Goal: Task Accomplishment & Management: Manage account settings

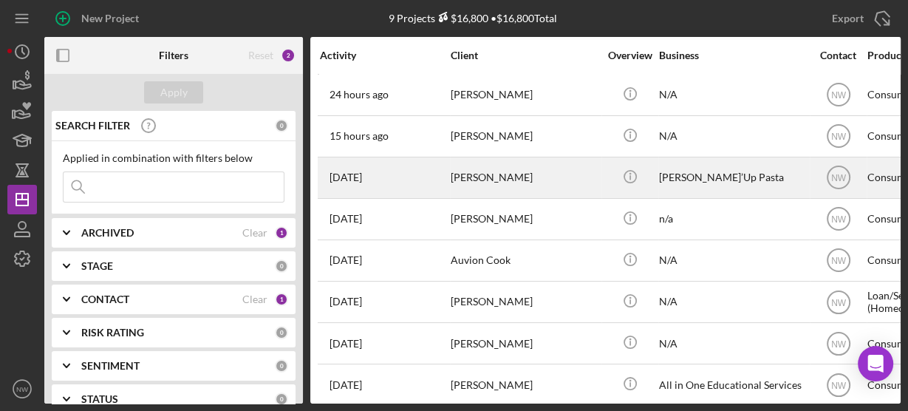
click at [467, 180] on div "[PERSON_NAME]" at bounding box center [524, 177] width 148 height 39
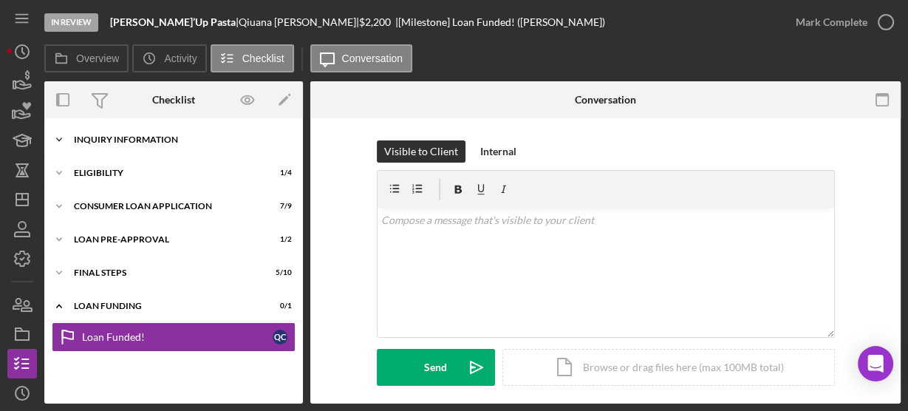
click at [63, 139] on icon "Icon/Expander" at bounding box center [59, 140] width 30 height 30
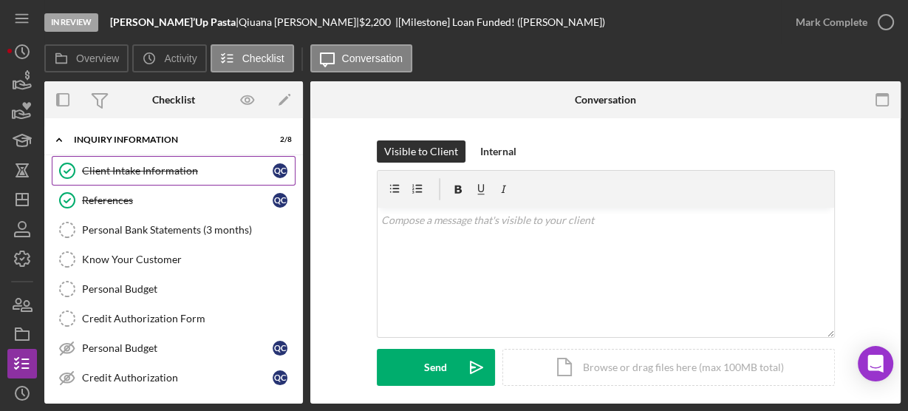
click at [91, 157] on link "Client Intake Information Client Intake Information Q C" at bounding box center [174, 171] width 244 height 30
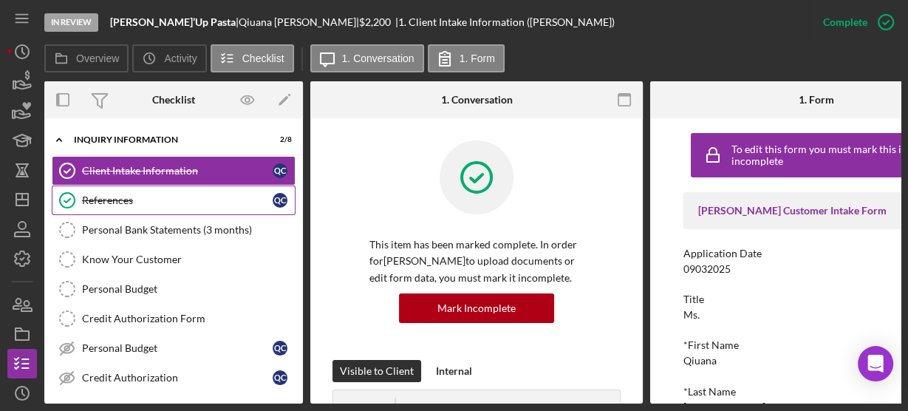
click at [93, 202] on div "References" at bounding box center [177, 200] width 191 height 12
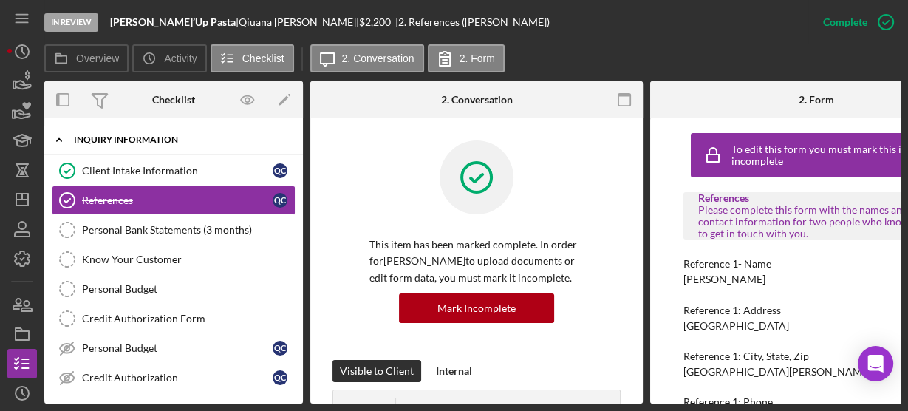
click at [55, 141] on icon "Icon/Expander" at bounding box center [59, 140] width 30 height 30
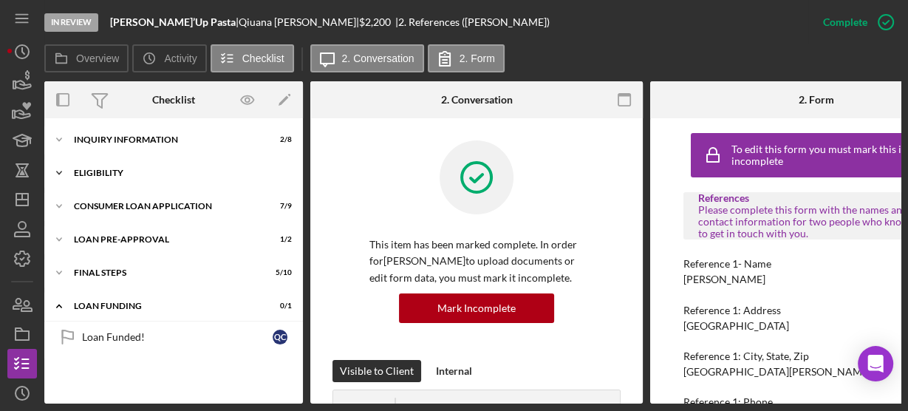
click at [56, 176] on icon "Icon/Expander" at bounding box center [59, 173] width 30 height 30
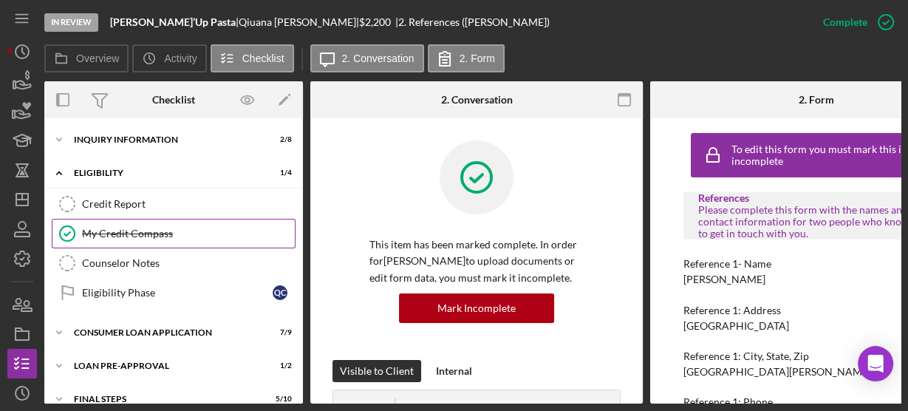
click at [109, 227] on div "My Credit Compass" at bounding box center [188, 233] width 213 height 12
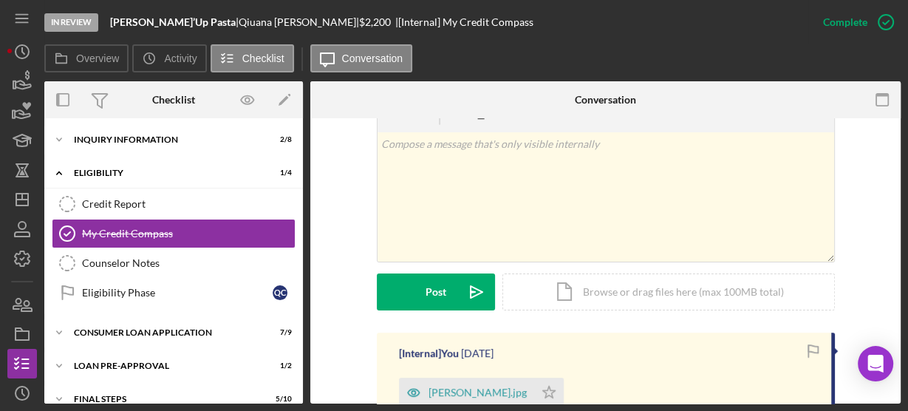
click at [350, 275] on div "v Color teal Color pink Remove color Add row above Add row below Add column bef…" at bounding box center [605, 214] width 546 height 238
click at [61, 165] on icon "Icon/Expander" at bounding box center [59, 173] width 30 height 30
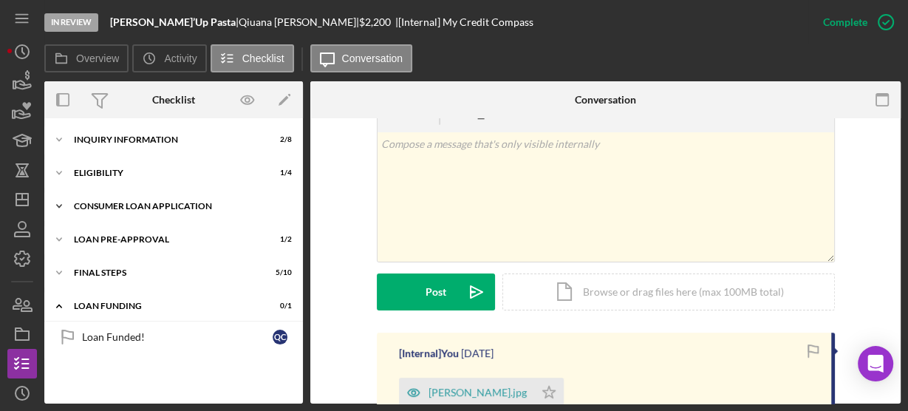
click at [60, 198] on icon "Icon/Expander" at bounding box center [59, 206] width 30 height 30
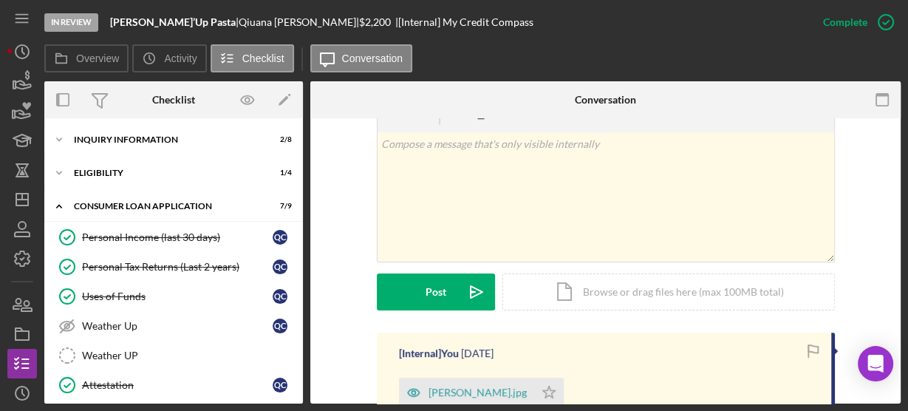
scroll to position [230, 0]
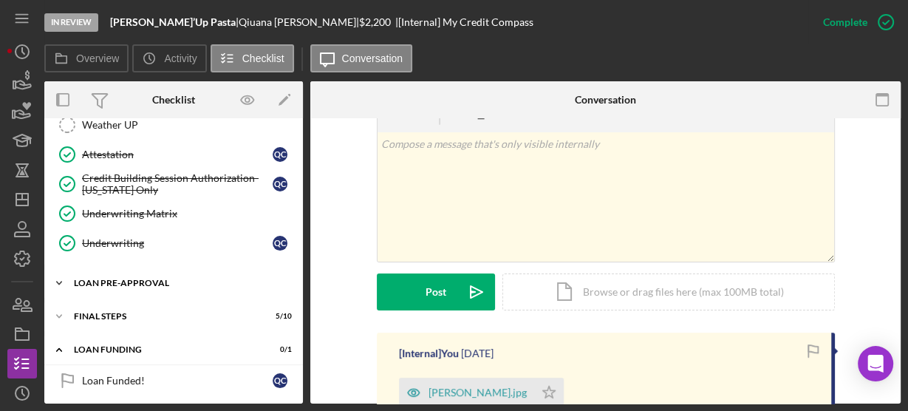
click at [65, 275] on icon "Icon/Expander" at bounding box center [59, 283] width 30 height 30
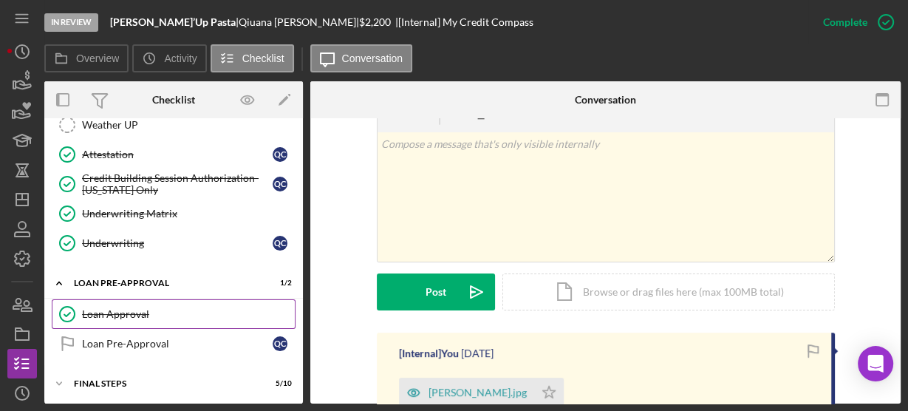
click at [103, 310] on div "Loan Approval" at bounding box center [188, 314] width 213 height 12
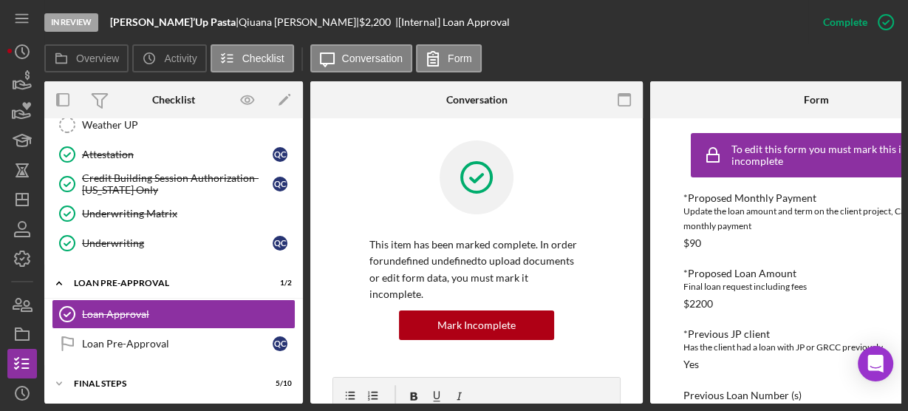
click at [588, 314] on div "This item has been marked complete. In order for undefined undefined to upload …" at bounding box center [476, 258] width 288 height 236
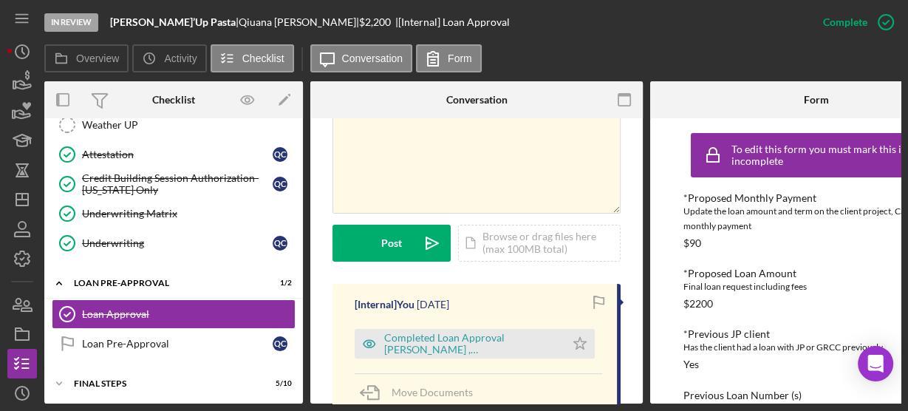
scroll to position [301, 0]
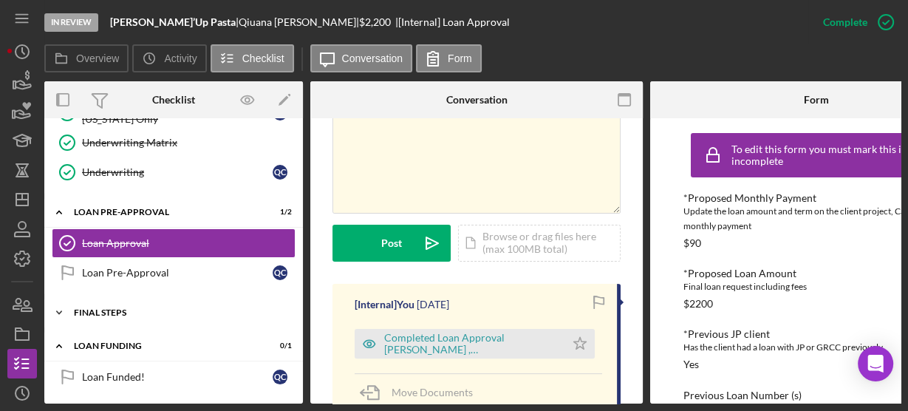
click at [58, 313] on icon "Icon/Expander" at bounding box center [59, 313] width 30 height 30
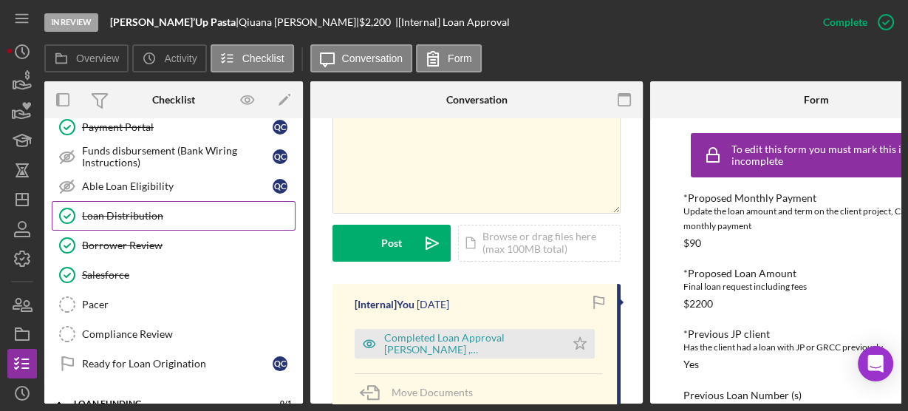
click at [120, 201] on link "Loan Distribution Loan Distribution" at bounding box center [174, 216] width 244 height 30
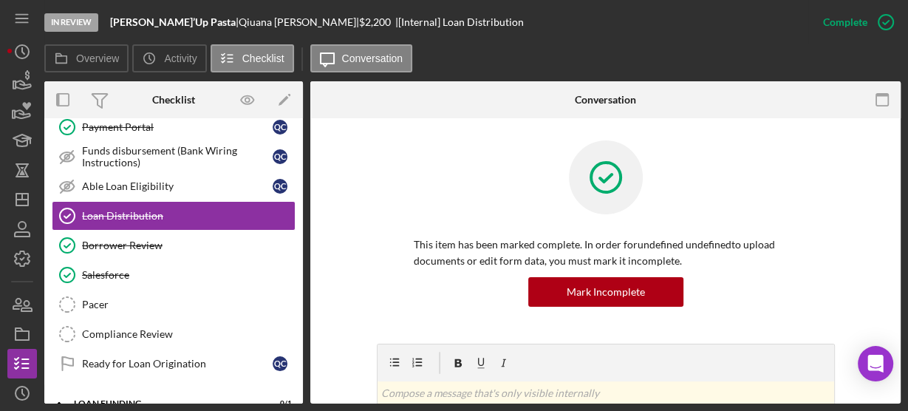
click at [347, 281] on div "This item has been marked complete. In order for undefined undefined to upload …" at bounding box center [605, 241] width 546 height 203
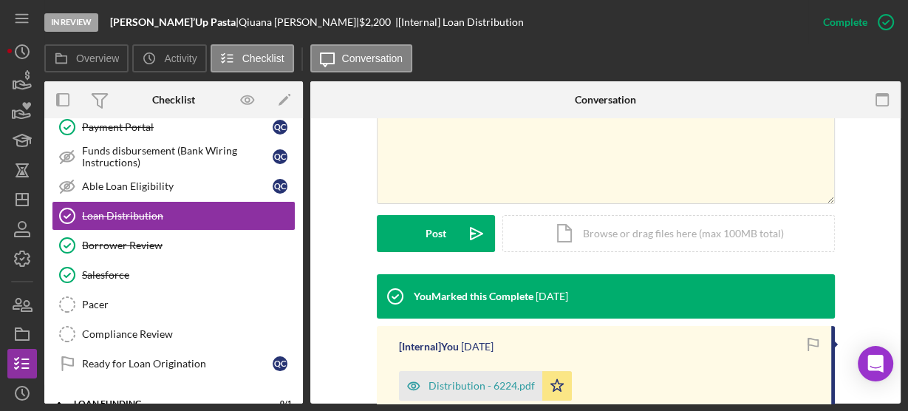
scroll to position [402, 0]
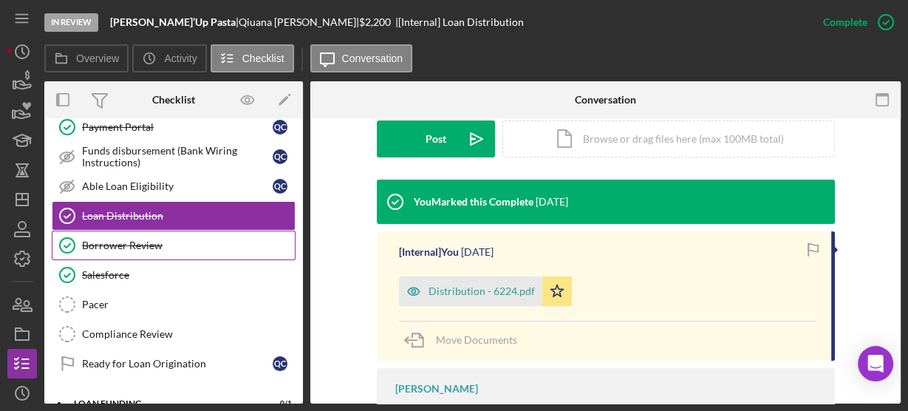
click at [191, 247] on link "Borrower Review Borrower Review" at bounding box center [174, 245] width 244 height 30
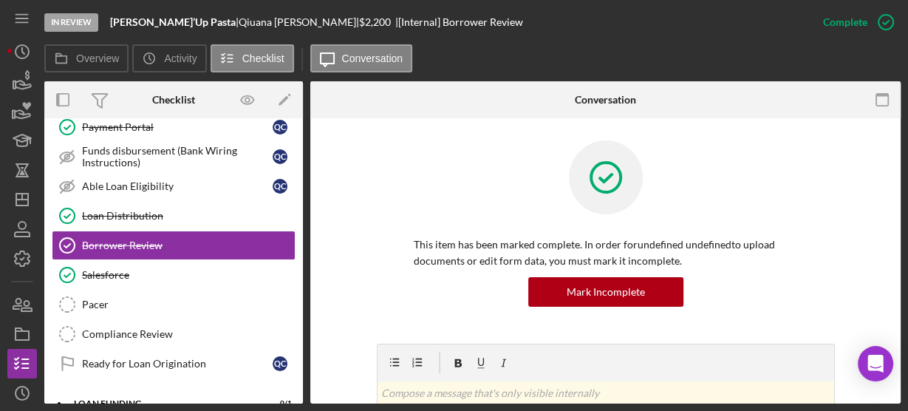
click at [341, 266] on div "This item has been marked complete. In order for undefined undefined to upload …" at bounding box center [605, 241] width 546 height 203
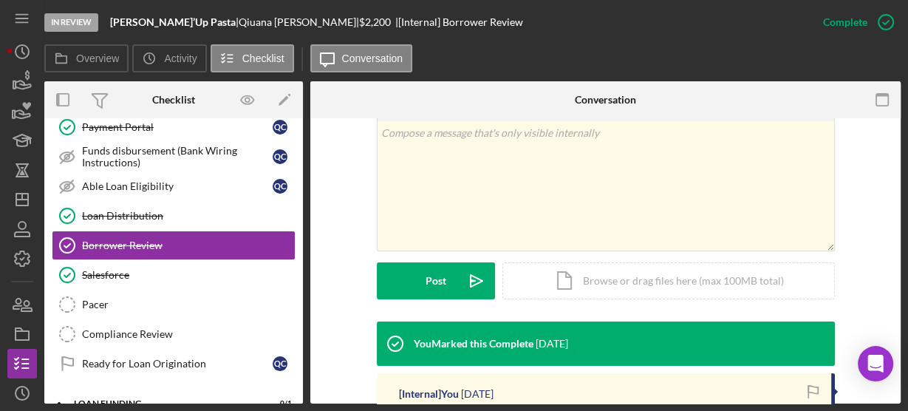
scroll to position [331, 0]
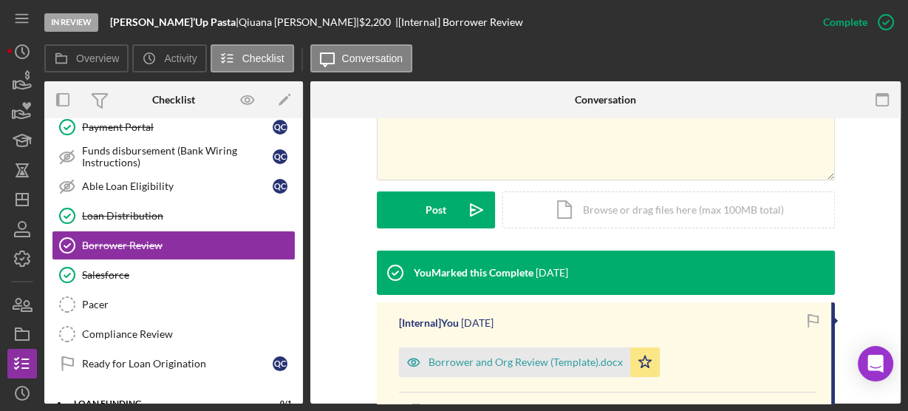
click at [298, 131] on div "Demographic Information Demographic Information Q C Payment Portal Payment Port…" at bounding box center [173, 234] width 258 height 303
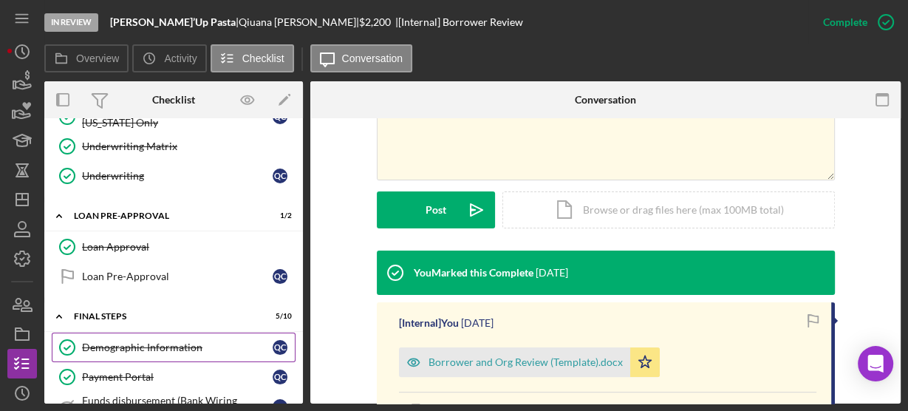
click at [138, 345] on div "Demographic Information" at bounding box center [177, 347] width 191 height 12
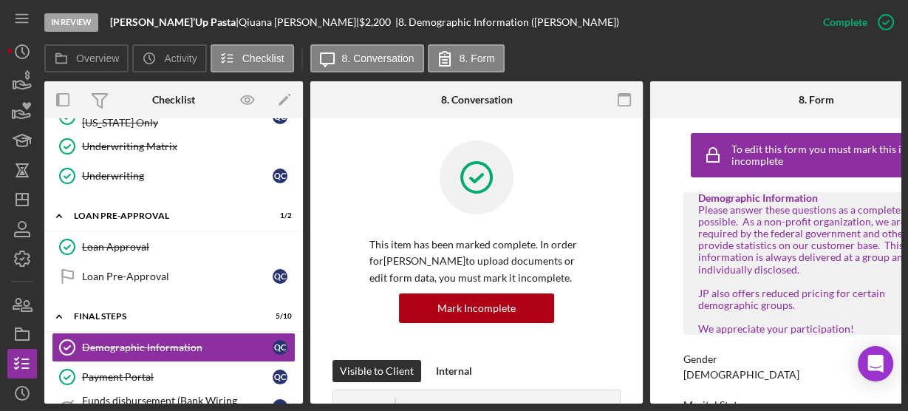
click at [679, 325] on div "To edit this form you must mark this item incomplete Demographic Information Pl…" at bounding box center [816, 260] width 332 height 285
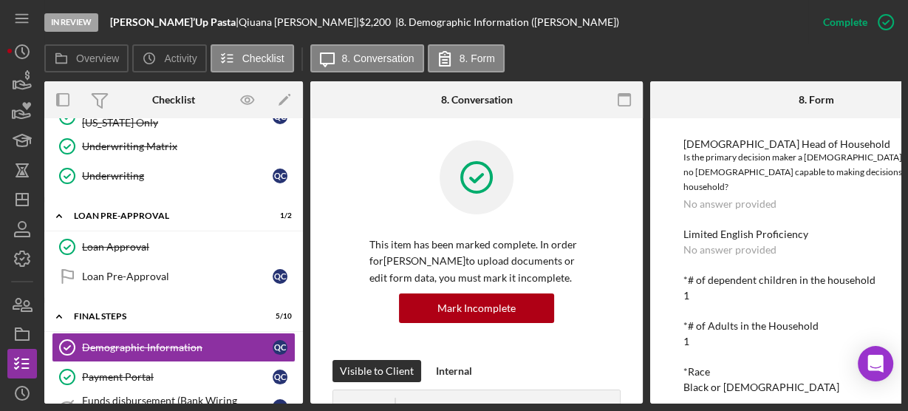
scroll to position [402, 0]
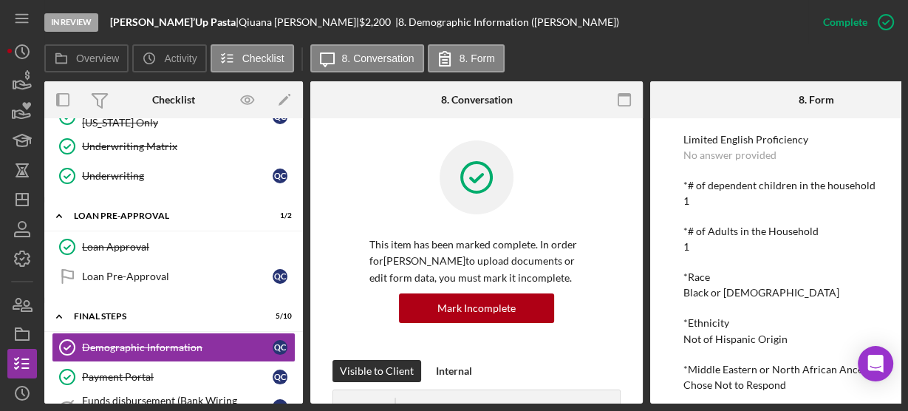
click at [843, 289] on div "*Race Black or African American" at bounding box center [816, 284] width 266 height 27
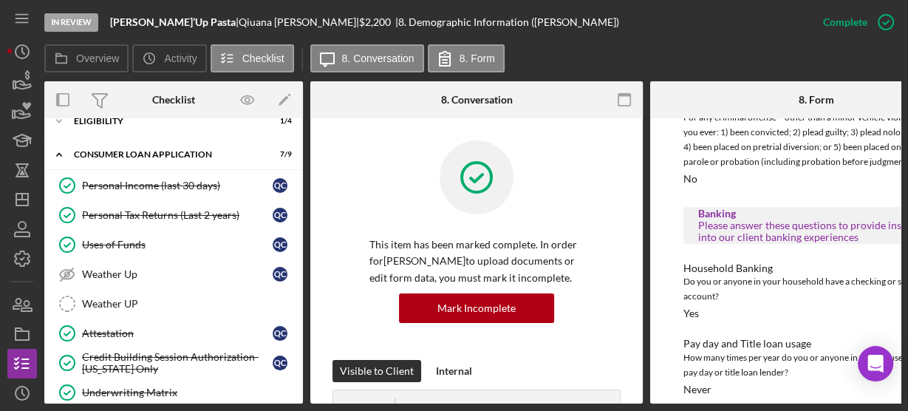
scroll to position [0, 0]
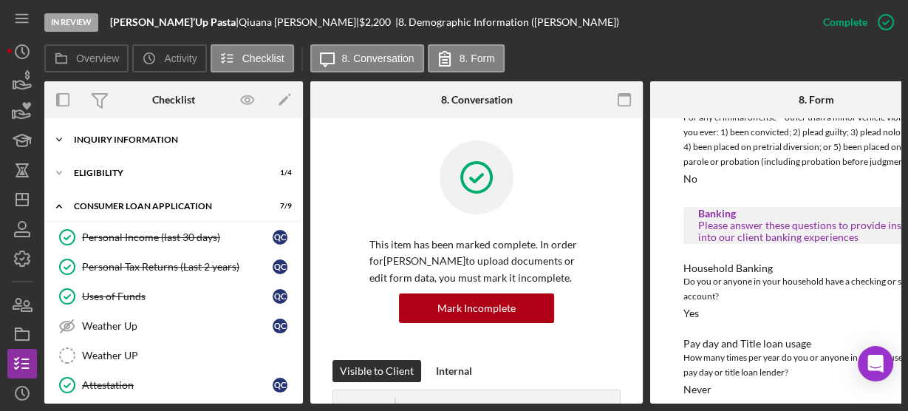
click at [77, 135] on div "Inquiry Information" at bounding box center [179, 139] width 210 height 9
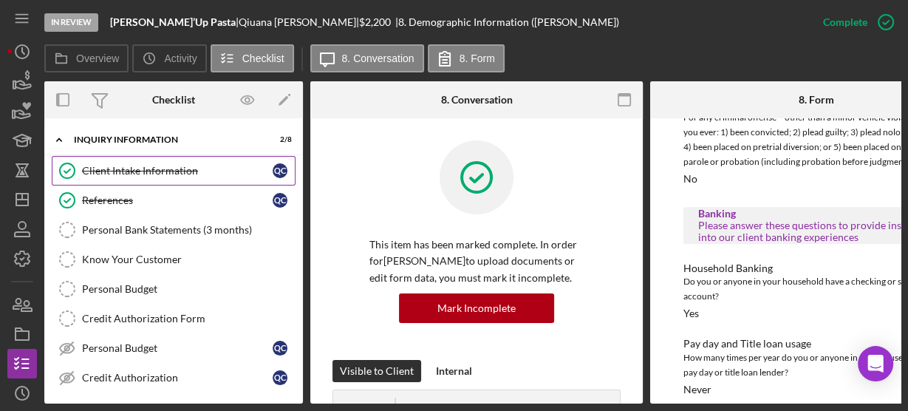
click at [106, 170] on div "Client Intake Information" at bounding box center [177, 171] width 191 height 12
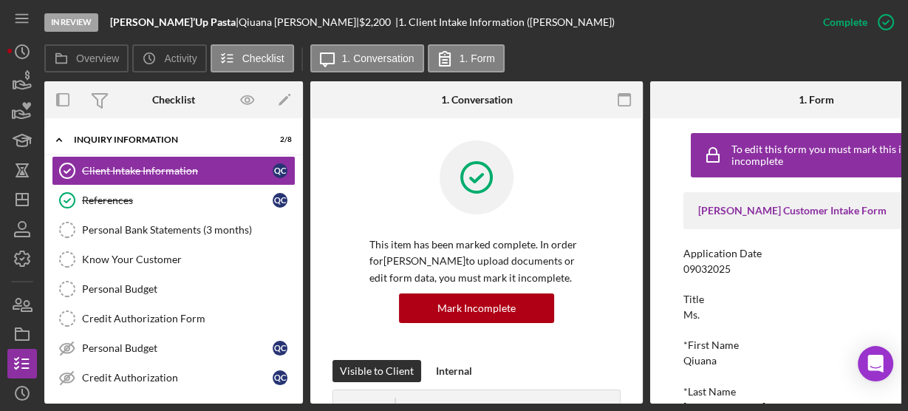
click at [360, 143] on div "This item has been marked complete. In order for Qiuana Chapple to upload docum…" at bounding box center [476, 249] width 288 height 219
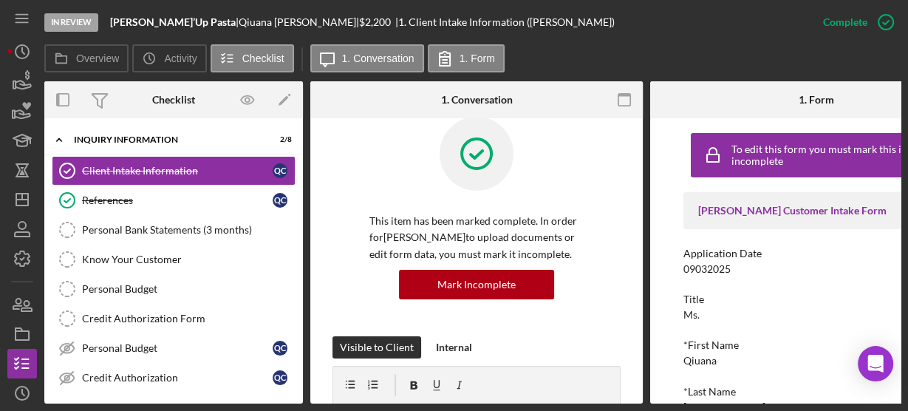
scroll to position [71, 0]
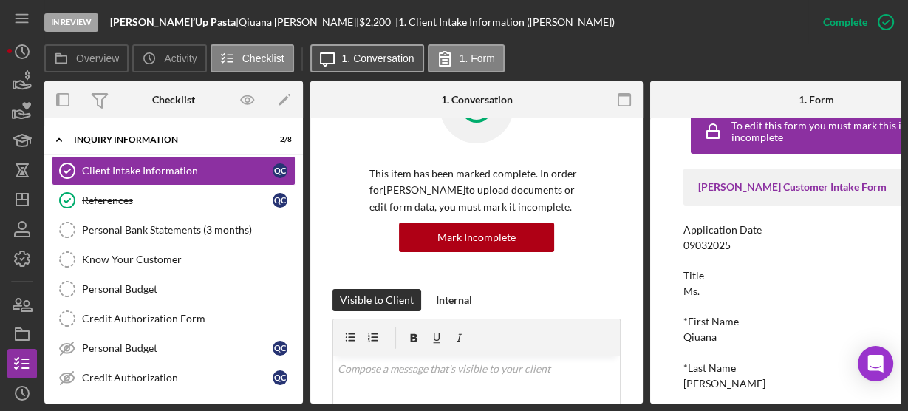
click at [409, 54] on label "1. Conversation" at bounding box center [378, 58] width 72 height 12
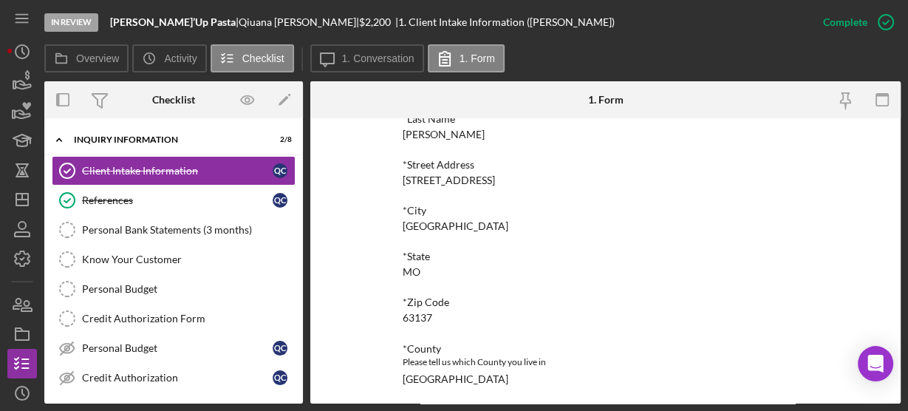
scroll to position [522, 0]
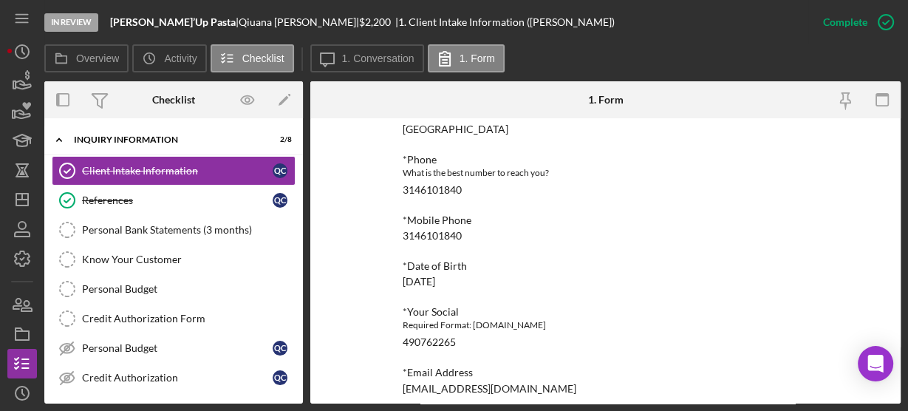
click at [895, 393] on div "To edit this form you must mark this item incomplete Justine PETERSEN Customer …" at bounding box center [605, 260] width 590 height 285
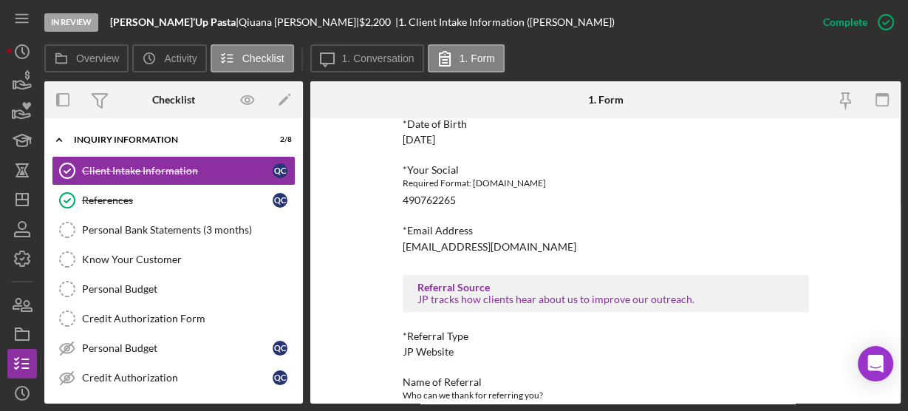
scroll to position [701, 0]
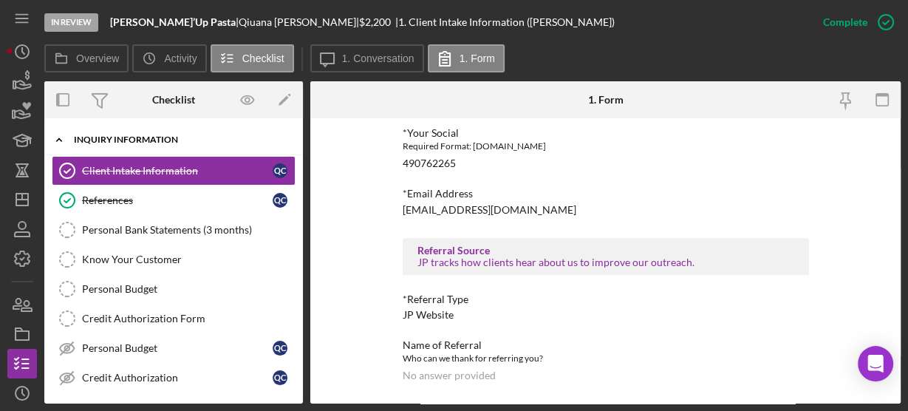
click at [55, 140] on icon "Icon/Expander" at bounding box center [59, 140] width 30 height 30
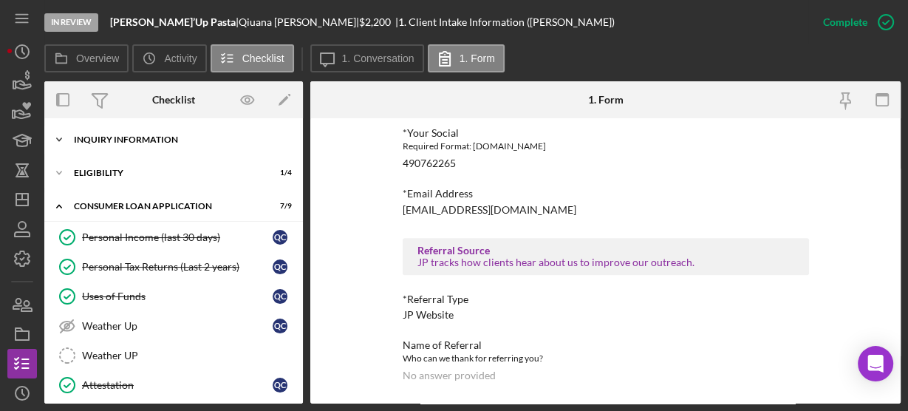
click at [55, 140] on icon "Icon/Expander" at bounding box center [59, 140] width 30 height 30
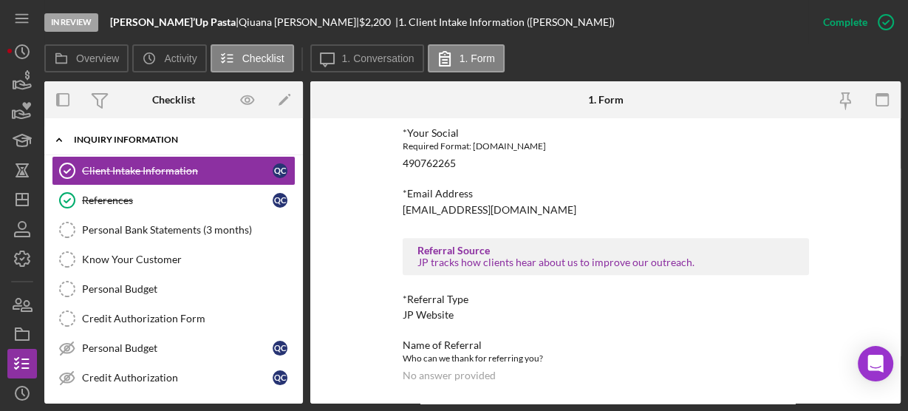
click at [56, 132] on icon "Icon/Expander" at bounding box center [59, 140] width 30 height 30
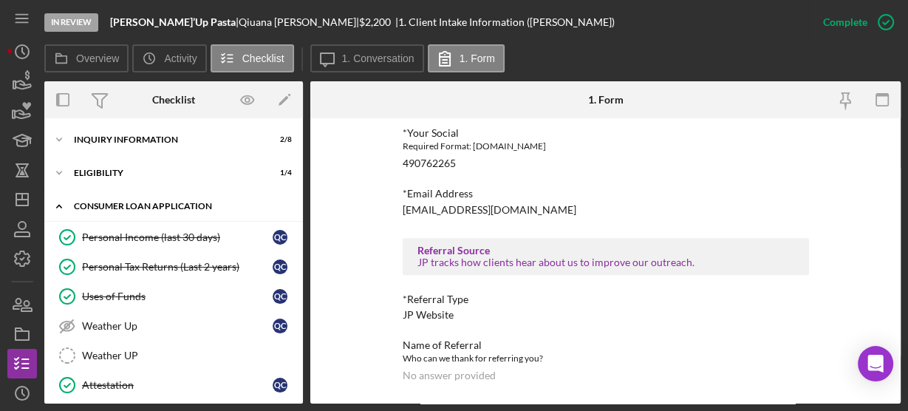
click at [61, 203] on icon "Icon/Expander" at bounding box center [59, 206] width 30 height 30
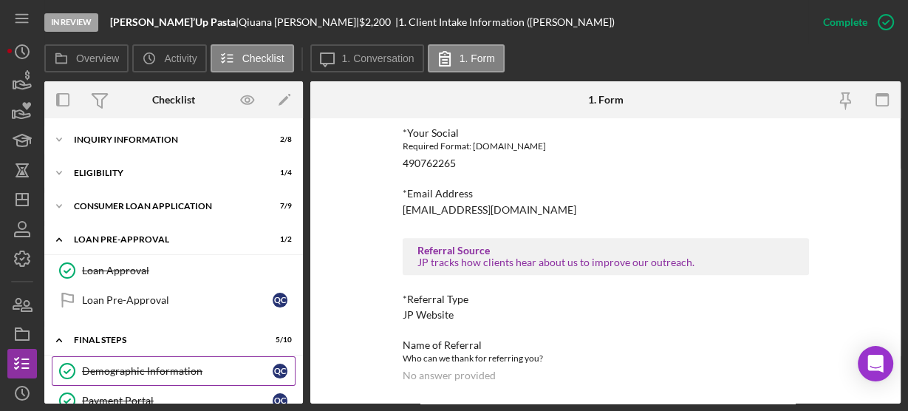
click at [103, 365] on div "Demographic Information" at bounding box center [177, 371] width 191 height 12
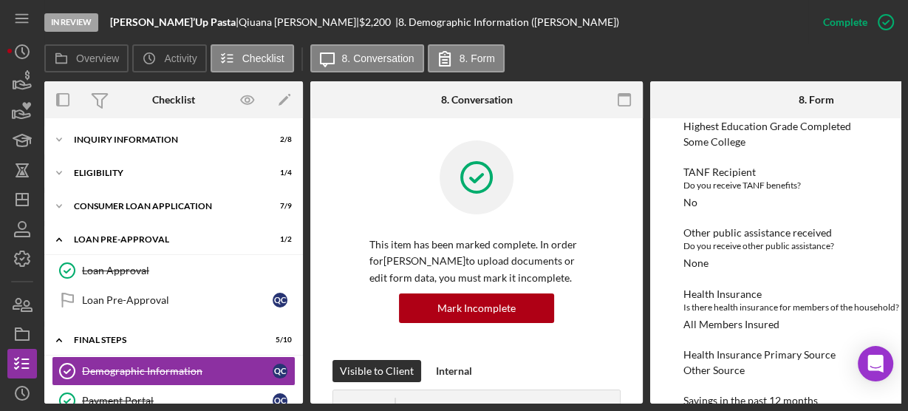
scroll to position [1181, 0]
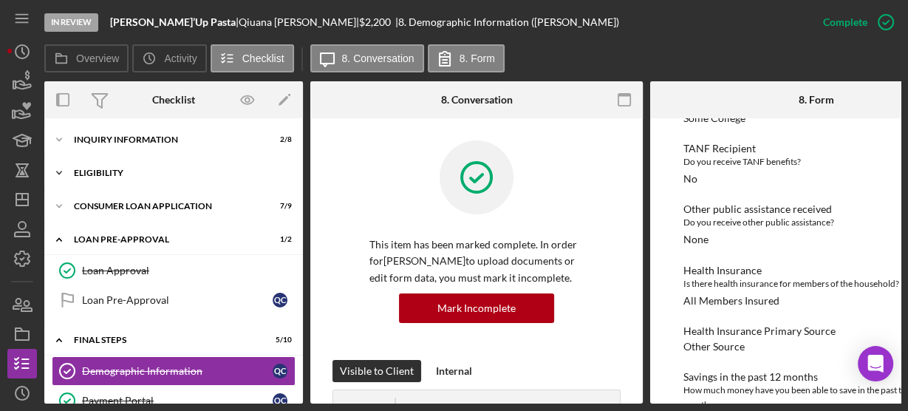
click at [55, 159] on icon "Icon/Expander" at bounding box center [59, 173] width 30 height 30
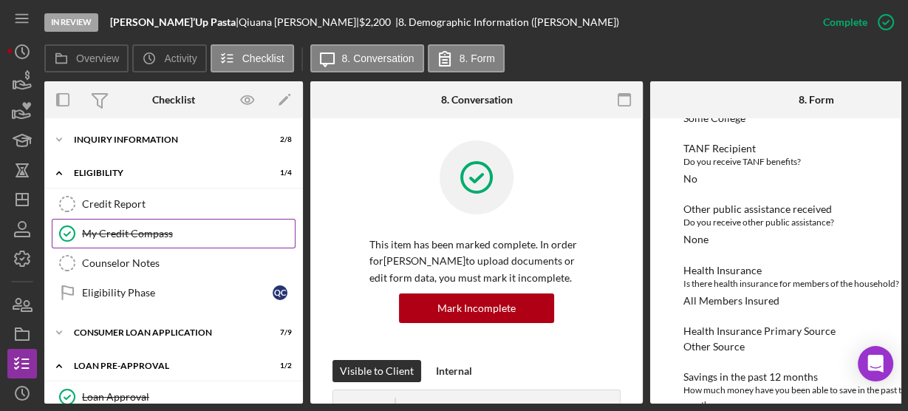
click at [95, 227] on div "My Credit Compass" at bounding box center [188, 233] width 213 height 12
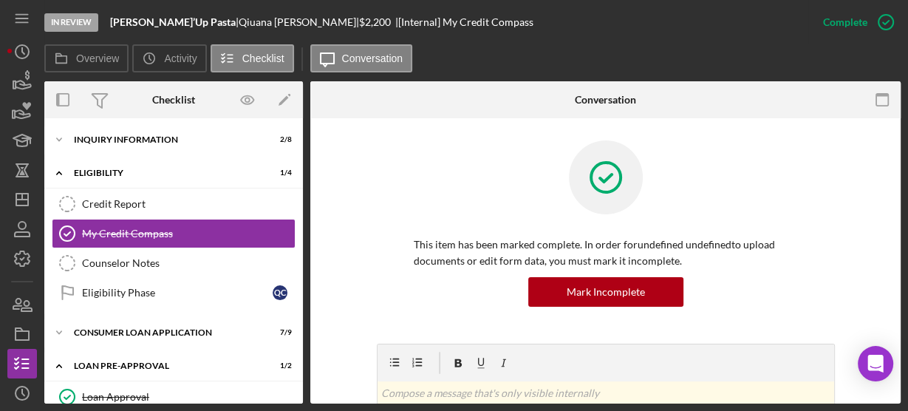
click at [337, 277] on div "This item has been marked complete. In order for undefined undefined to upload …" at bounding box center [605, 241] width 546 height 203
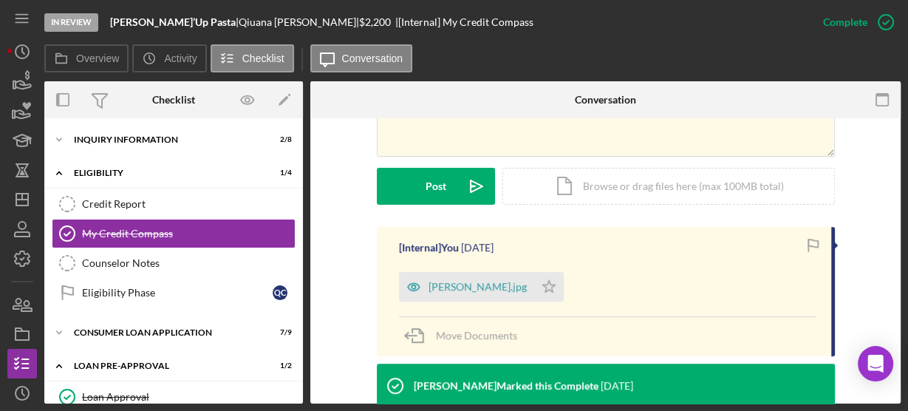
scroll to position [473, 0]
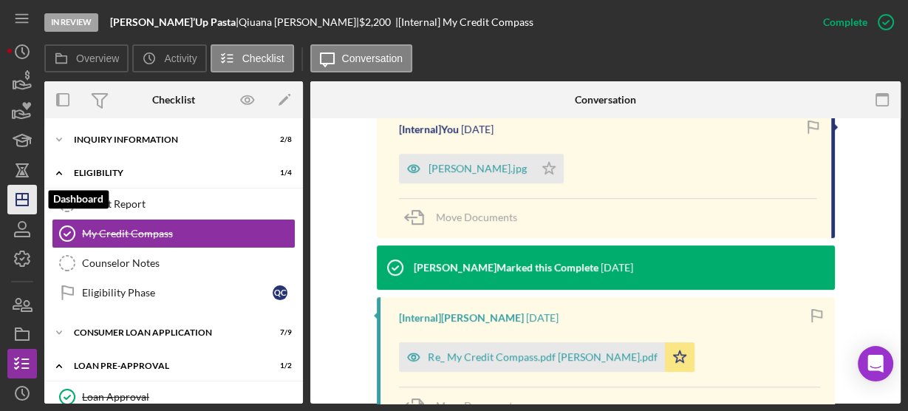
click at [14, 197] on icon "Icon/Dashboard" at bounding box center [22, 199] width 37 height 37
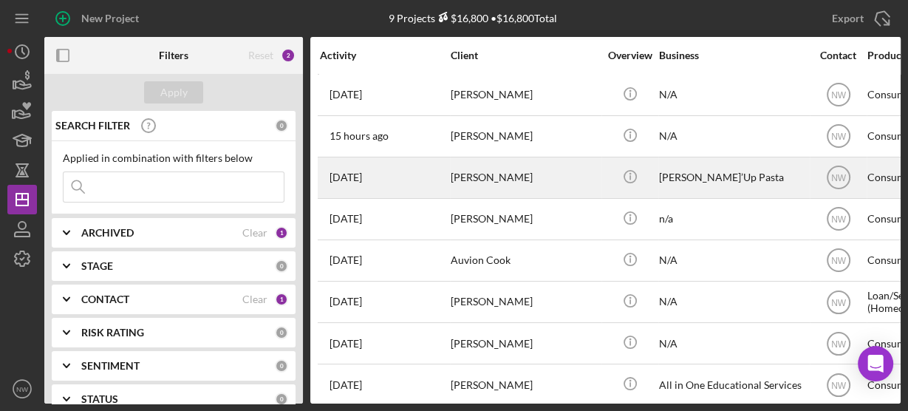
click at [405, 174] on div "1 day ago Qiuana Chapple" at bounding box center [384, 177] width 129 height 39
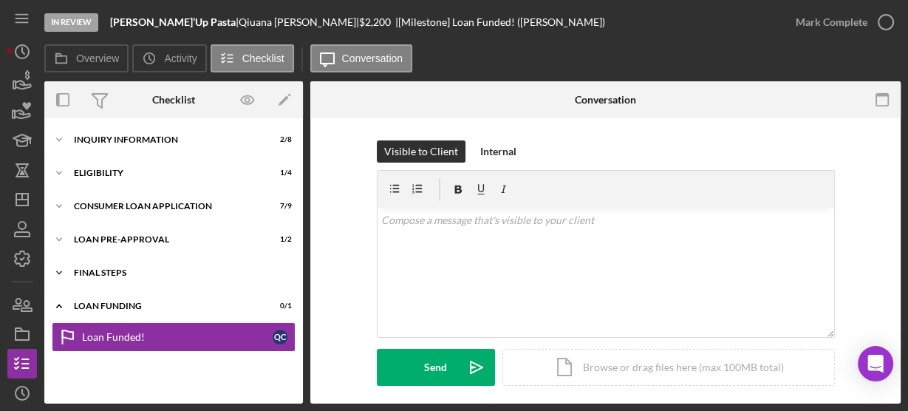
click at [62, 271] on icon "Icon/Expander" at bounding box center [59, 273] width 30 height 30
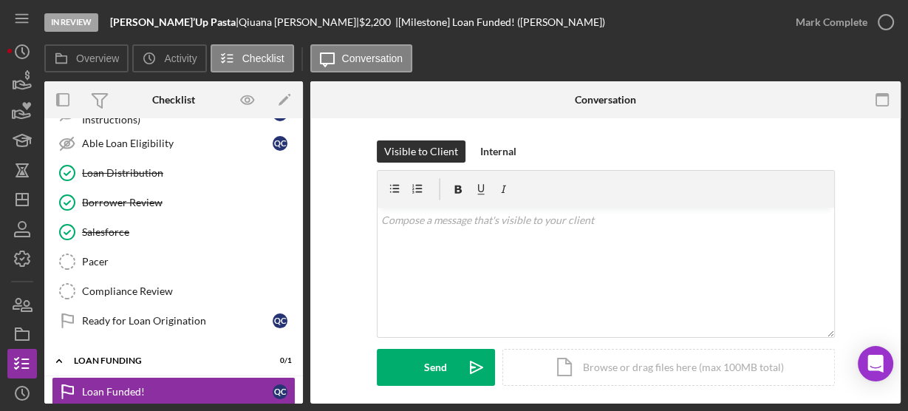
scroll to position [260, 0]
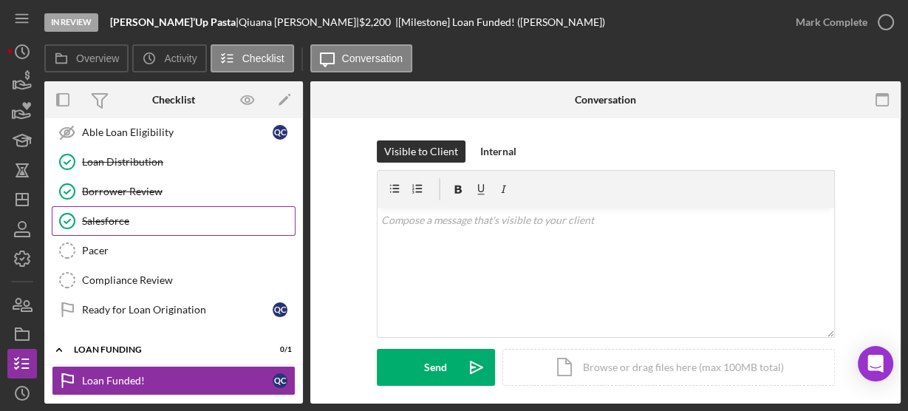
click at [100, 209] on link "Salesforce Salesforce" at bounding box center [174, 221] width 244 height 30
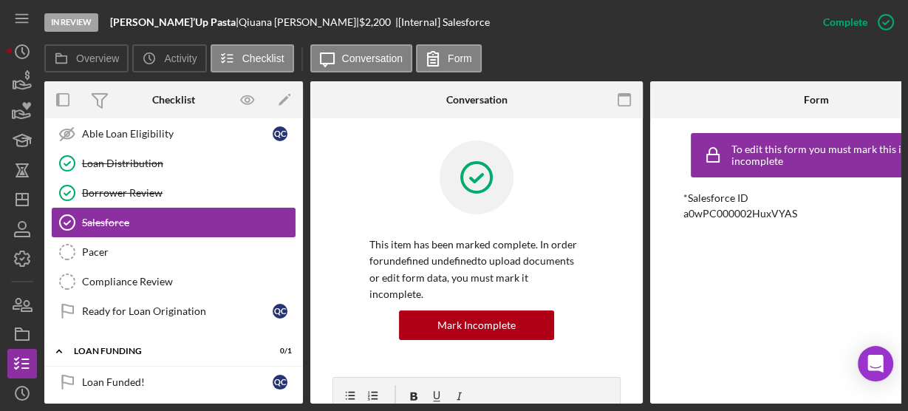
scroll to position [260, 0]
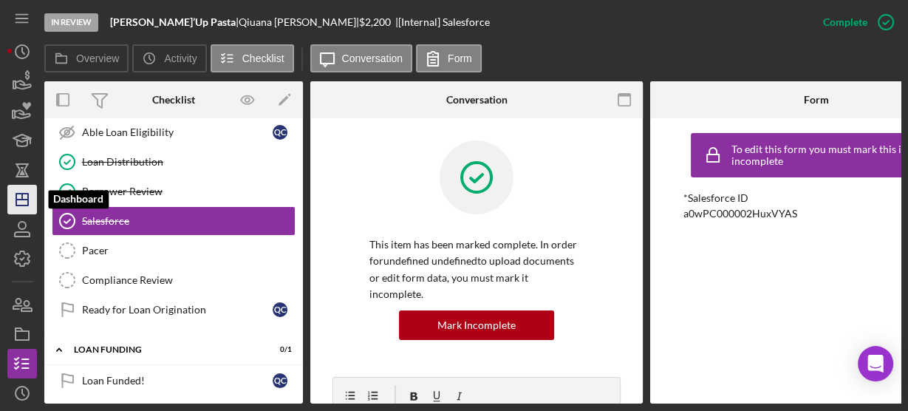
click at [18, 199] on line "button" at bounding box center [22, 199] width 12 height 0
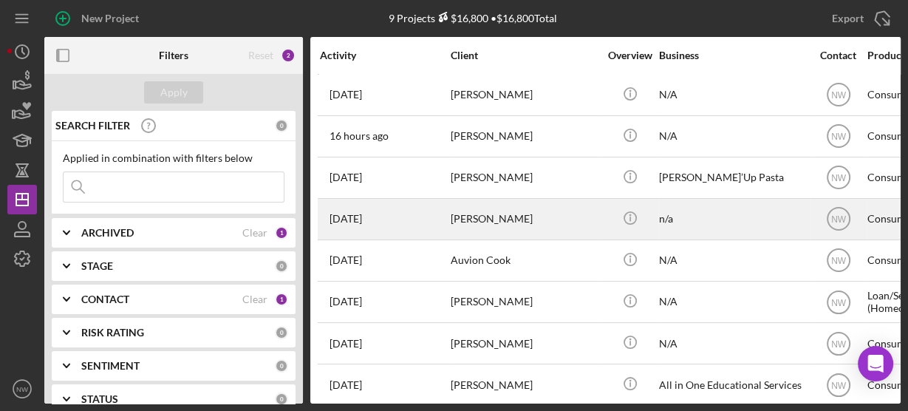
click at [362, 221] on time "[DATE]" at bounding box center [345, 219] width 32 height 12
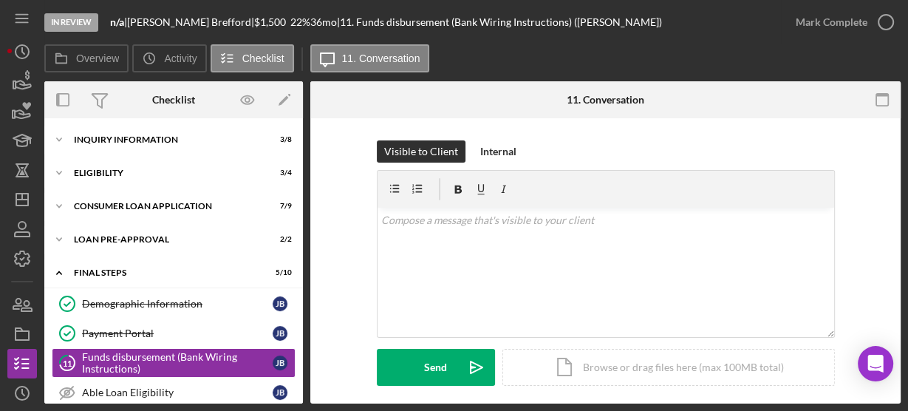
scroll to position [100, 0]
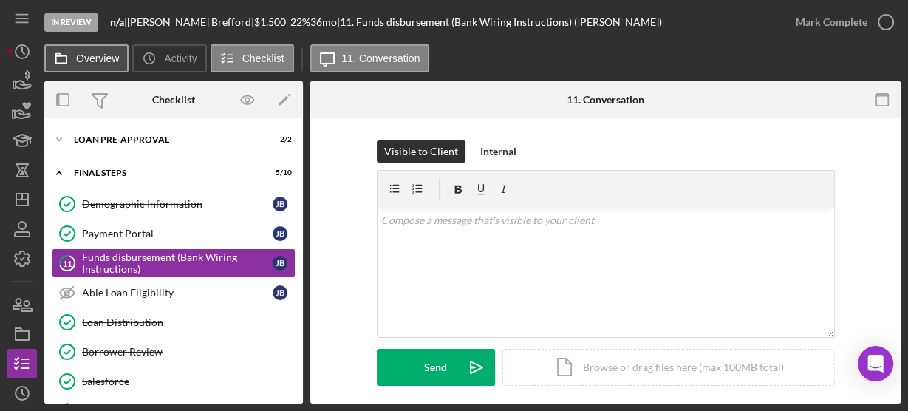
click at [72, 60] on icon at bounding box center [62, 59] width 30 height 30
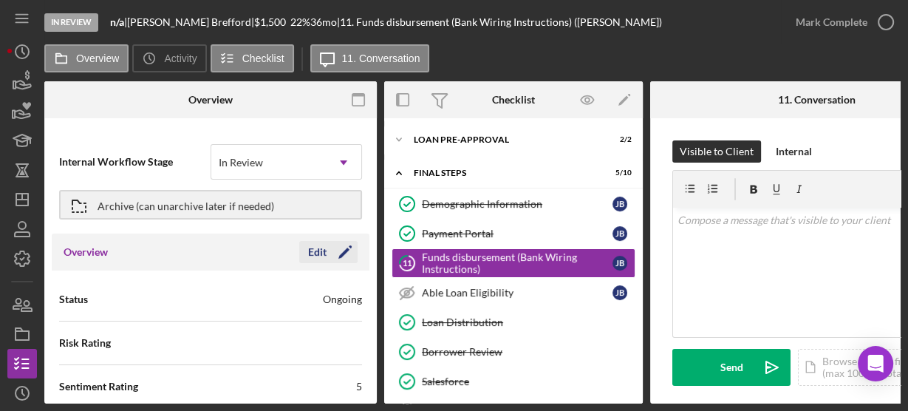
click at [338, 254] on polygon "button" at bounding box center [343, 252] width 11 height 11
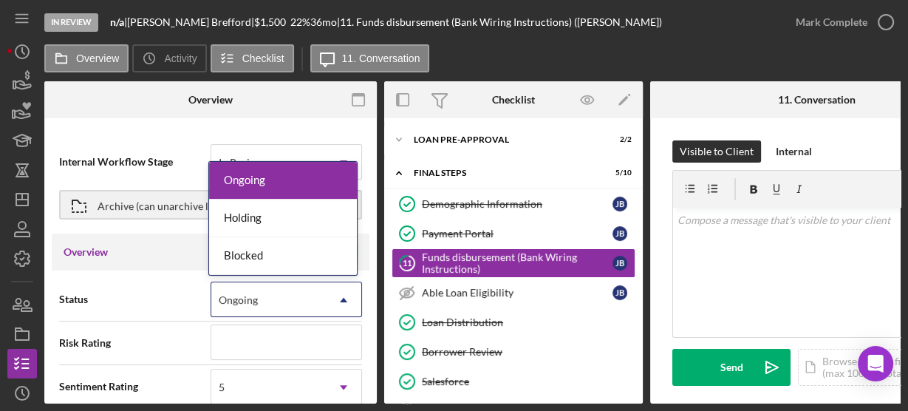
click at [299, 298] on div "Ongoing" at bounding box center [268, 300] width 114 height 34
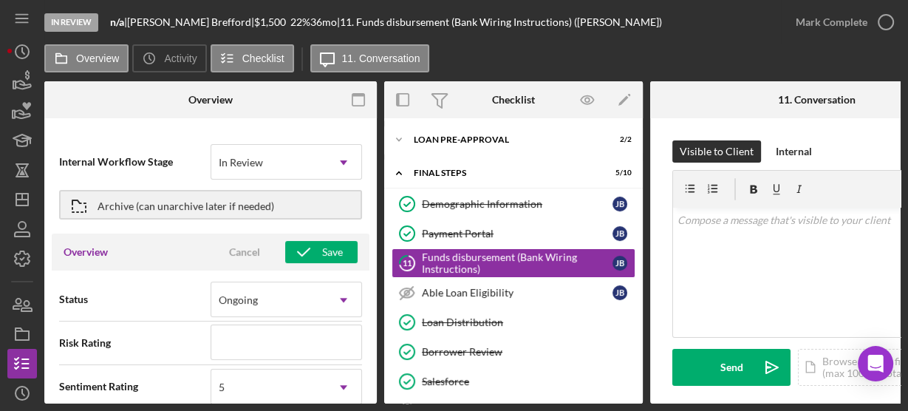
click at [173, 306] on div "Status Ongoing Icon/Dropdown Arrow" at bounding box center [210, 299] width 303 height 37
click at [298, 161] on div "In Review" at bounding box center [268, 162] width 114 height 34
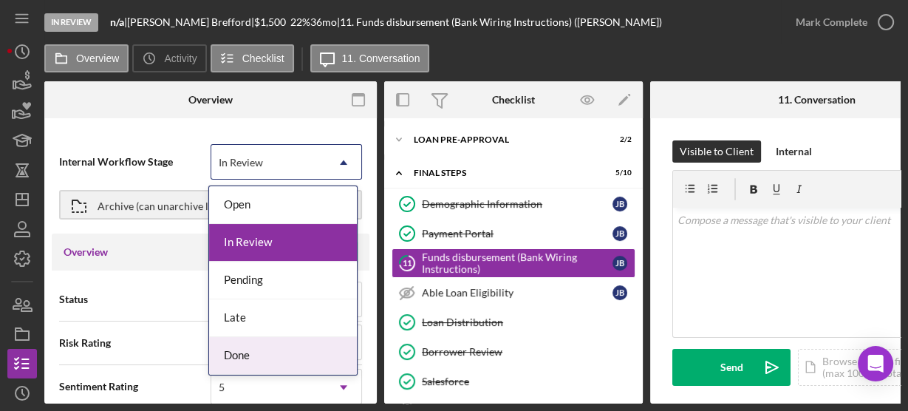
click at [307, 344] on div "Done" at bounding box center [283, 356] width 148 height 38
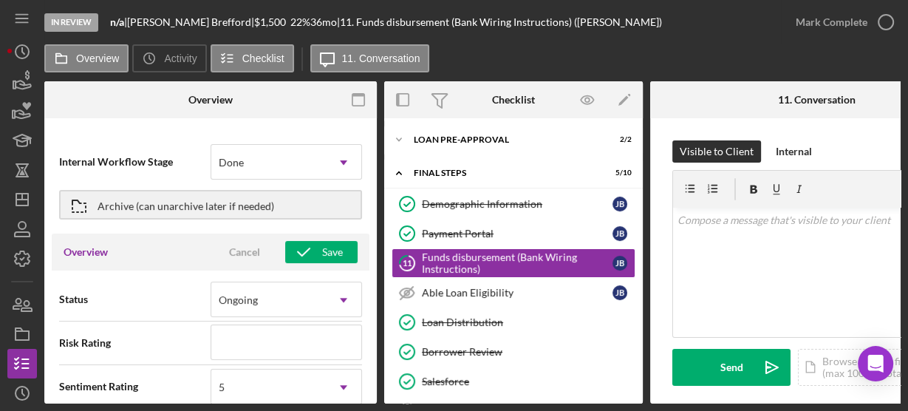
type textarea "Thank you for your application to Justine PETERSEN! Please login to see what we…"
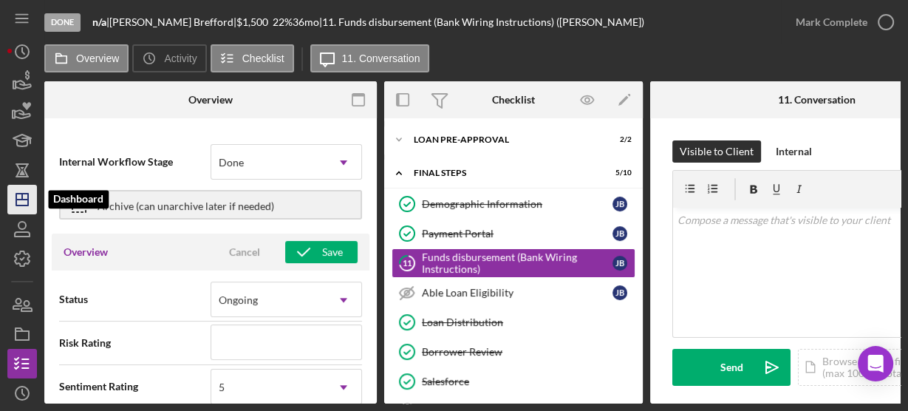
click at [13, 197] on icon "Icon/Dashboard" at bounding box center [22, 199] width 37 height 37
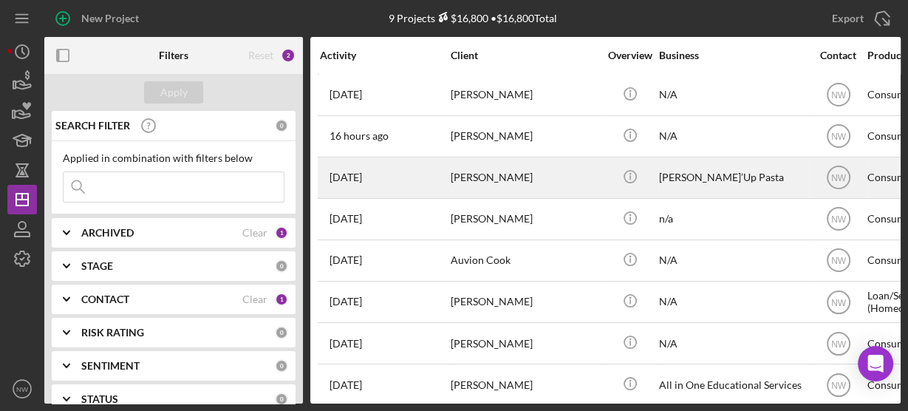
click at [374, 178] on div "1 day ago Qiuana Chapple" at bounding box center [384, 177] width 129 height 39
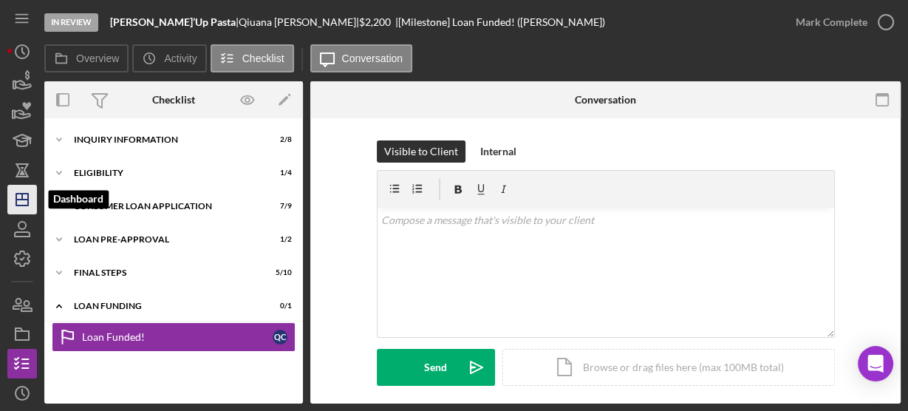
click at [16, 203] on polygon "button" at bounding box center [22, 199] width 12 height 12
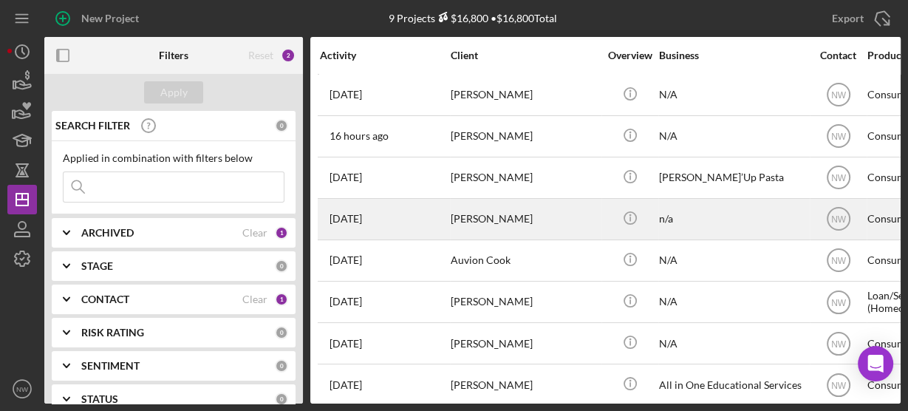
click at [368, 228] on div "5 days ago Janeice Brefford" at bounding box center [384, 218] width 129 height 39
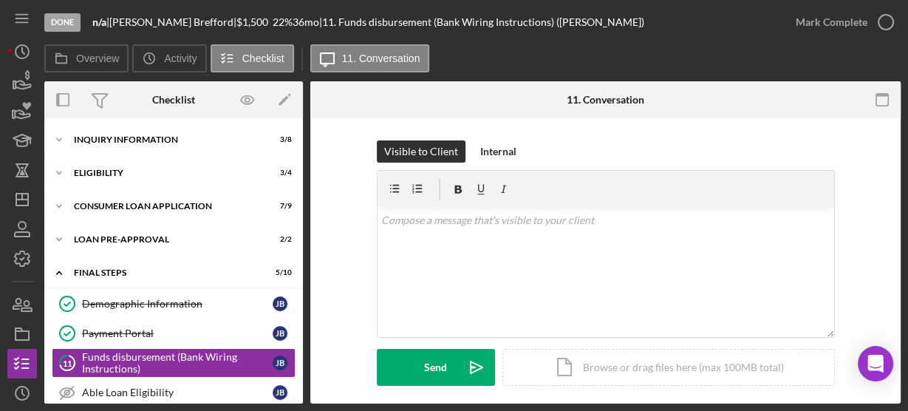
scroll to position [100, 0]
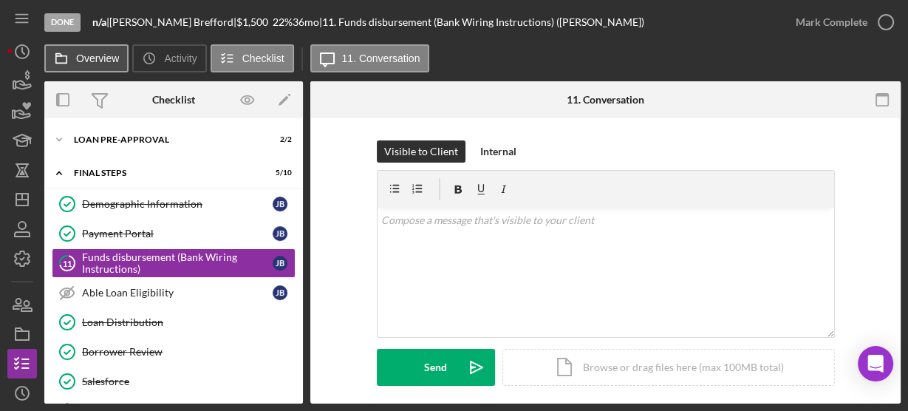
click at [83, 56] on label "Overview" at bounding box center [97, 58] width 43 height 12
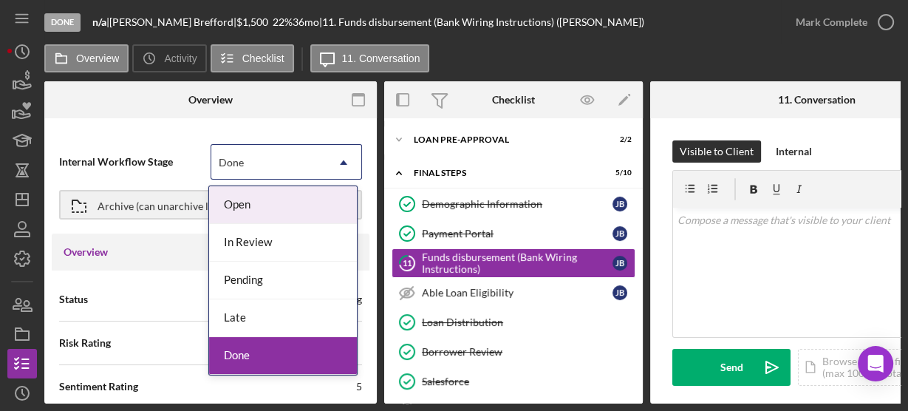
click at [332, 166] on icon "Icon/Dropdown Arrow" at bounding box center [343, 162] width 35 height 35
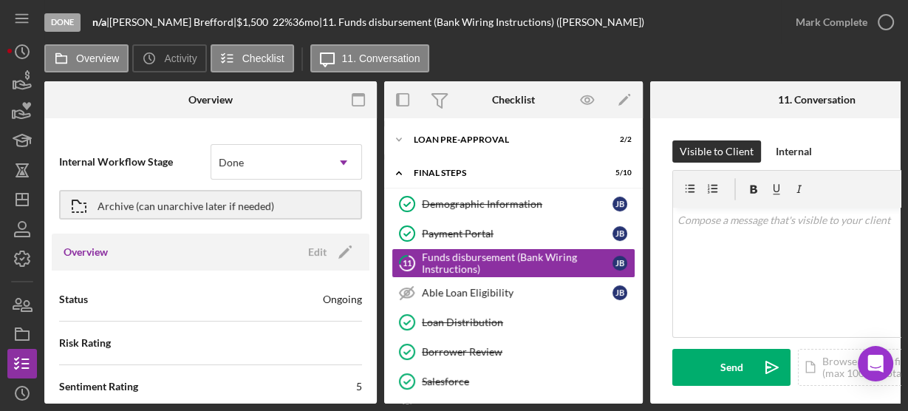
click at [123, 123] on div "Overview Internal Workflow Stage Done Icon/Dropdown Arrow Archive (can unarchiv…" at bounding box center [210, 242] width 332 height 322
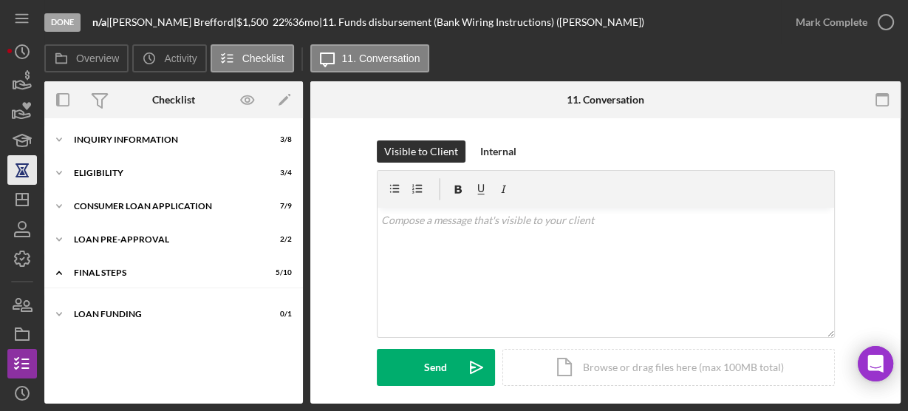
scroll to position [100, 0]
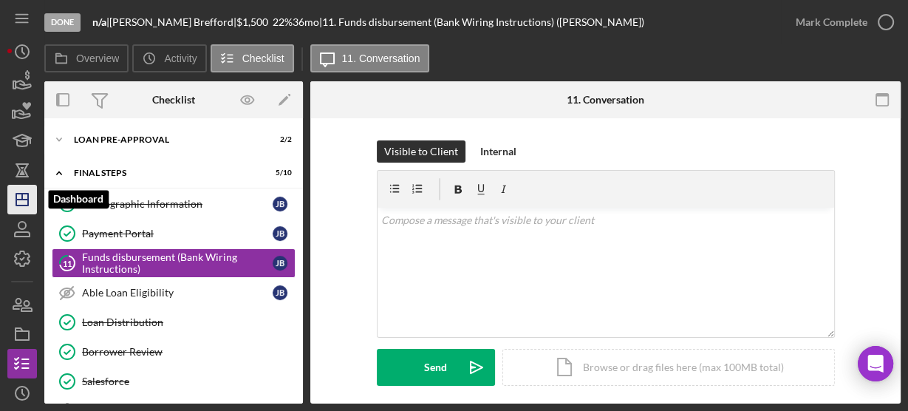
click at [24, 198] on icon "Icon/Dashboard" at bounding box center [22, 199] width 37 height 37
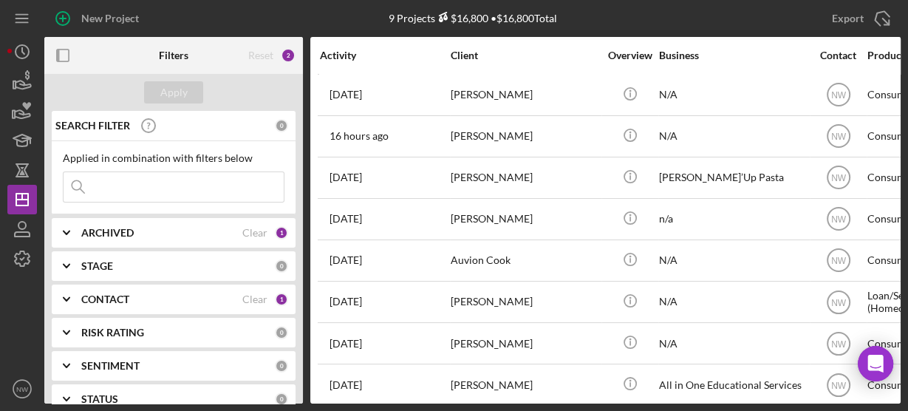
click at [61, 230] on icon "Icon/Expander" at bounding box center [66, 232] width 37 height 37
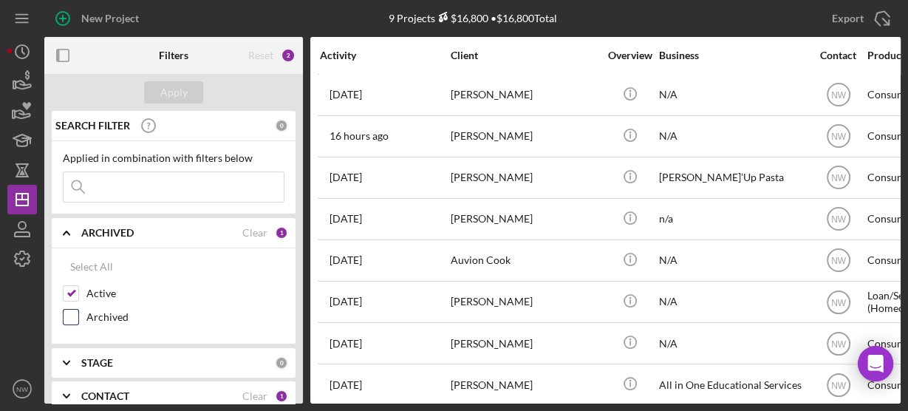
click at [218, 309] on label "Archived" at bounding box center [185, 316] width 198 height 15
click at [78, 309] on input "Archived" at bounding box center [71, 316] width 15 height 15
click at [69, 312] on input "Archived" at bounding box center [71, 316] width 15 height 15
checkbox input "false"
click at [66, 227] on icon "Icon/Expander" at bounding box center [66, 232] width 37 height 37
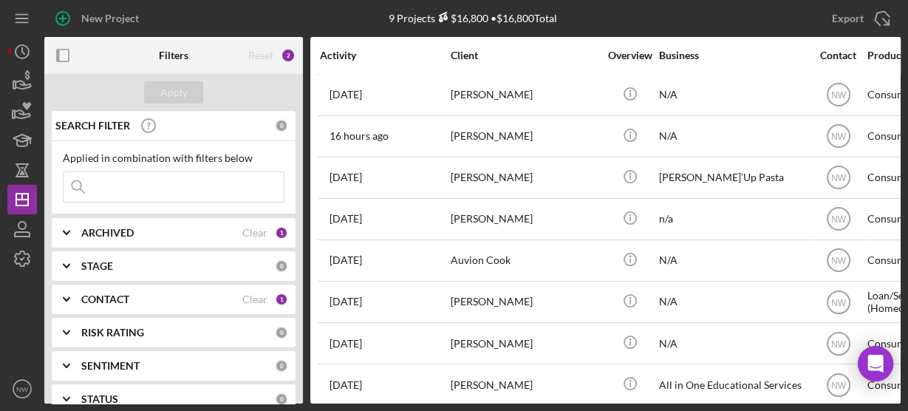
click at [295, 402] on div "SEARCH FILTER 0 Applied in combination with filters below Icon/Menu Close Icon/…" at bounding box center [173, 257] width 258 height 292
click at [298, 396] on div "SEARCH FILTER 0 Applied in combination with filters below Icon/Menu Close Icon/…" at bounding box center [173, 257] width 258 height 292
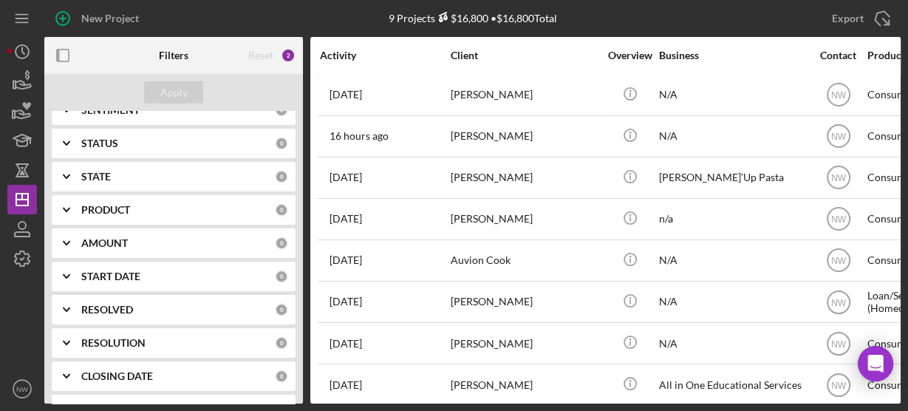
scroll to position [319, 0]
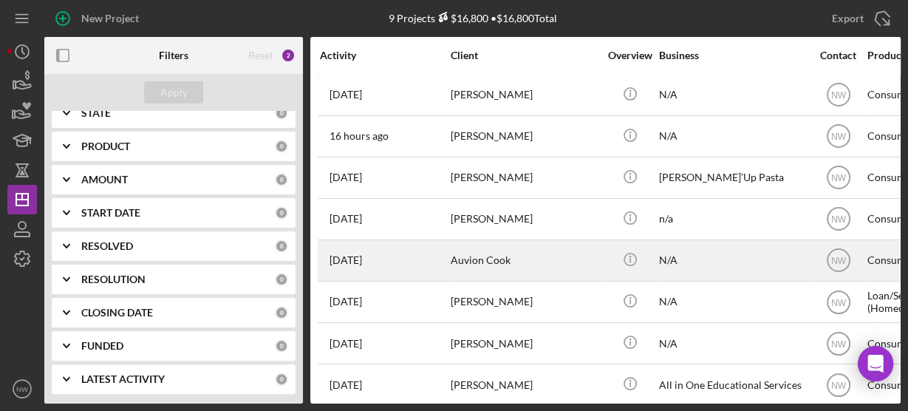
click at [430, 270] on div "[DATE] Auvion Cook" at bounding box center [384, 260] width 129 height 39
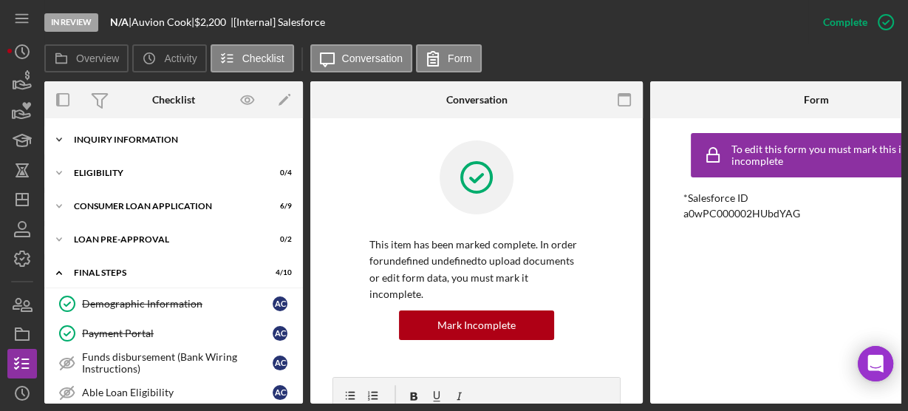
click at [55, 137] on icon "Icon/Expander" at bounding box center [59, 140] width 30 height 30
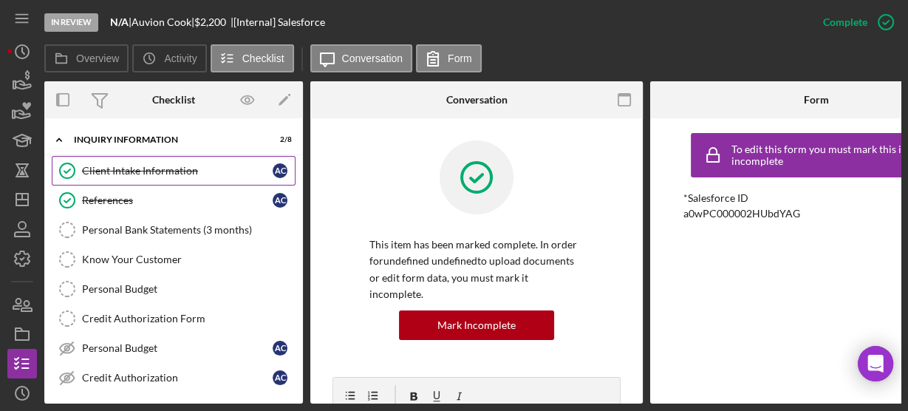
click at [87, 168] on div "Client Intake Information" at bounding box center [177, 171] width 191 height 12
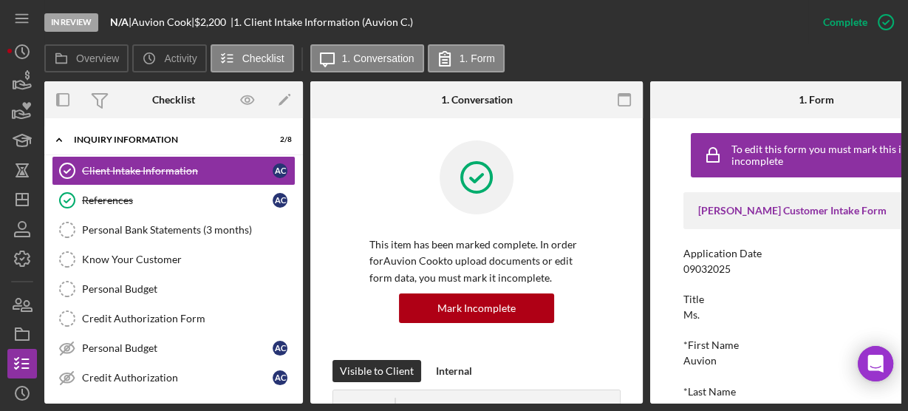
click at [350, 180] on div "This item has been marked complete. In order for Auvion Cook to upload document…" at bounding box center [476, 249] width 288 height 219
click at [351, 61] on label "1. Conversation" at bounding box center [378, 58] width 72 height 12
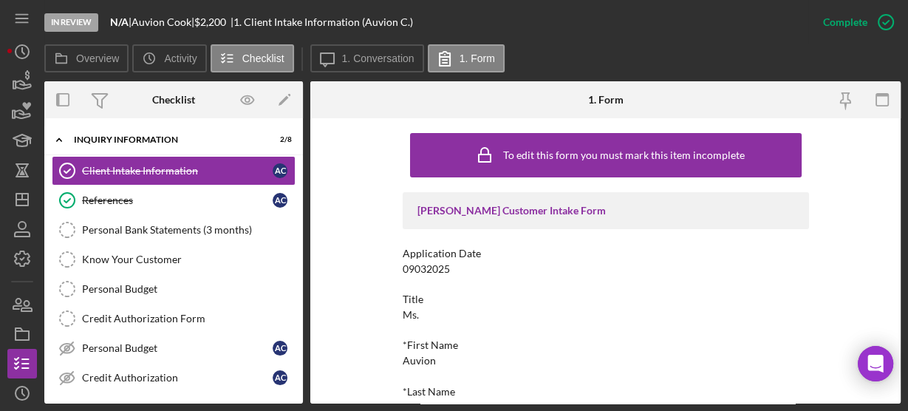
click at [363, 161] on div "To edit this form you must mark this item incomplete [PERSON_NAME] Customer Int…" at bounding box center [605, 260] width 590 height 285
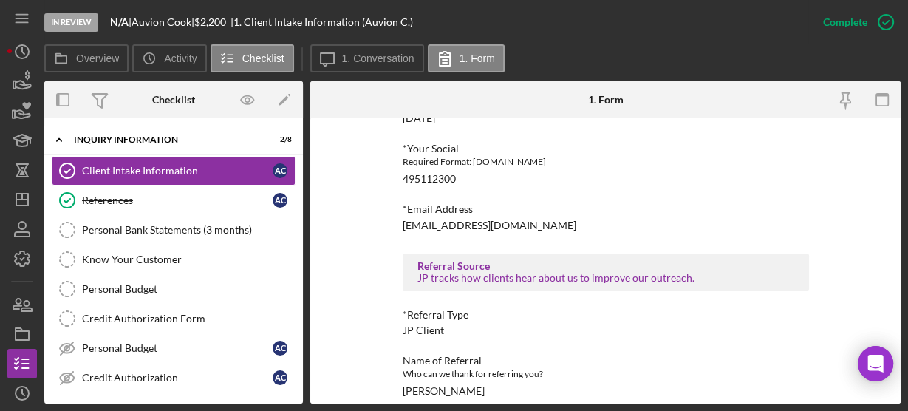
scroll to position [701, 0]
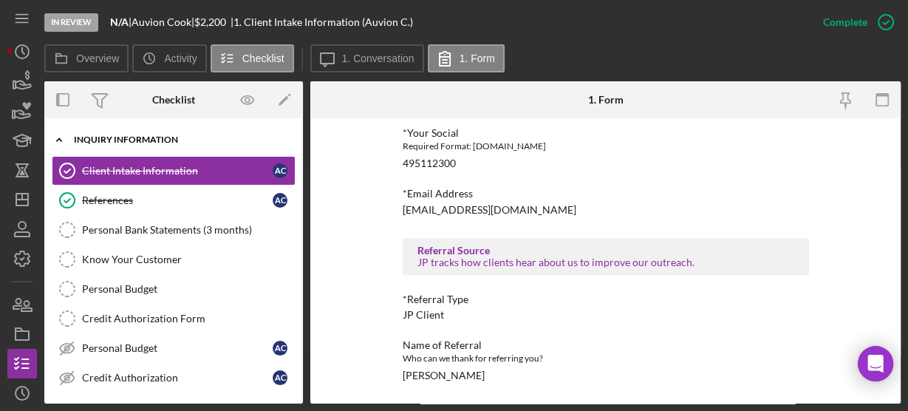
click at [56, 139] on icon "Icon/Expander" at bounding box center [59, 140] width 30 height 30
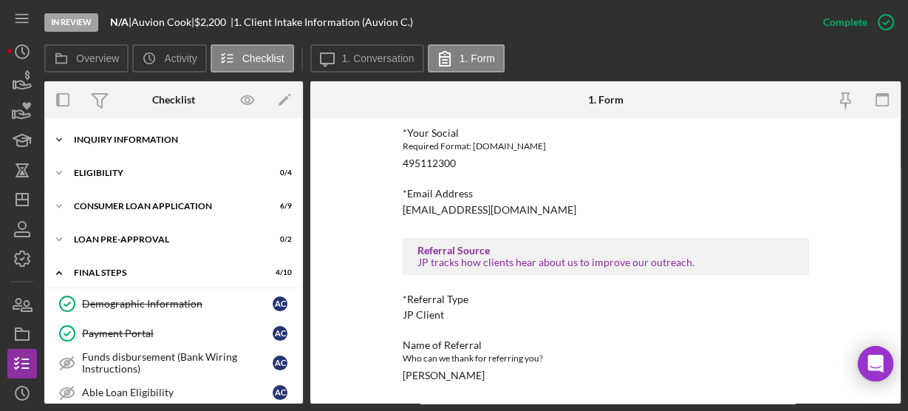
click at [57, 139] on polyline at bounding box center [59, 139] width 4 height 3
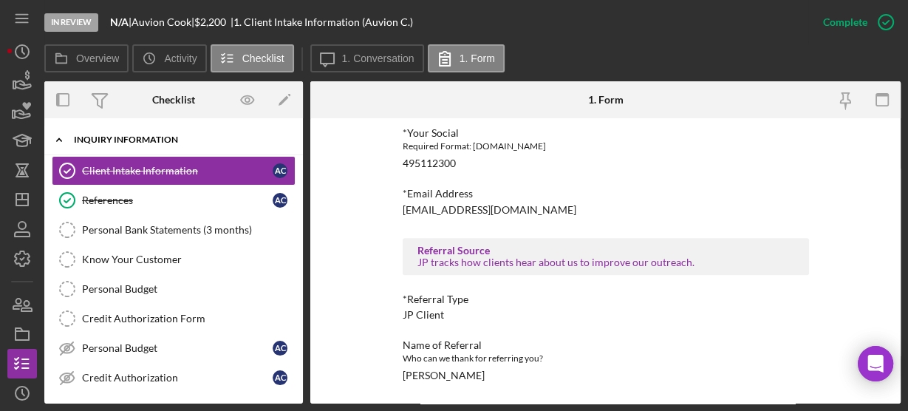
click at [56, 139] on icon "Icon/Expander" at bounding box center [59, 140] width 30 height 30
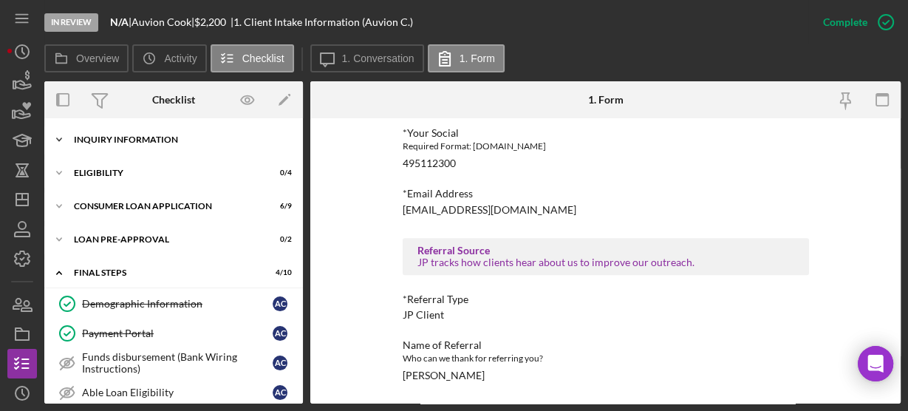
click at [57, 139] on polyline at bounding box center [59, 139] width 4 height 3
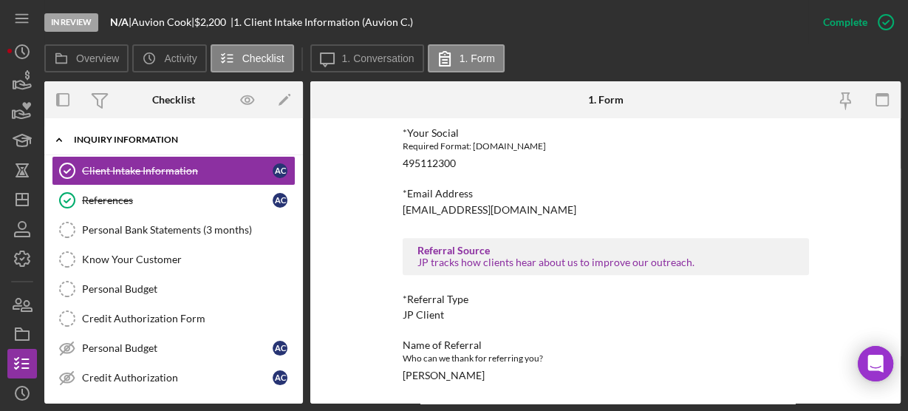
click at [56, 139] on icon "Icon/Expander" at bounding box center [59, 140] width 30 height 30
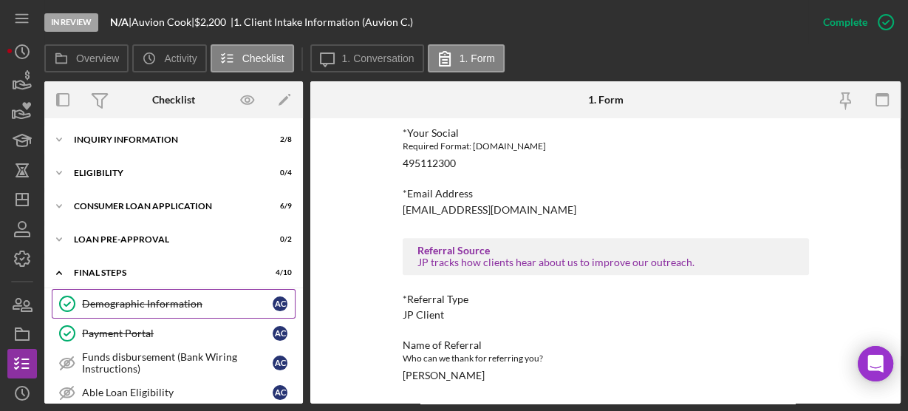
click at [98, 298] on div "Demographic Information" at bounding box center [177, 304] width 191 height 12
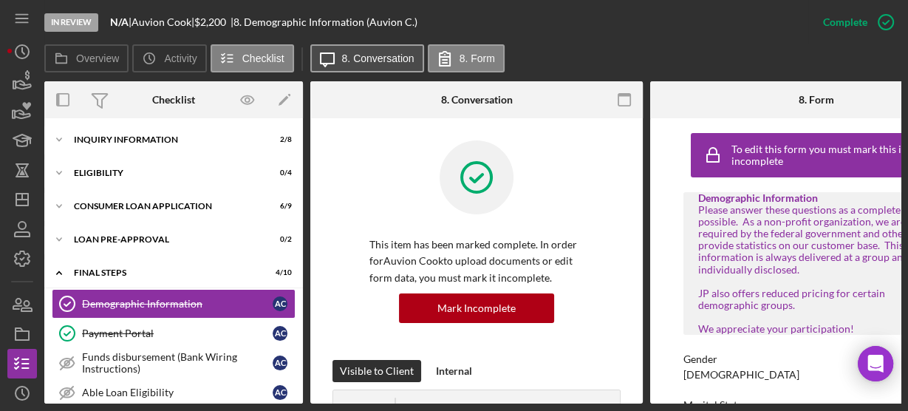
click at [368, 56] on label "8. Conversation" at bounding box center [378, 58] width 72 height 12
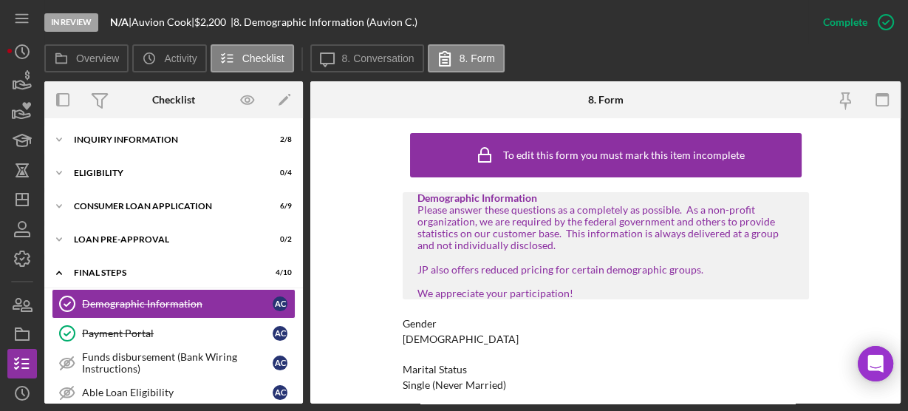
click at [372, 173] on div "To edit this form you must mark this item incomplete Demographic Information Pl…" at bounding box center [605, 260] width 590 height 285
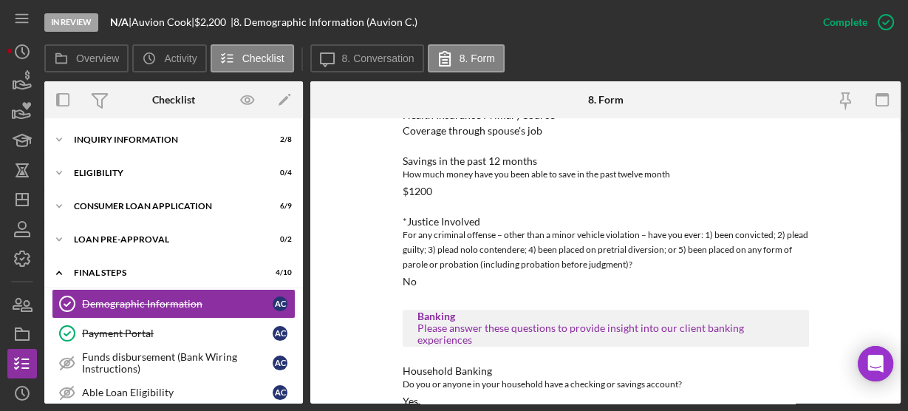
scroll to position [1371, 0]
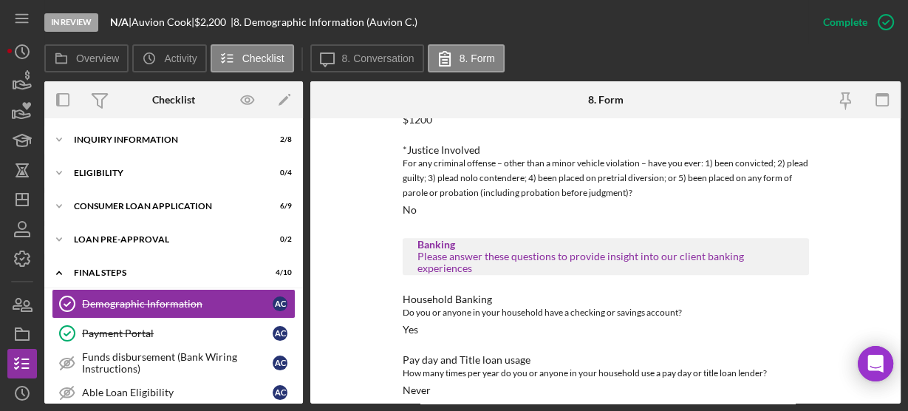
click at [352, 192] on div "To edit this form you must mark this item incomplete Demographic Information Pl…" at bounding box center [605, 260] width 590 height 285
click at [370, 200] on div "To edit this form you must mark this item incomplete Demographic Information Pl…" at bounding box center [605, 260] width 590 height 285
click at [354, 145] on div "To edit this form you must mark this item incomplete Demographic Information Pl…" at bounding box center [605, 260] width 590 height 285
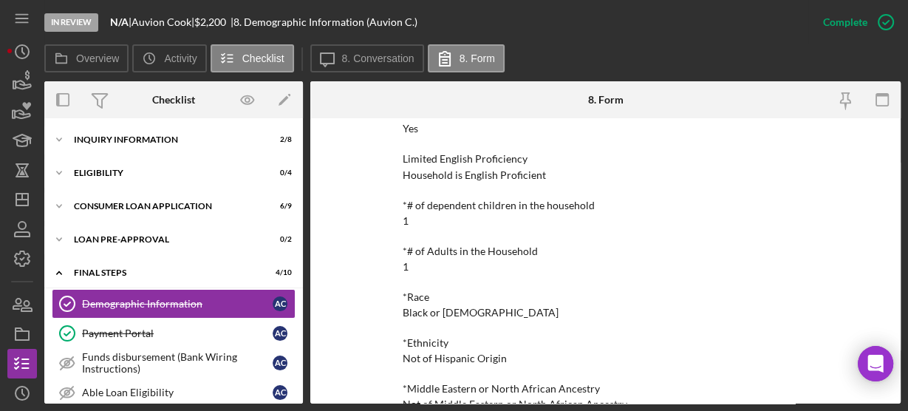
scroll to position [190, 0]
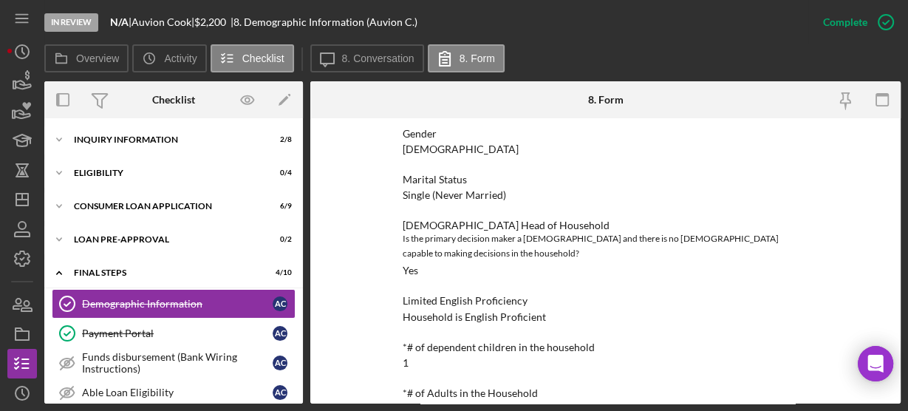
click at [366, 151] on div "To edit this form you must mark this item incomplete Demographic Information Pl…" at bounding box center [605, 260] width 590 height 285
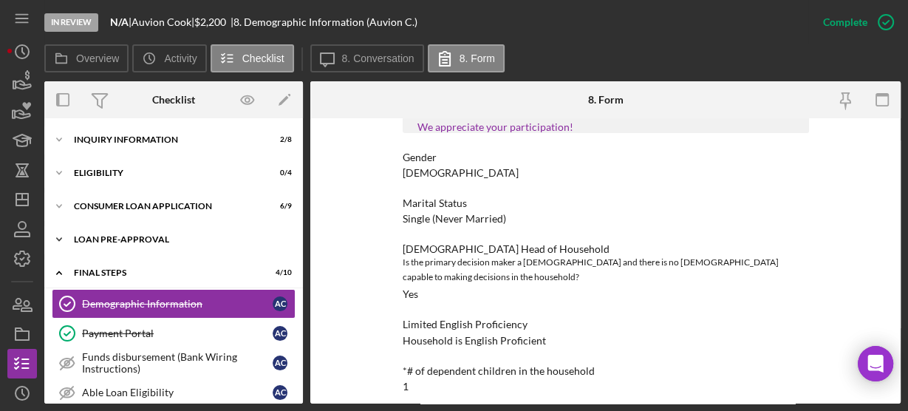
click at [64, 230] on icon "Icon/Expander" at bounding box center [59, 239] width 30 height 30
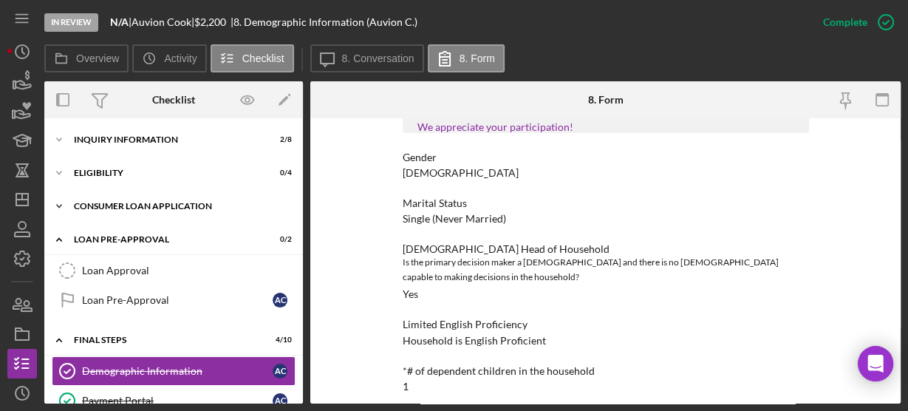
click at [60, 205] on polyline at bounding box center [59, 206] width 4 height 3
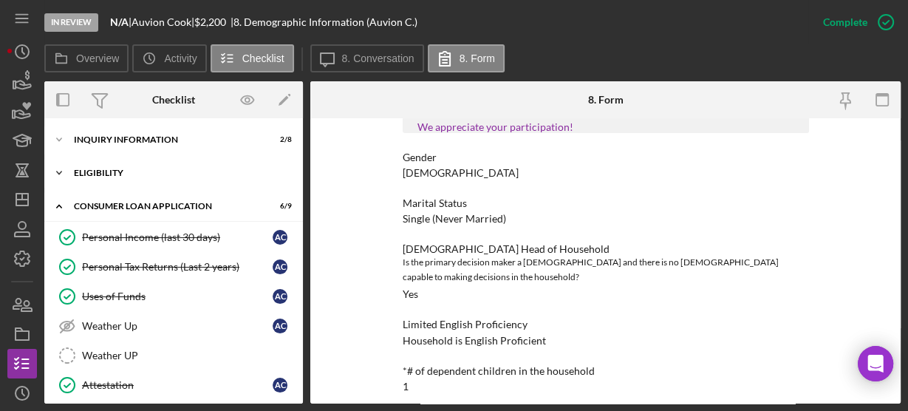
drag, startPoint x: 60, startPoint y: 205, endPoint x: 54, endPoint y: 174, distance: 32.3
click at [54, 174] on icon "Icon/Expander" at bounding box center [59, 173] width 30 height 30
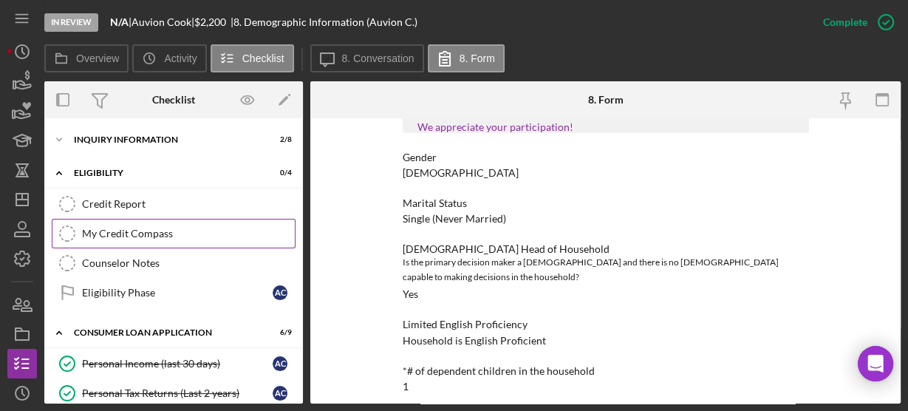
click at [153, 239] on link "My Credit Compass My Credit Compass" at bounding box center [174, 234] width 244 height 30
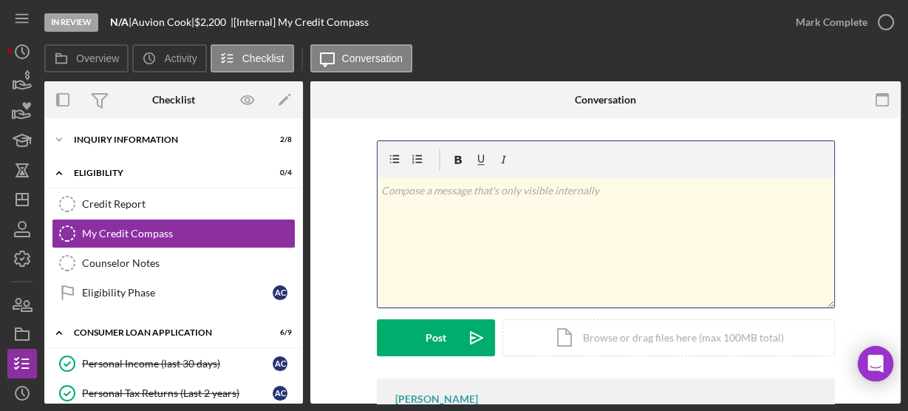
click at [441, 252] on div "v Color teal Color pink Remove color Add row above Add row below Add column bef…" at bounding box center [605, 242] width 456 height 129
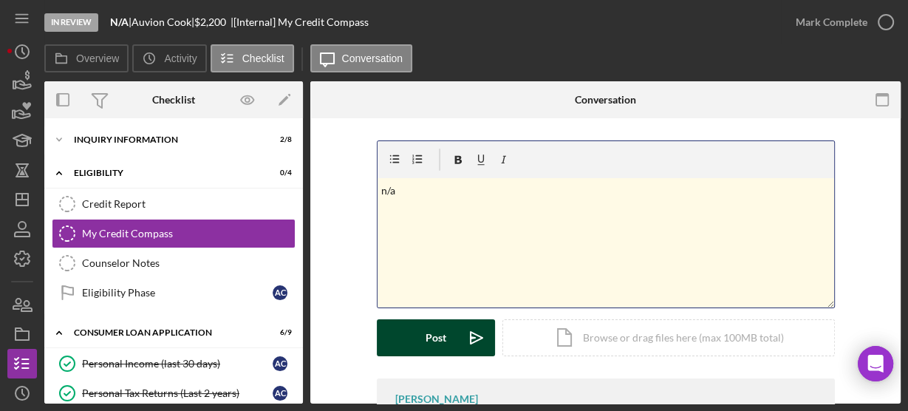
click at [442, 346] on div "Post" at bounding box center [435, 337] width 21 height 37
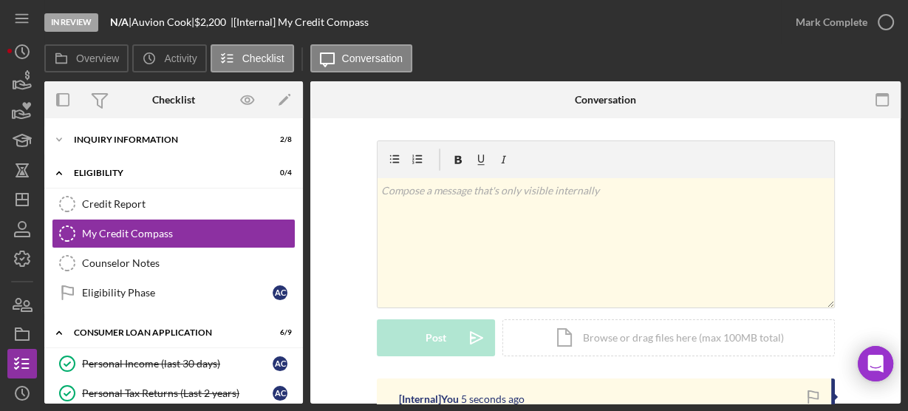
scroll to position [249, 0]
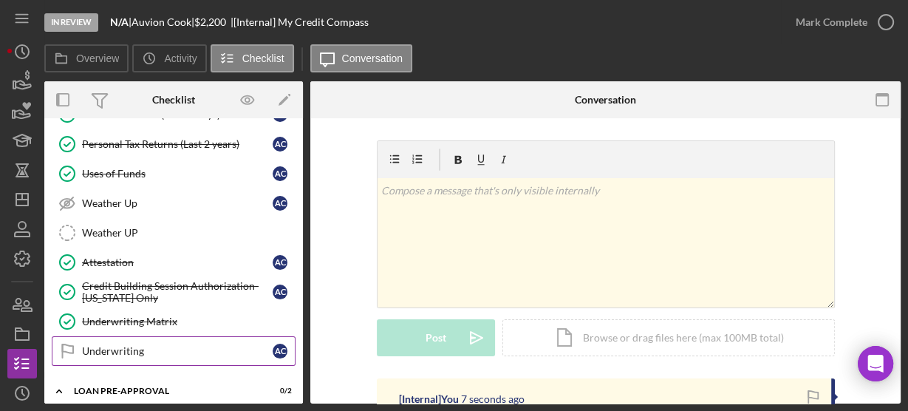
click at [136, 348] on div "Underwriting" at bounding box center [177, 351] width 191 height 12
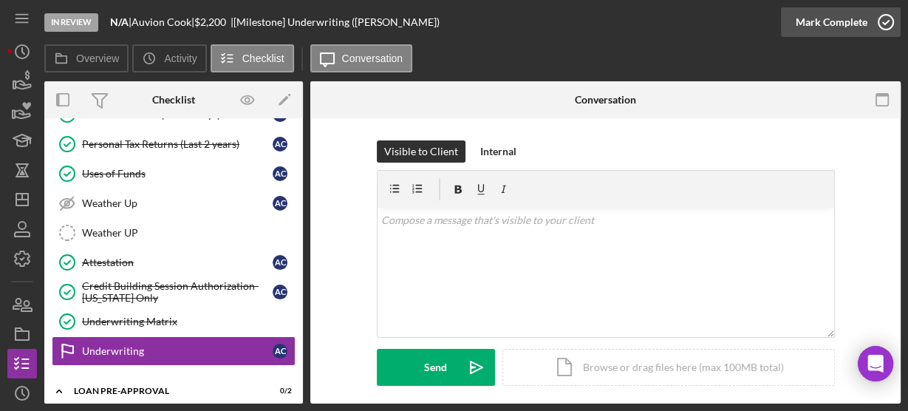
click at [882, 17] on icon "button" at bounding box center [885, 22] width 37 height 37
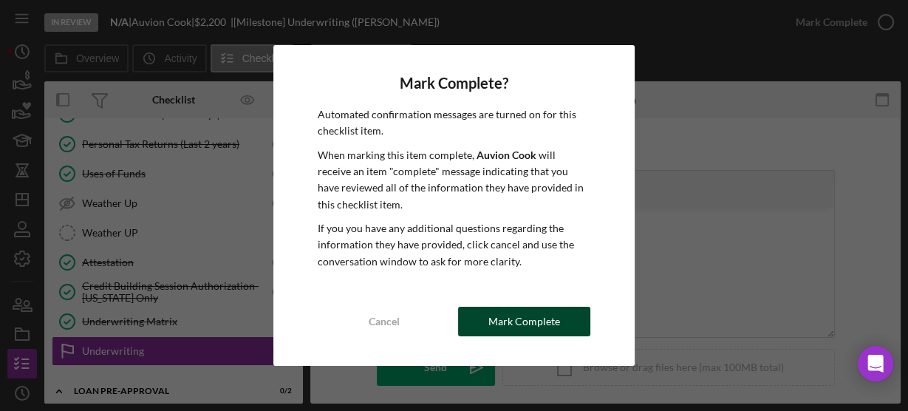
click at [491, 322] on div "Mark Complete" at bounding box center [524, 321] width 72 height 30
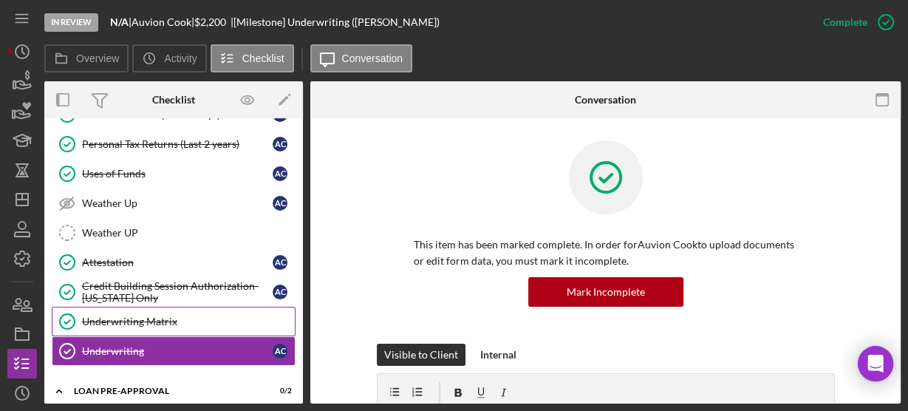
click at [105, 315] on div "Underwriting Matrix" at bounding box center [188, 321] width 213 height 12
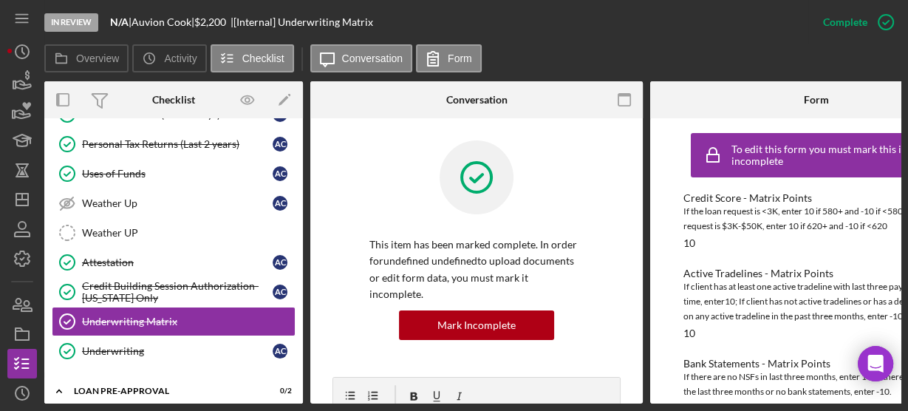
click at [296, 334] on div "Personal Income (last 30 days) Personal Income (last 30 days) A C Personal Tax …" at bounding box center [173, 236] width 258 height 273
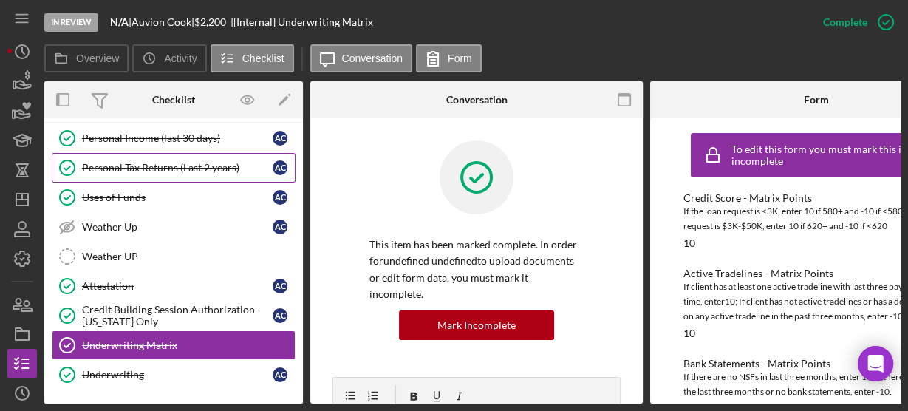
scroll to position [202, 0]
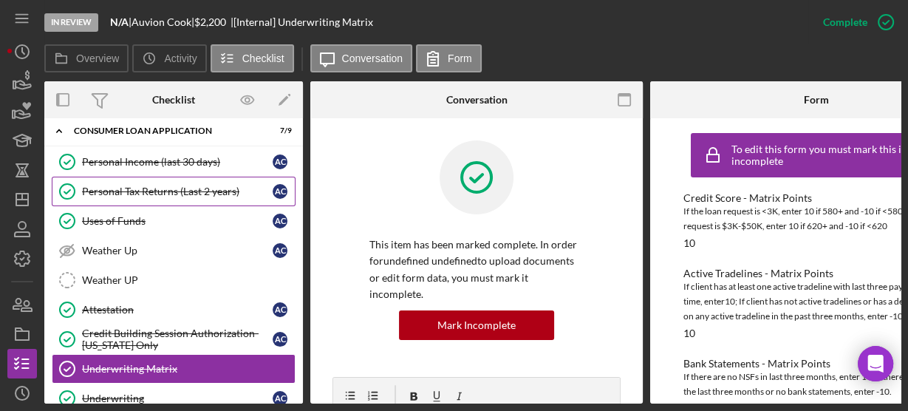
click at [59, 130] on icon "Icon/Expander" at bounding box center [59, 131] width 30 height 30
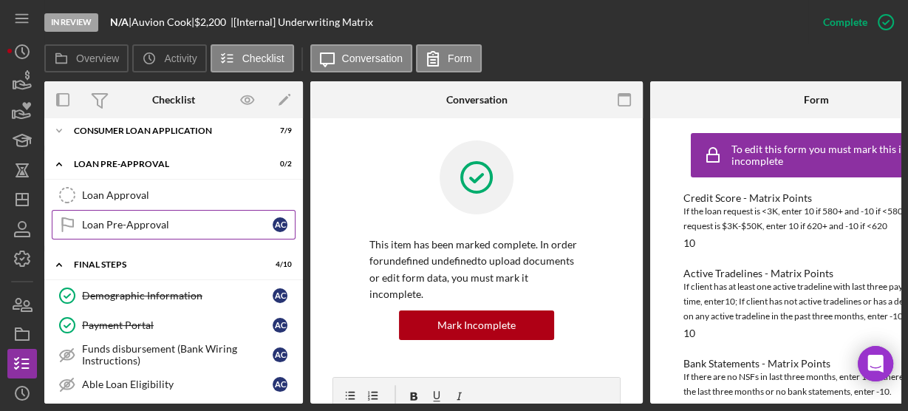
click at [86, 222] on div "Loan Pre-Approval" at bounding box center [177, 225] width 191 height 12
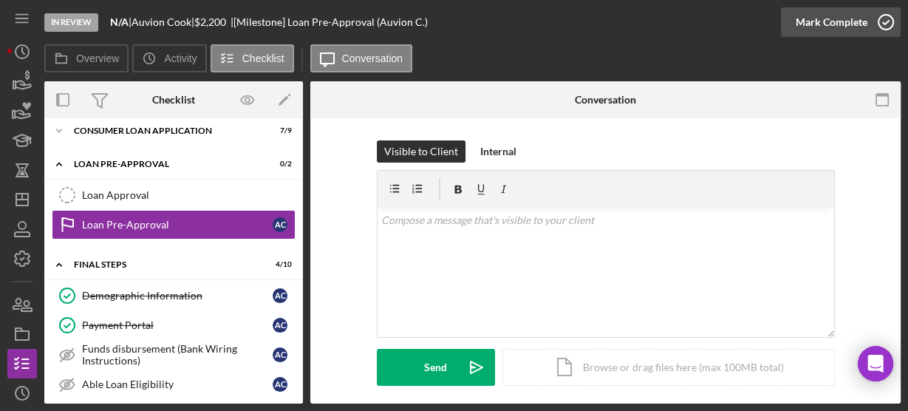
click at [888, 24] on icon "button" at bounding box center [885, 22] width 37 height 37
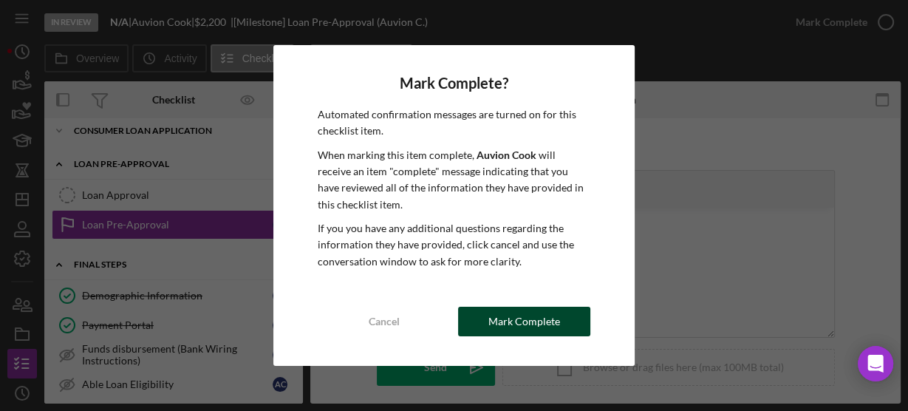
click at [515, 315] on div "Mark Complete" at bounding box center [524, 321] width 72 height 30
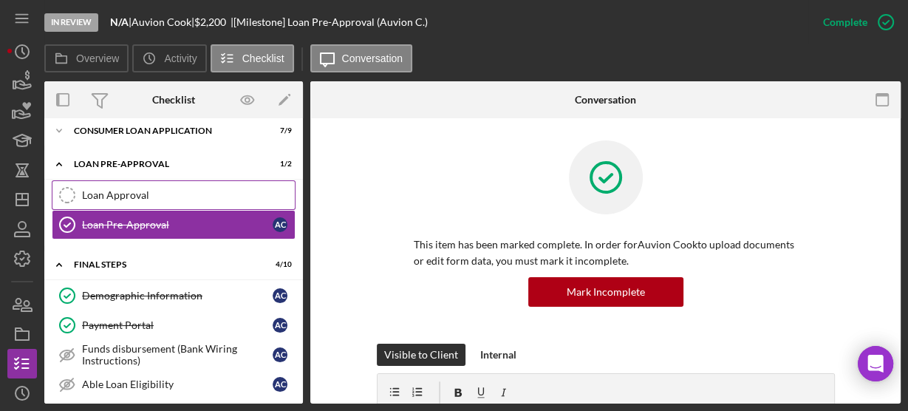
click at [112, 189] on div "Loan Approval" at bounding box center [188, 195] width 213 height 12
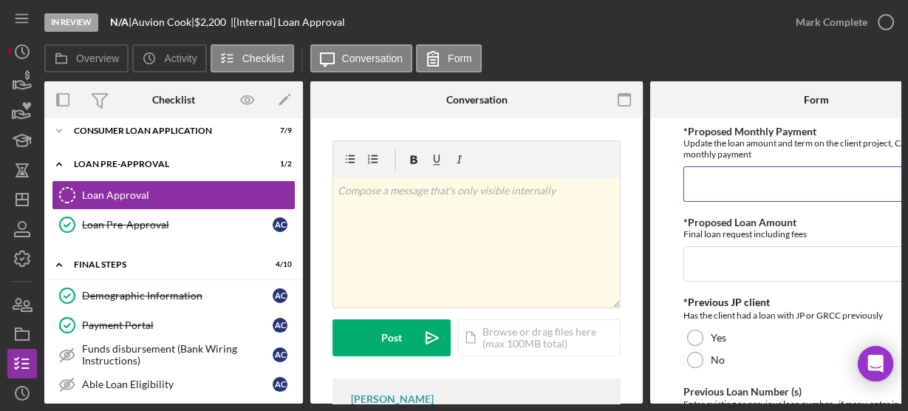
click at [711, 178] on input "*Proposed Monthly Payment" at bounding box center [816, 183] width 266 height 35
type input "$80.00"
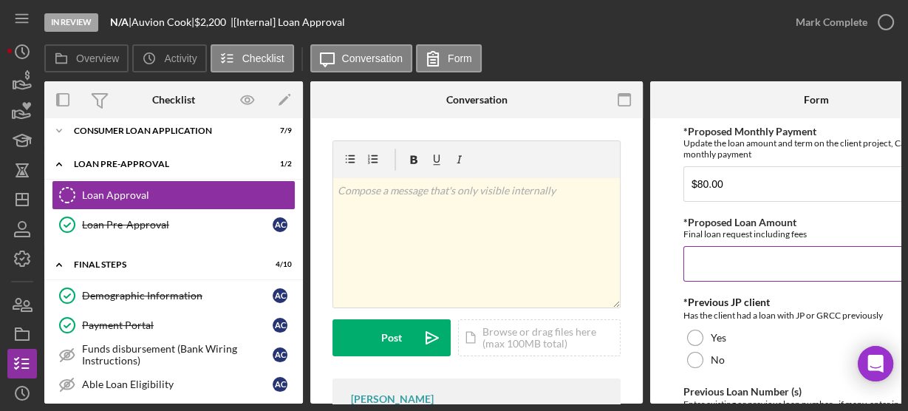
click at [727, 265] on input "*Proposed Loan Amount" at bounding box center [816, 263] width 266 height 35
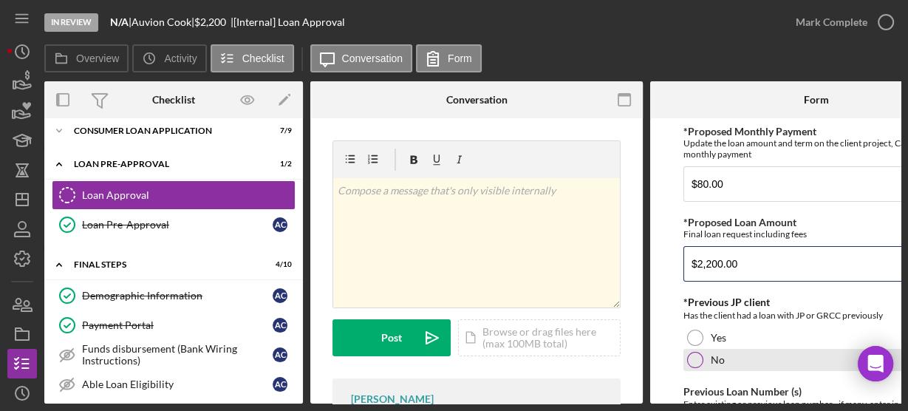
type input "$2,200.00"
click at [692, 360] on div at bounding box center [695, 359] width 16 height 16
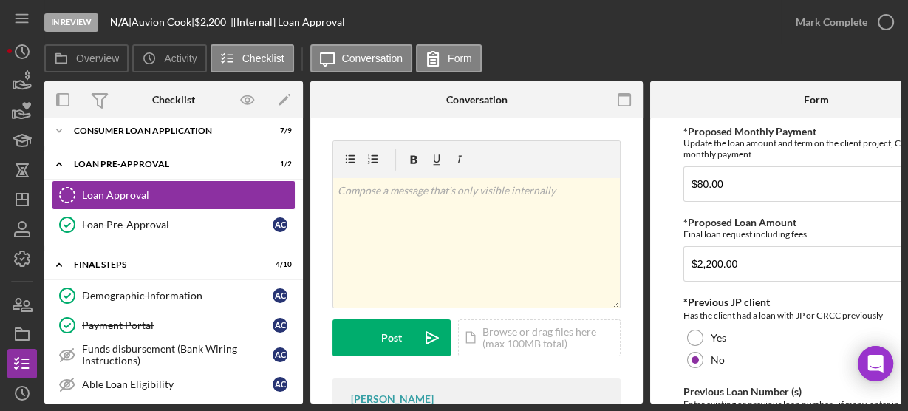
click at [668, 335] on form "*Proposed Monthly Payment Update the loan amount and term on the client project…" at bounding box center [816, 260] width 332 height 285
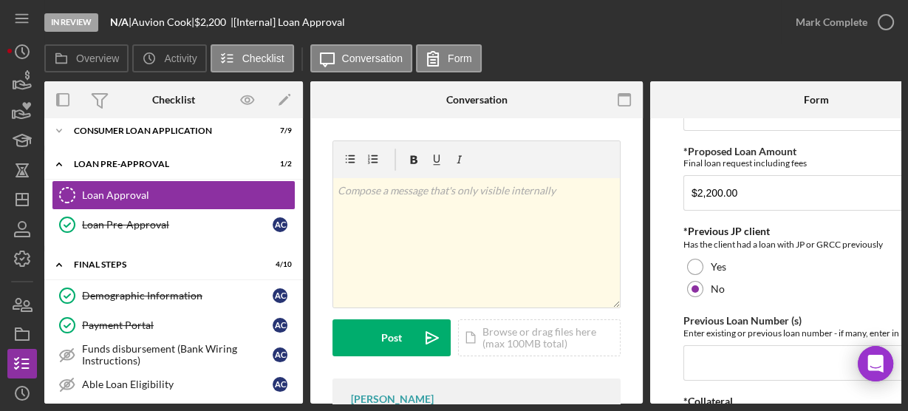
scroll to position [95, 0]
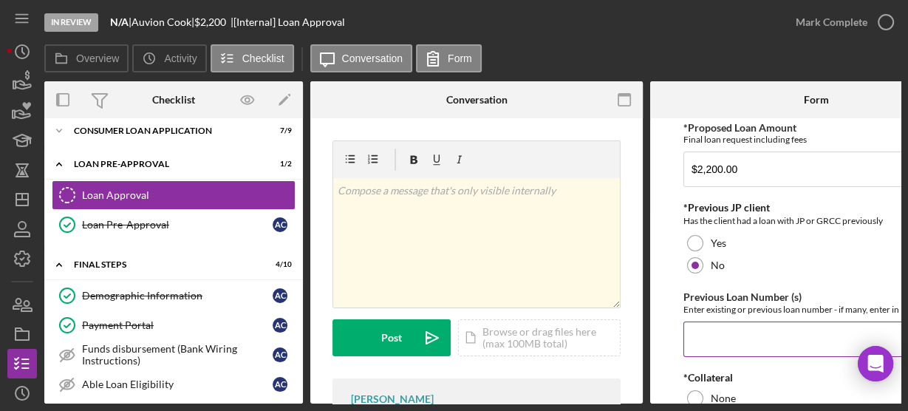
click at [701, 342] on input "Previous Loan Number (s)" at bounding box center [816, 338] width 266 height 35
type input "n/a"
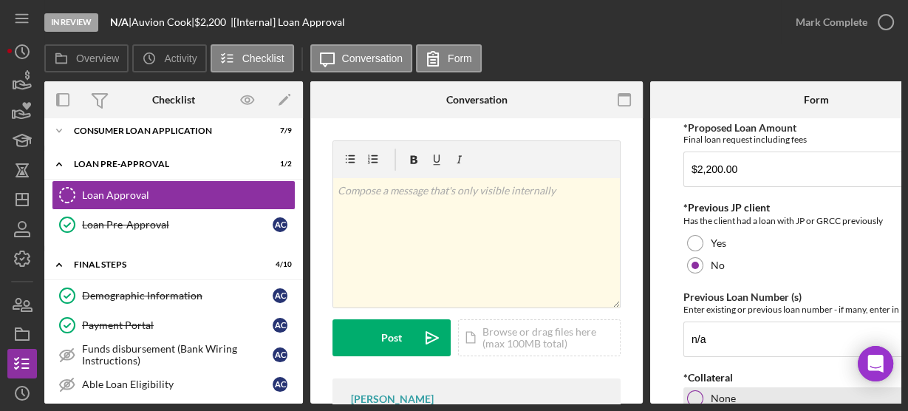
click at [691, 390] on div at bounding box center [695, 398] width 16 height 16
click at [662, 349] on form "*Proposed Monthly Payment Update the loan amount and term on the client project…" at bounding box center [816, 260] width 332 height 285
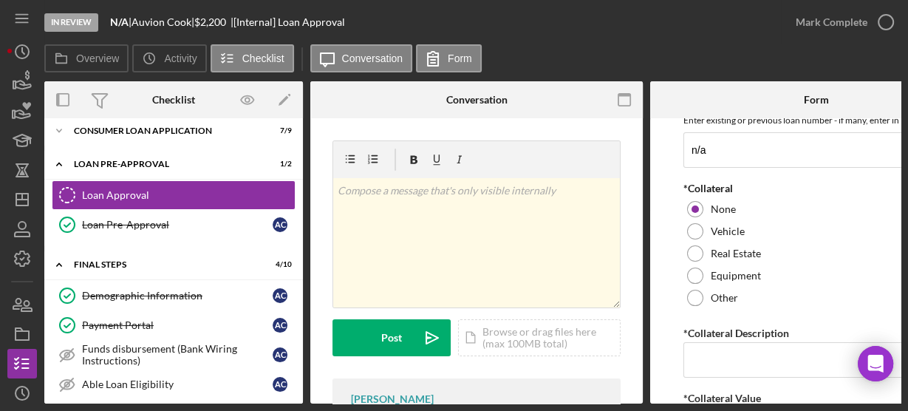
scroll to position [307, 0]
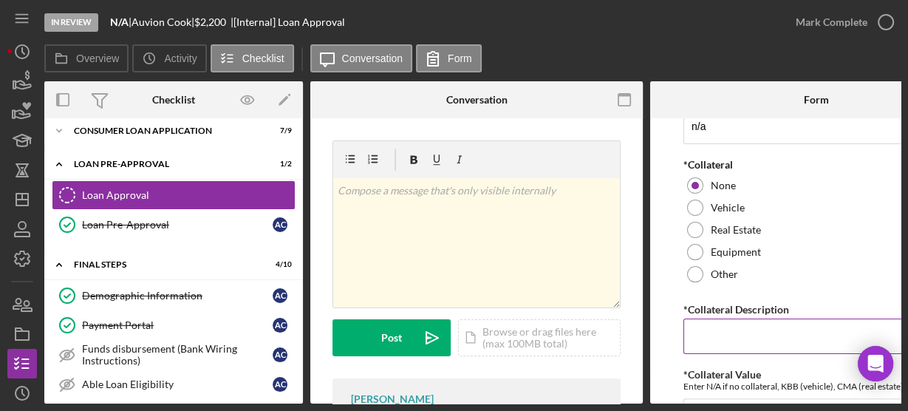
click at [715, 320] on input "*Collateral Description" at bounding box center [816, 335] width 266 height 35
type input "n/a"
click at [671, 320] on form "*Proposed Monthly Payment Update the loan amount and term on the client project…" at bounding box center [816, 260] width 332 height 285
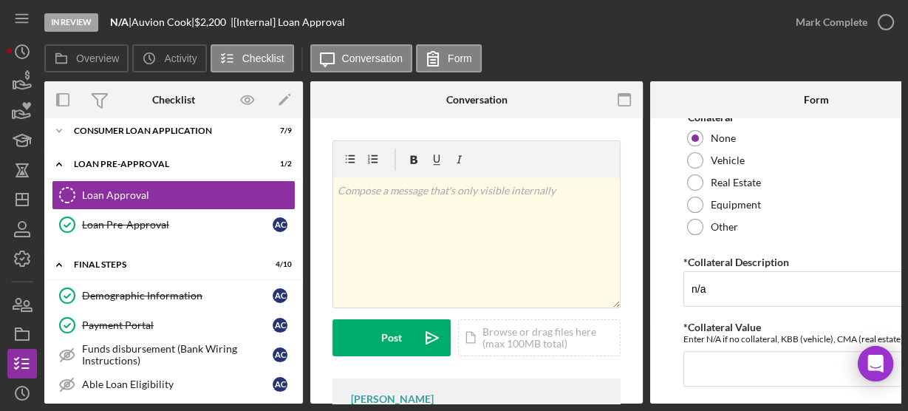
scroll to position [402, 0]
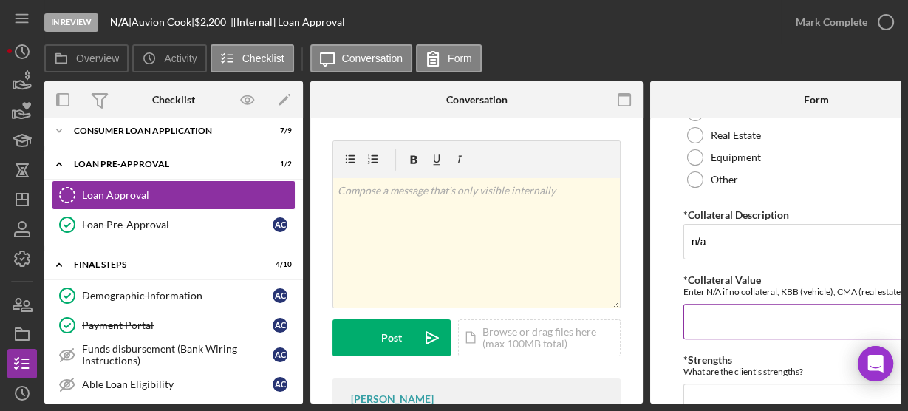
click at [700, 325] on input "*Collateral Value" at bounding box center [816, 320] width 266 height 35
type input "n/a"
click at [699, 388] on textarea "*Strengths" at bounding box center [816, 418] width 266 height 71
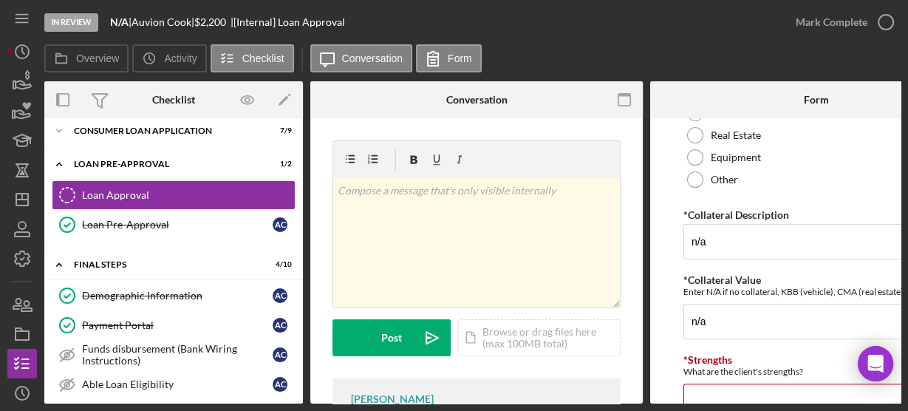
click at [669, 361] on form "*Proposed Monthly Payment Update the loan amount and term on the client project…" at bounding box center [816, 260] width 332 height 285
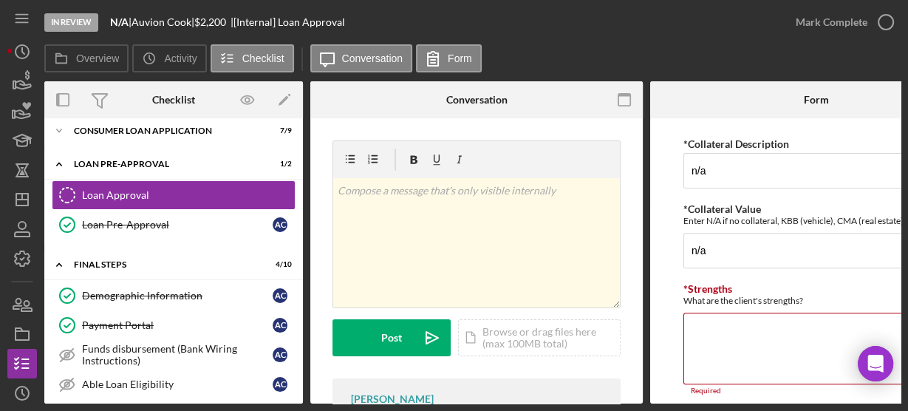
scroll to position [496, 0]
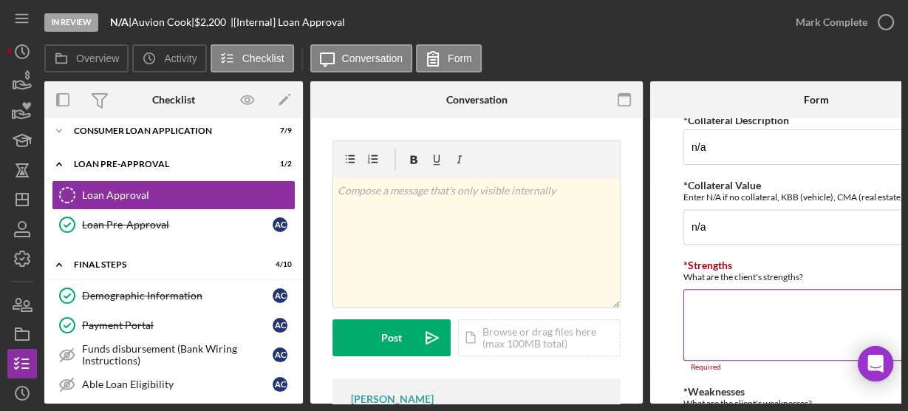
click at [701, 312] on textarea "*Strengths" at bounding box center [816, 324] width 266 height 71
type textarea "credit score"
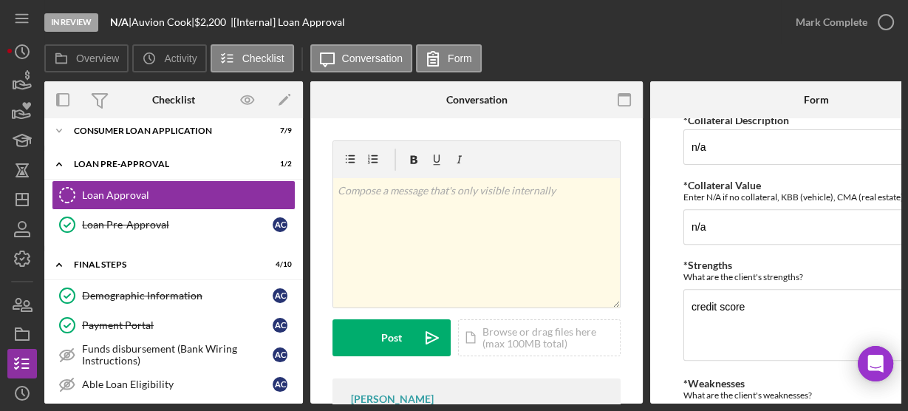
click at [662, 360] on form "*Proposed Monthly Payment Update the loan amount and term on the client project…" at bounding box center [816, 260] width 332 height 285
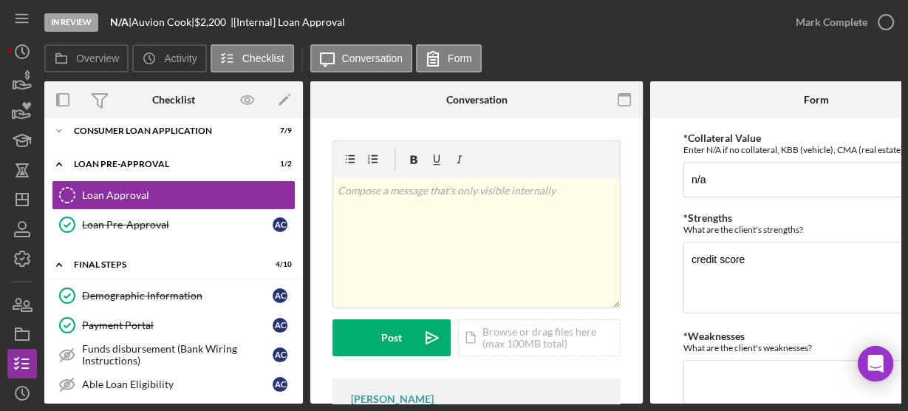
scroll to position [567, 0]
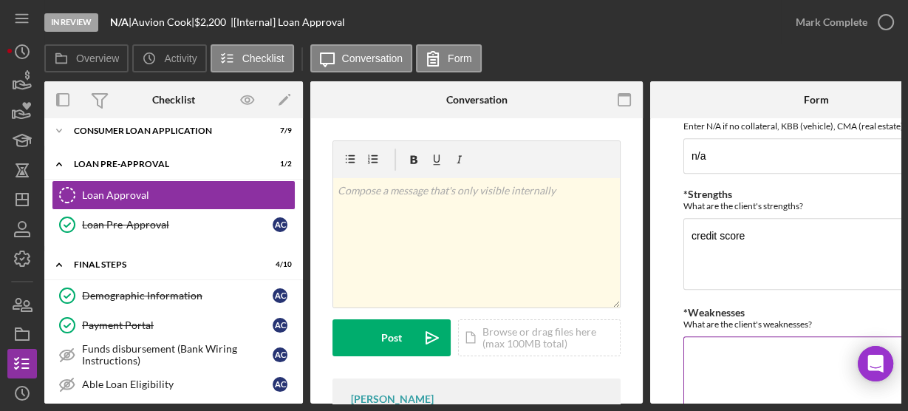
click at [710, 355] on textarea "*Weaknesses" at bounding box center [816, 371] width 266 height 71
type textarea "new client"
click at [667, 346] on form "*Proposed Monthly Payment Update the loan amount and term on the client project…" at bounding box center [816, 260] width 332 height 285
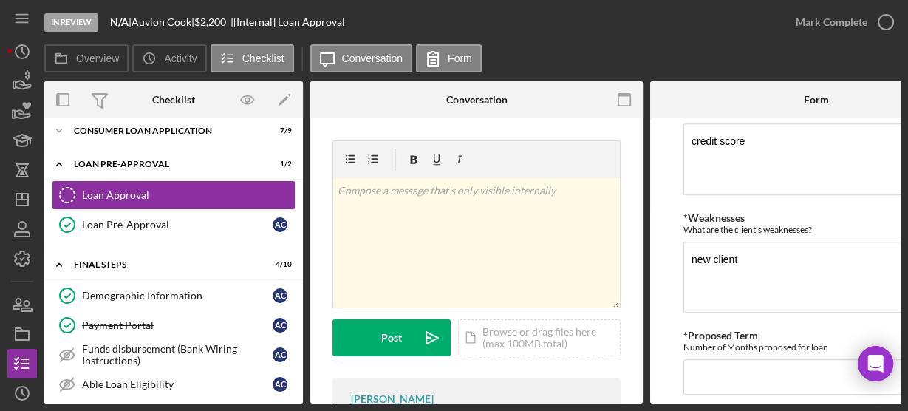
scroll to position [685, 0]
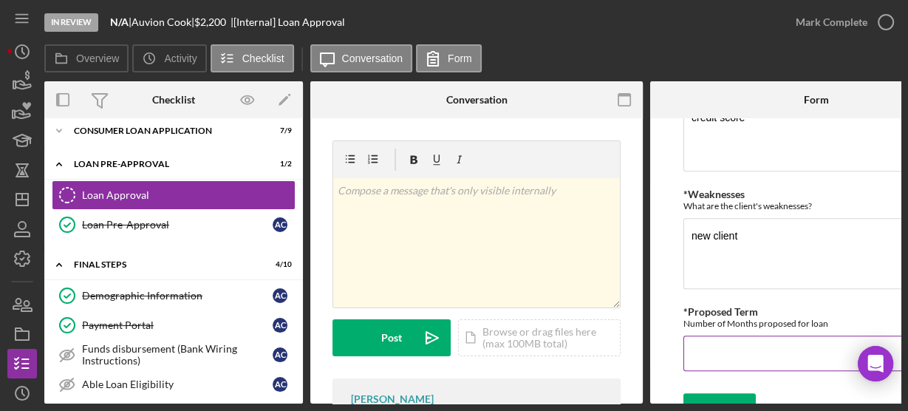
click at [710, 356] on input "*Proposed Term" at bounding box center [816, 352] width 266 height 35
type input "36"
click at [657, 358] on form "*Proposed Monthly Payment Update the loan amount and term on the client project…" at bounding box center [816, 260] width 332 height 285
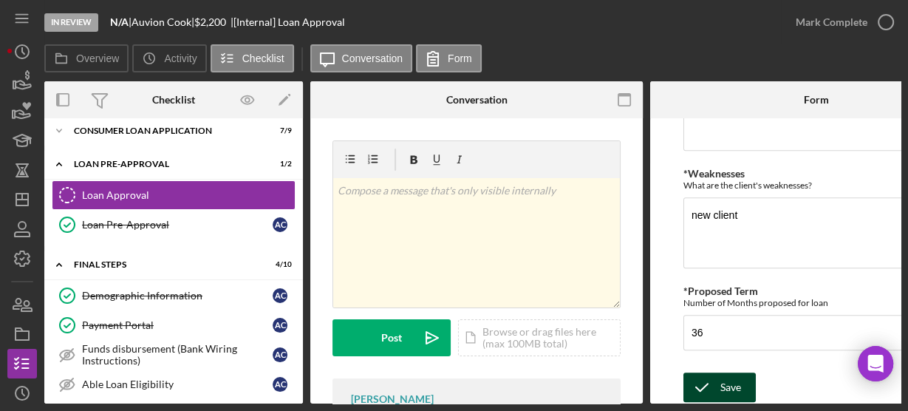
click at [713, 375] on icon "submit" at bounding box center [701, 386] width 37 height 37
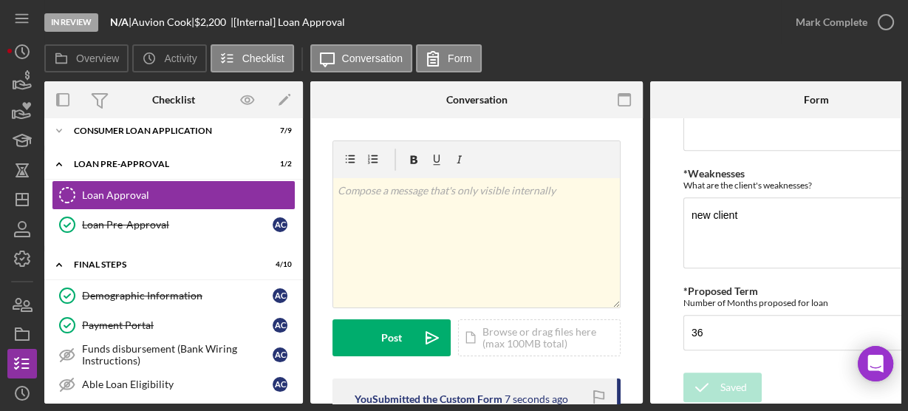
click at [316, 329] on div "v Color teal Color pink Remove color Add row above Add row below Add column bef…" at bounding box center [476, 408] width 332 height 581
click at [874, 21] on icon "button" at bounding box center [885, 22] width 37 height 37
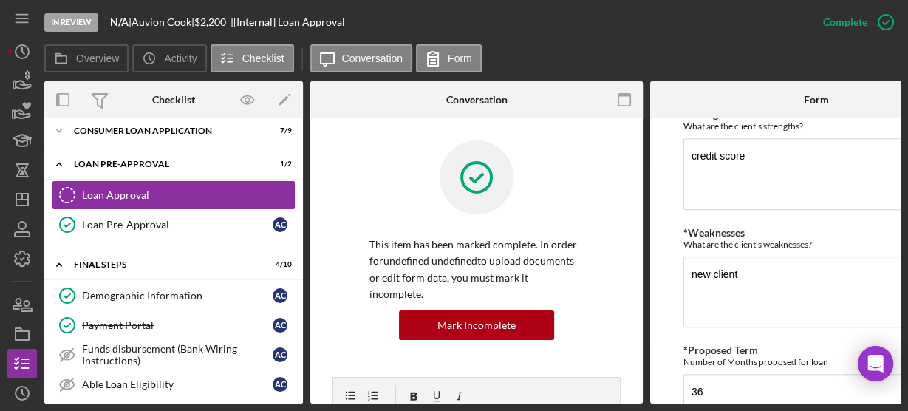
scroll to position [765, 0]
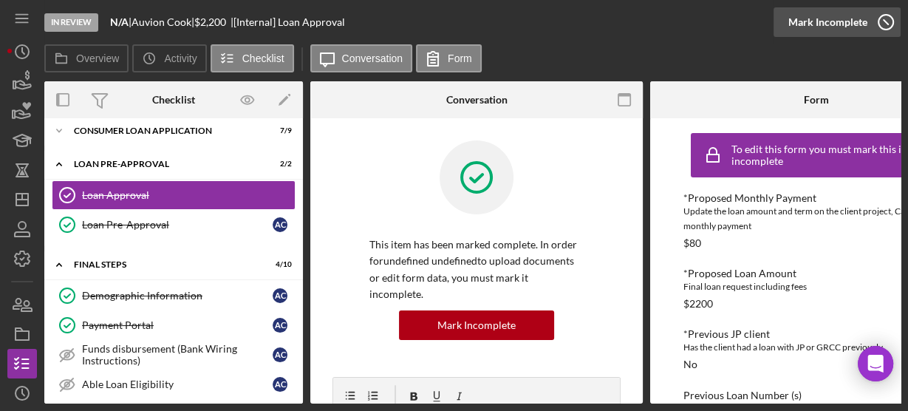
click at [876, 19] on icon "button" at bounding box center [885, 22] width 37 height 37
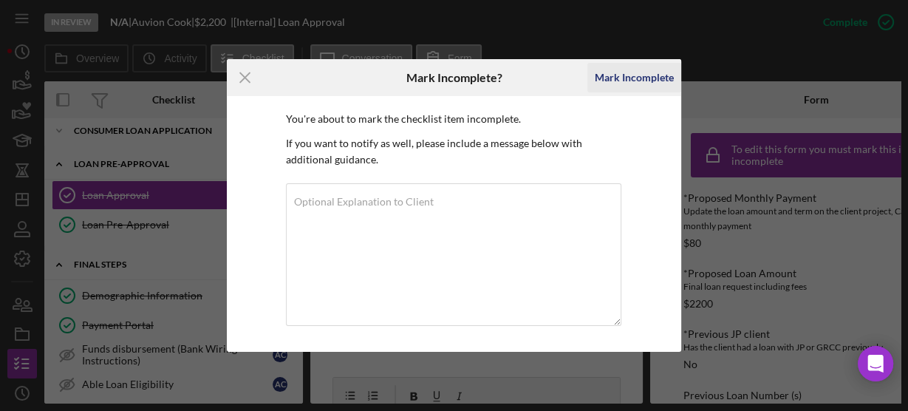
click at [599, 80] on div "Mark Incomplete" at bounding box center [633, 78] width 79 height 30
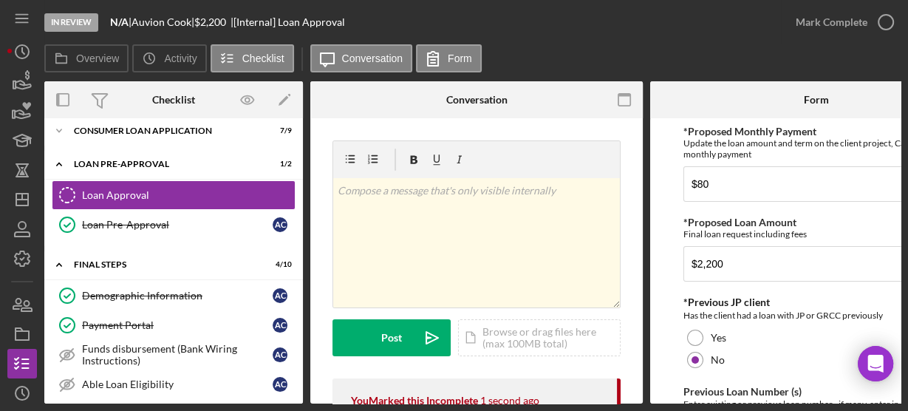
click at [651, 185] on form "*Proposed Monthly Payment Update the loan amount and term on the client project…" at bounding box center [816, 260] width 332 height 285
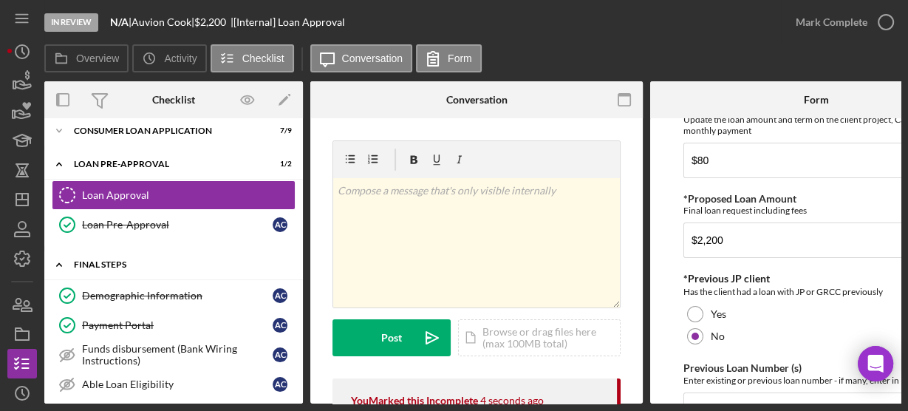
click at [233, 250] on div "Icon/Expander FINAL STEPS 4 / 10" at bounding box center [173, 265] width 258 height 30
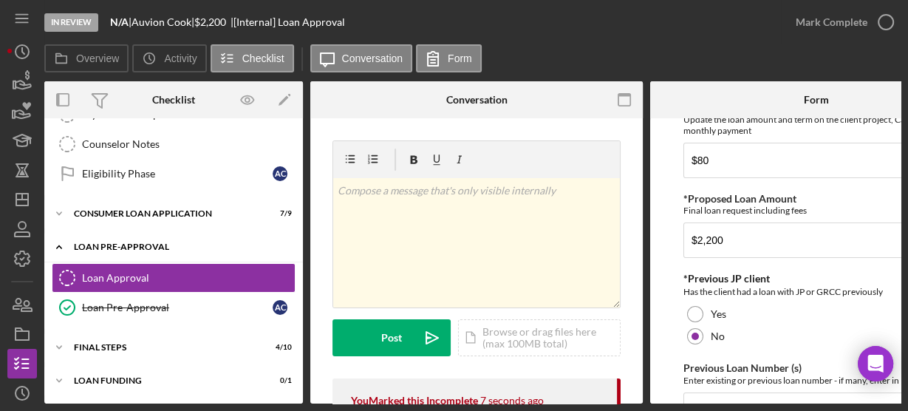
click at [64, 239] on icon "Icon/Expander" at bounding box center [59, 247] width 30 height 30
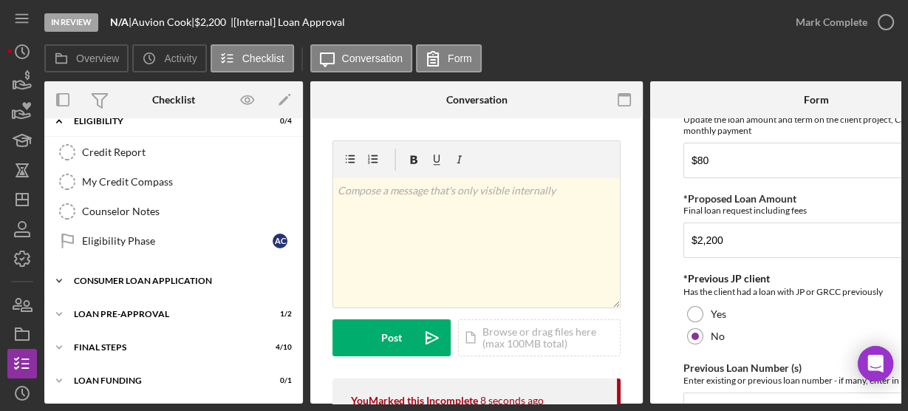
click at [61, 279] on polyline at bounding box center [59, 280] width 4 height 3
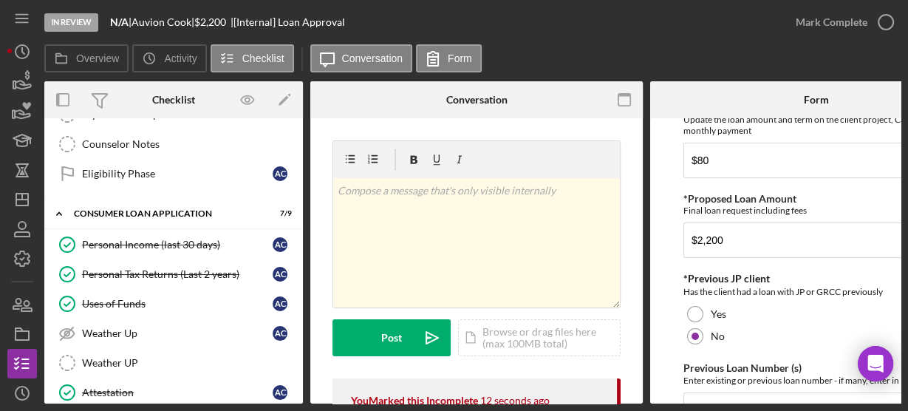
scroll to position [322, 0]
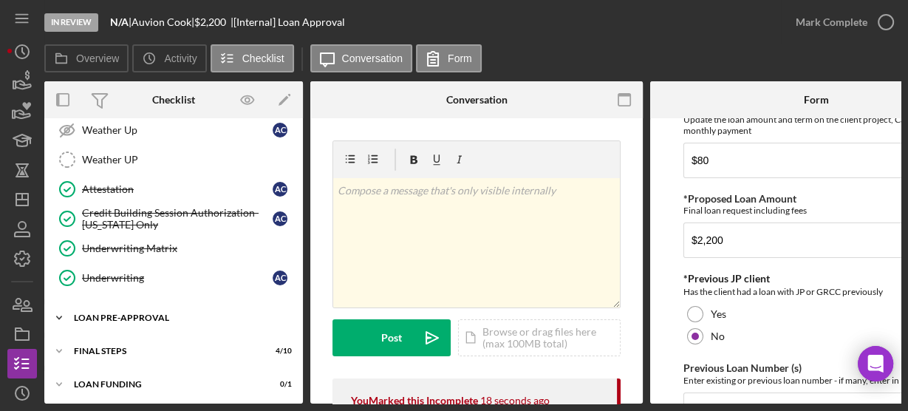
click at [61, 313] on icon "Icon/Expander" at bounding box center [59, 318] width 30 height 30
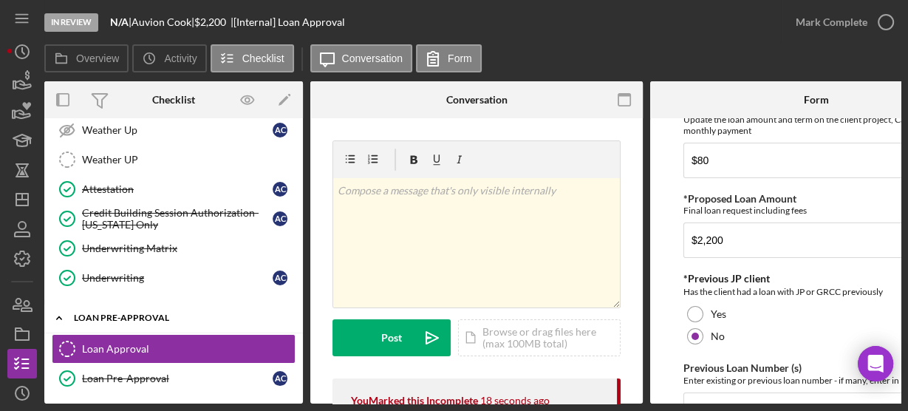
scroll to position [388, 0]
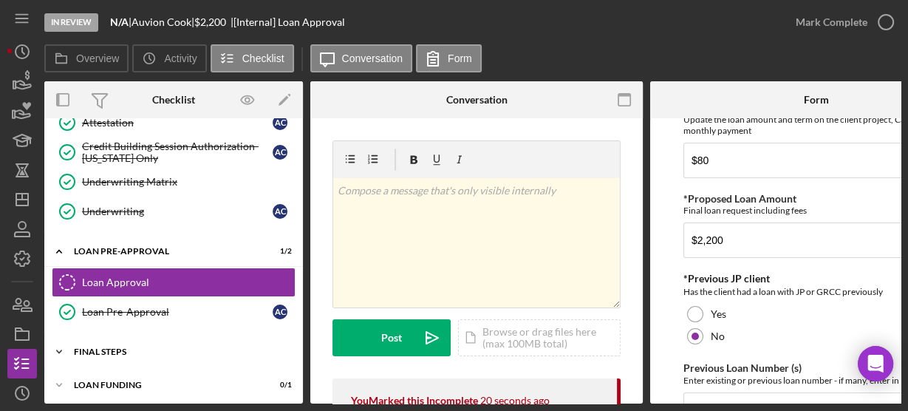
click at [58, 346] on icon "Icon/Expander" at bounding box center [59, 352] width 30 height 30
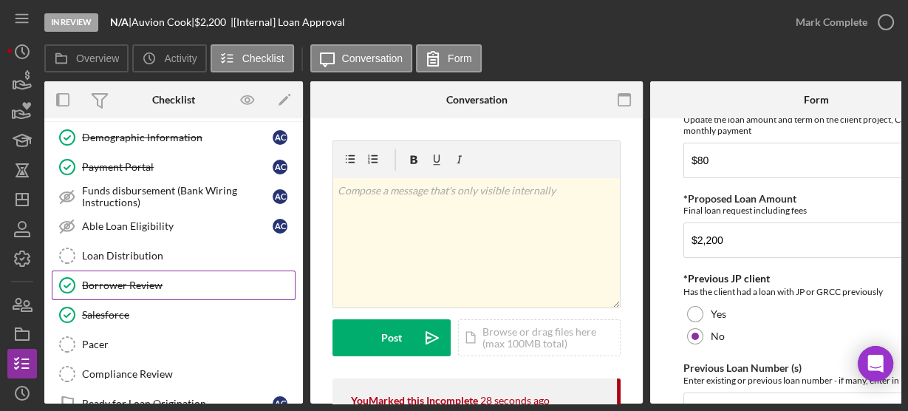
click at [109, 279] on div "Borrower Review" at bounding box center [188, 285] width 213 height 12
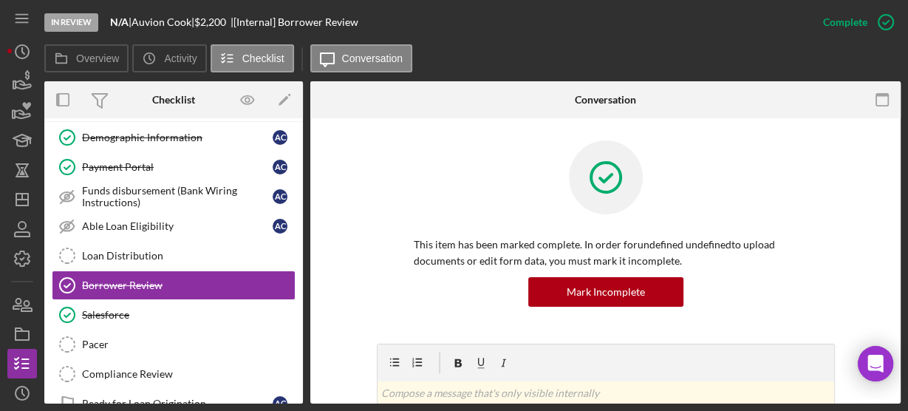
click at [377, 316] on div "This item has been marked complete. In order for undefined undefined to upload …" at bounding box center [606, 241] width 458 height 203
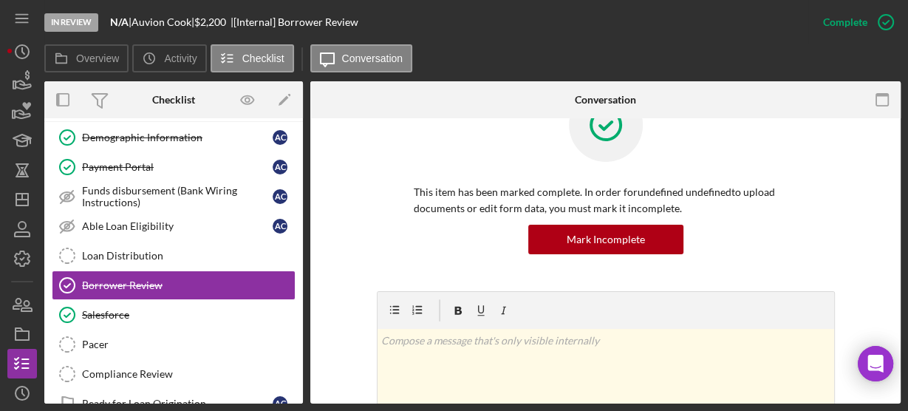
scroll to position [5, 0]
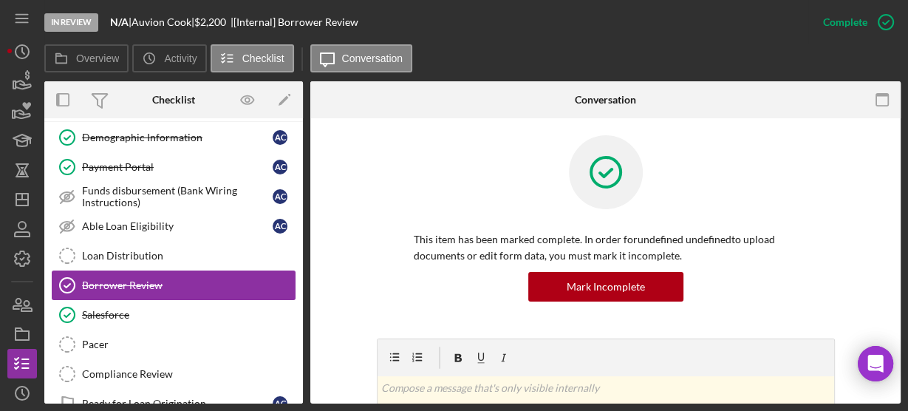
click at [196, 279] on div "Borrower Review" at bounding box center [188, 285] width 213 height 12
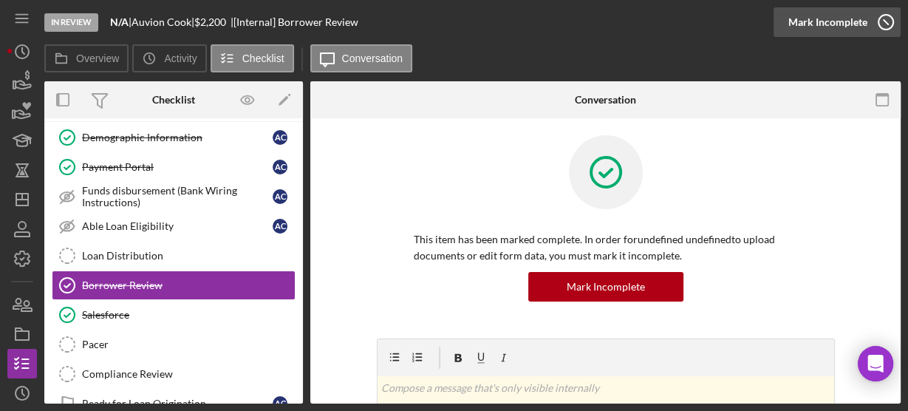
click at [874, 21] on icon "button" at bounding box center [885, 22] width 37 height 37
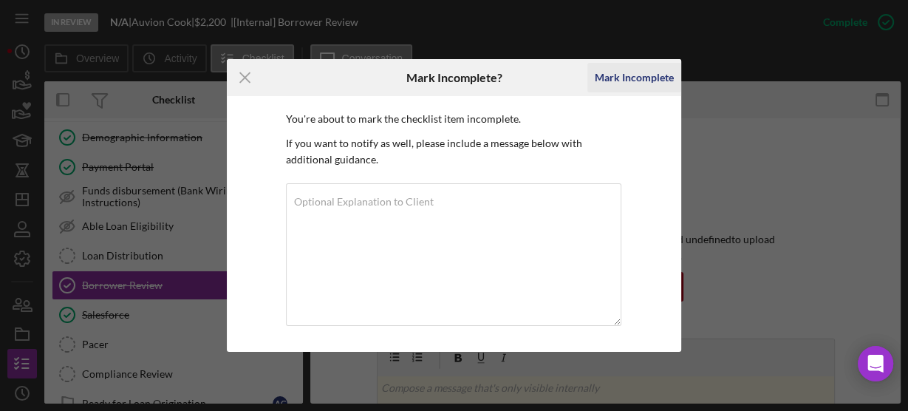
click at [608, 80] on div "Mark Incomplete" at bounding box center [633, 78] width 79 height 30
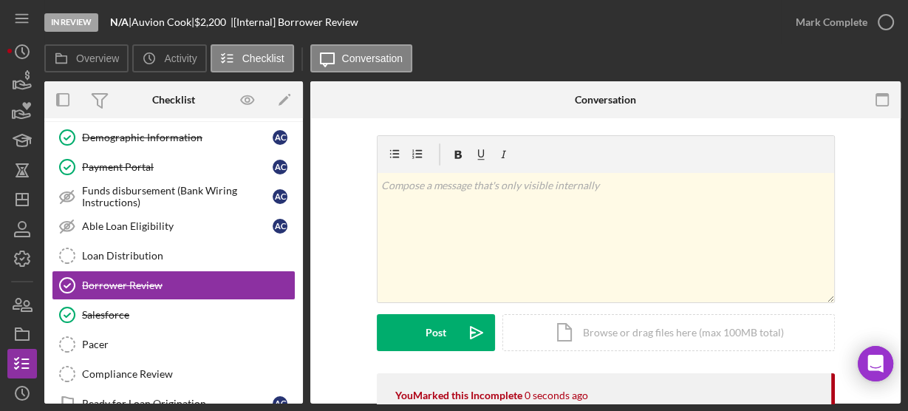
scroll to position [0, 0]
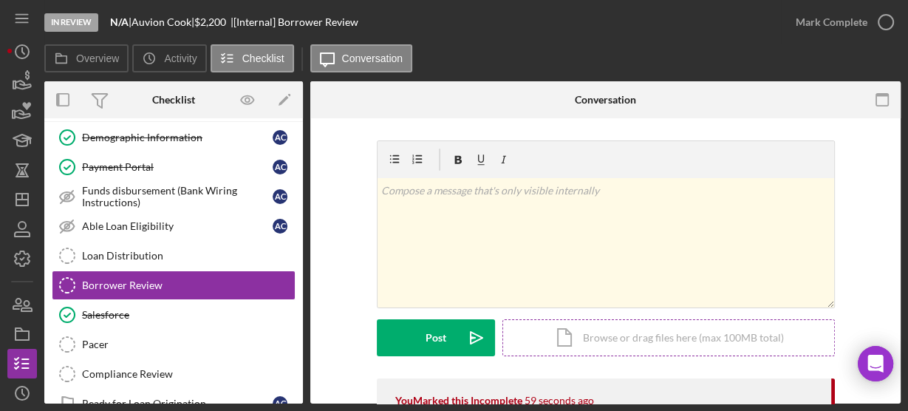
click at [566, 337] on div "Icon/Document Browse or drag files here (max 100MB total) Tap to choose files o…" at bounding box center [668, 337] width 332 height 37
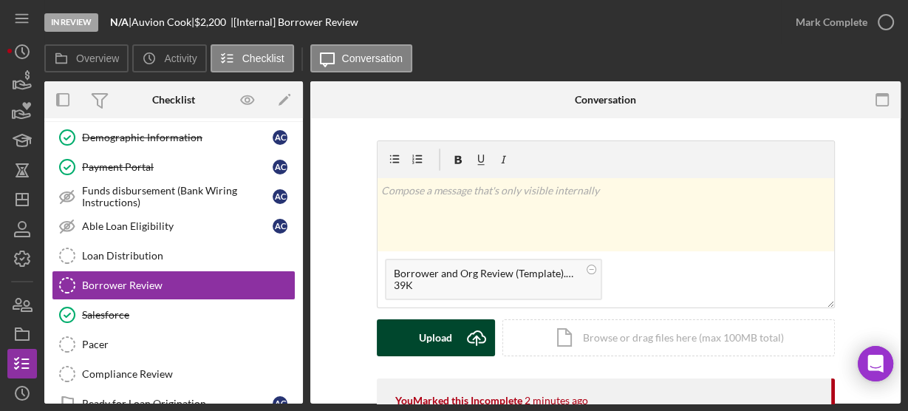
click at [430, 330] on div "Upload" at bounding box center [435, 337] width 33 height 37
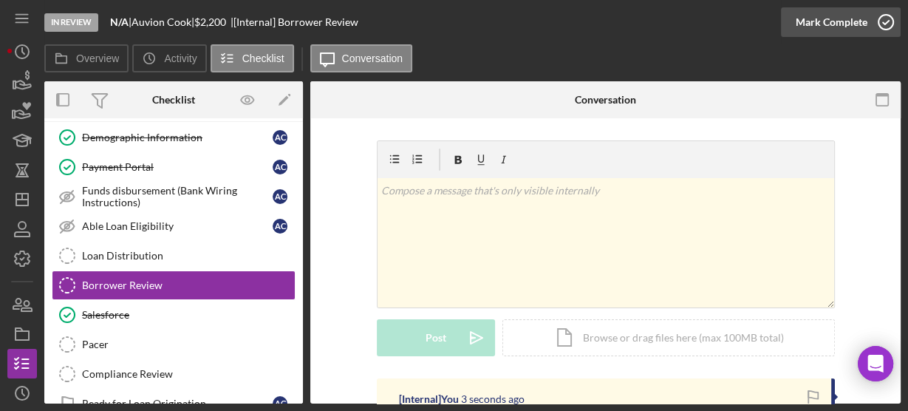
click at [889, 19] on icon "button" at bounding box center [885, 22] width 37 height 37
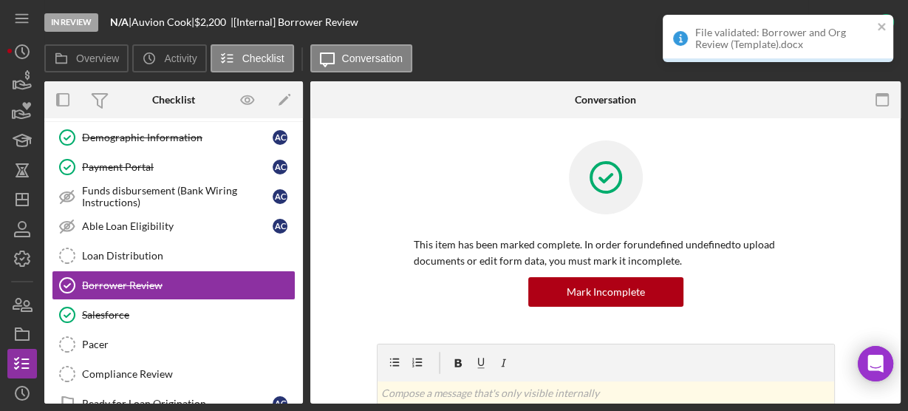
click at [511, 145] on div at bounding box center [606, 188] width 384 height 96
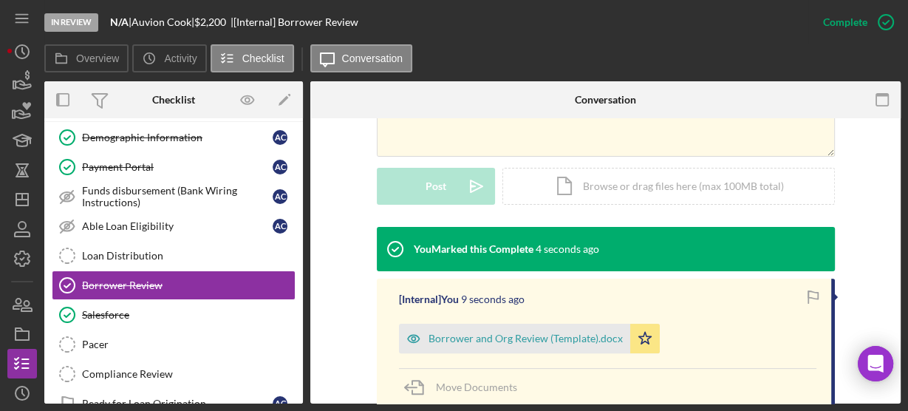
scroll to position [378, 0]
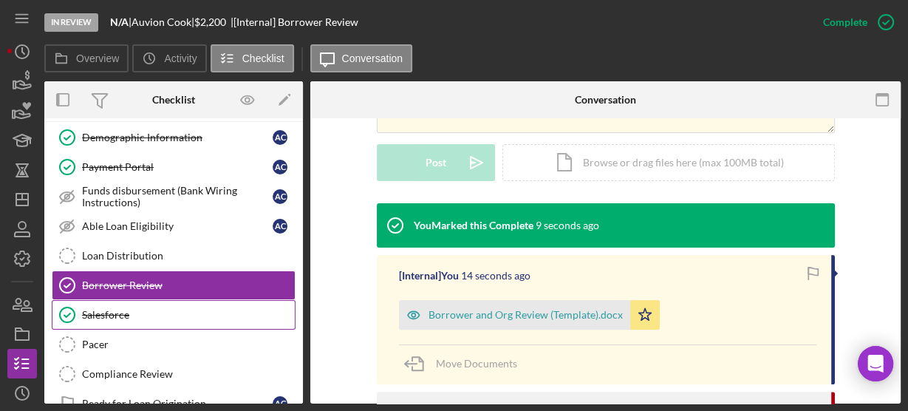
click at [140, 309] on div "Salesforce" at bounding box center [188, 315] width 213 height 12
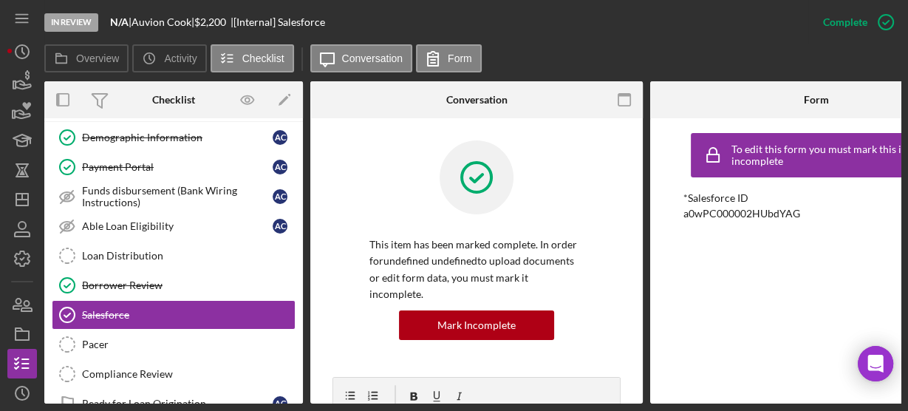
scroll to position [686, 0]
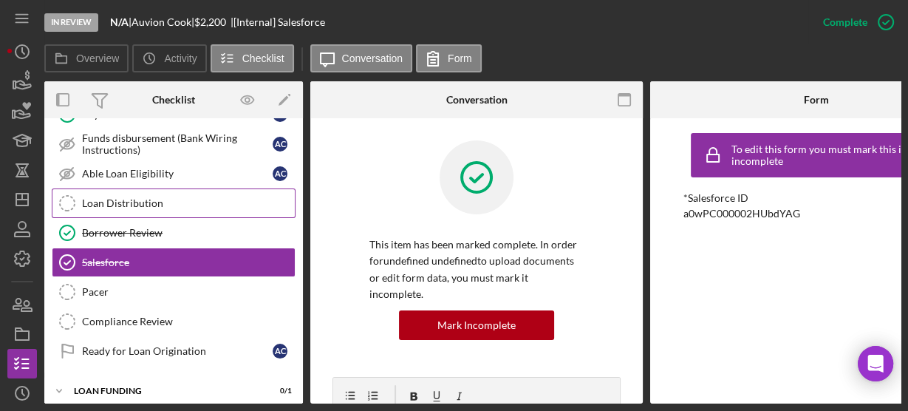
click at [122, 188] on link "Loan Distribution Loan Distribution" at bounding box center [174, 203] width 244 height 30
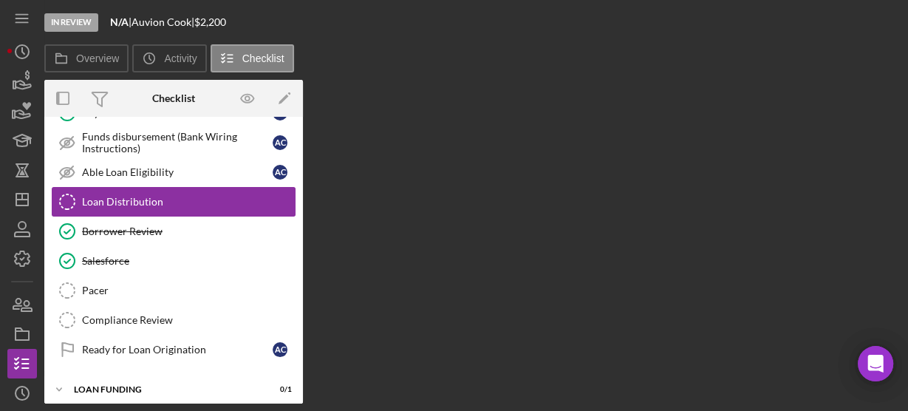
scroll to position [682, 0]
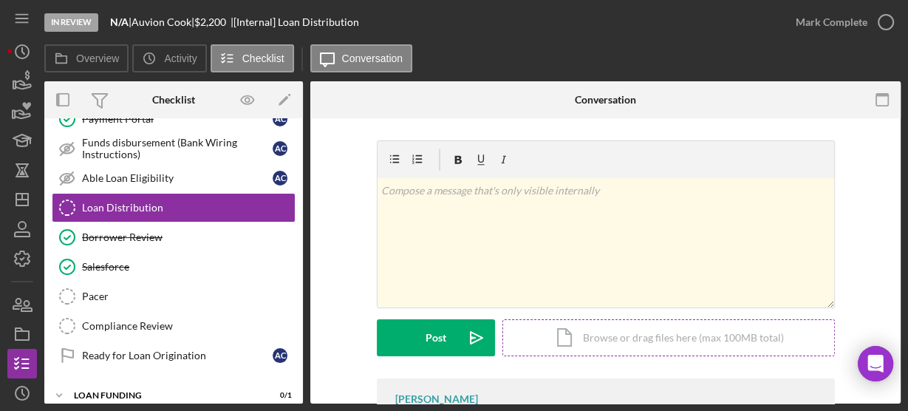
click at [544, 332] on div "Icon/Document Browse or drag files here (max 100MB total) Tap to choose files o…" at bounding box center [668, 337] width 332 height 37
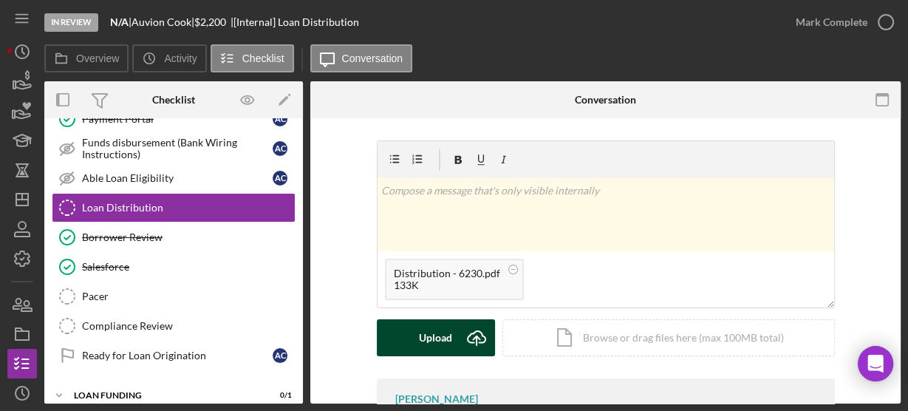
click at [454, 329] on button "Upload Icon/Upload" at bounding box center [436, 337] width 118 height 37
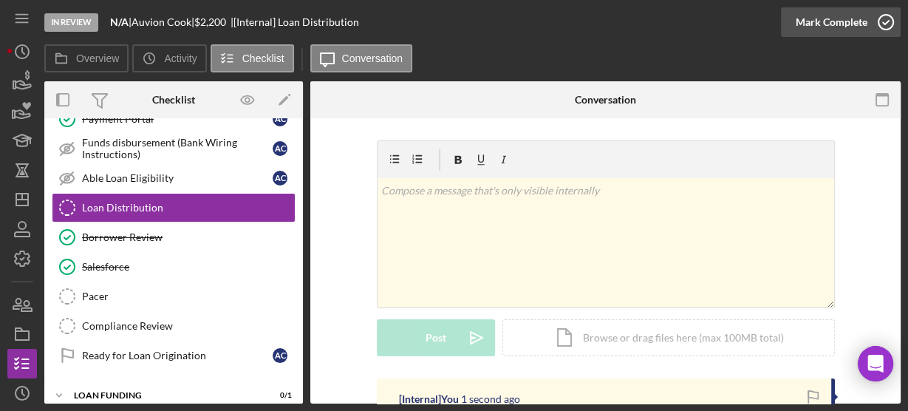
click at [878, 30] on icon "button" at bounding box center [885, 22] width 37 height 37
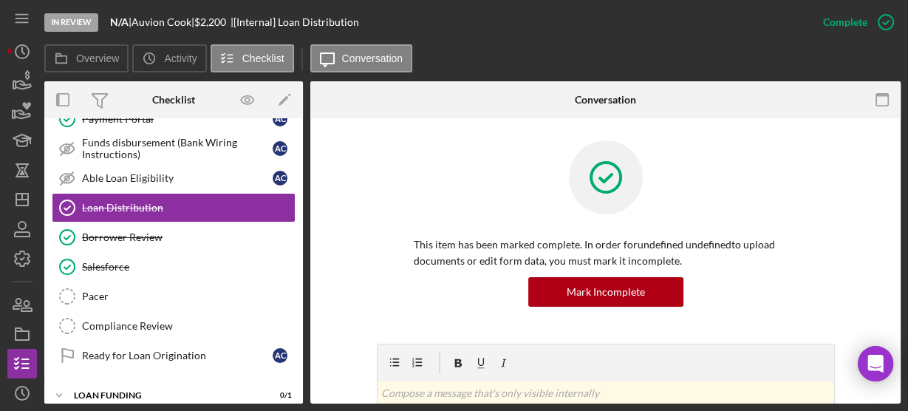
click at [303, 316] on div "Overview Internal Workflow Stage In Review Icon/Dropdown Arrow Archive (can una…" at bounding box center [472, 242] width 856 height 322
drag, startPoint x: 303, startPoint y: 316, endPoint x: 179, endPoint y: 210, distance: 162.3
click at [179, 210] on div "Overview Internal Workflow Stage In Review Icon/Dropdown Arrow Archive (can una…" at bounding box center [472, 242] width 856 height 322
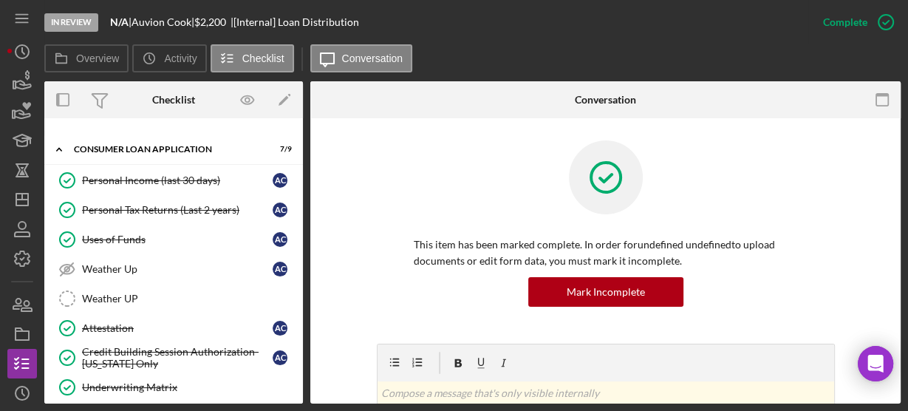
scroll to position [0, 0]
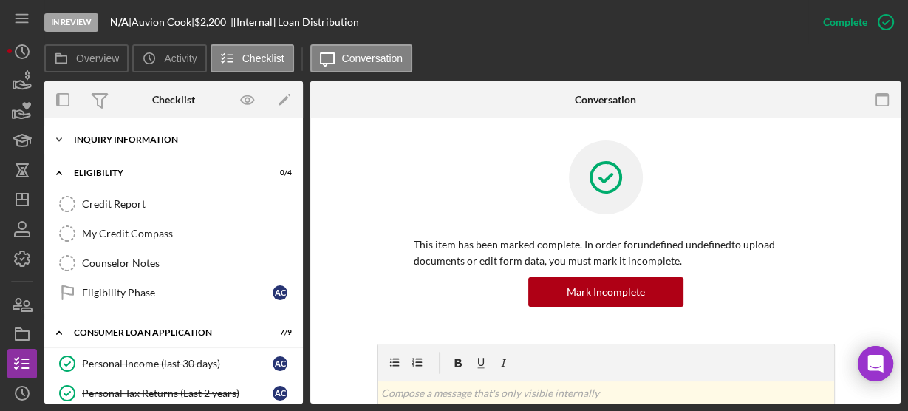
click at [61, 132] on icon "Icon/Expander" at bounding box center [59, 140] width 30 height 30
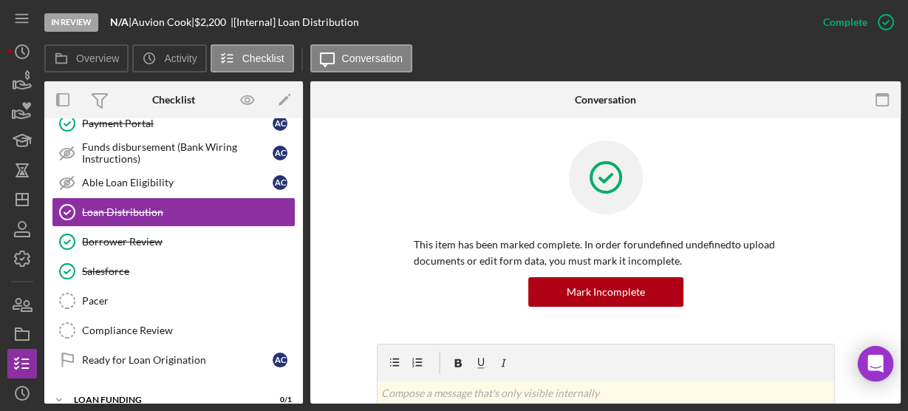
scroll to position [672, 0]
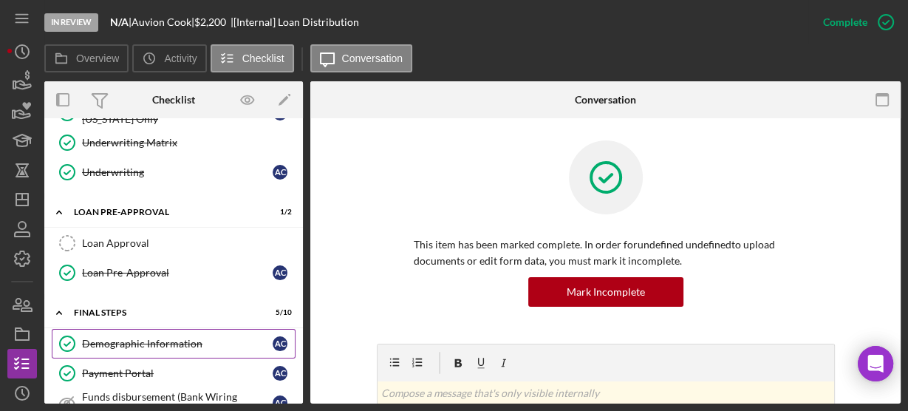
click at [109, 329] on link "Demographic Information Demographic Information A C" at bounding box center [174, 344] width 244 height 30
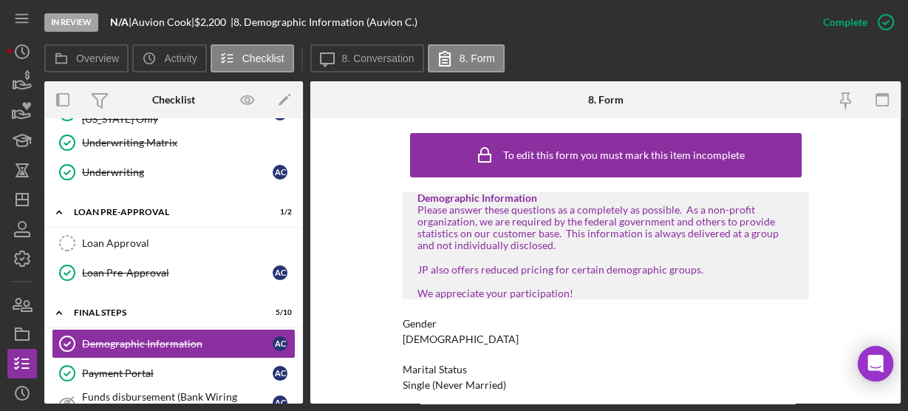
click at [346, 257] on div "To edit this form you must mark this item incomplete Demographic Information Pl…" at bounding box center [605, 260] width 590 height 285
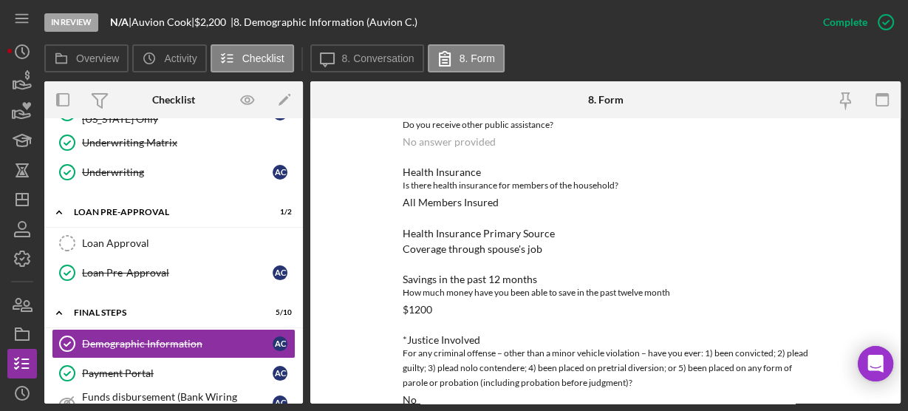
scroll to position [1205, 0]
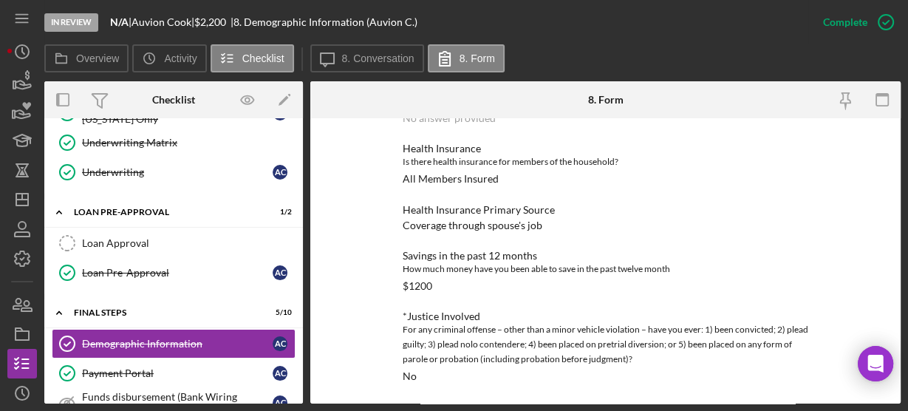
click at [353, 236] on div "To edit this form you must mark this item incomplete Demographic Information Pl…" at bounding box center [605, 260] width 590 height 285
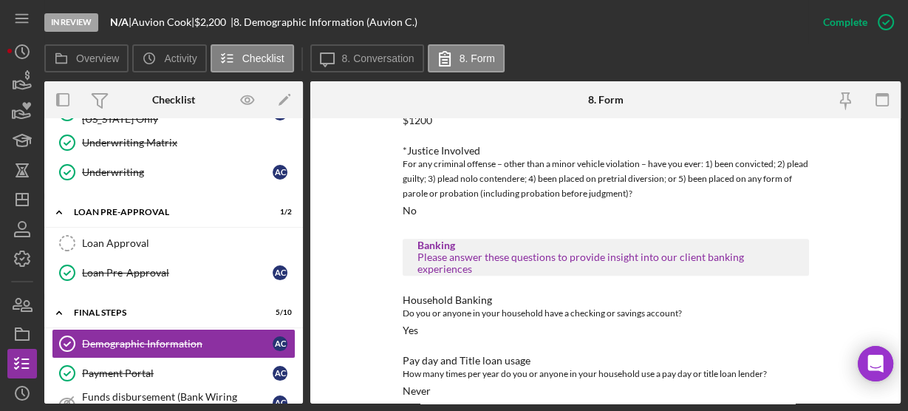
scroll to position [1371, 0]
click at [304, 151] on div "Overview Internal Workflow Stage In Review Icon/Dropdown Arrow Archive (can una…" at bounding box center [472, 242] width 856 height 322
click at [301, 149] on div "Overview Internal Workflow Stage In Review Icon/Dropdown Arrow Archive (can una…" at bounding box center [472, 242] width 856 height 322
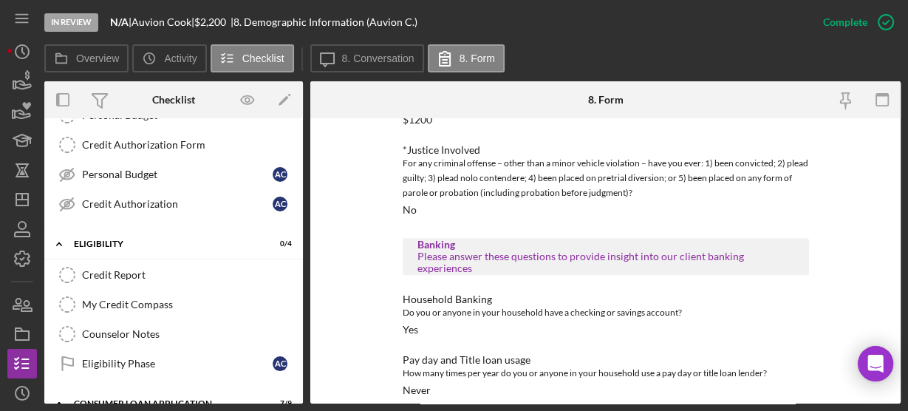
scroll to position [0, 0]
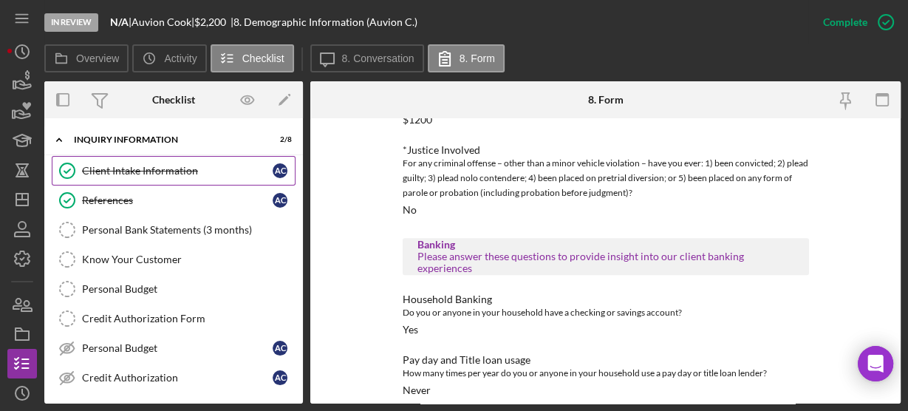
click at [140, 169] on div "Client Intake Information" at bounding box center [177, 171] width 191 height 12
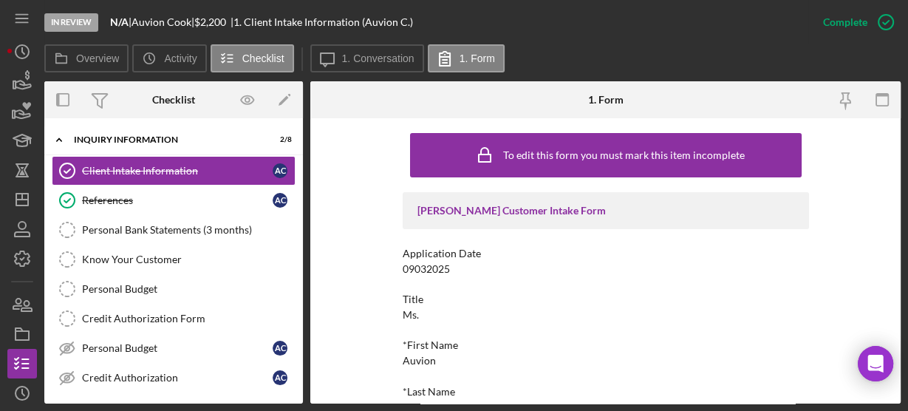
click at [331, 220] on div "To edit this form you must mark this item incomplete [PERSON_NAME] Customer Int…" at bounding box center [605, 260] width 590 height 285
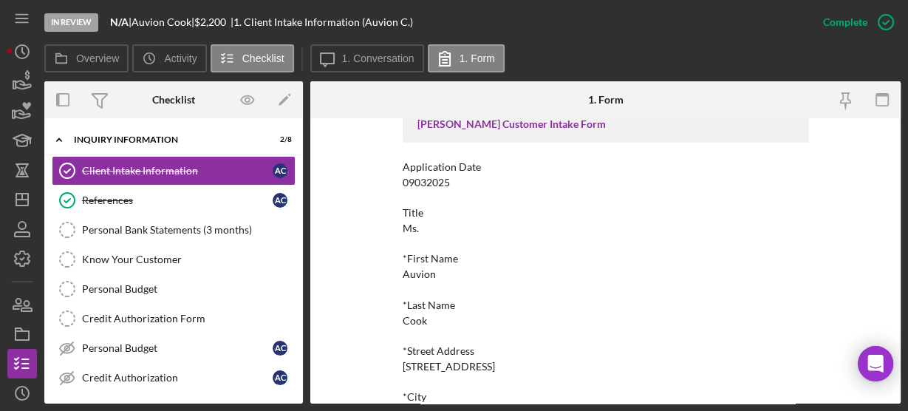
scroll to position [16, 0]
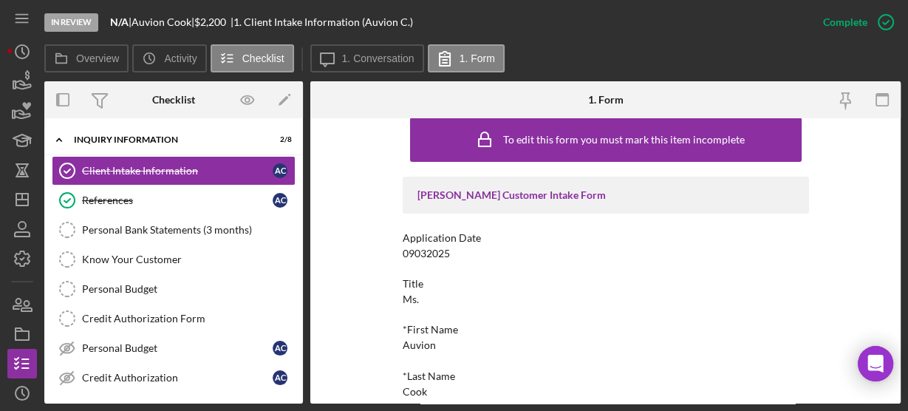
click at [353, 205] on div "To edit this form you must mark this item incomplete [PERSON_NAME] Customer Int…" at bounding box center [605, 260] width 590 height 285
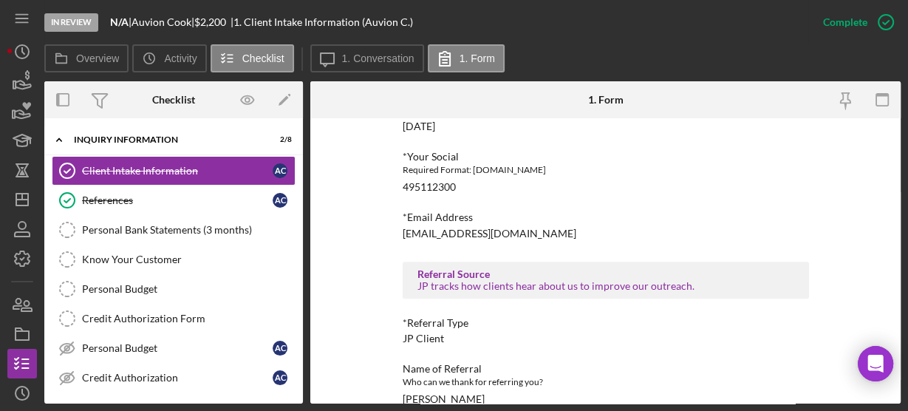
scroll to position [701, 0]
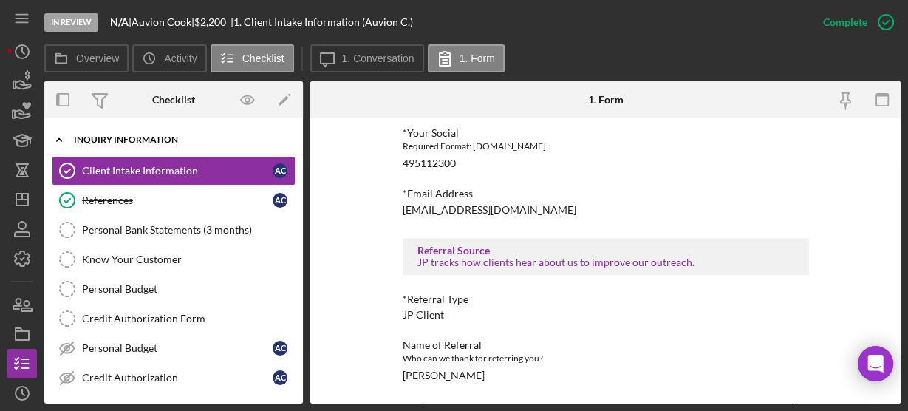
click at [58, 143] on icon "Icon/Expander" at bounding box center [59, 140] width 30 height 30
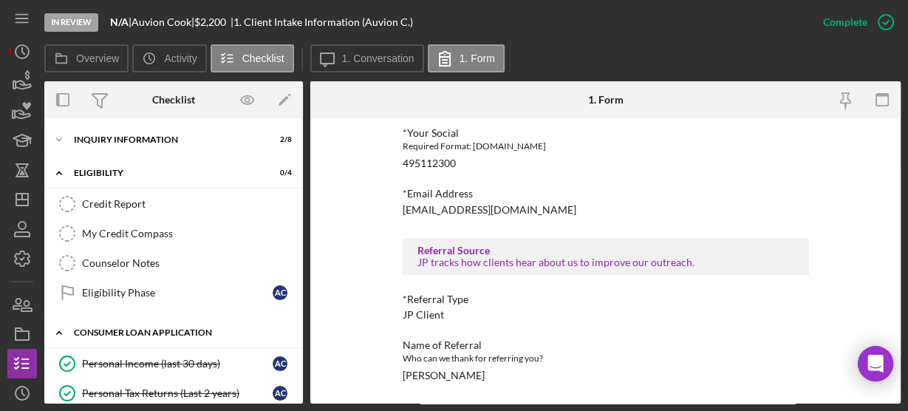
click at [57, 329] on icon "Icon/Expander" at bounding box center [59, 333] width 30 height 30
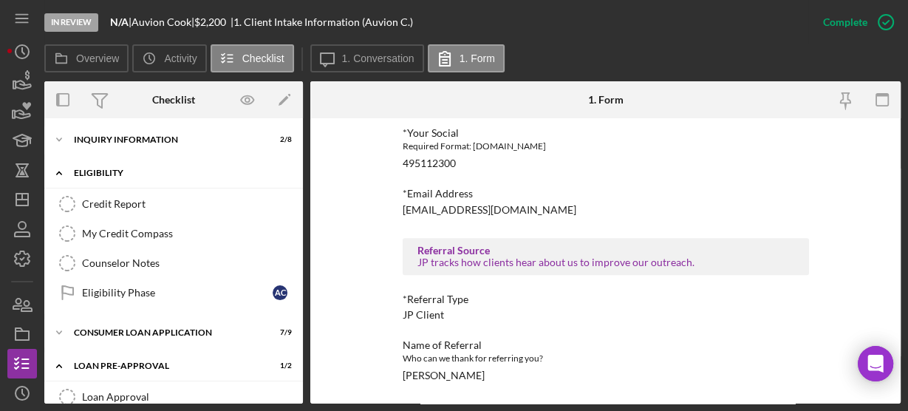
click at [61, 168] on icon "Icon/Expander" at bounding box center [59, 173] width 30 height 30
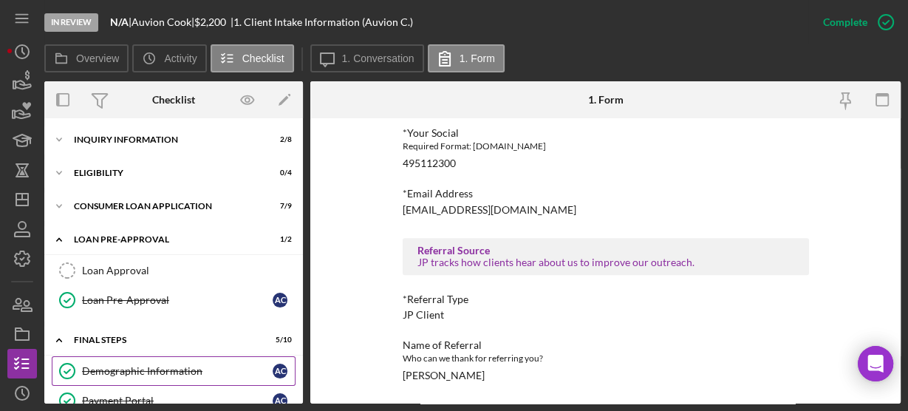
click at [116, 362] on link "Demographic Information Demographic Information A C" at bounding box center [174, 371] width 244 height 30
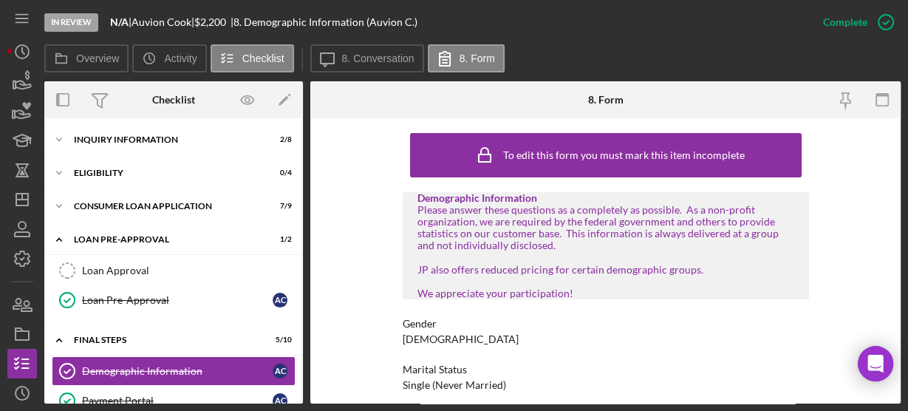
click at [337, 300] on div "To edit this form you must mark this item incomplete Demographic Information Pl…" at bounding box center [605, 260] width 590 height 285
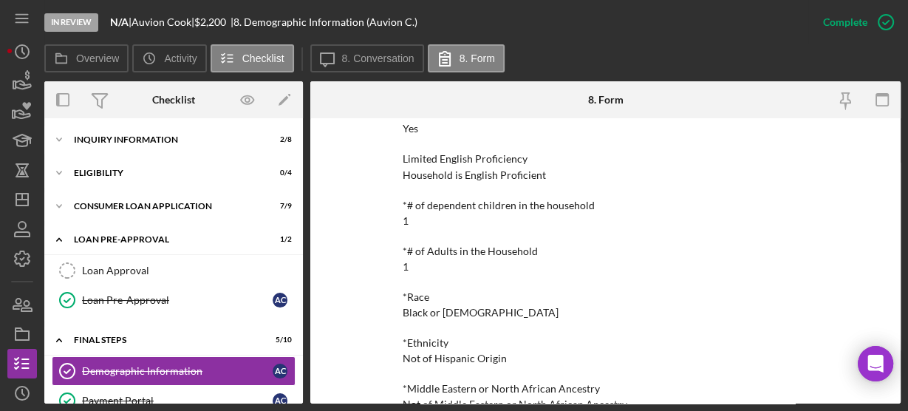
scroll to position [237, 0]
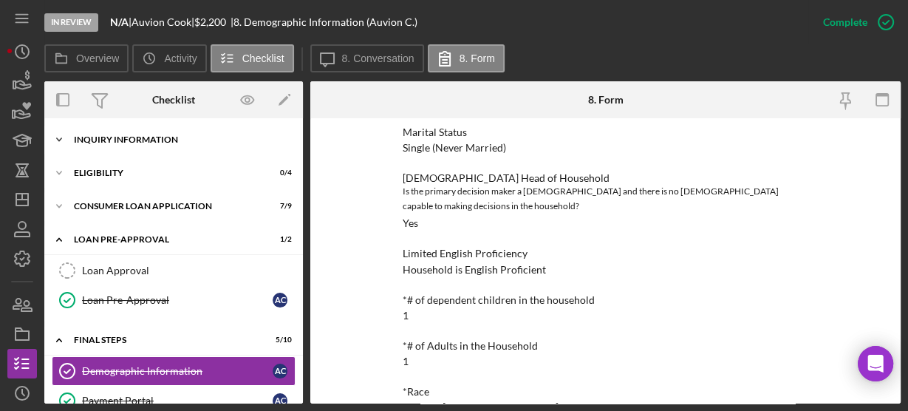
click at [59, 138] on icon "Icon/Expander" at bounding box center [59, 140] width 30 height 30
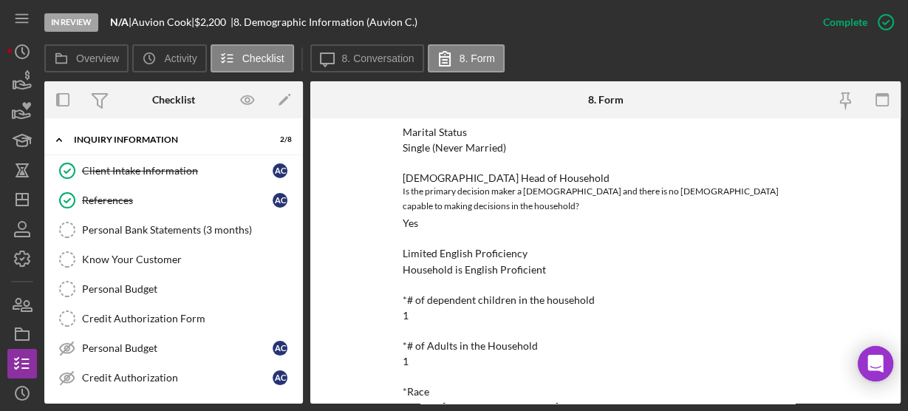
click at [297, 388] on div "Client Intake Information Client Intake Information A C References References A…" at bounding box center [173, 278] width 258 height 244
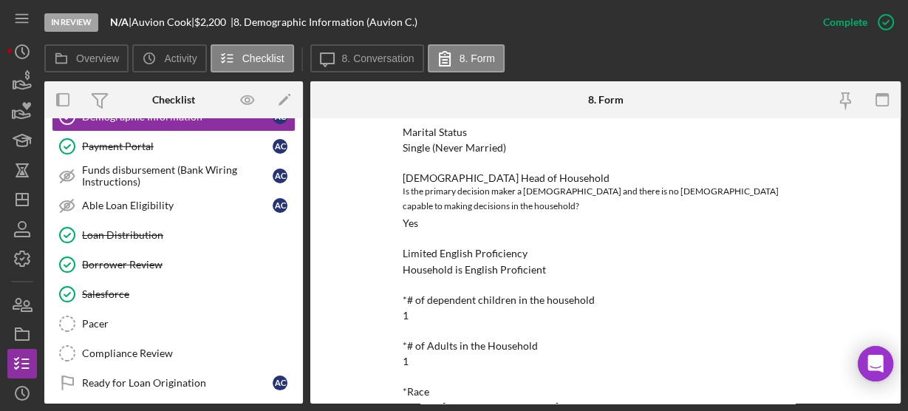
scroll to position [249, 0]
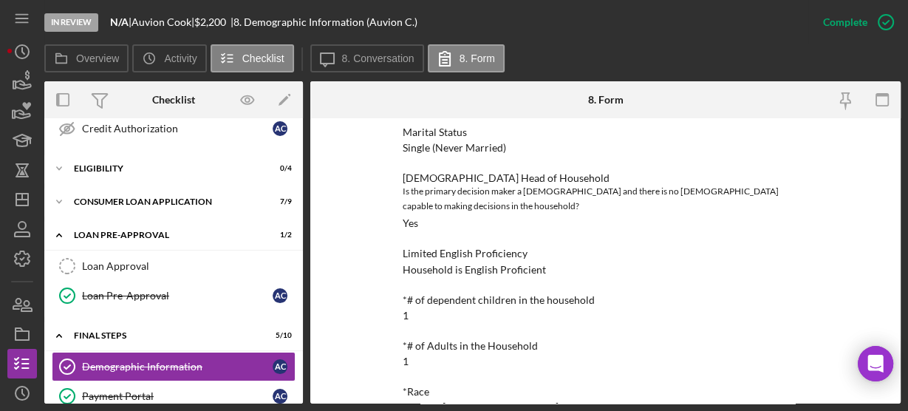
click at [366, 269] on div "To edit this form you must mark this item incomplete Demographic Information Pl…" at bounding box center [605, 260] width 590 height 285
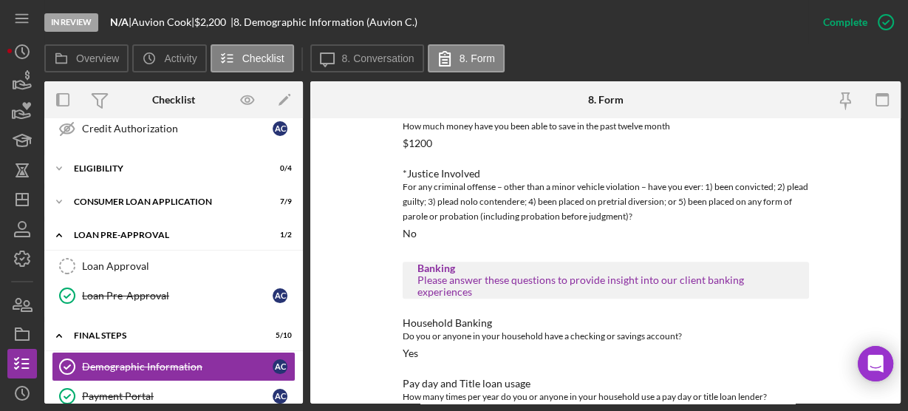
scroll to position [1371, 0]
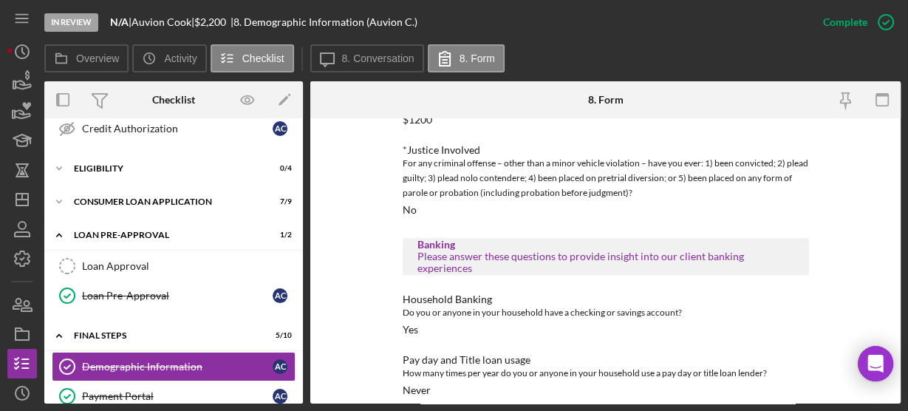
click at [304, 393] on div "Overview Internal Workflow Stage In Review Icon/Dropdown Arrow Archive (can una…" at bounding box center [472, 242] width 856 height 322
drag, startPoint x: 304, startPoint y: 393, endPoint x: 241, endPoint y: 293, distance: 117.8
click at [241, 293] on div "Overview Internal Workflow Stage In Review Icon/Dropdown Arrow Archive (can una…" at bounding box center [472, 242] width 856 height 322
click at [298, 129] on div "Client Intake Information Client Intake Information A C References References A…" at bounding box center [173, 29] width 258 height 244
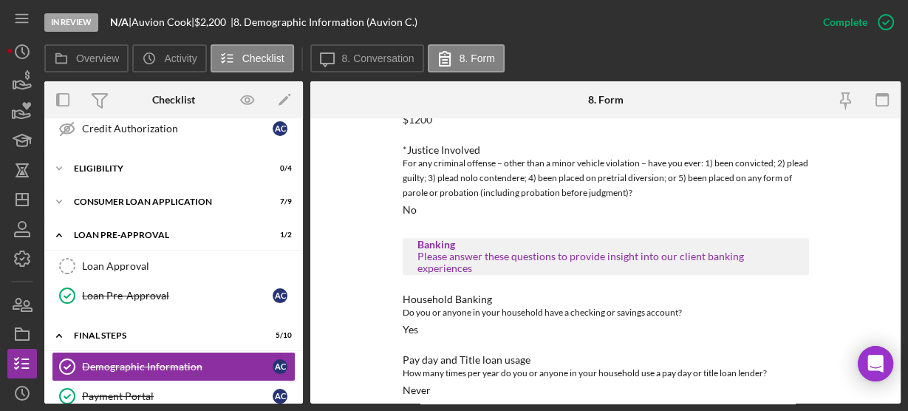
click at [298, 130] on div "Client Intake Information Client Intake Information A C References References A…" at bounding box center [173, 29] width 258 height 244
drag, startPoint x: 298, startPoint y: 130, endPoint x: 117, endPoint y: 267, distance: 227.1
click at [117, 267] on div "Icon/Expander Inquiry Information 2 / 8 Client Intake Information Client Intake…" at bounding box center [173, 282] width 258 height 811
click at [60, 230] on icon "Icon/Expander" at bounding box center [59, 235] width 30 height 30
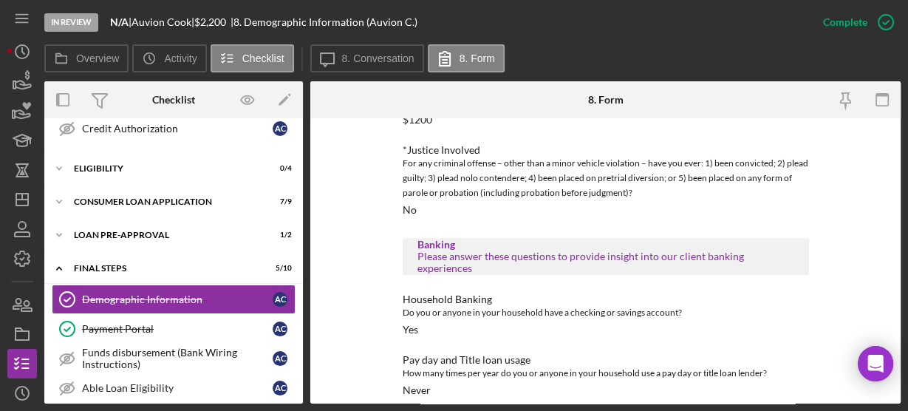
scroll to position [0, 0]
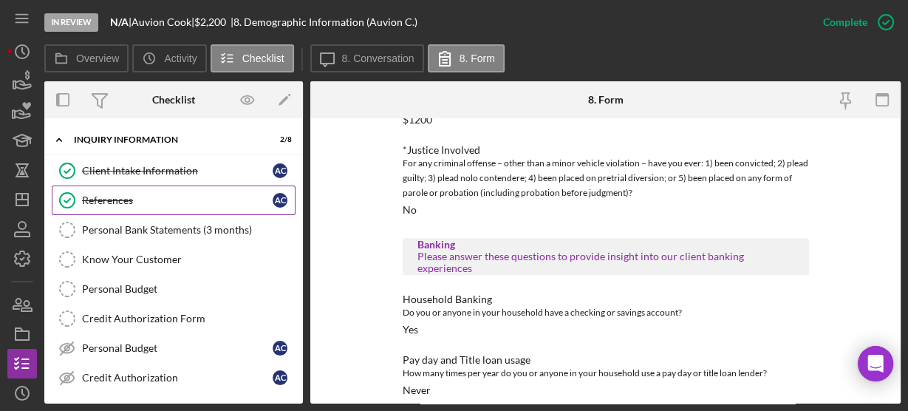
click at [92, 196] on div "References" at bounding box center [177, 200] width 191 height 12
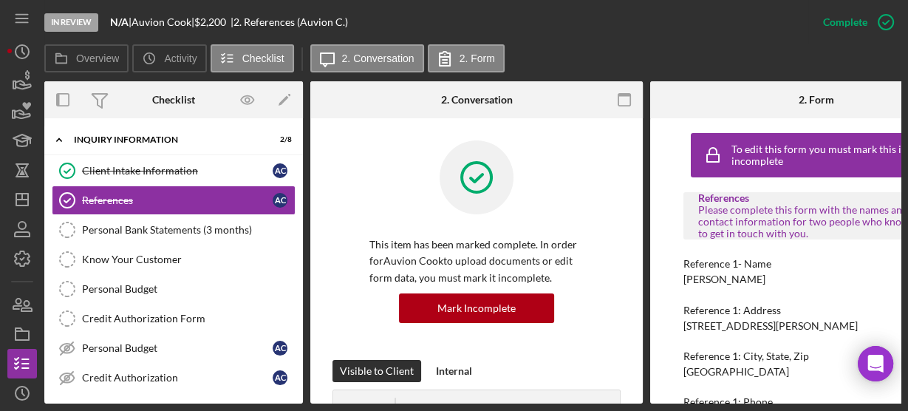
drag, startPoint x: 682, startPoint y: 278, endPoint x: 762, endPoint y: 281, distance: 79.8
click at [762, 281] on div "Reference 1- Name [PERSON_NAME]" at bounding box center [816, 271] width 266 height 27
copy div "[PERSON_NAME]"
click at [670, 359] on div "To edit this form you must mark this item incomplete References Please complete…" at bounding box center [816, 260] width 332 height 285
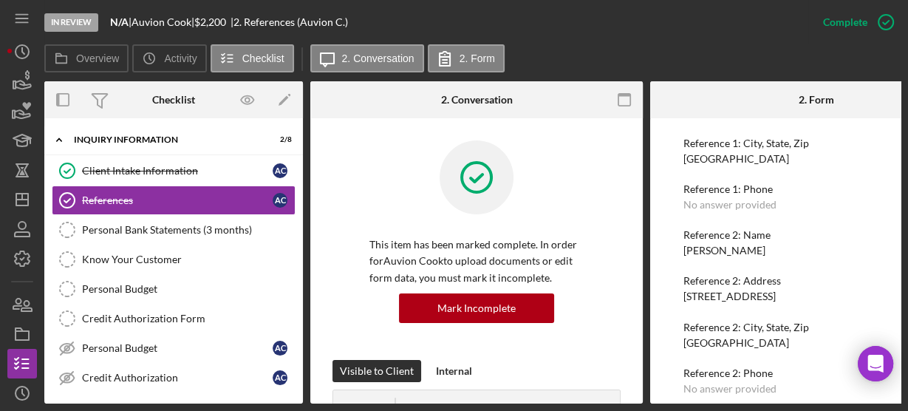
scroll to position [230, 0]
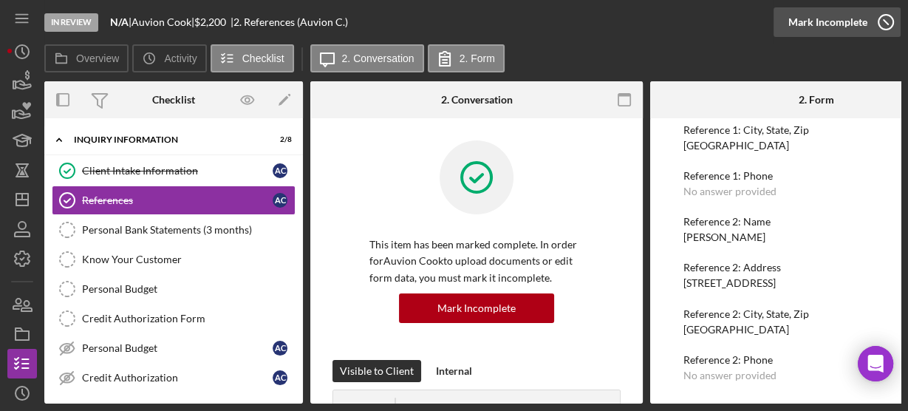
click at [880, 26] on icon "button" at bounding box center [885, 22] width 37 height 37
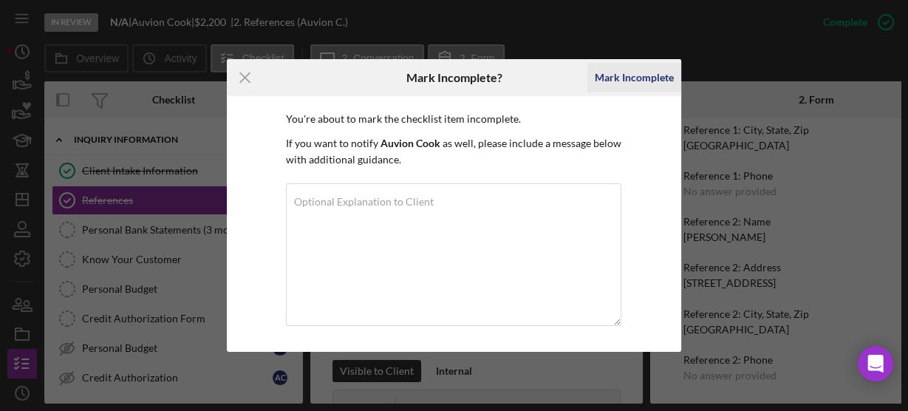
click at [625, 79] on div "Mark Incomplete" at bounding box center [633, 78] width 79 height 30
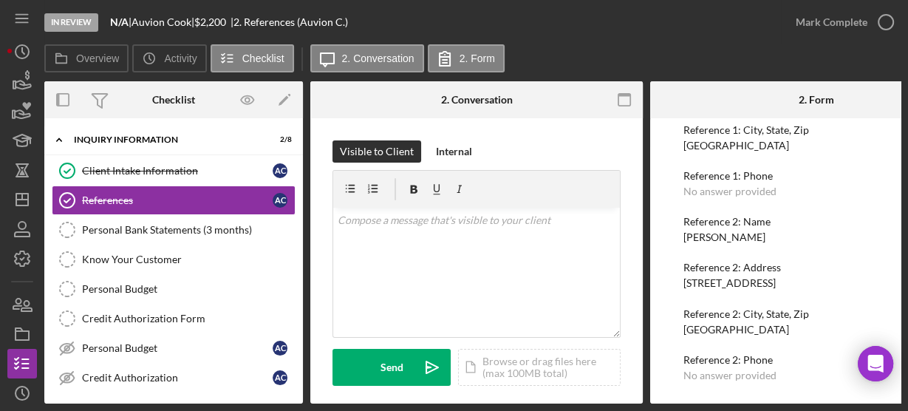
scroll to position [164, 0]
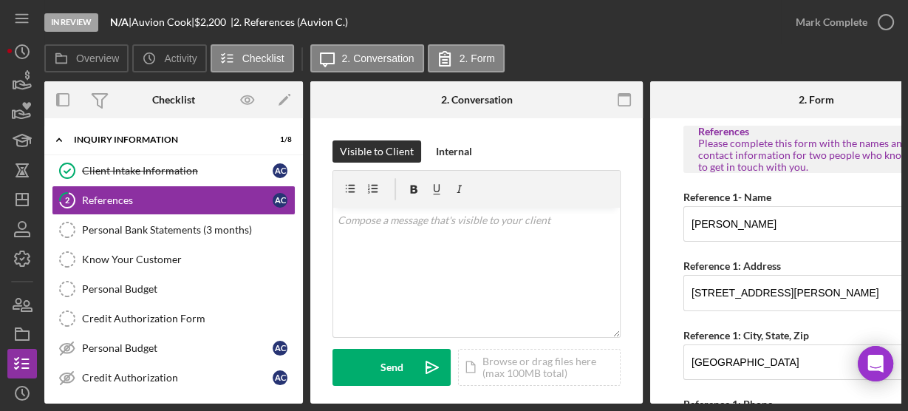
click at [664, 333] on form "References Please complete this form with the names and contact information for…" at bounding box center [816, 260] width 332 height 285
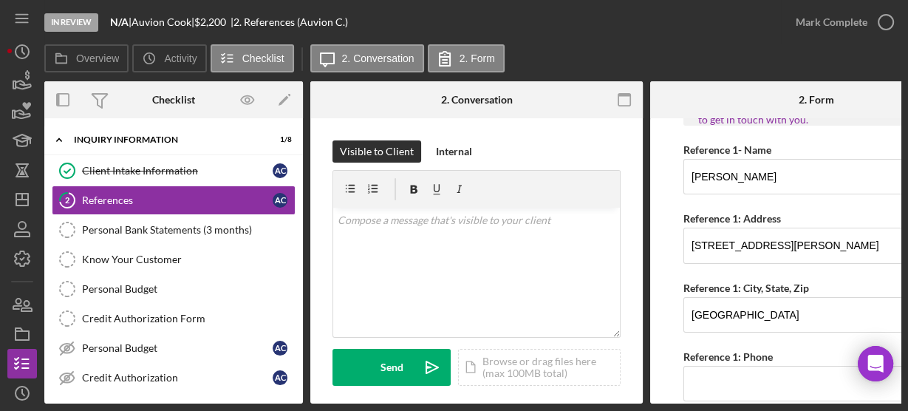
scroll to position [71, 0]
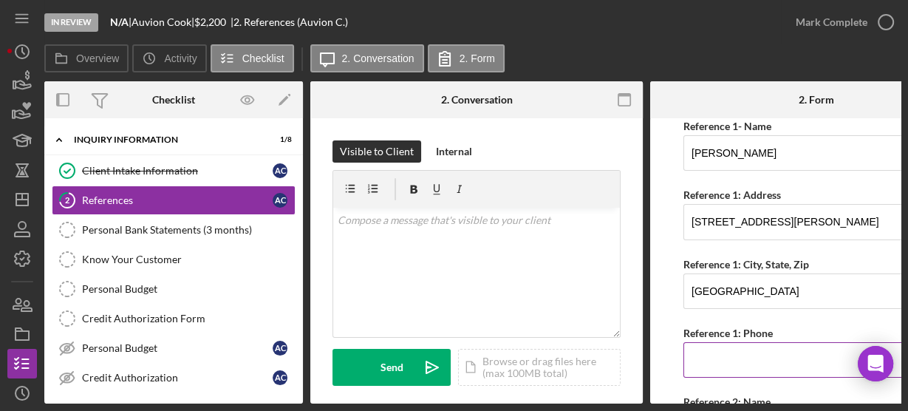
click at [713, 354] on input "Reference 1: Phone" at bounding box center [816, 359] width 266 height 35
type input "[PHONE_NUMBER]"
click at [668, 343] on form "References Please complete this form with the names and contact information for…" at bounding box center [816, 260] width 332 height 285
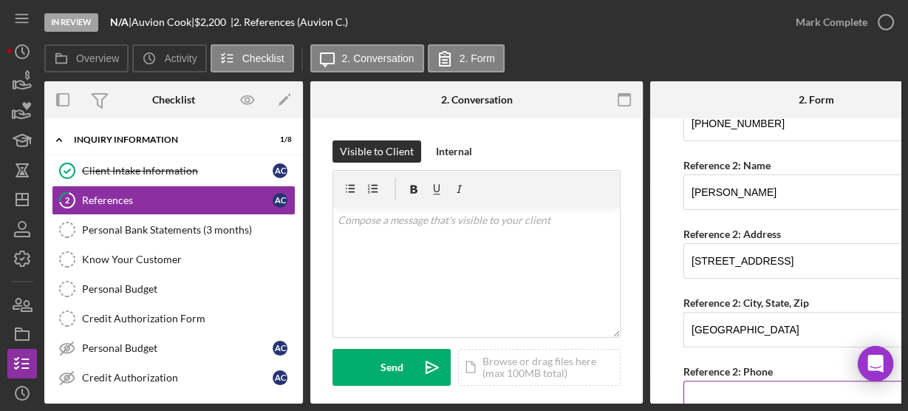
scroll to position [331, 0]
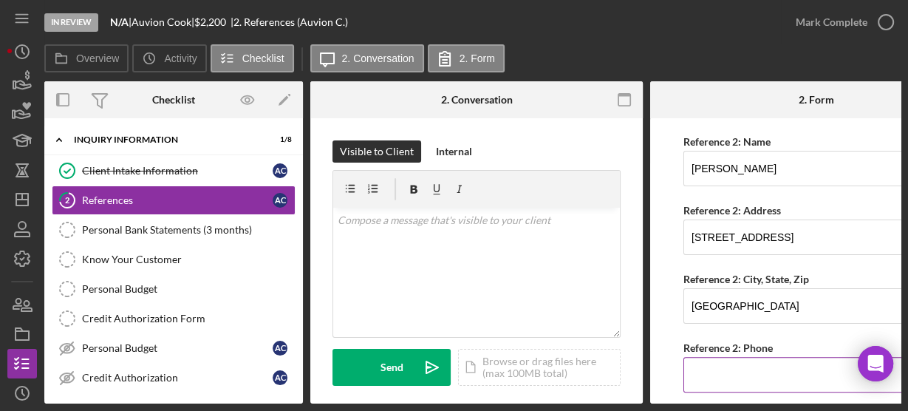
click at [695, 371] on input "Reference 2: Phone" at bounding box center [816, 374] width 266 height 35
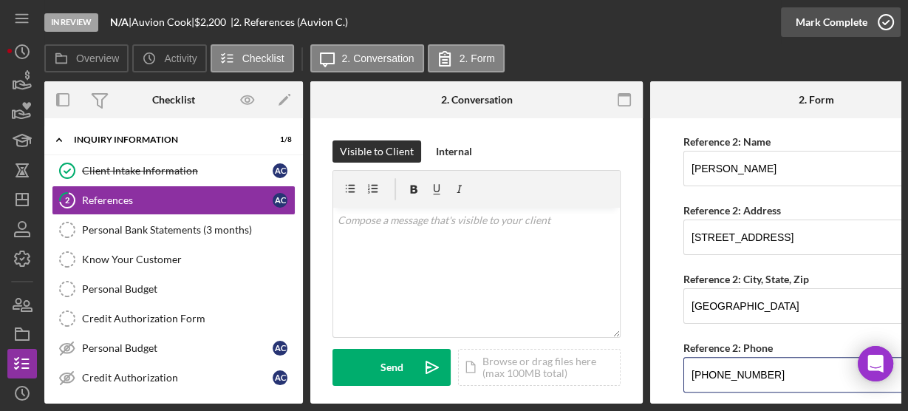
type input "[PHONE_NUMBER]"
click at [892, 24] on icon "button" at bounding box center [885, 22] width 37 height 37
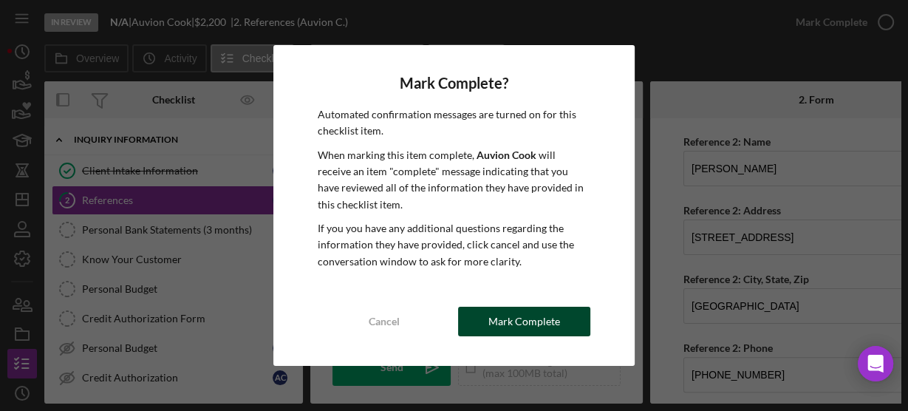
click at [557, 318] on div "Mark Complete" at bounding box center [524, 321] width 72 height 30
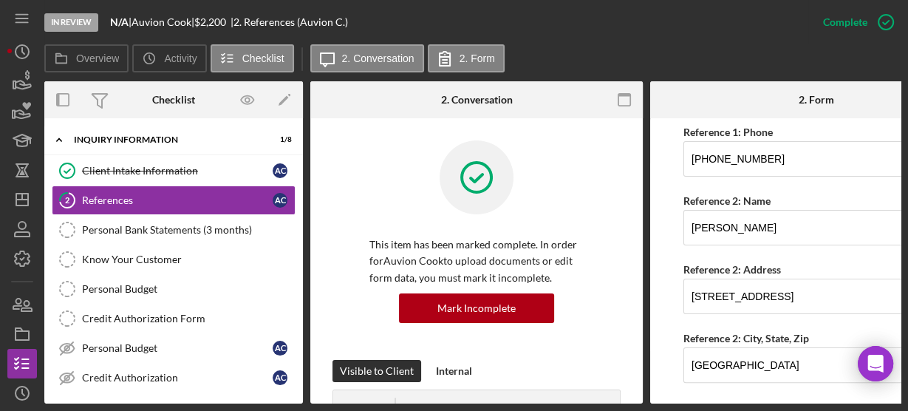
scroll to position [390, 0]
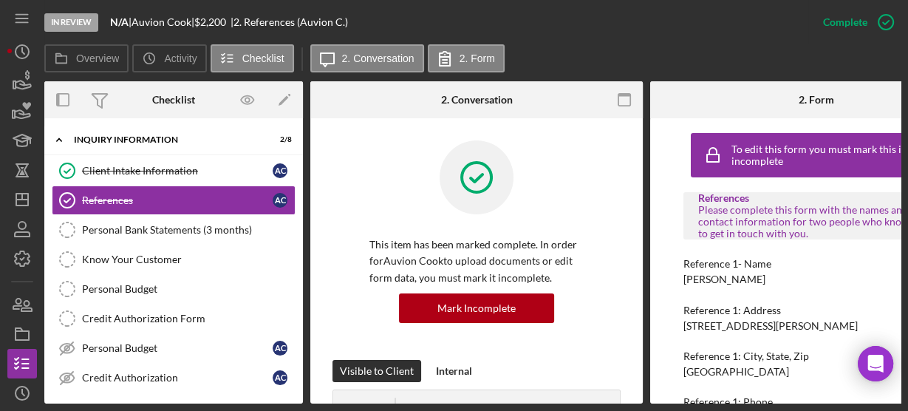
click at [668, 320] on div "To edit this form you must mark this item incomplete References Please complete…" at bounding box center [816, 260] width 332 height 285
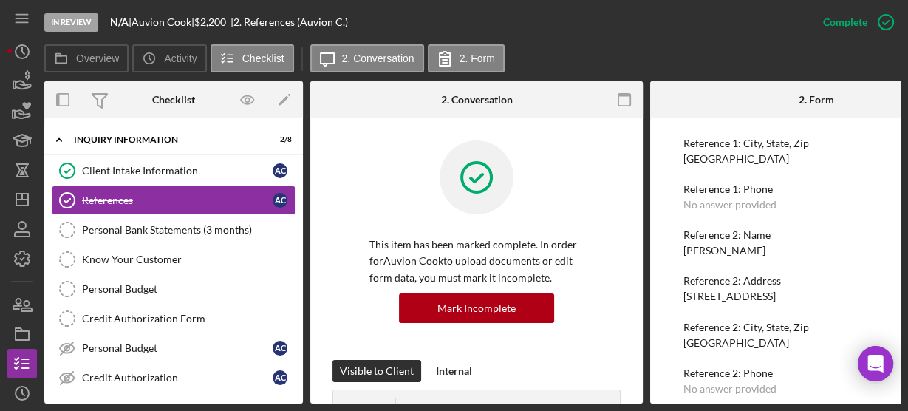
scroll to position [230, 0]
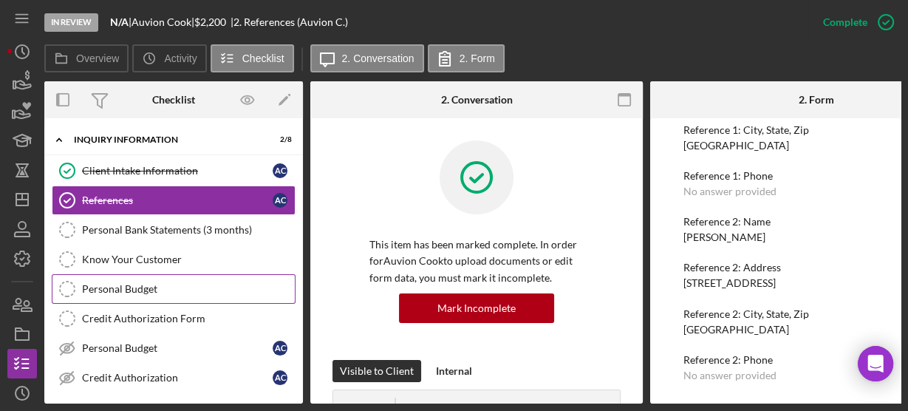
click at [141, 287] on div "Personal Budget" at bounding box center [188, 289] width 213 height 12
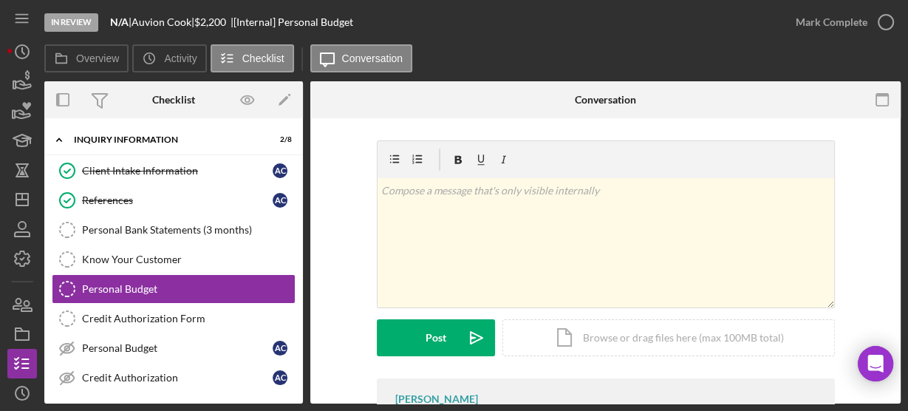
click at [340, 279] on div "v Color teal Color pink Remove color Add row above Add row below Add column bef…" at bounding box center [605, 259] width 546 height 238
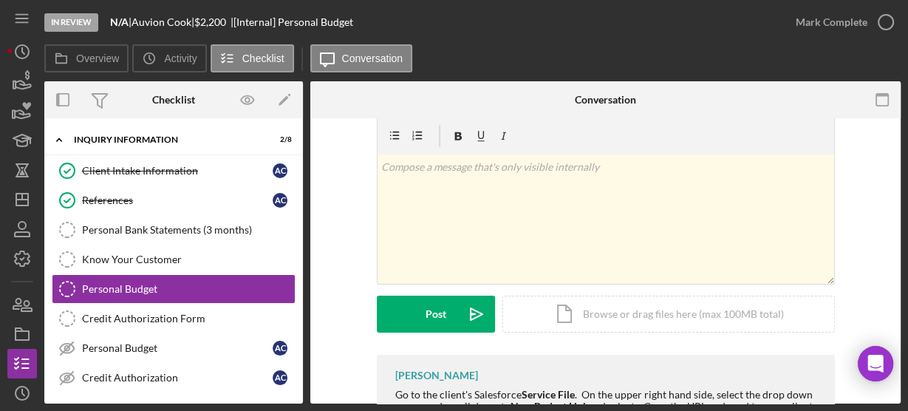
scroll to position [117, 0]
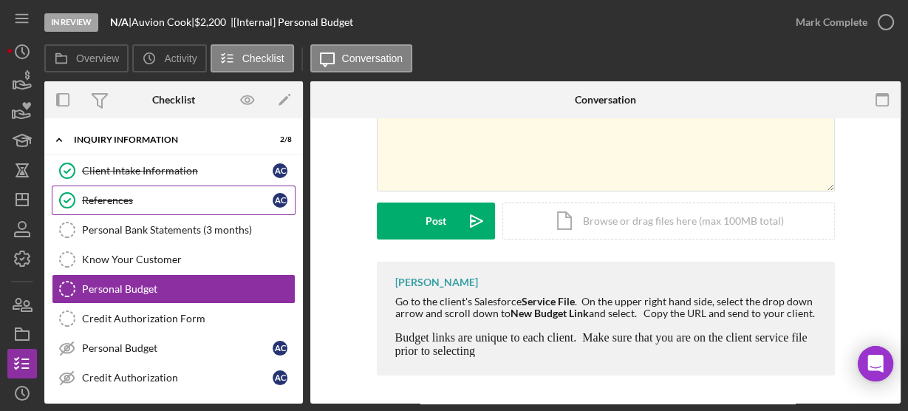
click at [166, 199] on div "References" at bounding box center [177, 200] width 191 height 12
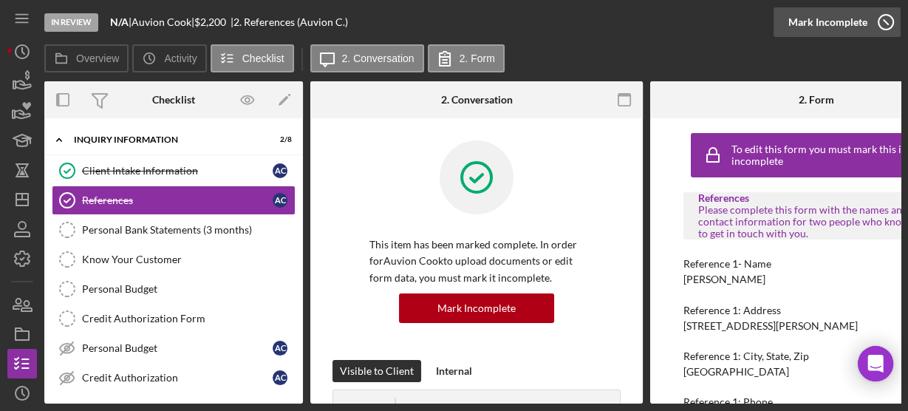
click at [890, 21] on icon "button" at bounding box center [885, 22] width 37 height 37
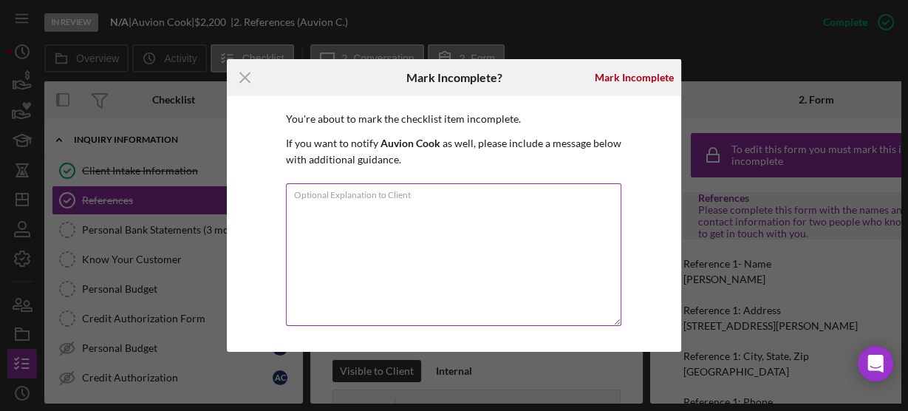
click at [473, 208] on textarea "Optional Explanation to Client" at bounding box center [453, 254] width 335 height 143
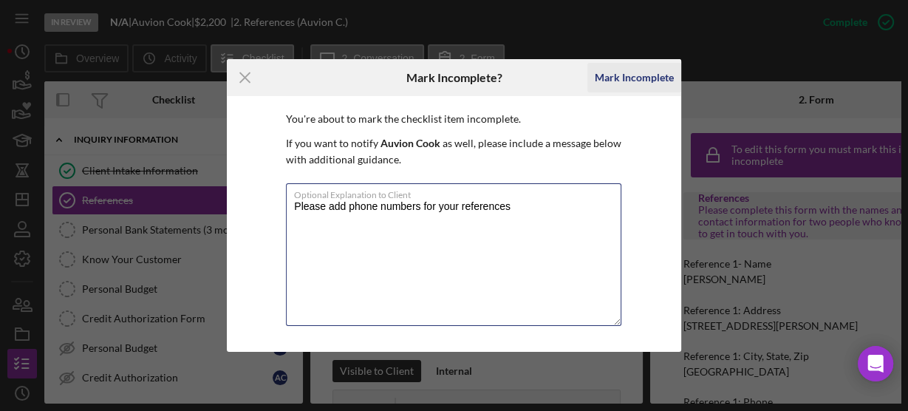
type textarea "Please add phone numbers for your references"
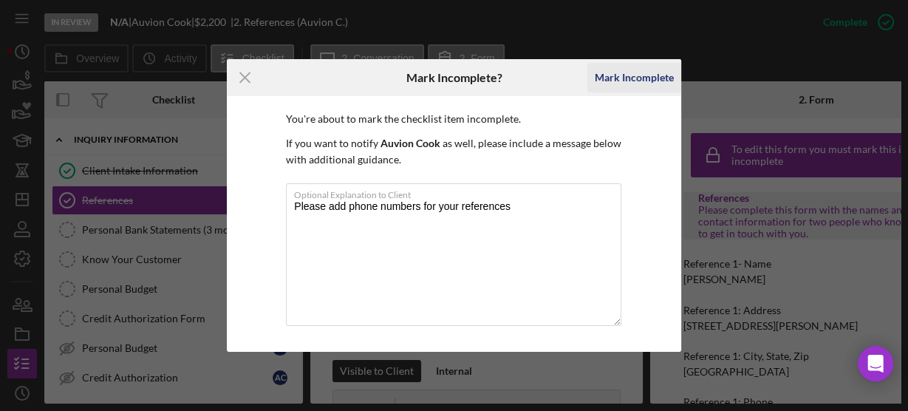
click at [601, 82] on div "Mark Incomplete" at bounding box center [633, 78] width 79 height 30
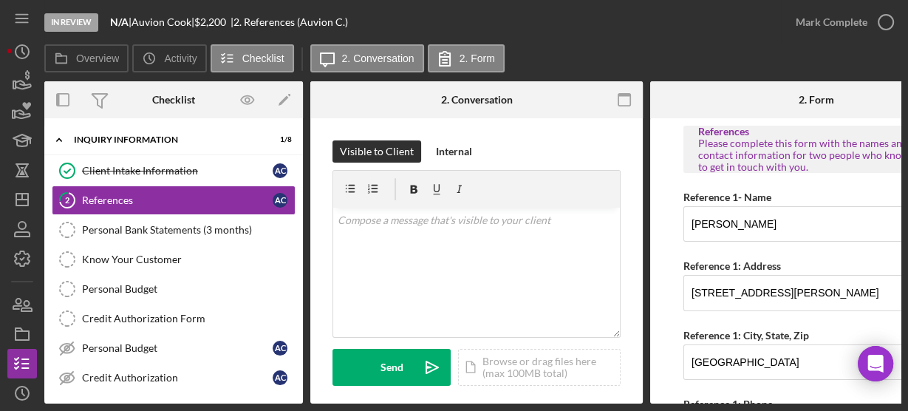
click at [660, 250] on form "References Please complete this form with the names and contact information for…" at bounding box center [816, 260] width 332 height 285
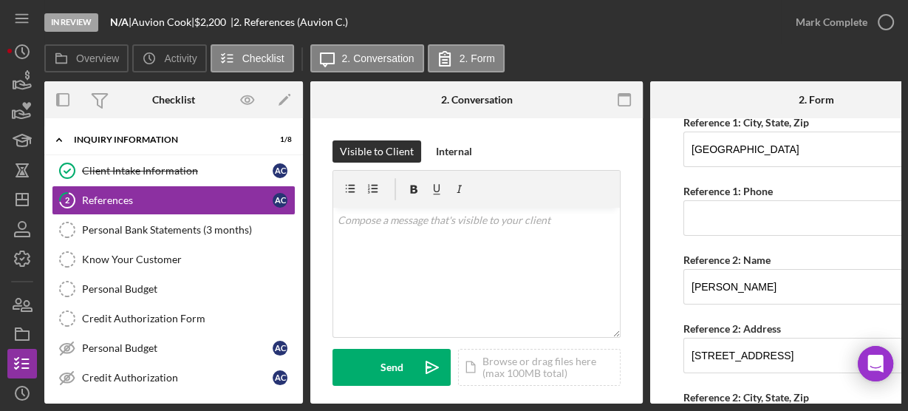
scroll to position [236, 0]
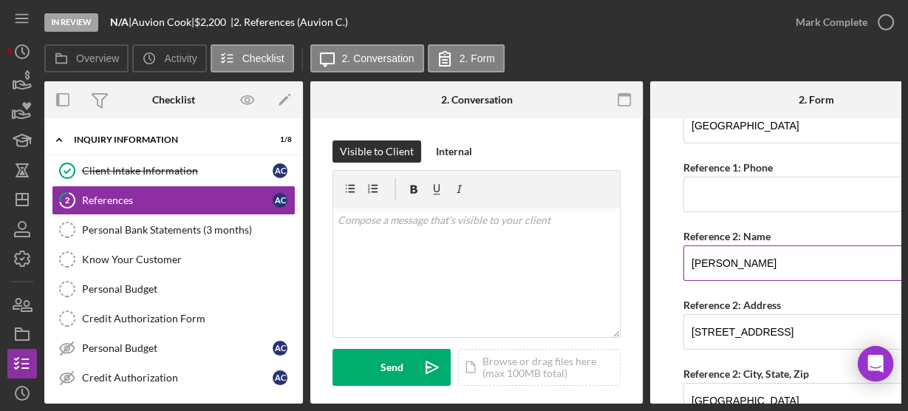
drag, startPoint x: 687, startPoint y: 261, endPoint x: 780, endPoint y: 264, distance: 92.3
click at [780, 264] on input "[PERSON_NAME]" at bounding box center [816, 262] width 266 height 35
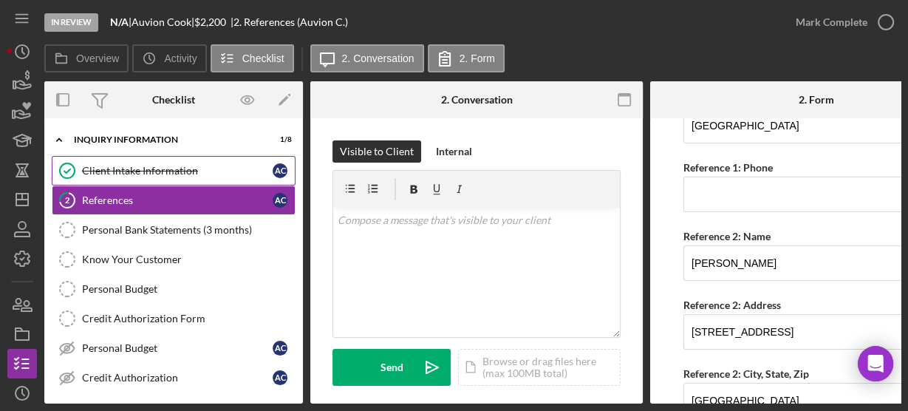
click at [64, 169] on icon "Client Intake Information" at bounding box center [67, 170] width 37 height 37
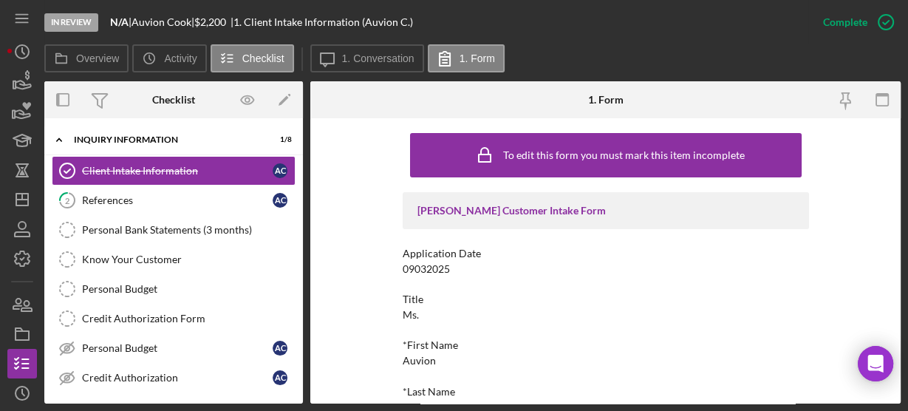
click at [333, 213] on div "To edit this form you must mark this item incomplete [PERSON_NAME] Customer Int…" at bounding box center [605, 260] width 590 height 285
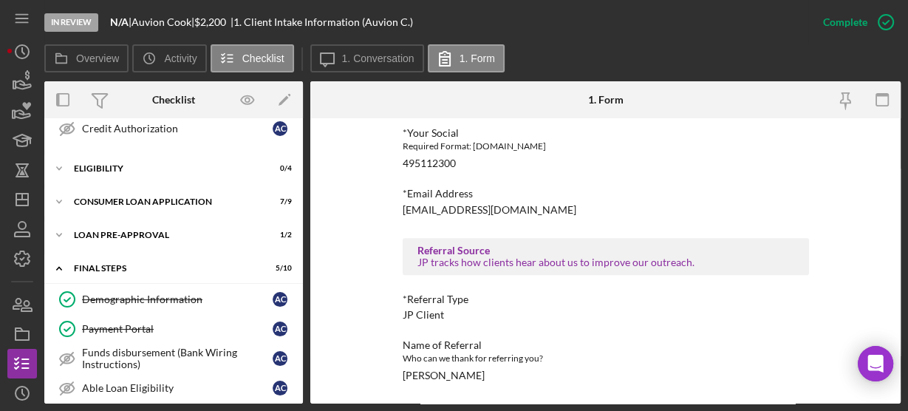
scroll to position [463, 0]
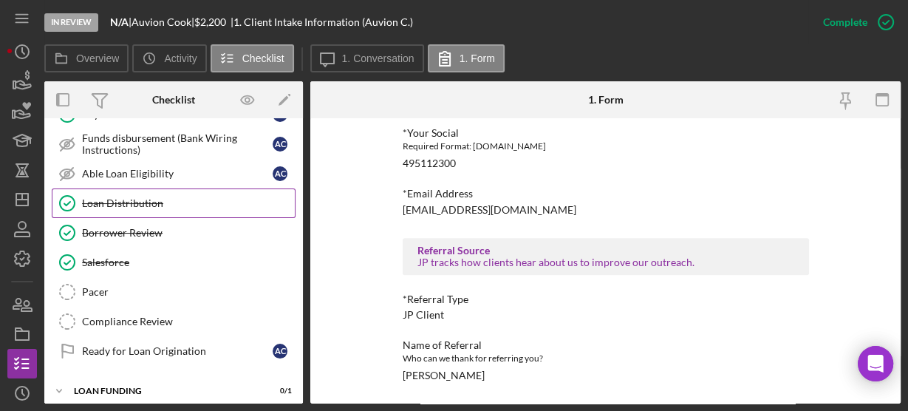
click at [93, 197] on div "Loan Distribution" at bounding box center [188, 203] width 213 height 12
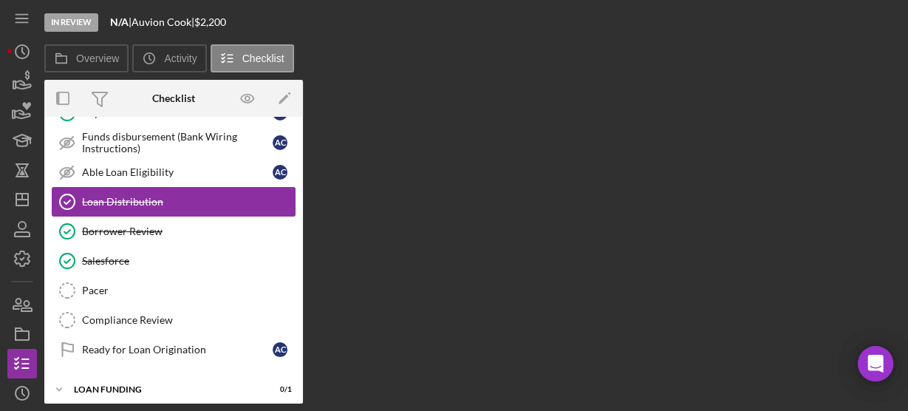
scroll to position [463, 0]
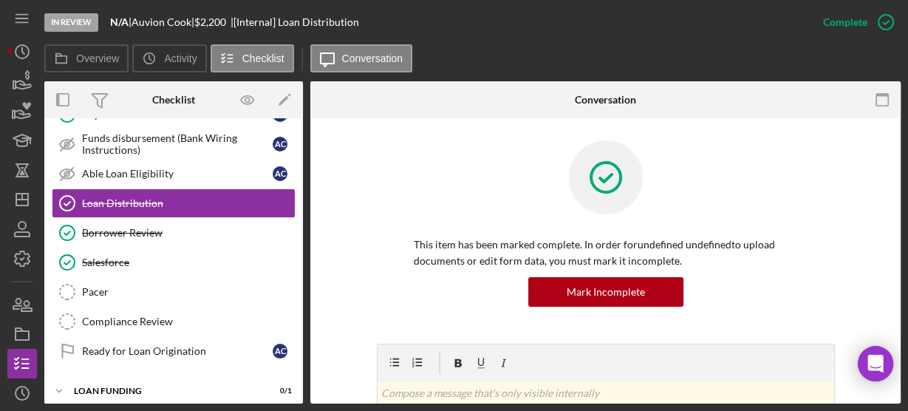
click at [352, 265] on div "This item has been marked complete. In order for undefined undefined to upload …" at bounding box center [605, 241] width 546 height 203
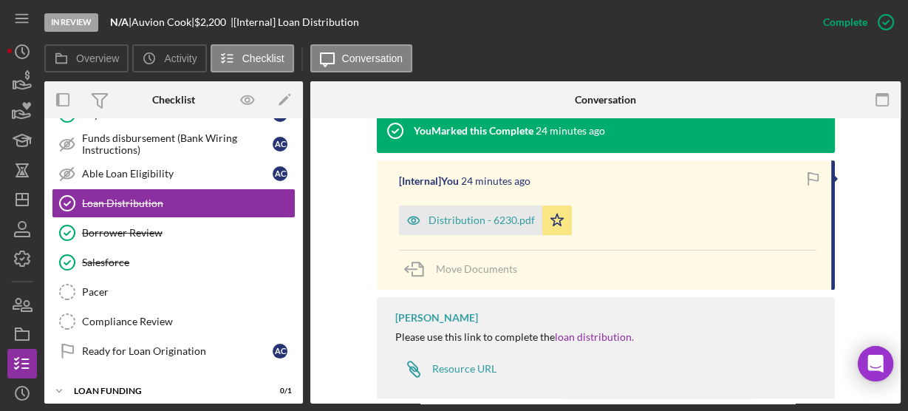
scroll to position [496, 0]
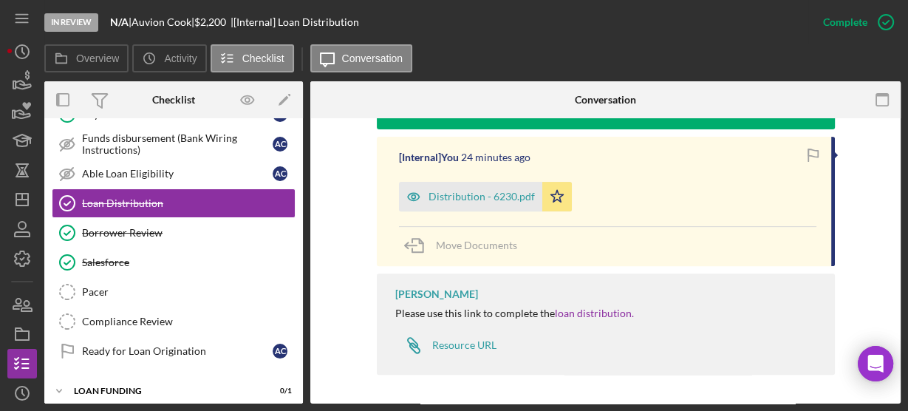
click at [303, 253] on div "Overview Internal Workflow Stage In Review Icon/Dropdown Arrow Archive (can una…" at bounding box center [472, 242] width 856 height 322
click at [298, 247] on div "Demographic Information Demographic Information A C Payment Portal Payment Port…" at bounding box center [173, 221] width 258 height 303
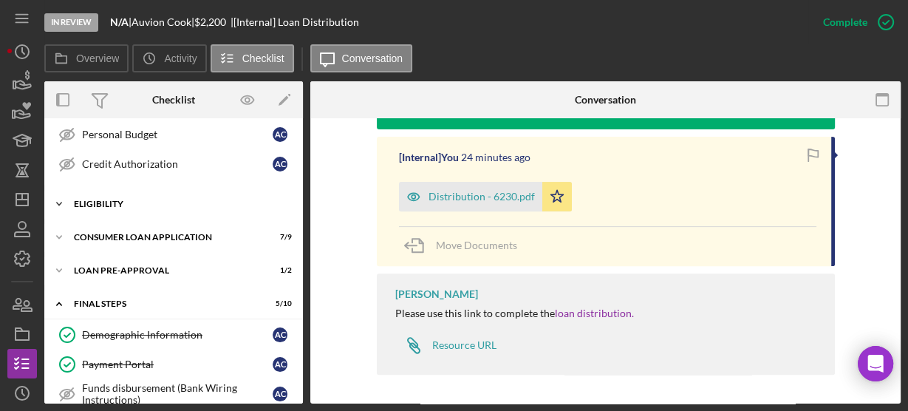
click at [59, 198] on icon "Icon/Expander" at bounding box center [59, 204] width 30 height 30
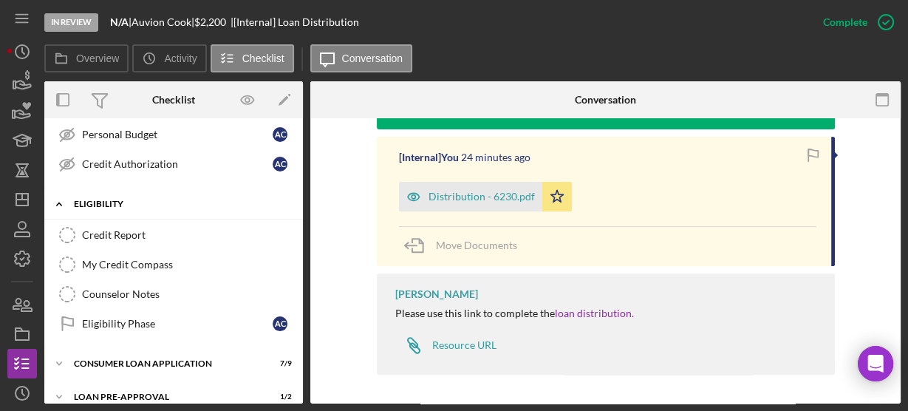
click at [59, 202] on polyline at bounding box center [59, 203] width 4 height 3
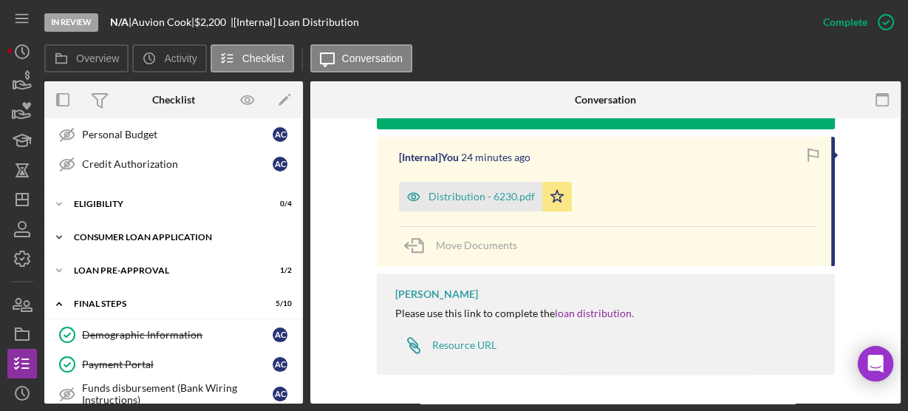
click at [63, 229] on icon "Icon/Expander" at bounding box center [59, 237] width 30 height 30
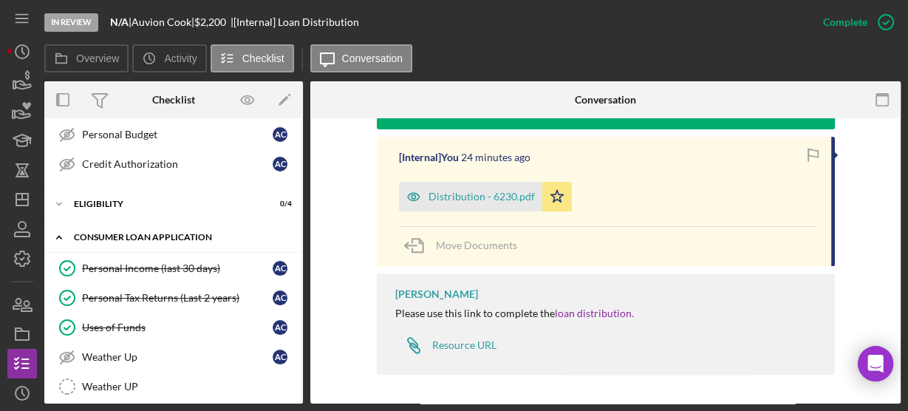
click at [63, 229] on icon "Icon/Expander" at bounding box center [59, 237] width 30 height 30
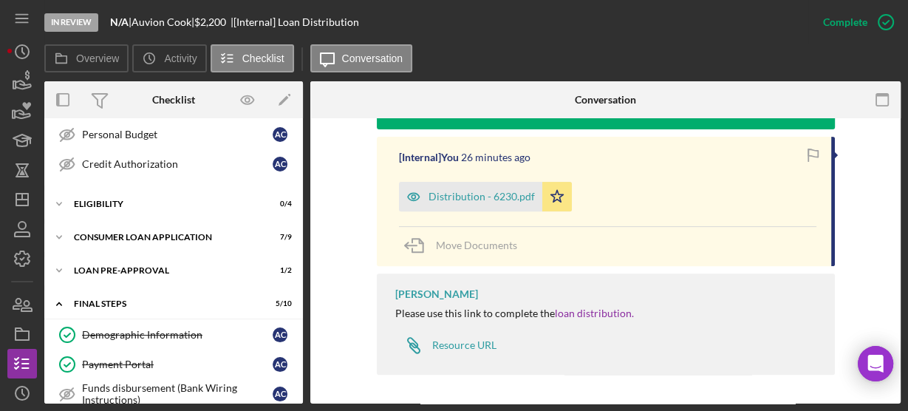
scroll to position [0, 0]
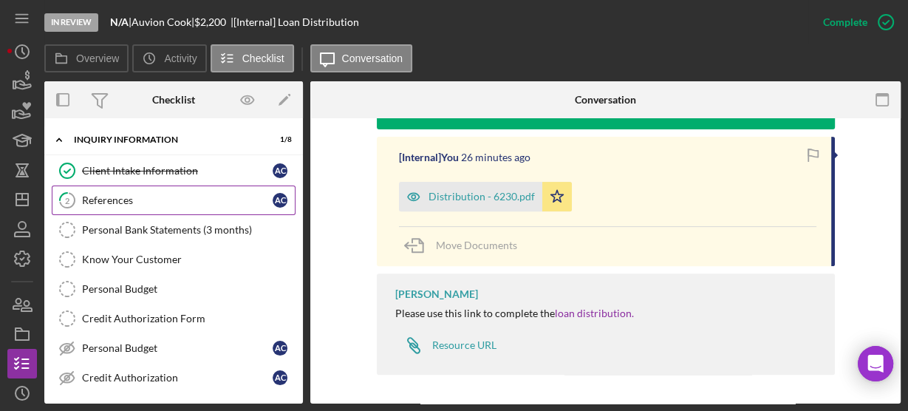
click at [166, 198] on div "References" at bounding box center [177, 200] width 191 height 12
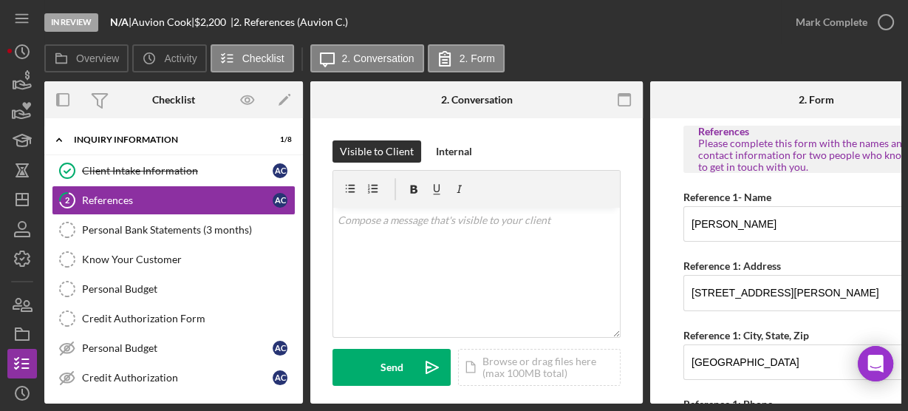
click at [592, 145] on div "Visible to Client Internal" at bounding box center [476, 151] width 288 height 22
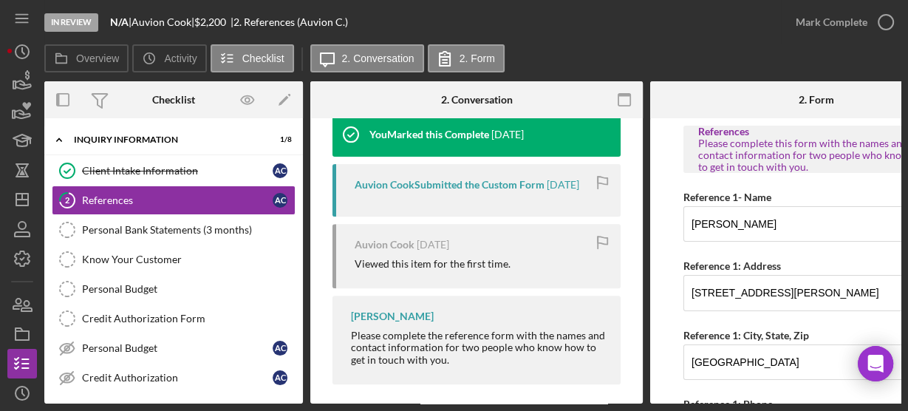
scroll to position [486, 0]
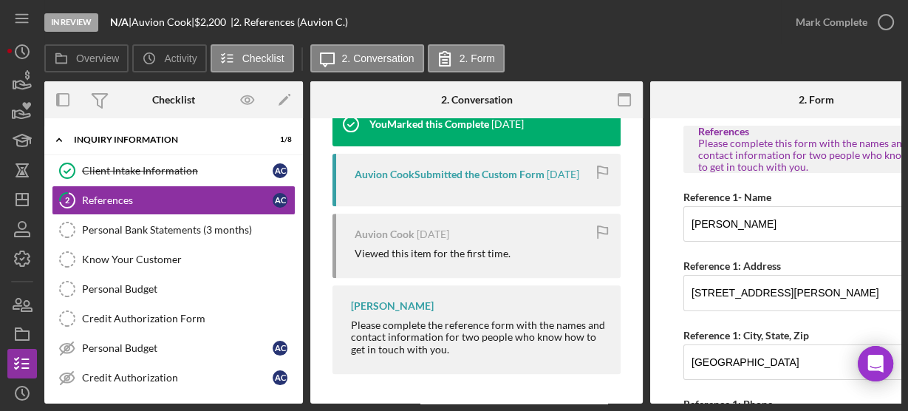
click at [669, 207] on form "References Please complete this form with the names and contact information for…" at bounding box center [816, 260] width 332 height 285
click at [815, 404] on div "In Review N/A | Auvion Cook | $2,200 $2,200 | 2. References (Auvion C.) Mark Co…" at bounding box center [454, 205] width 908 height 411
click at [854, 405] on div "In Review N/A | Auvion Cook | $2,200 $2,200 | 2. References (Auvion C.) Mark Co…" at bounding box center [454, 205] width 908 height 411
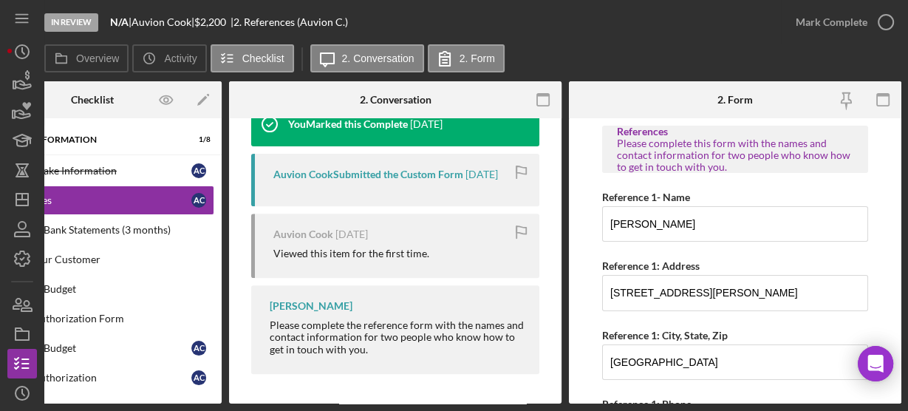
scroll to position [24, 0]
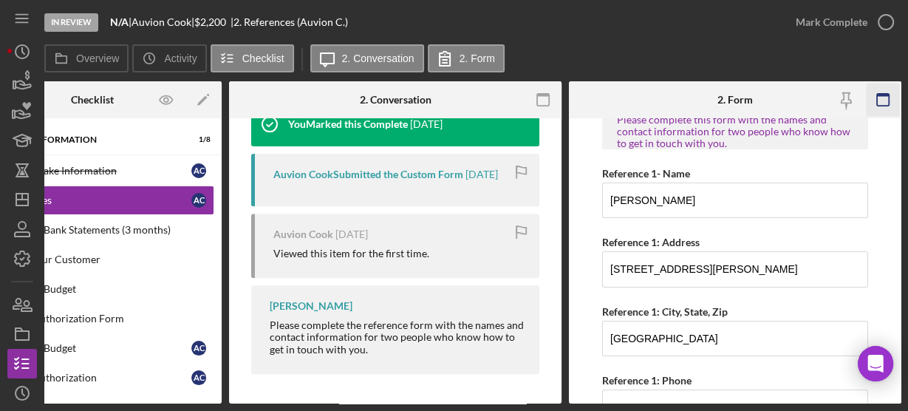
click at [882, 103] on icon "button" at bounding box center [882, 99] width 33 height 33
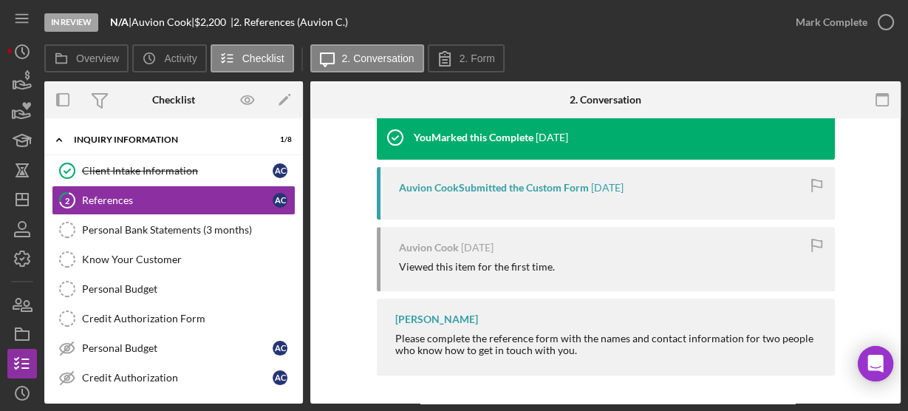
click at [882, 103] on icon "button" at bounding box center [881, 99] width 33 height 33
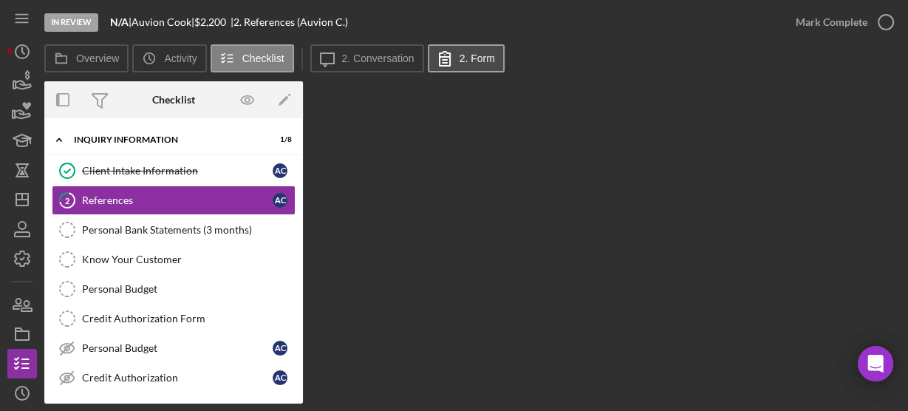
click at [475, 58] on label "2. Form" at bounding box center [476, 58] width 35 height 12
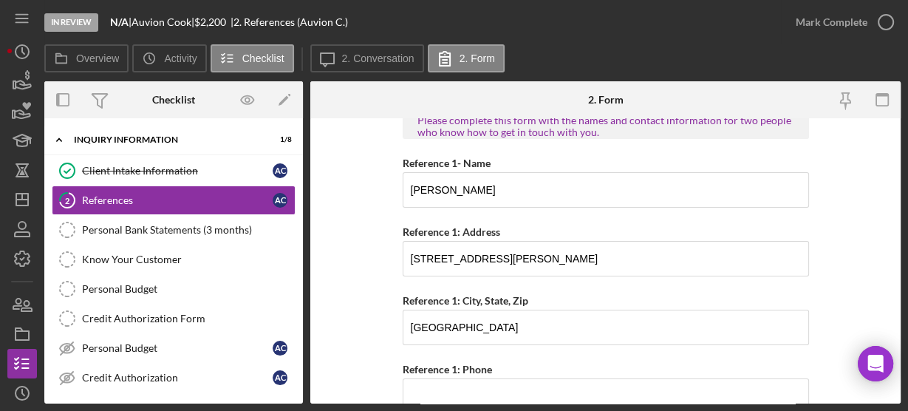
click at [378, 175] on form "References Please complete this form with the names and contact information for…" at bounding box center [605, 260] width 590 height 285
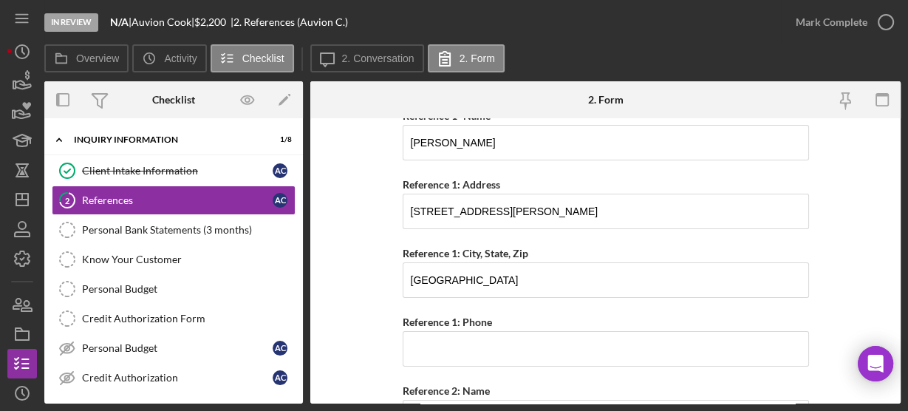
scroll to position [95, 0]
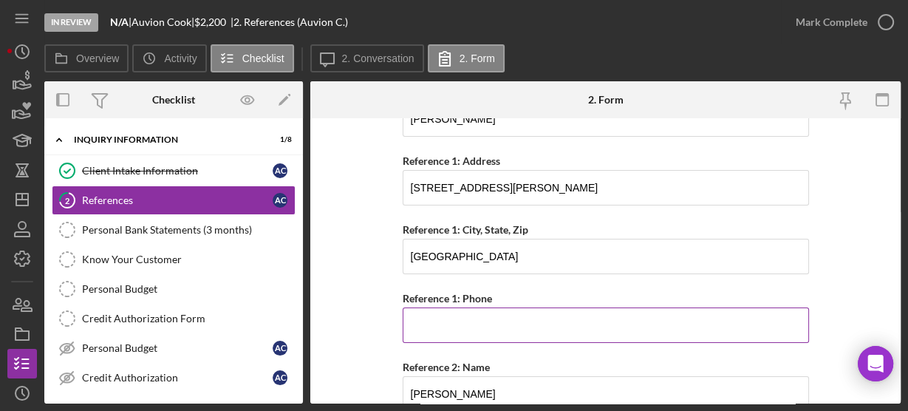
click at [441, 330] on input "Reference 1: Phone" at bounding box center [605, 324] width 406 height 35
type input "[PHONE_NUMBER]"
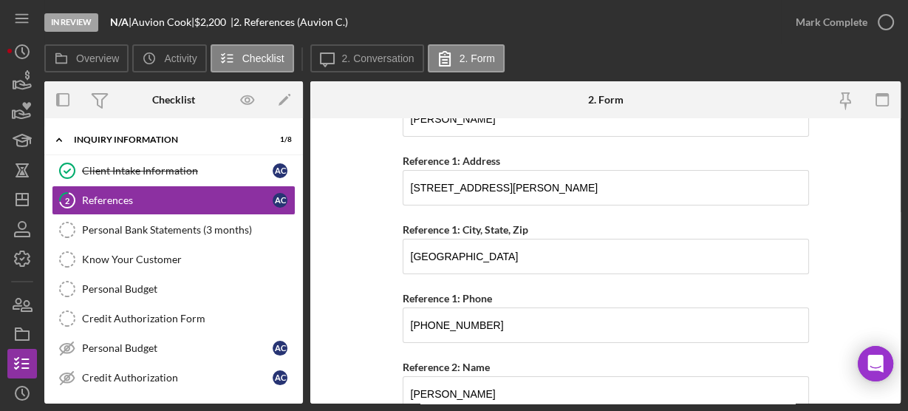
click at [382, 322] on form "References Please complete this form with the names and contact information for…" at bounding box center [605, 260] width 590 height 285
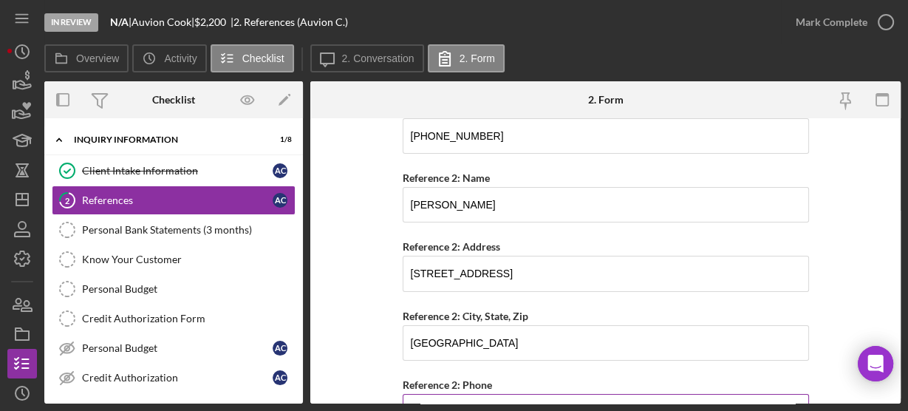
scroll to position [307, 0]
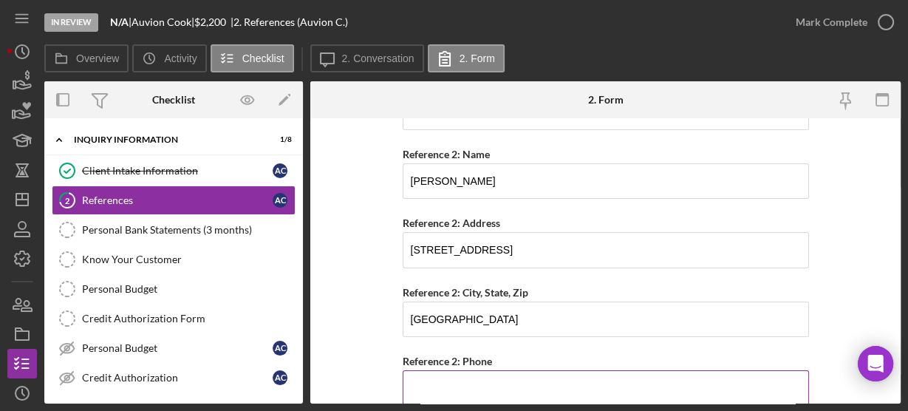
click at [414, 377] on input "Reference 2: Phone" at bounding box center [605, 387] width 406 height 35
type input "[PHONE_NUMBER]"
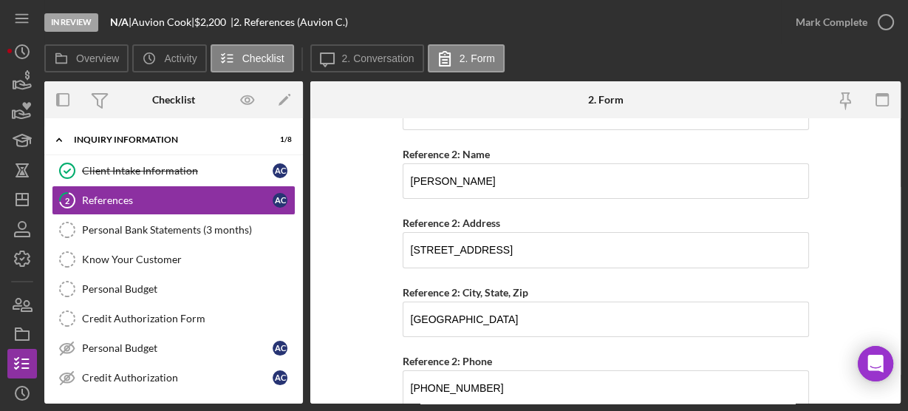
click at [343, 327] on form "References Please complete this form with the names and contact information for…" at bounding box center [605, 260] width 590 height 285
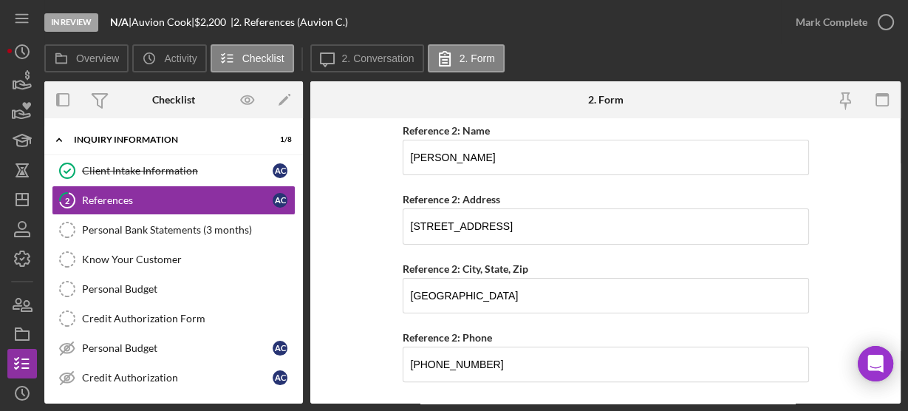
scroll to position [358, 0]
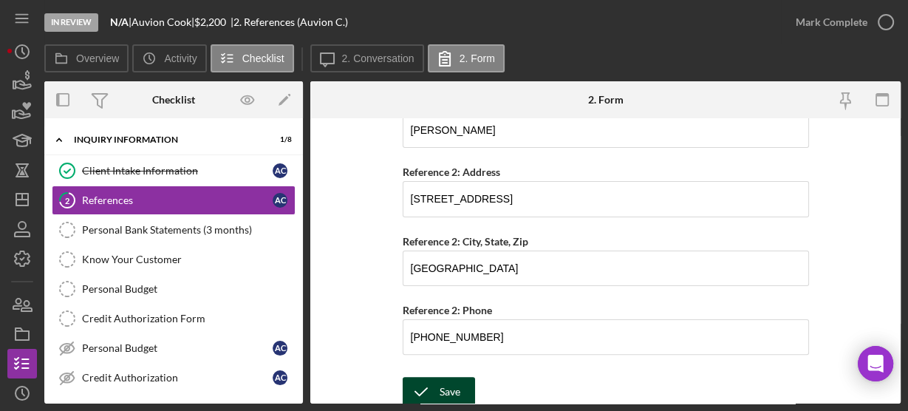
click at [443, 382] on div "Save" at bounding box center [449, 392] width 21 height 30
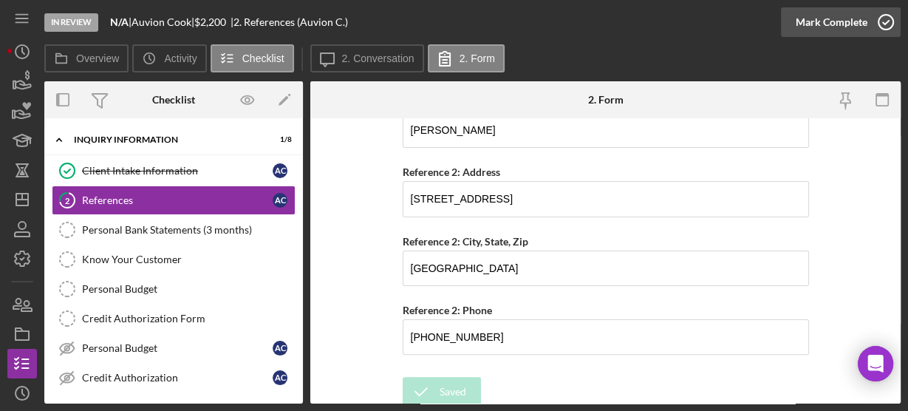
click at [888, 27] on icon "button" at bounding box center [885, 22] width 37 height 37
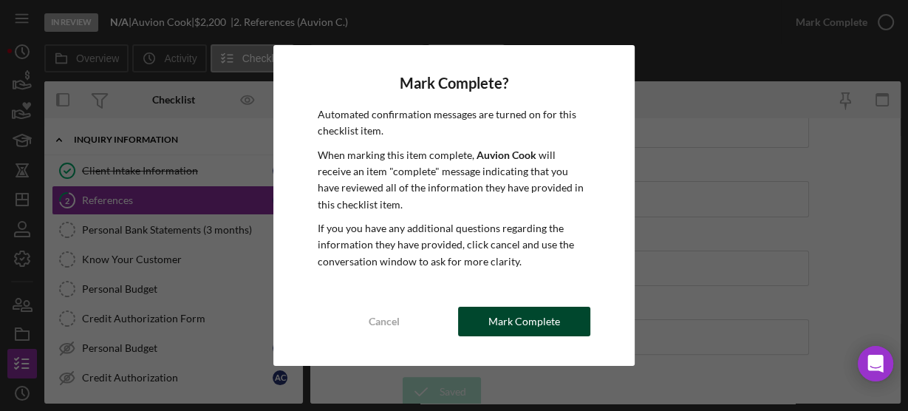
click at [548, 322] on div "Mark Complete" at bounding box center [524, 321] width 72 height 30
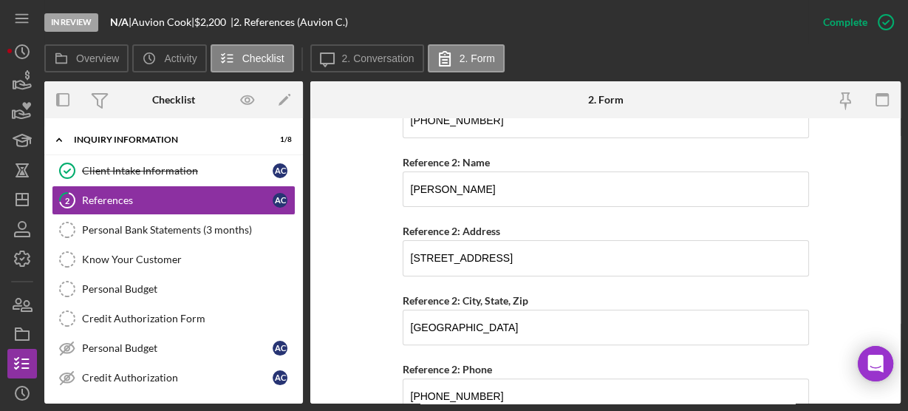
scroll to position [417, 0]
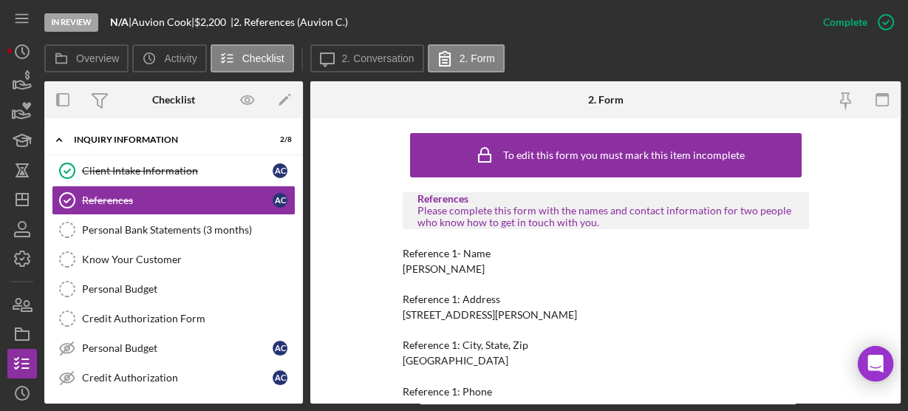
click at [377, 246] on div "To edit this form you must mark this item incomplete References Please complete…" at bounding box center [605, 260] width 590 height 285
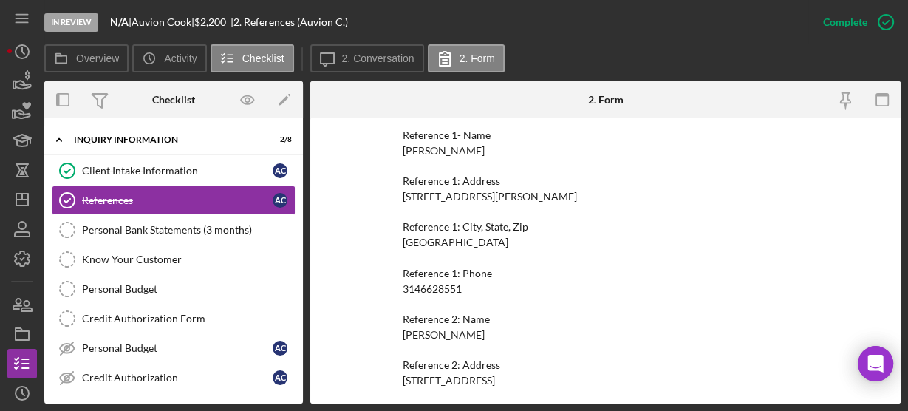
scroll to position [165, 0]
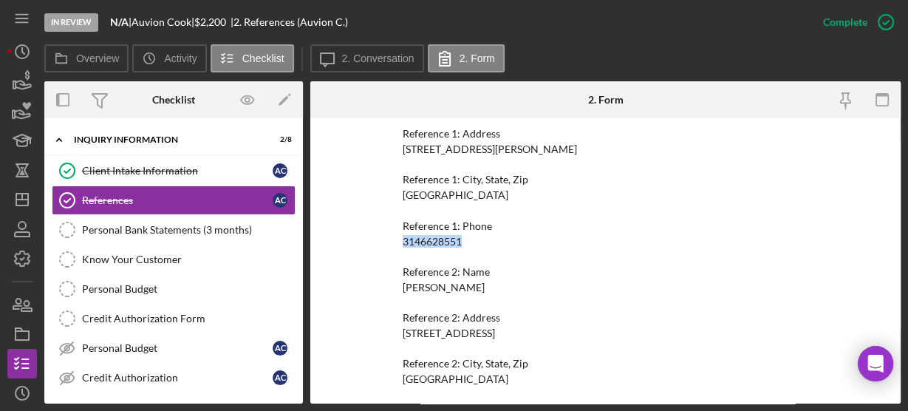
drag, startPoint x: 397, startPoint y: 241, endPoint x: 478, endPoint y: 232, distance: 81.0
click at [478, 232] on div "To edit this form you must mark this item incomplete References Please complete…" at bounding box center [605, 260] width 590 height 285
click at [433, 242] on div "3146628551" at bounding box center [431, 242] width 59 height 12
drag, startPoint x: 396, startPoint y: 242, endPoint x: 483, endPoint y: 242, distance: 87.1
click at [483, 242] on div "To edit this form you must mark this item incomplete References Please complete…" at bounding box center [605, 260] width 590 height 285
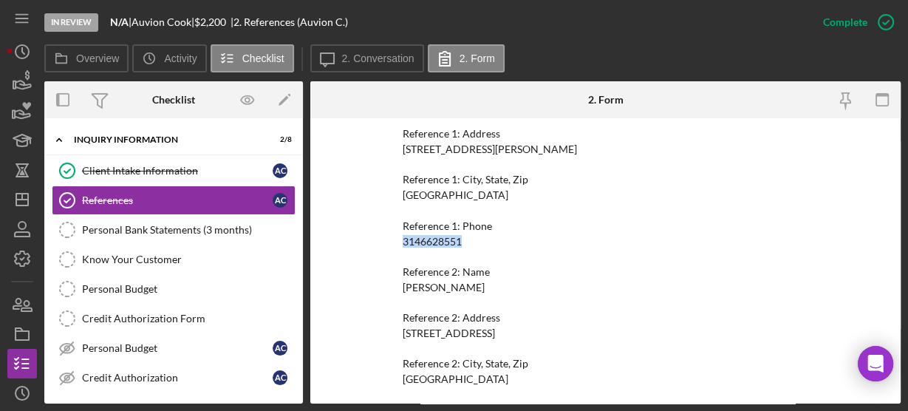
click at [429, 245] on div "3146628551" at bounding box center [431, 242] width 59 height 12
drag, startPoint x: 393, startPoint y: 241, endPoint x: 498, endPoint y: 239, distance: 104.9
click at [498, 239] on div "To edit this form you must mark this item incomplete References Please complete…" at bounding box center [605, 260] width 590 height 285
copy div "3146628551"
click at [374, 346] on div "To edit this form you must mark this item incomplete References Please complete…" at bounding box center [605, 260] width 590 height 285
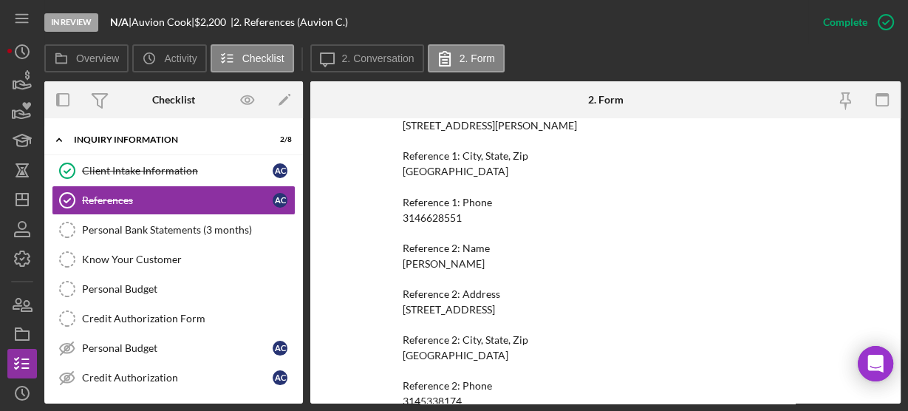
scroll to position [215, 0]
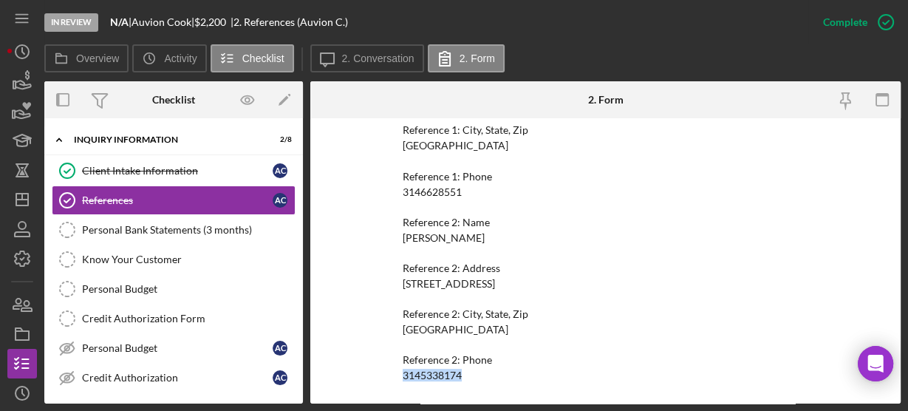
drag, startPoint x: 390, startPoint y: 374, endPoint x: 467, endPoint y: 368, distance: 77.8
click at [467, 368] on div "To edit this form you must mark this item incomplete References Please complete…" at bounding box center [605, 260] width 590 height 285
copy div "3145338174"
click at [58, 140] on polyline at bounding box center [59, 139] width 4 height 3
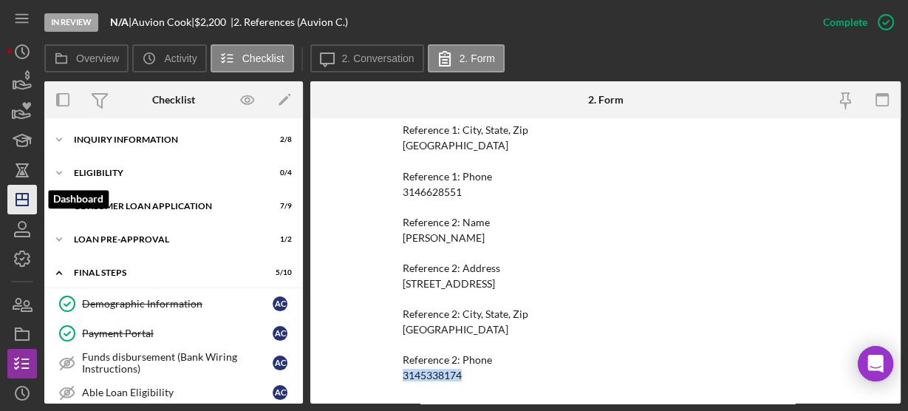
click at [16, 193] on polygon "button" at bounding box center [22, 199] width 12 height 12
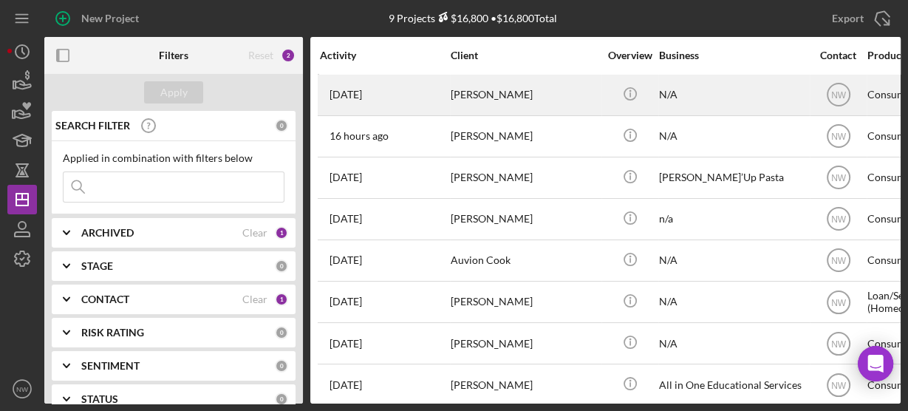
click at [468, 97] on div "[PERSON_NAME]" at bounding box center [524, 94] width 148 height 39
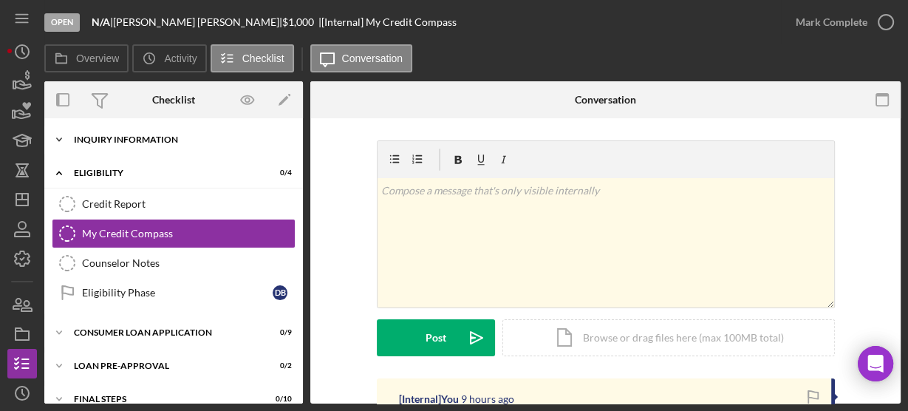
click at [58, 143] on icon "Icon/Expander" at bounding box center [59, 140] width 30 height 30
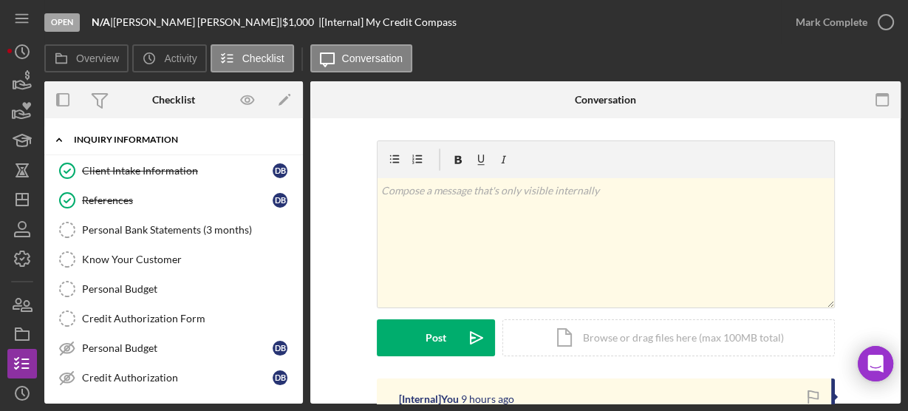
click at [58, 143] on icon "Icon/Expander" at bounding box center [59, 140] width 30 height 30
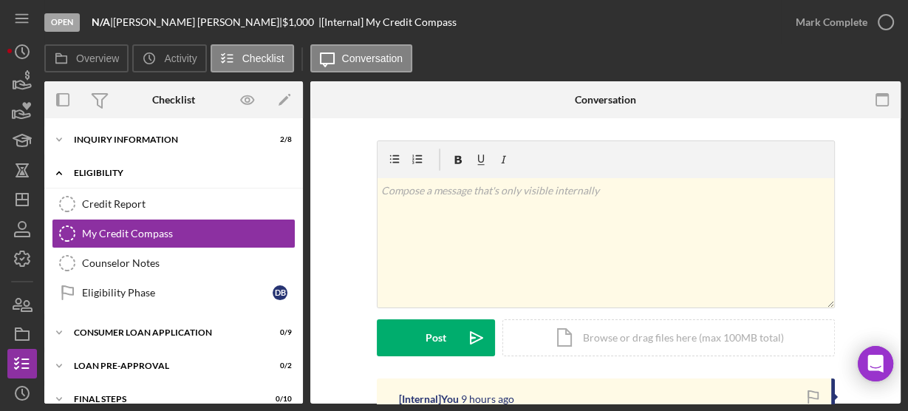
click at [56, 173] on icon "Icon/Expander" at bounding box center [59, 173] width 30 height 30
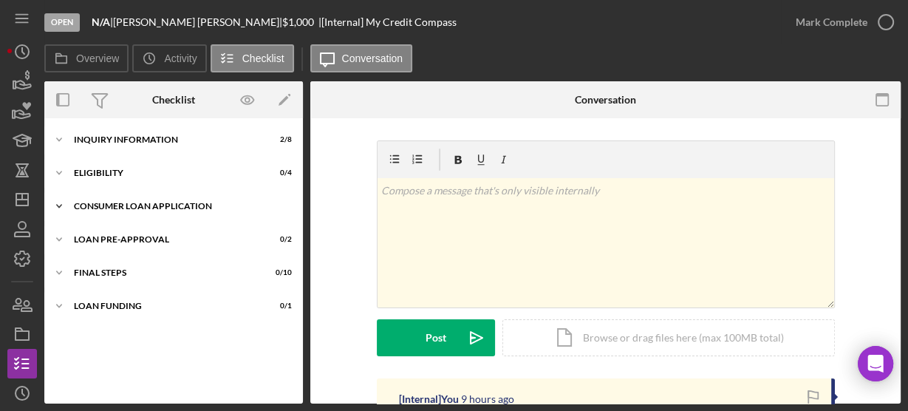
click at [61, 205] on polyline at bounding box center [59, 206] width 4 height 3
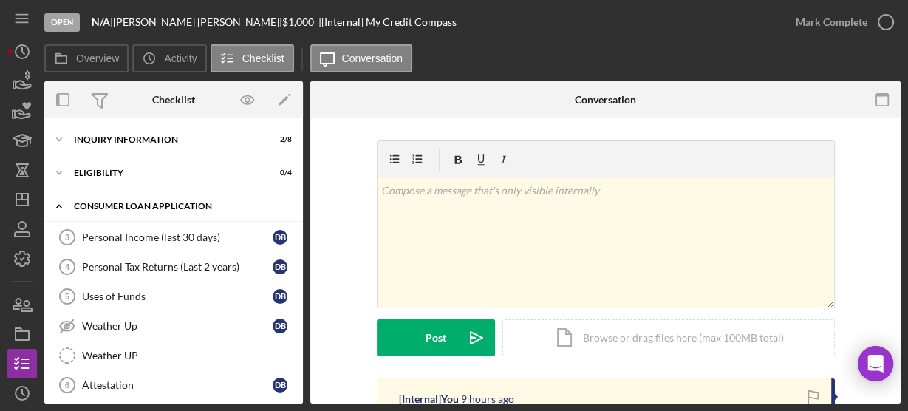
click at [63, 205] on icon "Icon/Expander" at bounding box center [59, 206] width 30 height 30
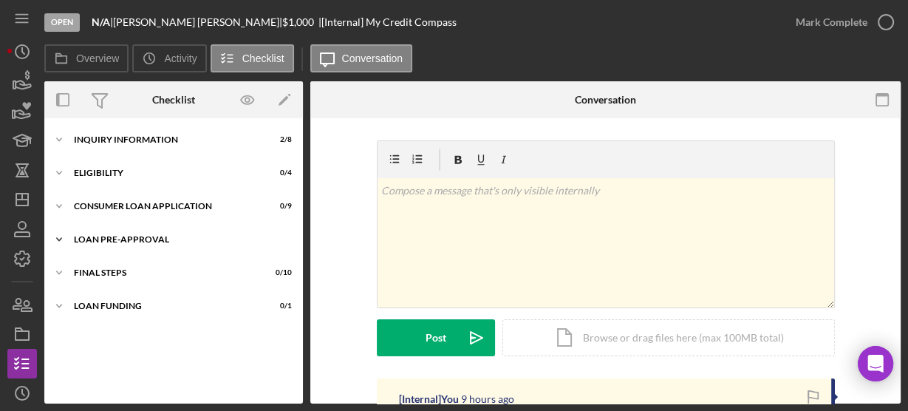
click at [59, 231] on icon "Icon/Expander" at bounding box center [59, 239] width 30 height 30
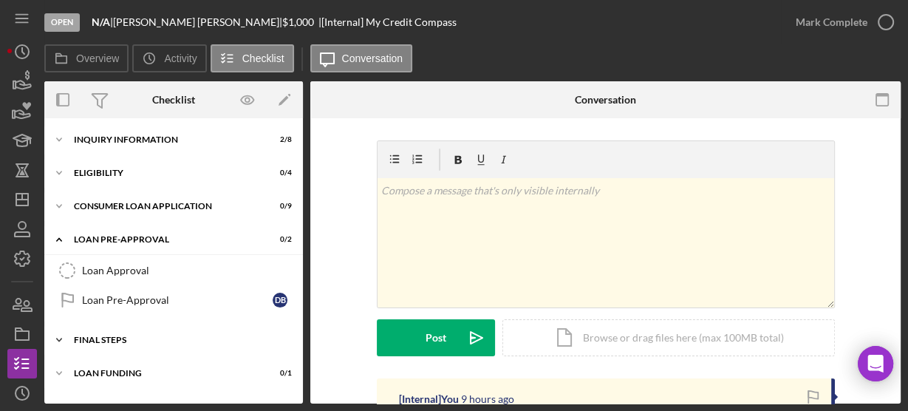
click at [60, 342] on icon "Icon/Expander" at bounding box center [59, 340] width 30 height 30
click at [58, 140] on icon "Icon/Expander" at bounding box center [59, 140] width 30 height 30
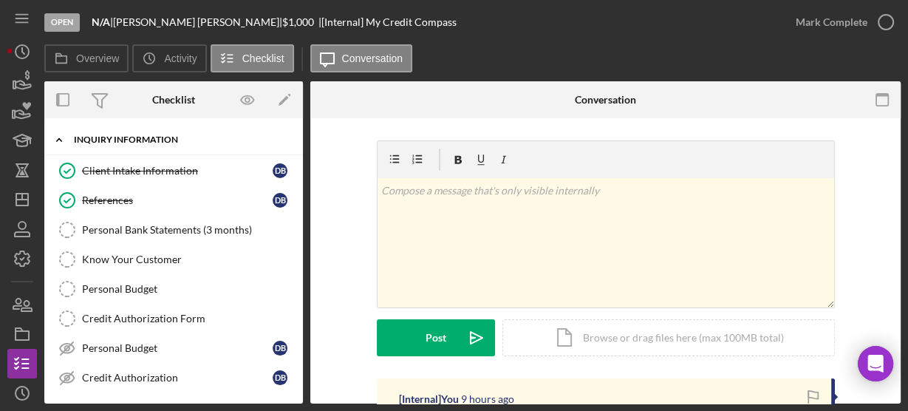
click at [58, 138] on polyline at bounding box center [59, 139] width 4 height 3
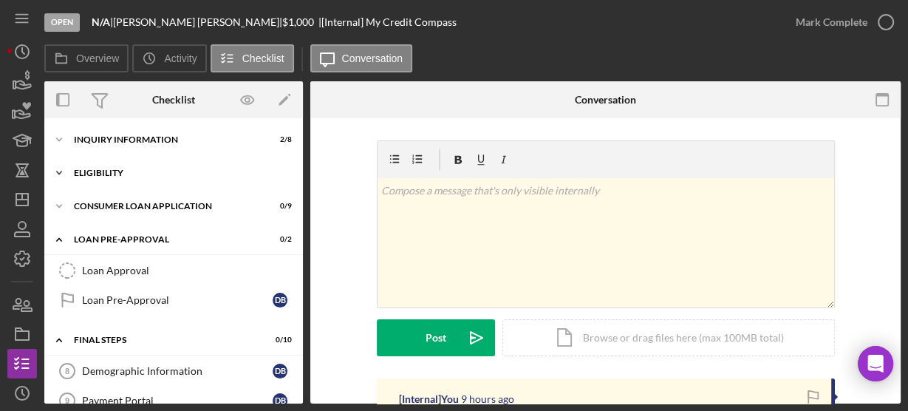
click at [59, 168] on icon "Icon/Expander" at bounding box center [59, 173] width 30 height 30
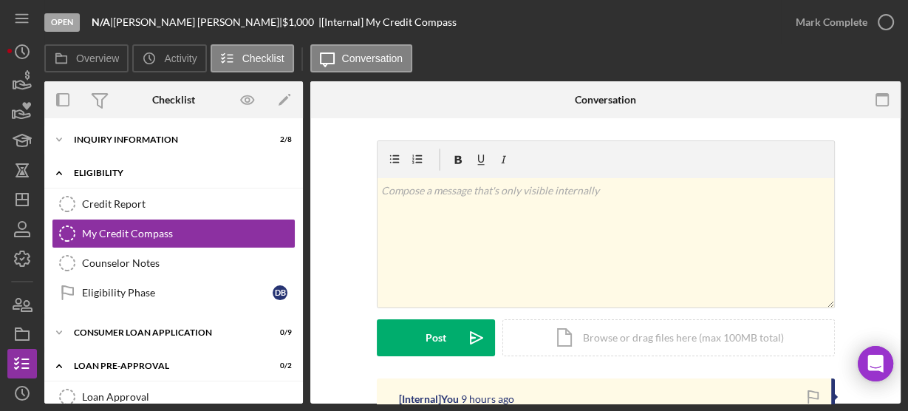
click at [56, 170] on icon "Icon/Expander" at bounding box center [59, 173] width 30 height 30
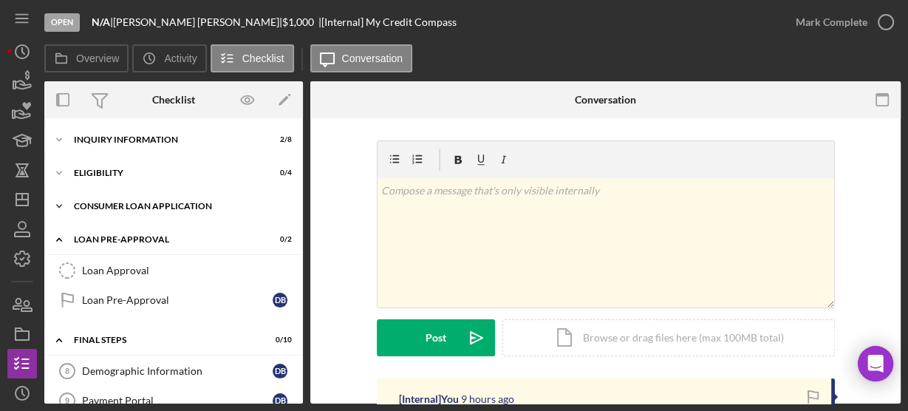
click at [58, 199] on icon "Icon/Expander" at bounding box center [59, 206] width 30 height 30
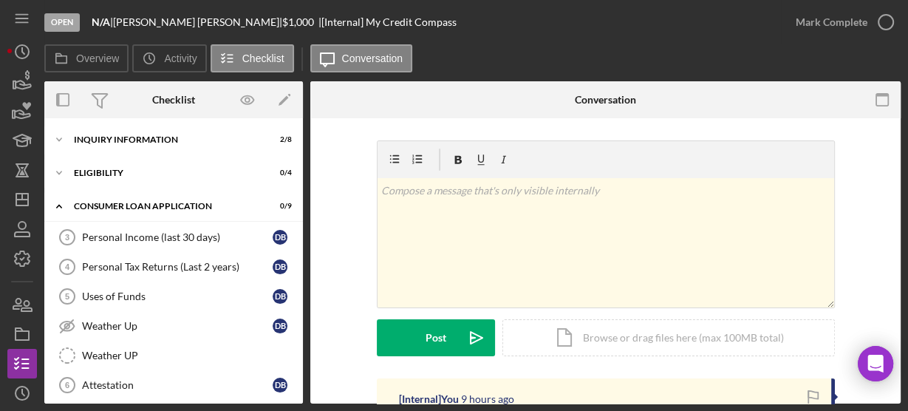
scroll to position [249, 0]
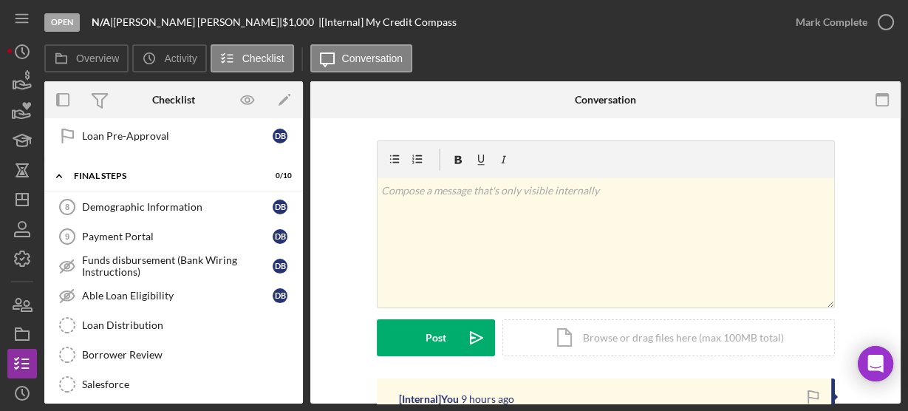
scroll to position [462, 0]
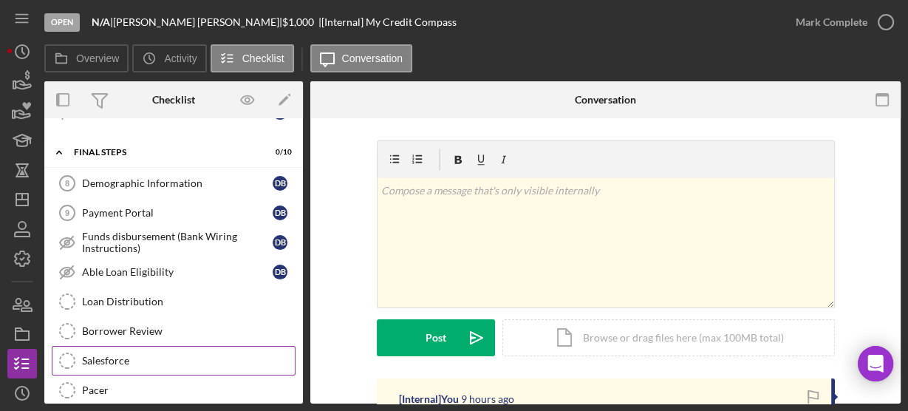
click at [137, 355] on div "Salesforce" at bounding box center [188, 360] width 213 height 12
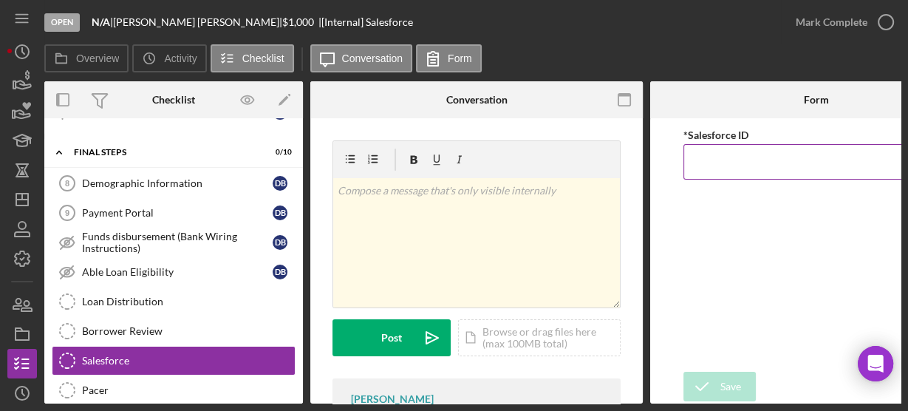
click at [702, 162] on input "*Salesforce ID" at bounding box center [816, 161] width 266 height 35
paste input "a0wPC00000283cHYAQ"
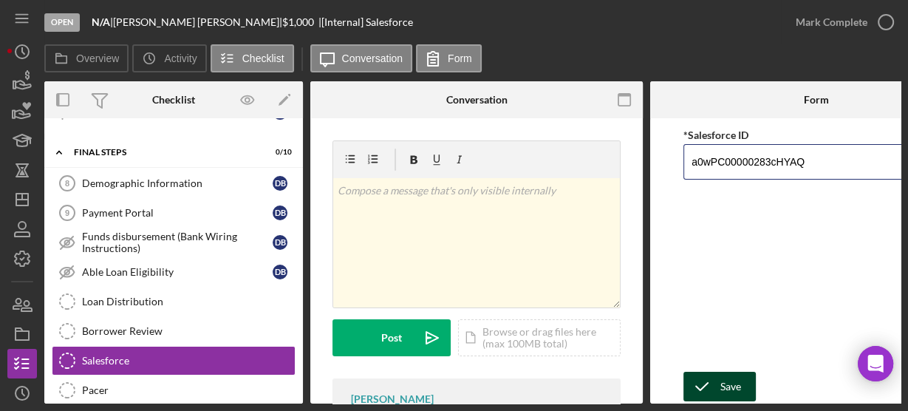
type input "a0wPC00000283cHYAQ"
click at [726, 394] on div "Save" at bounding box center [730, 386] width 21 height 30
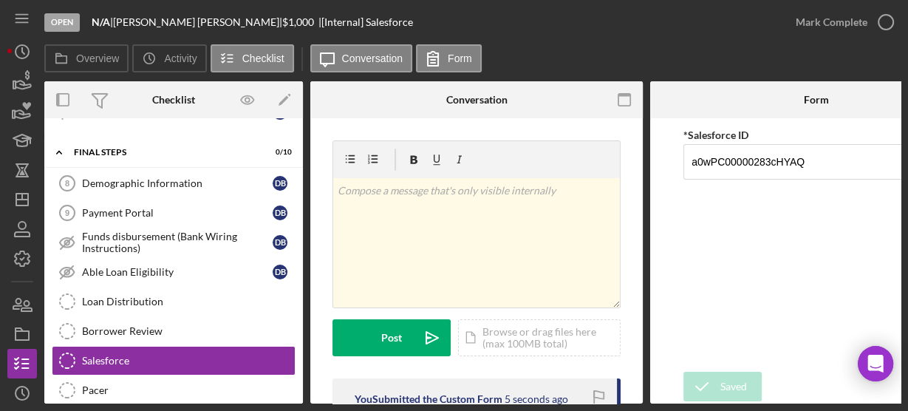
click at [0, 0] on icon "button" at bounding box center [0, 0] width 0 height 0
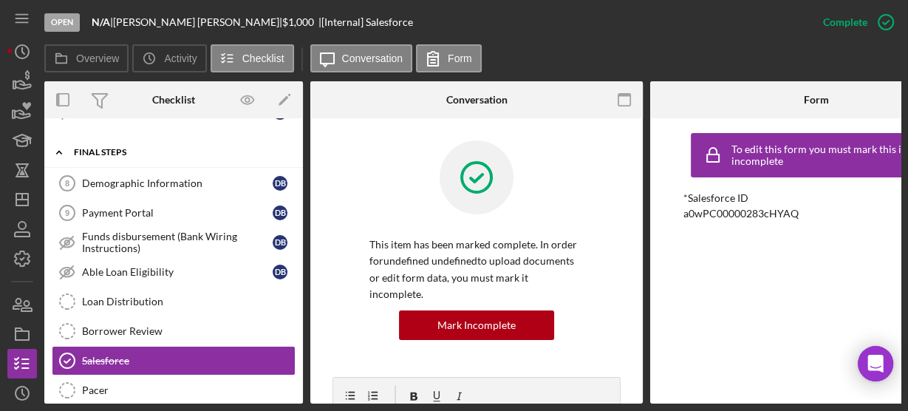
click at [59, 143] on icon "Icon/Expander" at bounding box center [59, 152] width 30 height 30
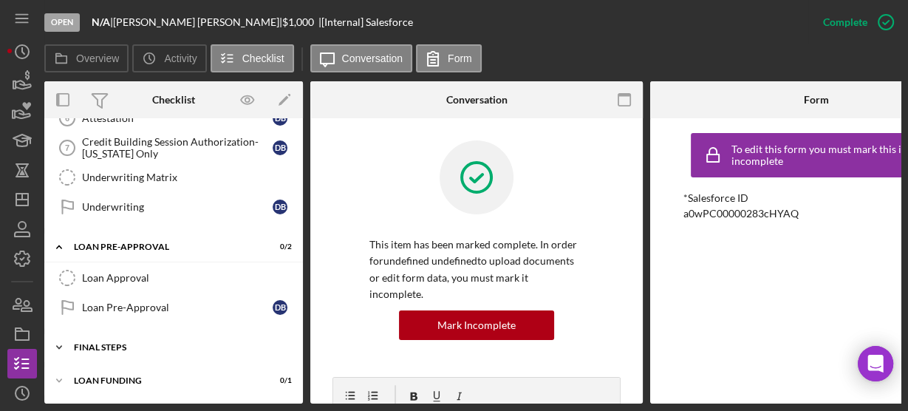
scroll to position [264, 0]
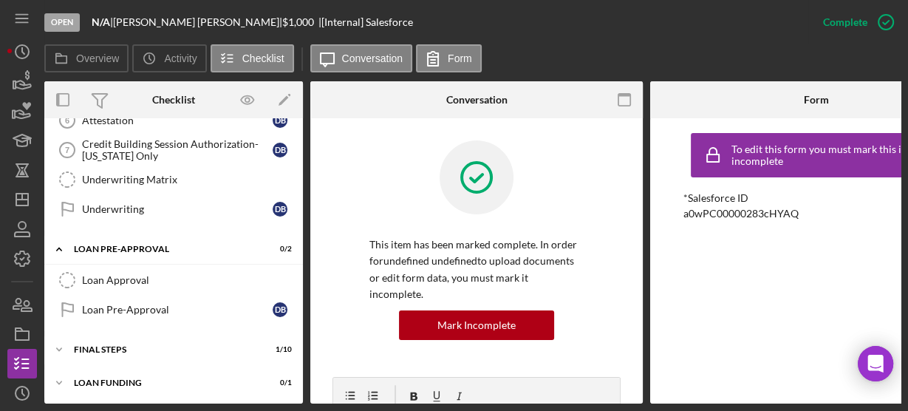
click at [303, 145] on div "Overview Internal Workflow Stage Open Icon/Dropdown Arrow Archive (can unarchiv…" at bounding box center [472, 242] width 856 height 322
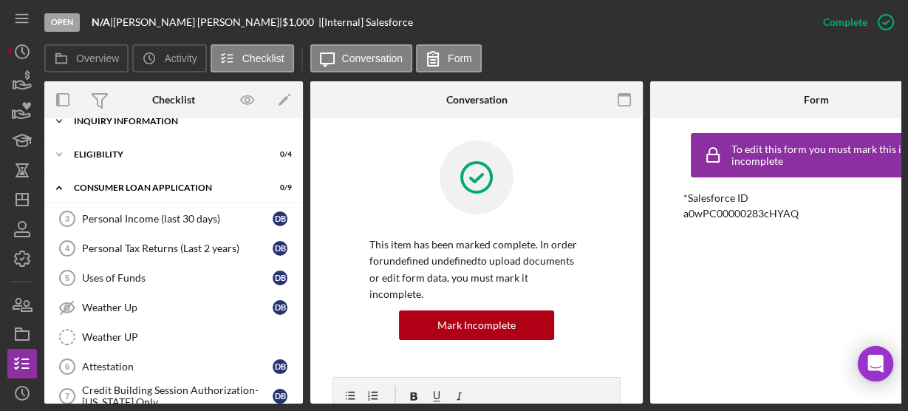
click at [296, 123] on div "Icon/Expander Inquiry Information 2 / 8" at bounding box center [173, 121] width 258 height 30
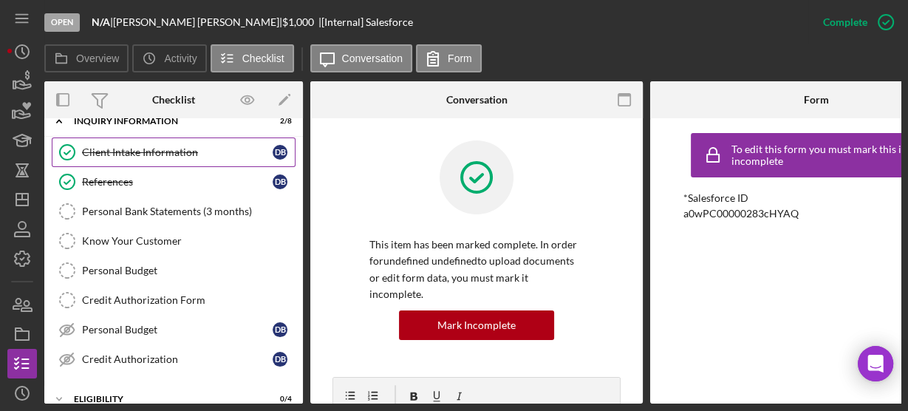
click at [106, 143] on link "Client Intake Information Client Intake Information D B" at bounding box center [174, 152] width 244 height 30
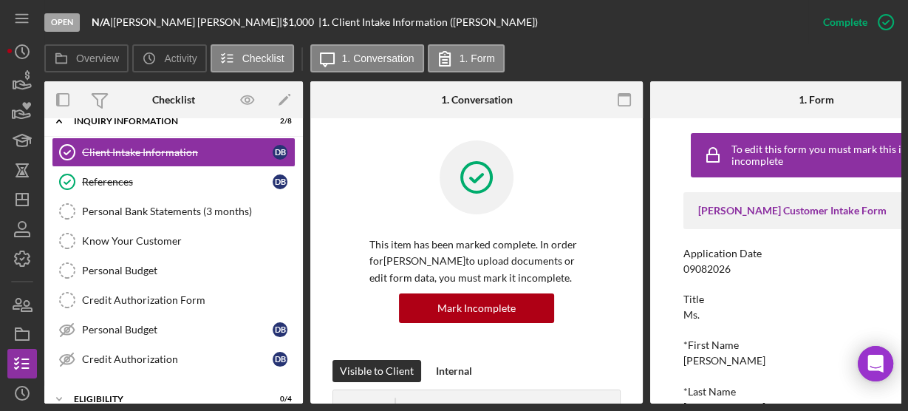
click at [368, 201] on div "This item has been marked complete. In order for [PERSON_NAME] to upload docume…" at bounding box center [476, 249] width 288 height 219
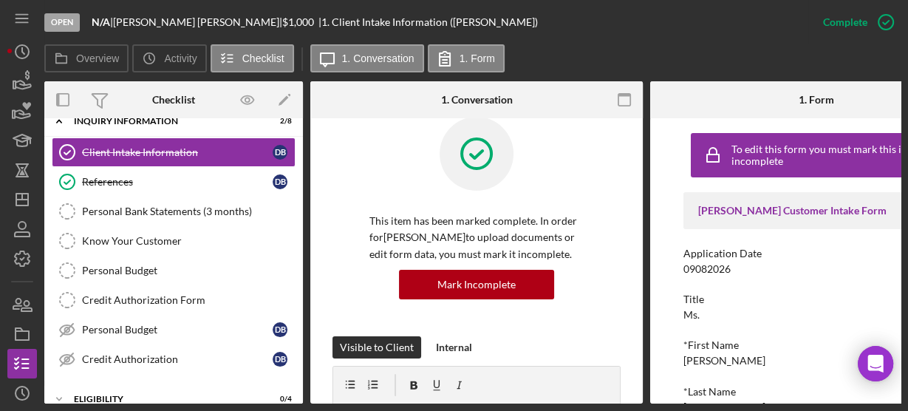
scroll to position [71, 0]
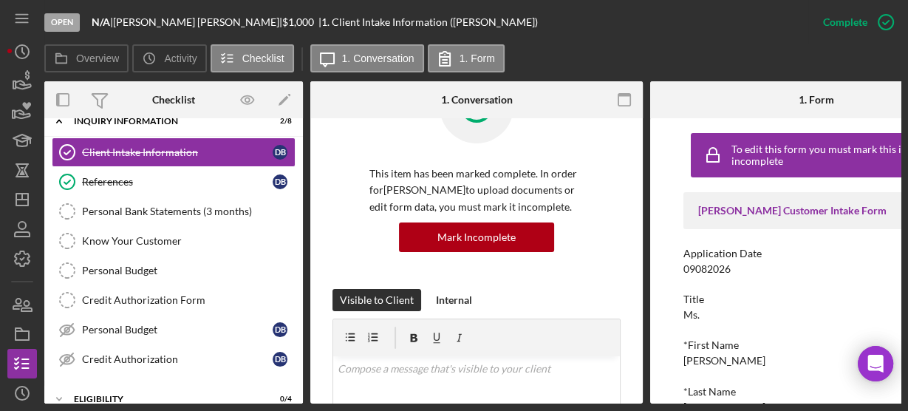
click at [659, 299] on div "To edit this form you must mark this item incomplete [PERSON_NAME] Customer Int…" at bounding box center [816, 260] width 332 height 285
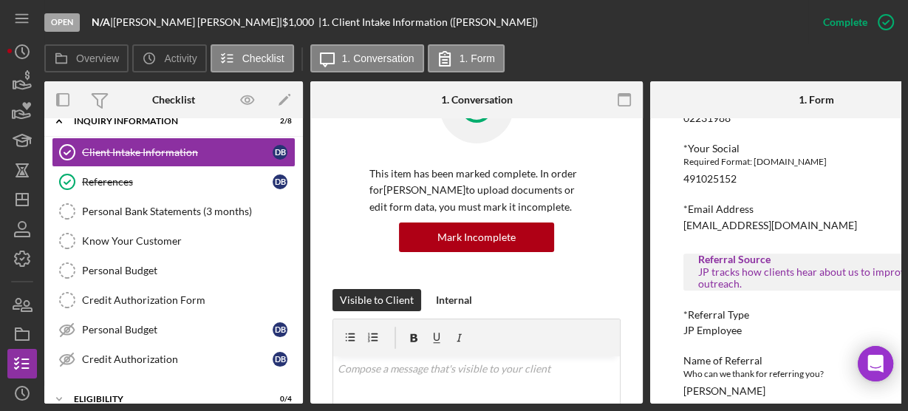
scroll to position [704, 0]
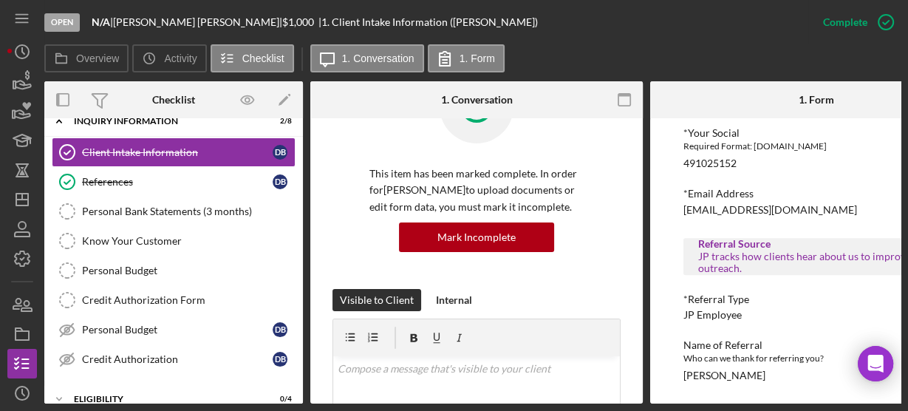
click at [653, 210] on div "To edit this form you must mark this item incomplete [PERSON_NAME] Customer Int…" at bounding box center [816, 260] width 332 height 285
click at [657, 200] on div "To edit this form you must mark this item incomplete [PERSON_NAME] Customer Int…" at bounding box center [816, 260] width 332 height 285
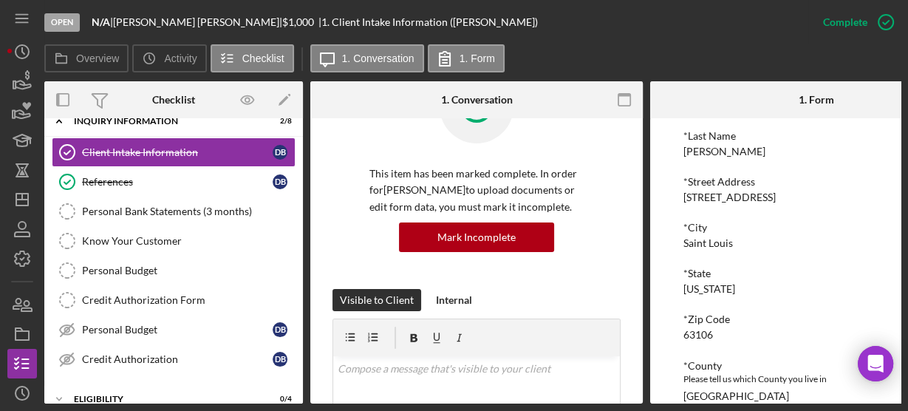
scroll to position [114, 0]
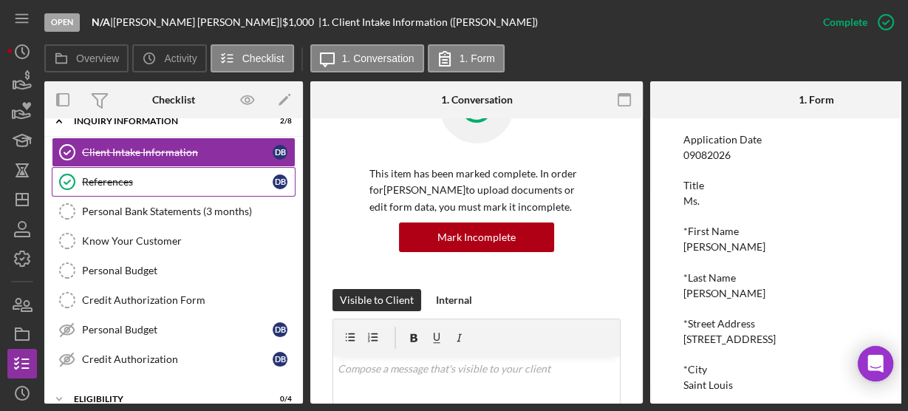
click at [85, 172] on link "References References D B" at bounding box center [174, 182] width 244 height 30
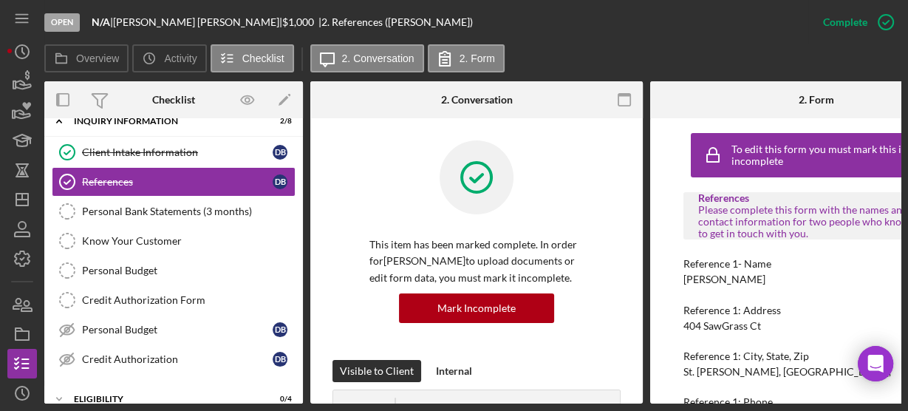
drag, startPoint x: 681, startPoint y: 278, endPoint x: 755, endPoint y: 273, distance: 74.0
click at [755, 273] on div "To edit this form you must mark this item incomplete References Please complete…" at bounding box center [816, 260] width 332 height 285
copy div "[PERSON_NAME]"
click at [664, 334] on div "To edit this form you must mark this item incomplete References Please complete…" at bounding box center [816, 260] width 332 height 285
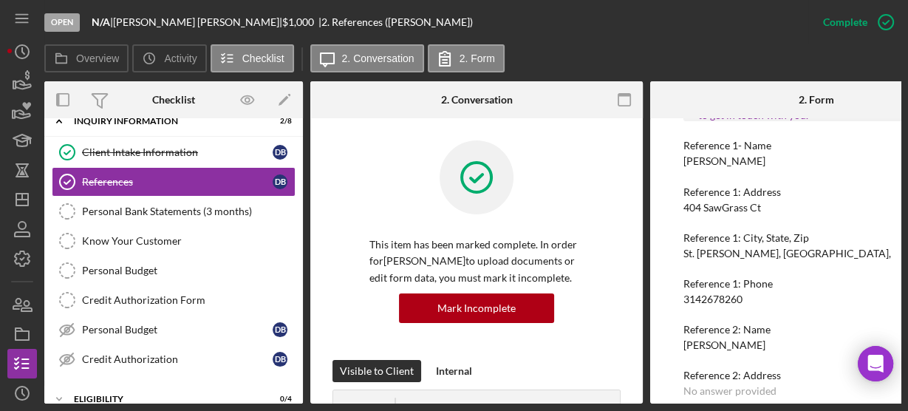
scroll to position [142, 0]
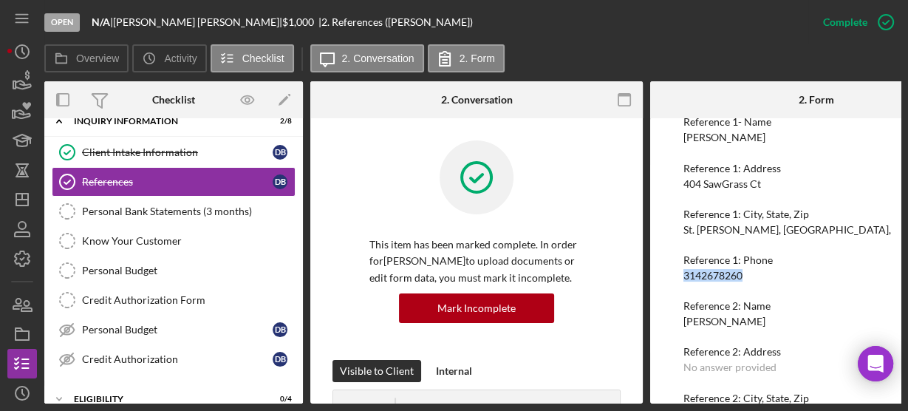
drag, startPoint x: 684, startPoint y: 275, endPoint x: 752, endPoint y: 275, distance: 68.7
click at [752, 275] on div "Reference 1: Phone [PHONE_NUMBER]" at bounding box center [816, 267] width 266 height 27
copy div "3142678260"
drag, startPoint x: 680, startPoint y: 323, endPoint x: 766, endPoint y: 321, distance: 85.7
click at [766, 321] on div "To edit this form you must mark this item incomplete References Please complete…" at bounding box center [816, 260] width 332 height 285
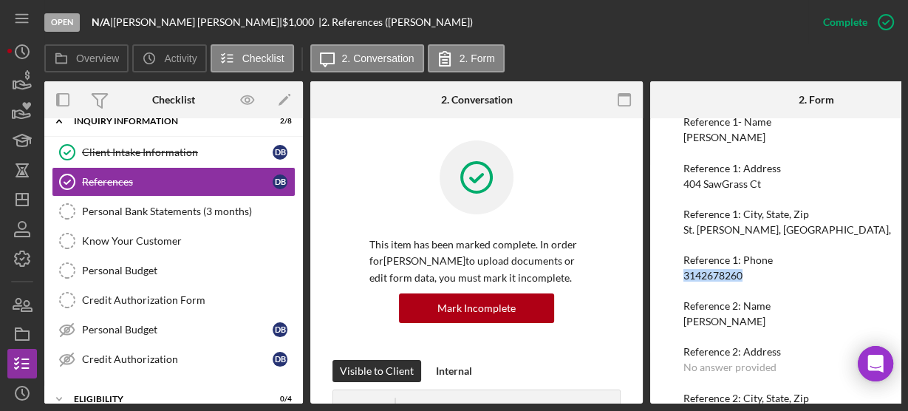
copy div "[PERSON_NAME]"
click at [658, 292] on div "To edit this form you must mark this item incomplete References Please complete…" at bounding box center [816, 260] width 332 height 285
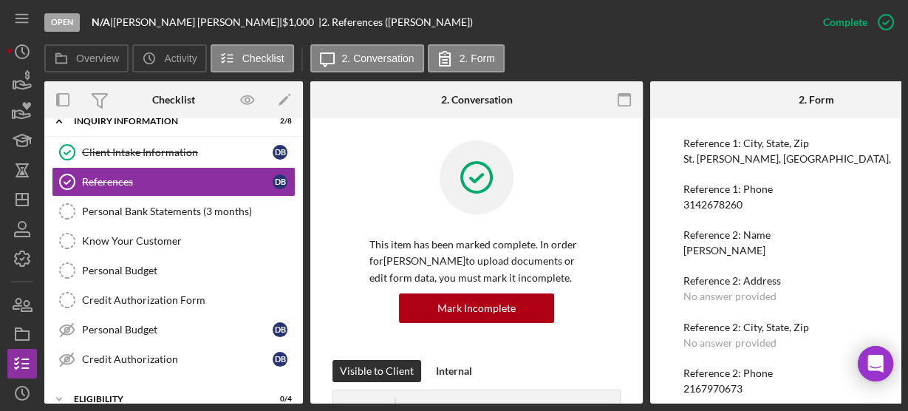
scroll to position [230, 0]
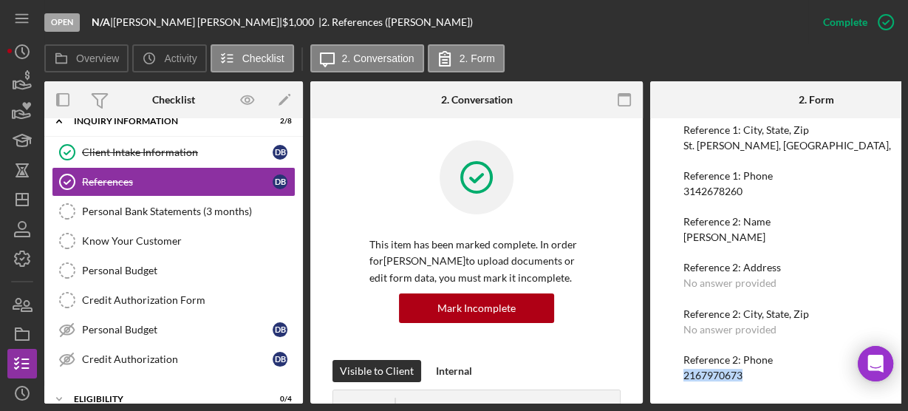
drag, startPoint x: 679, startPoint y: 368, endPoint x: 744, endPoint y: 368, distance: 65.0
click at [744, 368] on div "To edit this form you must mark this item incomplete References Please complete…" at bounding box center [816, 260] width 332 height 285
copy div "2167970673"
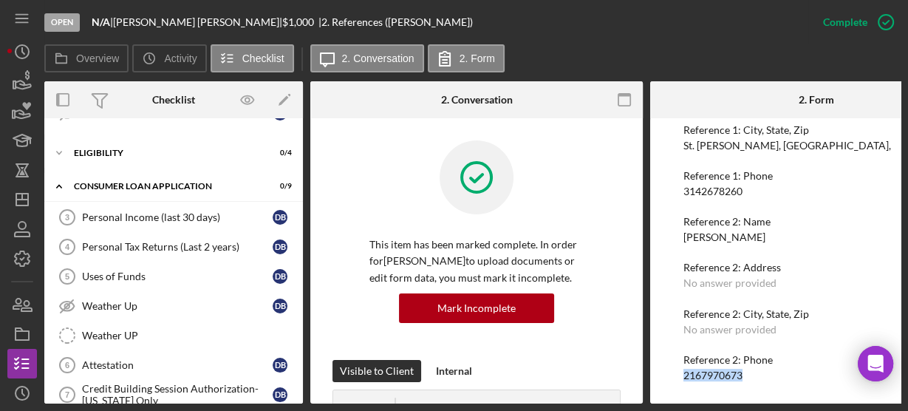
scroll to position [504, 0]
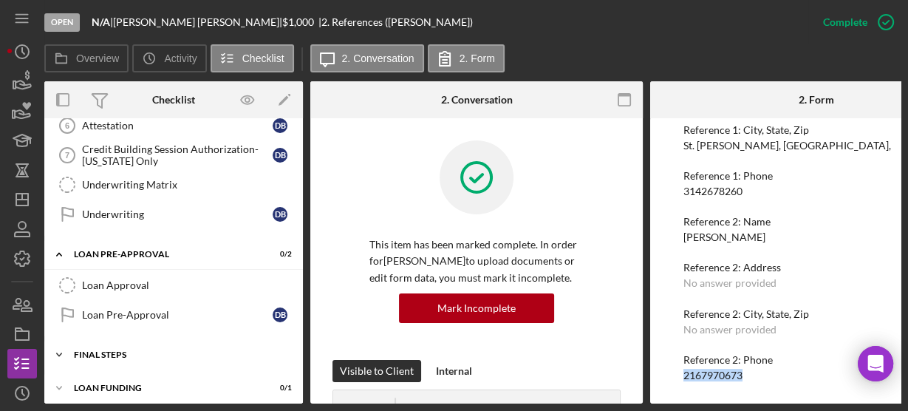
click at [60, 343] on icon "Icon/Expander" at bounding box center [59, 355] width 30 height 30
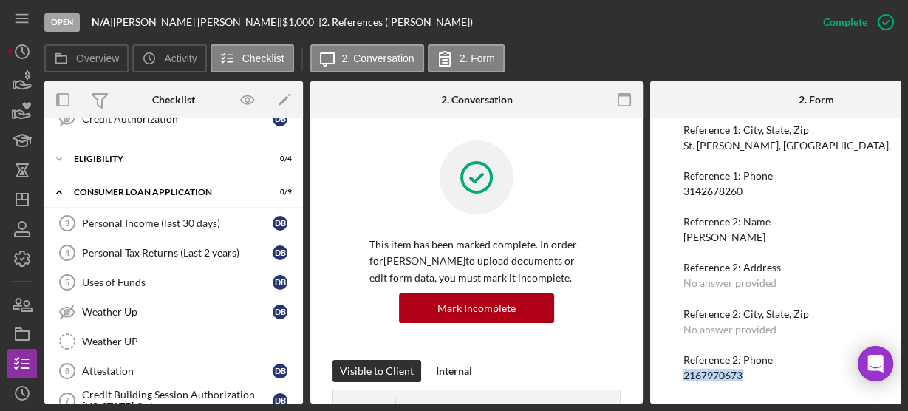
scroll to position [13, 0]
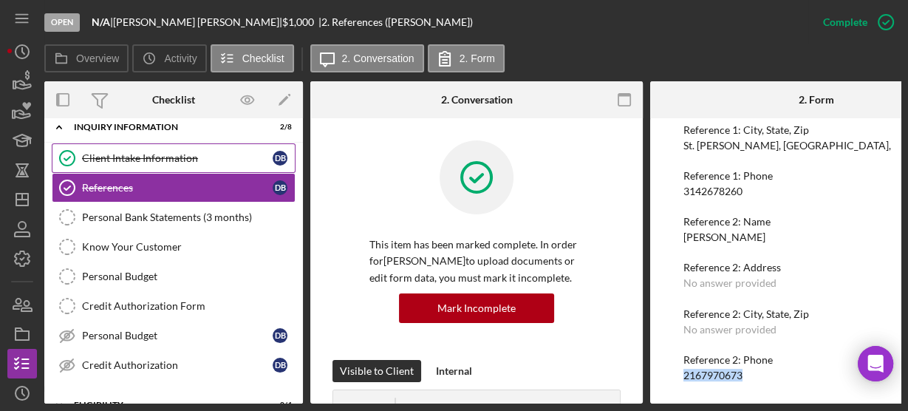
click at [100, 156] on div "Client Intake Information" at bounding box center [177, 158] width 191 height 12
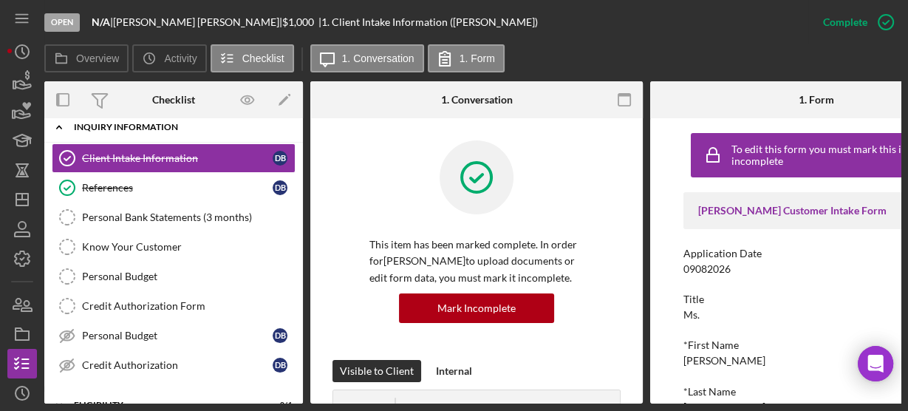
click at [57, 126] on polyline at bounding box center [59, 127] width 4 height 3
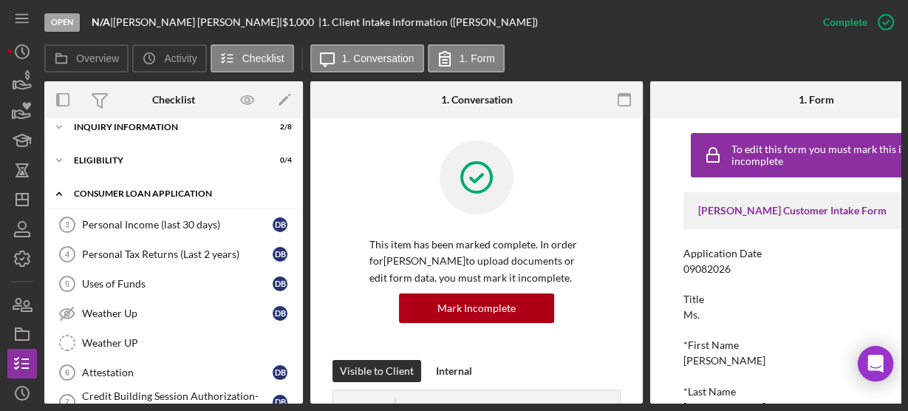
click at [61, 188] on icon "Icon/Expander" at bounding box center [59, 194] width 30 height 30
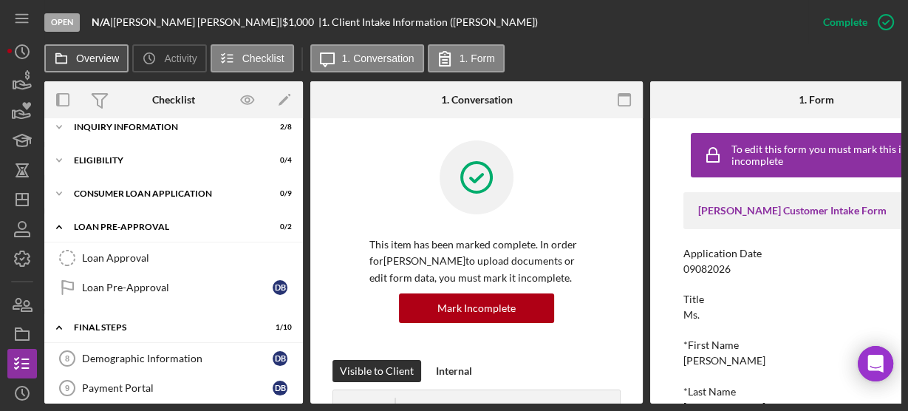
click at [87, 52] on label "Overview" at bounding box center [97, 58] width 43 height 12
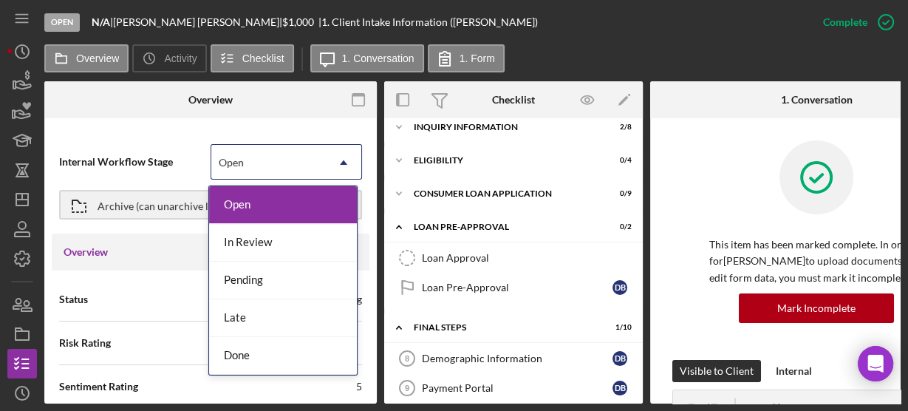
click at [332, 162] on icon "Icon/Dropdown Arrow" at bounding box center [343, 162] width 35 height 35
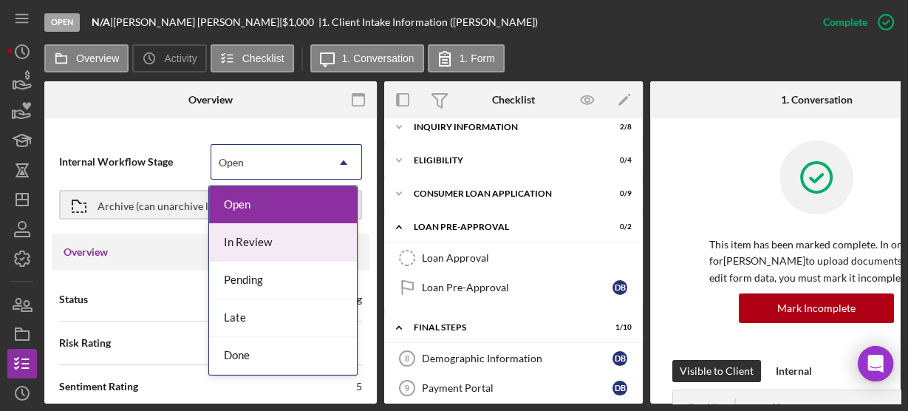
click at [313, 233] on div "In Review" at bounding box center [283, 243] width 148 height 38
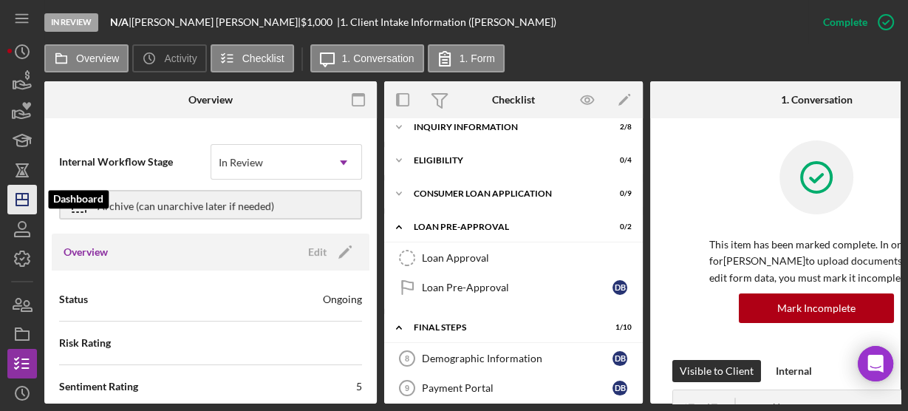
click at [24, 198] on icon "Icon/Dashboard" at bounding box center [22, 199] width 37 height 37
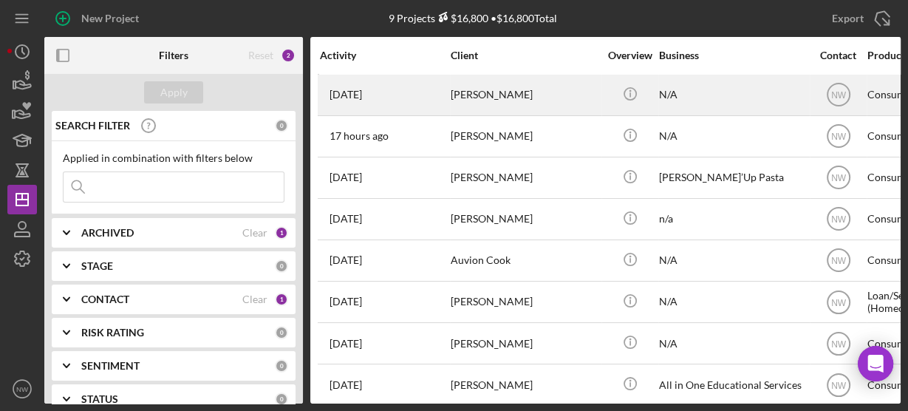
click at [464, 95] on div "[PERSON_NAME]" at bounding box center [524, 94] width 148 height 39
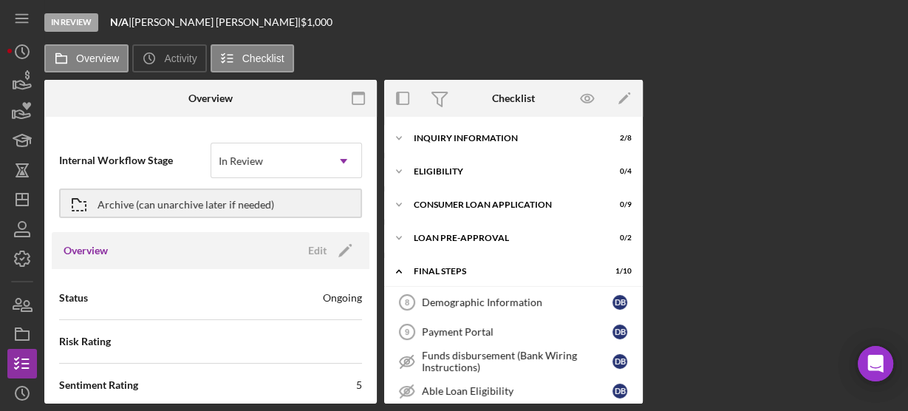
scroll to position [215, 0]
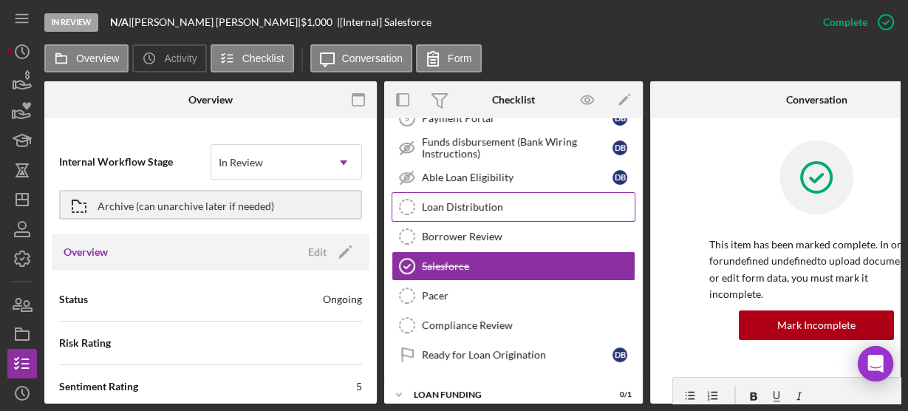
click at [479, 205] on div "Loan Distribution" at bounding box center [528, 207] width 213 height 12
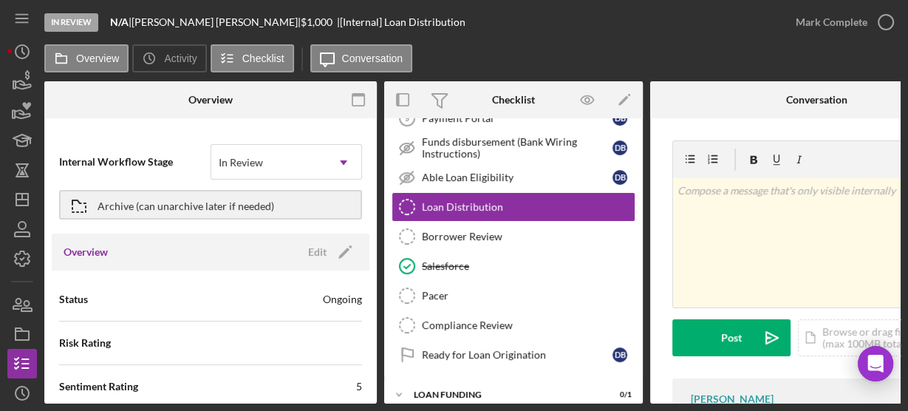
click at [454, 21] on div "In Review N/A | [PERSON_NAME] | $1,000 $1,000 | [Internal] Loan Distribution" at bounding box center [412, 22] width 736 height 44
click at [13, 208] on icon "Icon/Dashboard" at bounding box center [22, 199] width 37 height 37
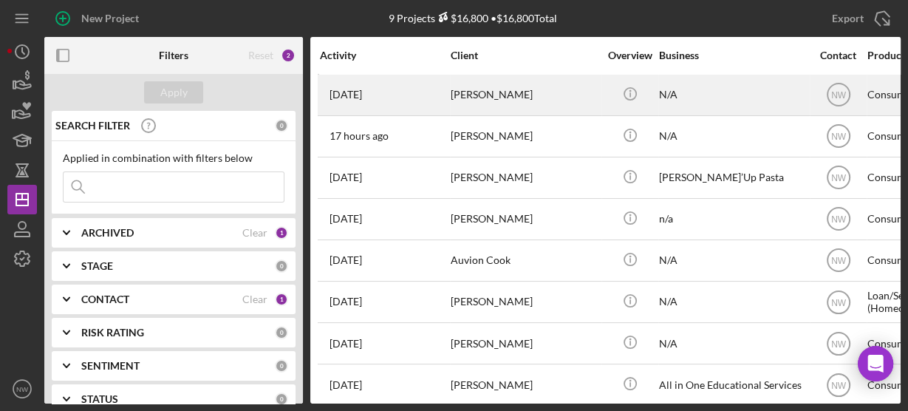
click at [454, 105] on div "[PERSON_NAME]" at bounding box center [524, 94] width 148 height 39
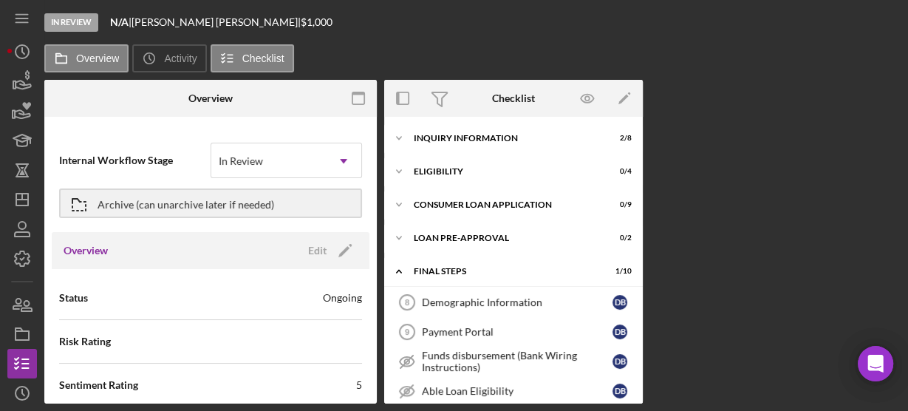
scroll to position [215, 0]
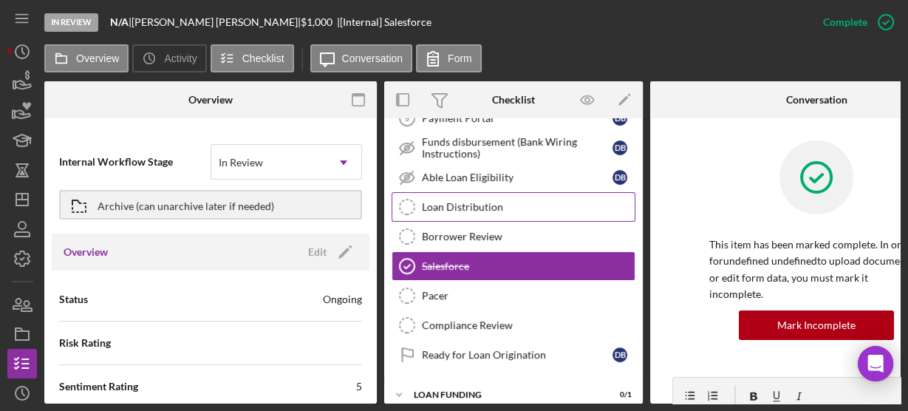
click at [434, 201] on div "Loan Distribution" at bounding box center [528, 207] width 213 height 12
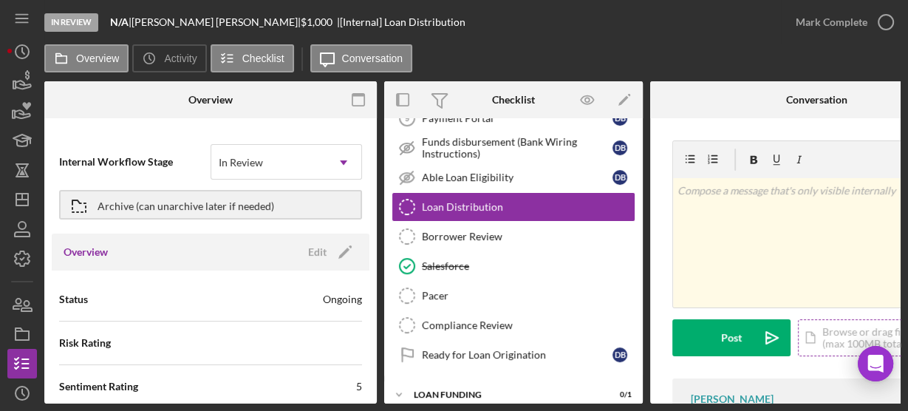
click at [819, 332] on div "Icon/Document Browse or drag files here (max 100MB total) Tap to choose files o…" at bounding box center [878, 337] width 162 height 37
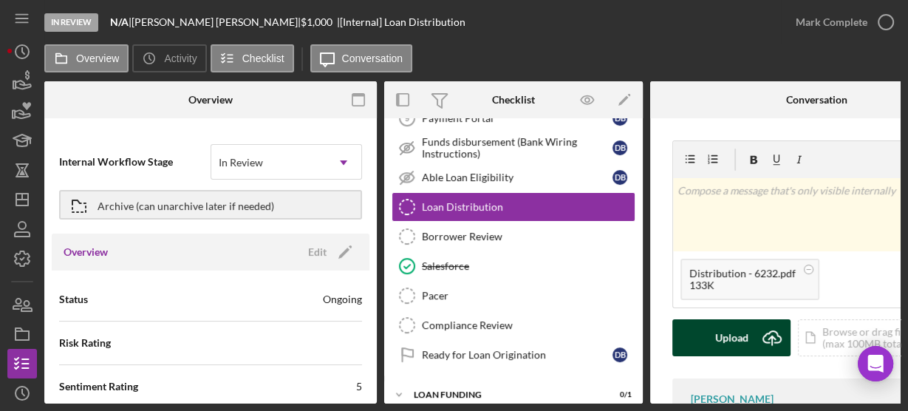
click at [701, 335] on button "Upload Icon/Upload" at bounding box center [731, 337] width 118 height 37
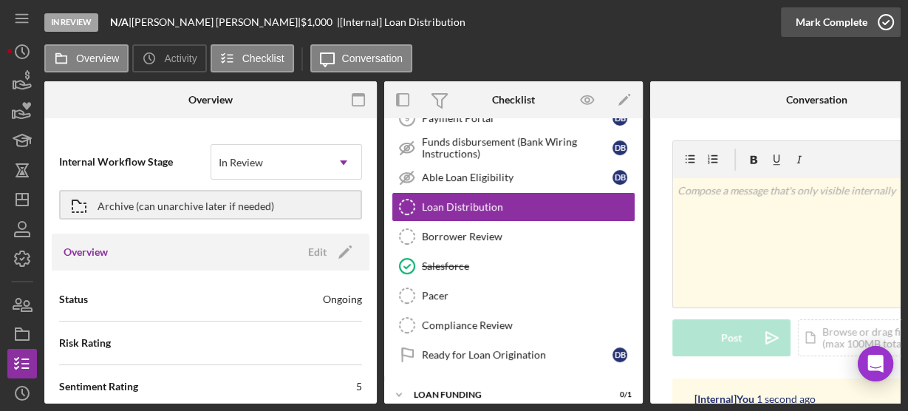
click at [886, 30] on icon "button" at bounding box center [885, 22] width 37 height 37
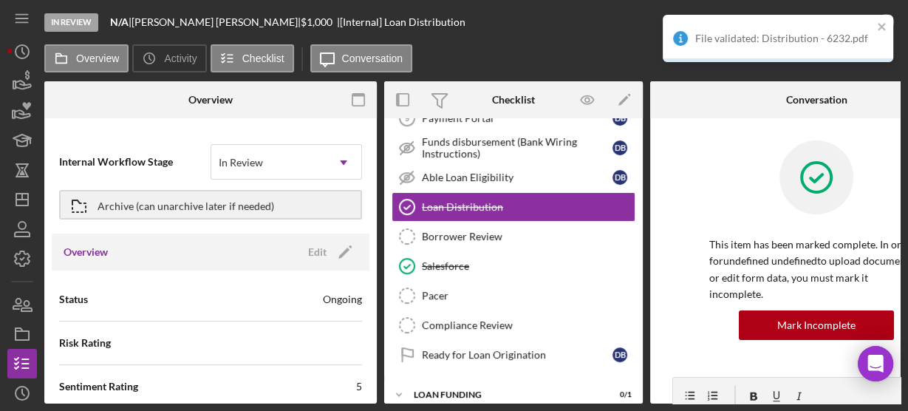
click at [744, 175] on div at bounding box center [816, 188] width 214 height 96
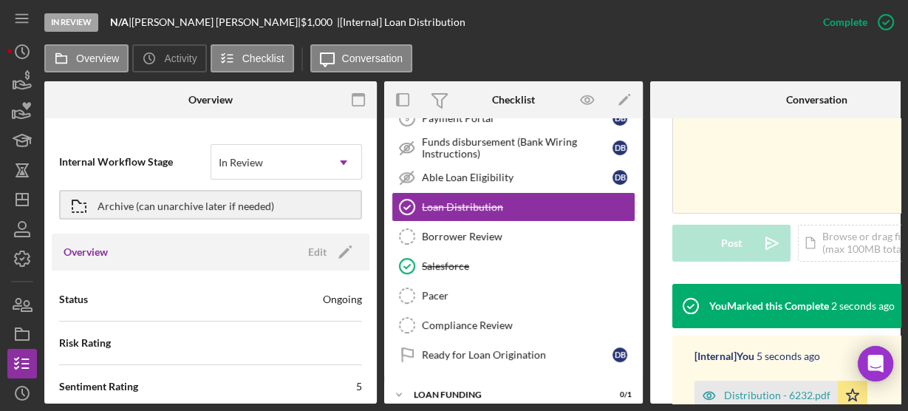
scroll to position [354, 0]
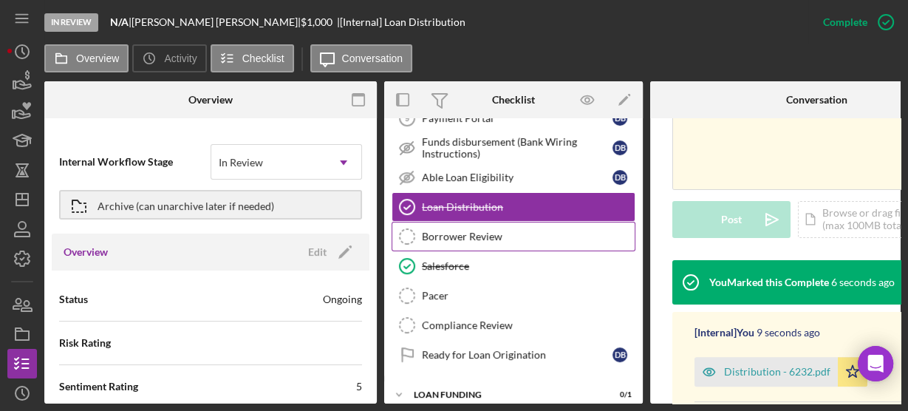
click at [501, 236] on div "Borrower Review" at bounding box center [528, 236] width 213 height 12
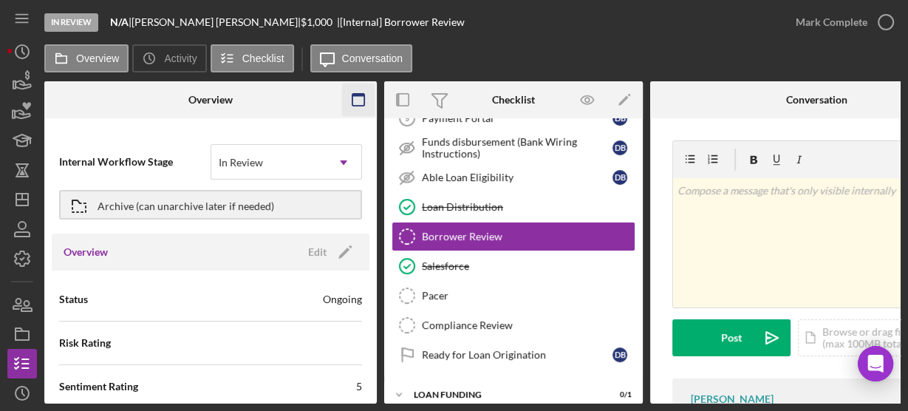
click at [369, 112] on icon "button" at bounding box center [358, 99] width 33 height 33
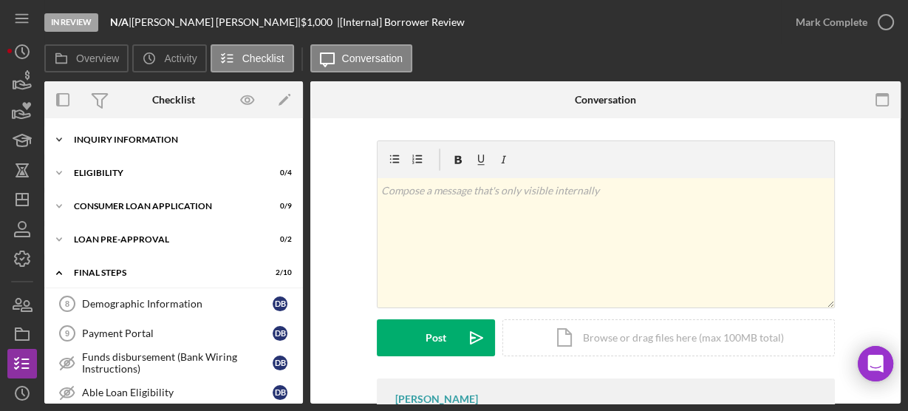
click at [65, 137] on icon "Icon/Expander" at bounding box center [59, 140] width 30 height 30
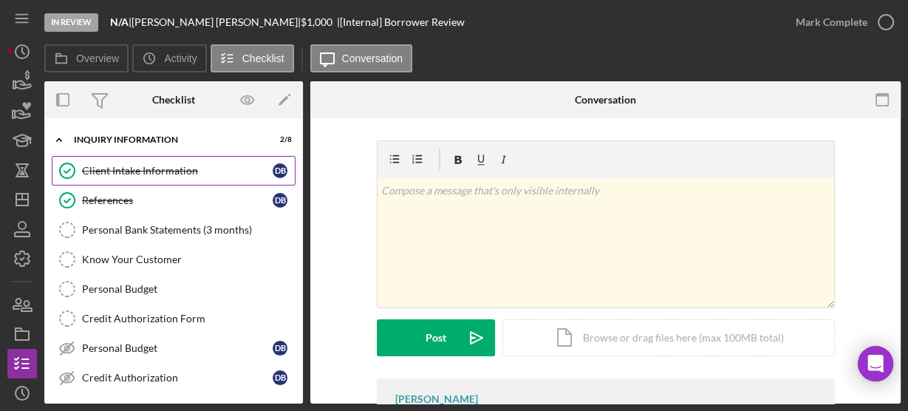
click at [101, 178] on link "Client Intake Information Client Intake Information D B" at bounding box center [174, 171] width 244 height 30
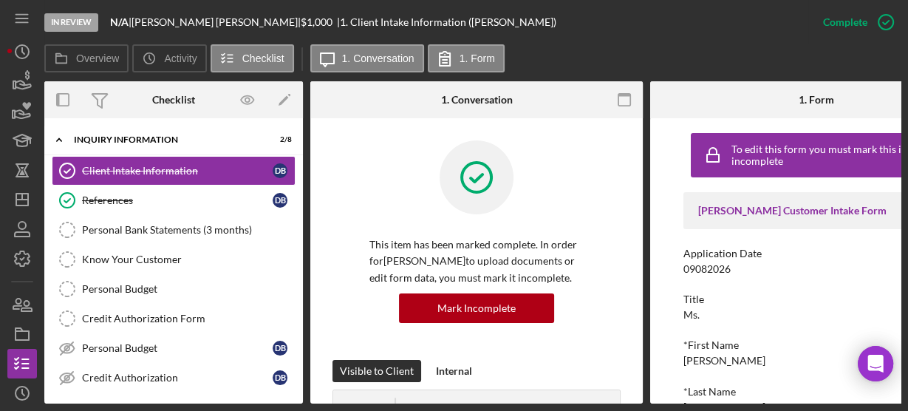
click at [667, 254] on div "To edit this form you must mark this item incomplete [PERSON_NAME] Customer Int…" at bounding box center [816, 260] width 332 height 285
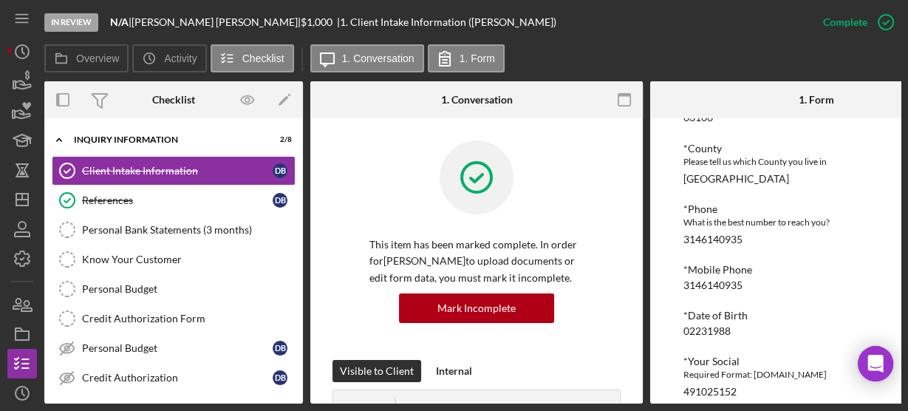
scroll to position [496, 0]
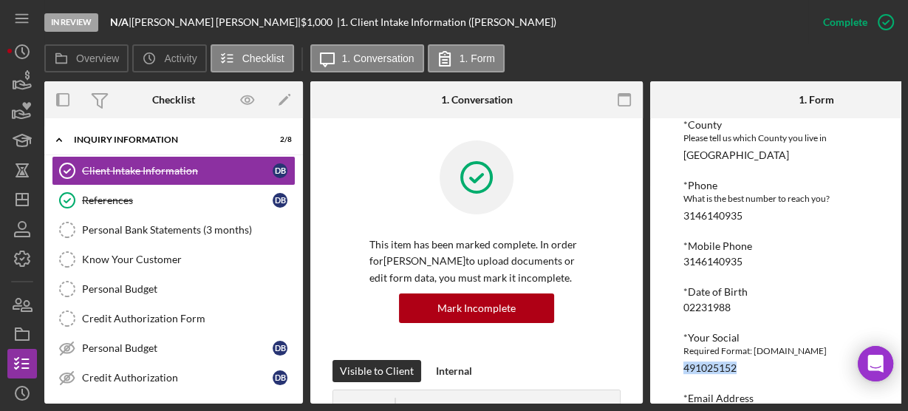
drag, startPoint x: 676, startPoint y: 363, endPoint x: 744, endPoint y: 367, distance: 68.8
click at [744, 367] on div "To edit this form you must mark this item incomplete [PERSON_NAME] Customer Int…" at bounding box center [816, 260] width 332 height 285
copy div "491025152"
click at [59, 138] on polyline at bounding box center [59, 139] width 4 height 3
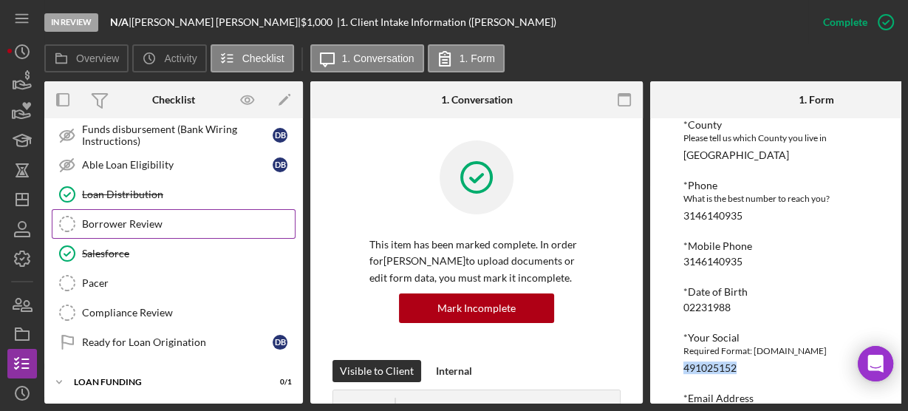
click at [84, 222] on div "Borrower Review" at bounding box center [188, 224] width 213 height 12
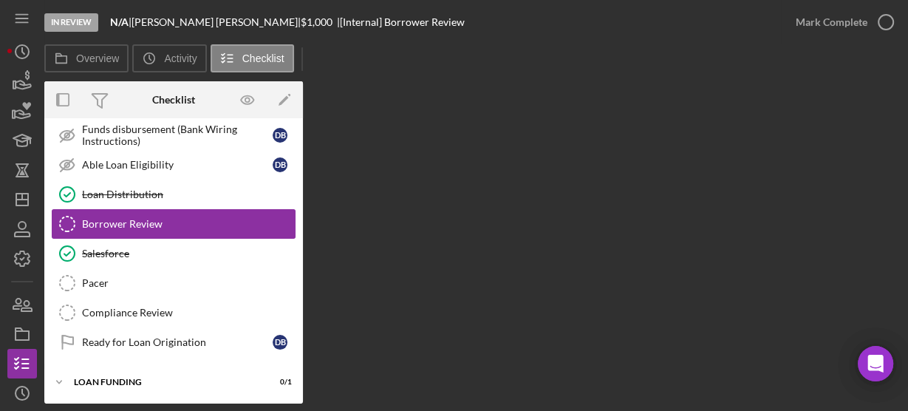
scroll to position [223, 0]
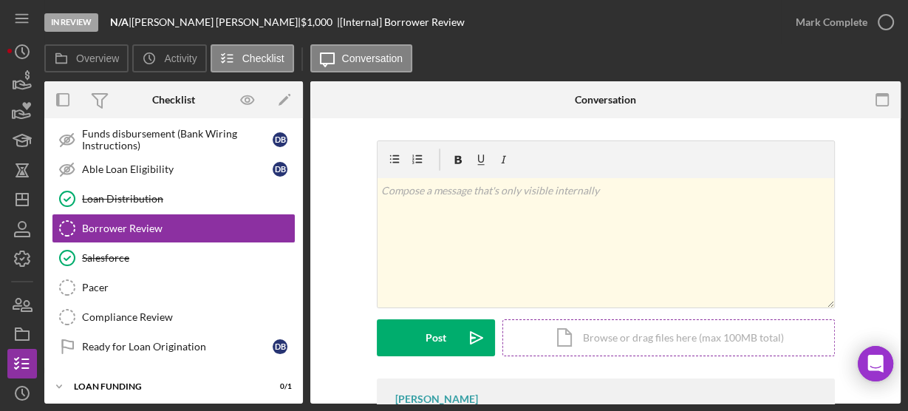
click at [567, 323] on div "Icon/Document Browse or drag files here (max 100MB total) Tap to choose files o…" at bounding box center [668, 337] width 332 height 37
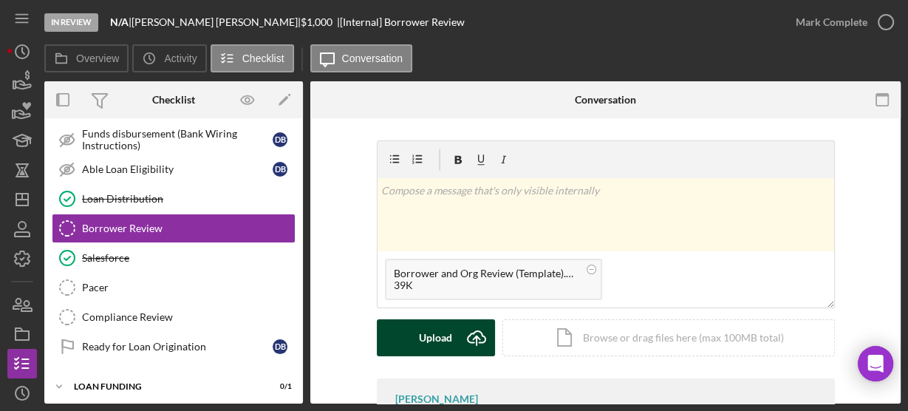
click at [437, 337] on div "Upload" at bounding box center [435, 337] width 33 height 37
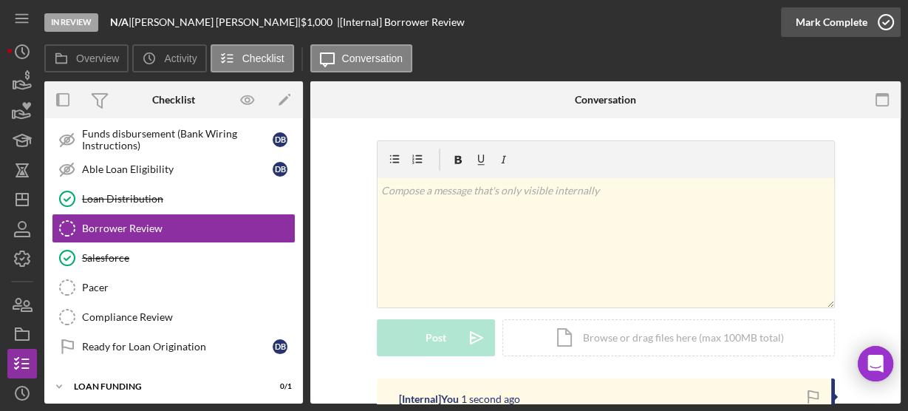
click at [879, 31] on icon "button" at bounding box center [885, 22] width 37 height 37
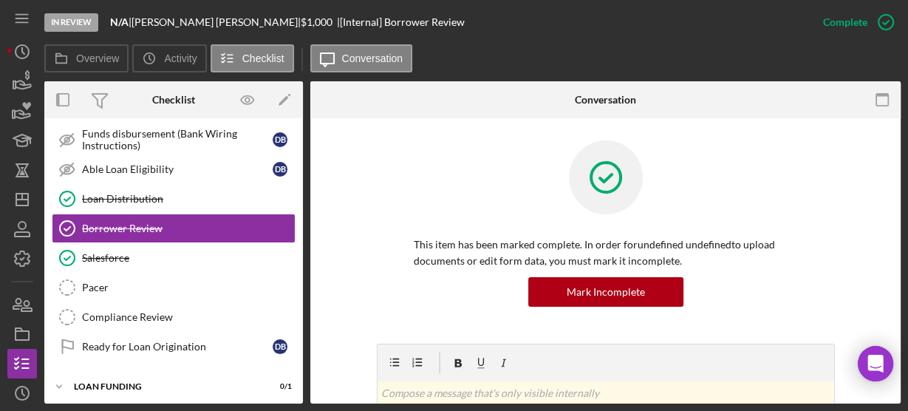
scroll to position [0, 0]
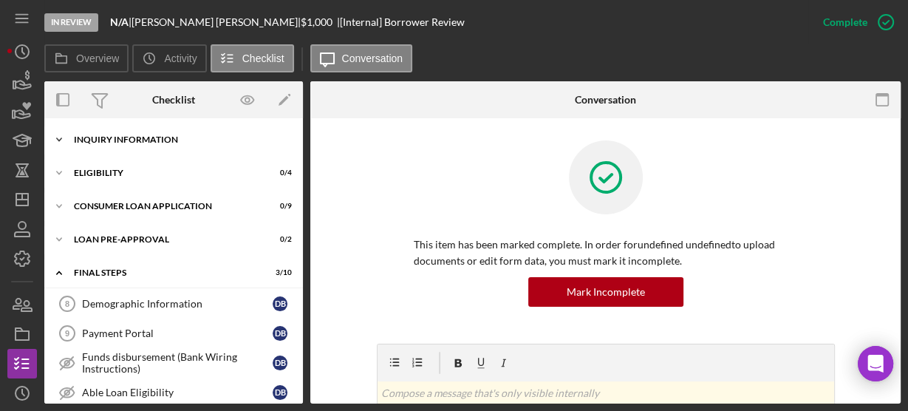
click at [63, 136] on icon "Icon/Expander" at bounding box center [59, 140] width 30 height 30
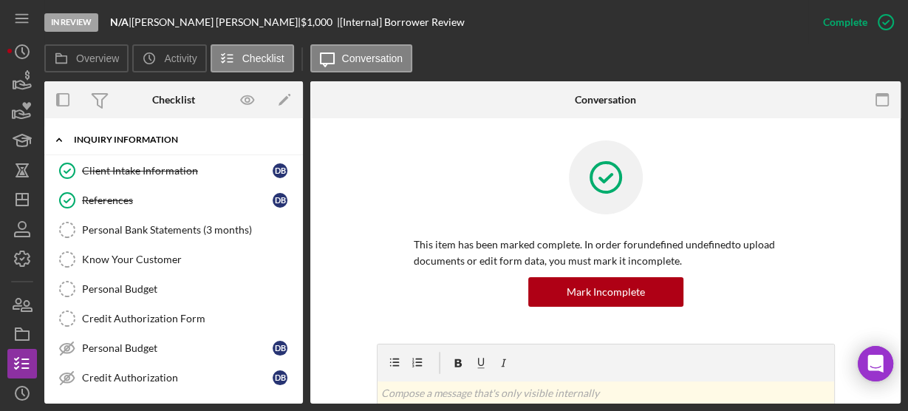
click at [58, 135] on icon "Icon/Expander" at bounding box center [59, 140] width 30 height 30
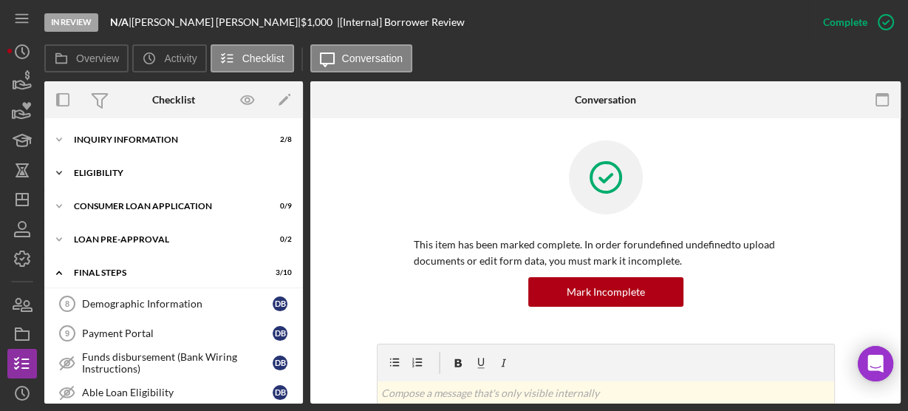
click at [61, 168] on icon "Icon/Expander" at bounding box center [59, 173] width 30 height 30
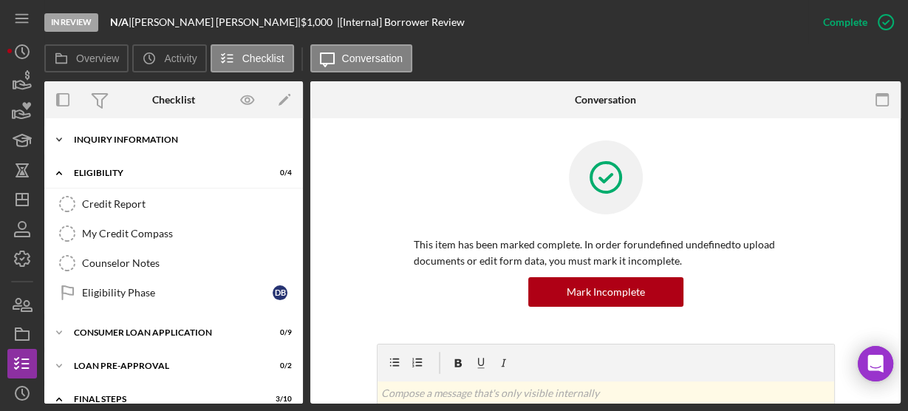
click at [58, 141] on icon "Icon/Expander" at bounding box center [59, 140] width 30 height 30
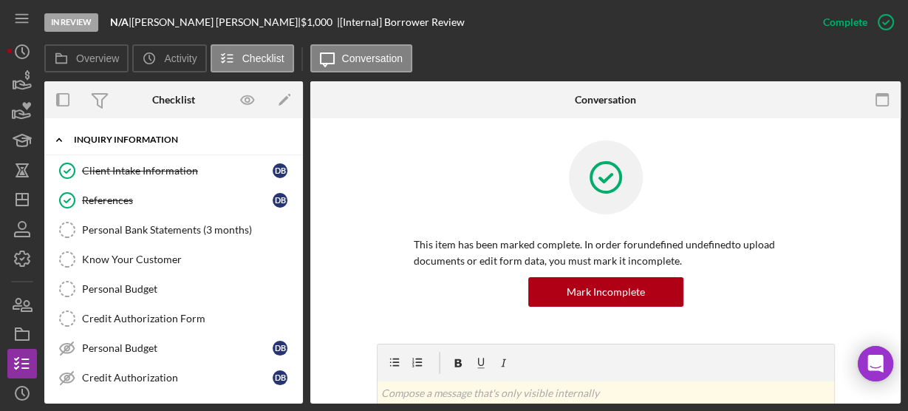
click at [58, 139] on polyline at bounding box center [59, 139] width 4 height 3
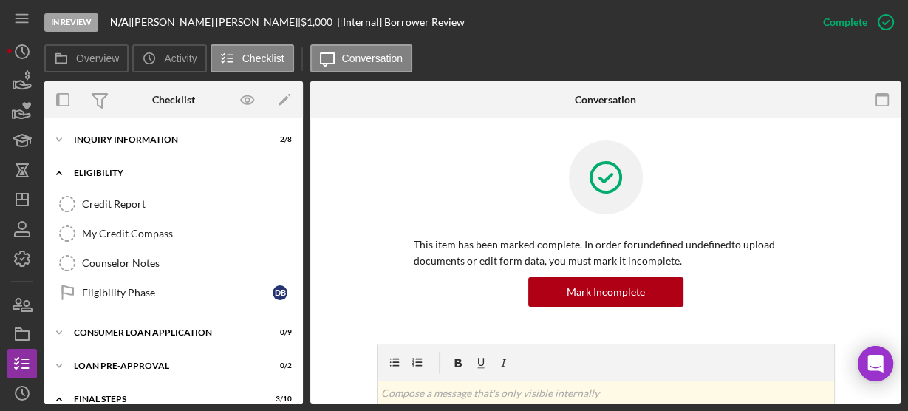
click at [60, 165] on icon "Icon/Expander" at bounding box center [59, 173] width 30 height 30
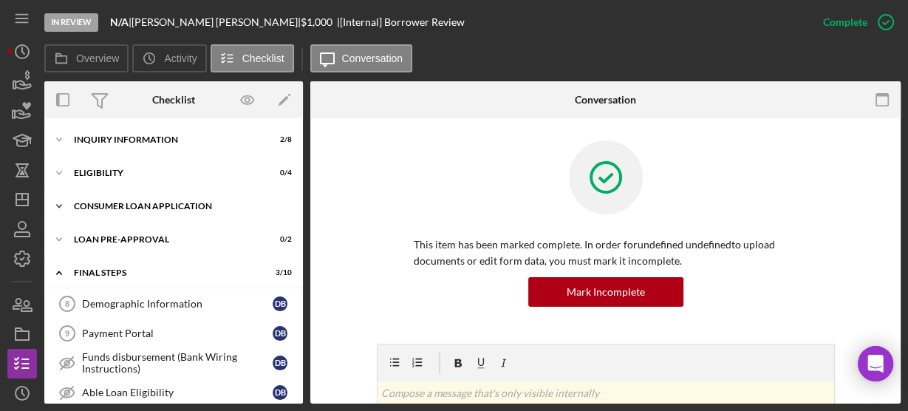
click at [64, 205] on icon "Icon/Expander" at bounding box center [59, 206] width 30 height 30
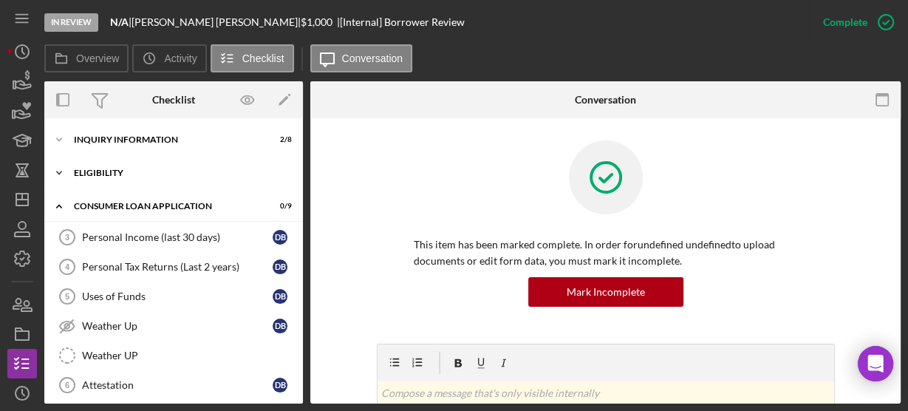
click at [53, 174] on icon "Icon/Expander" at bounding box center [59, 173] width 30 height 30
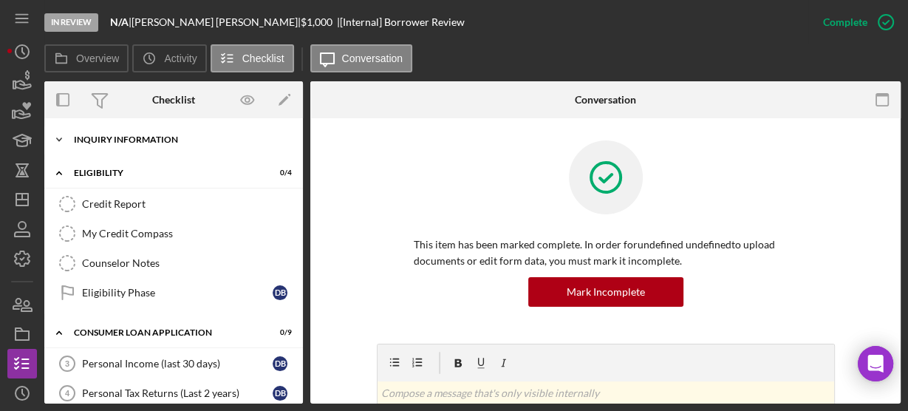
click at [60, 140] on polyline at bounding box center [59, 139] width 4 height 3
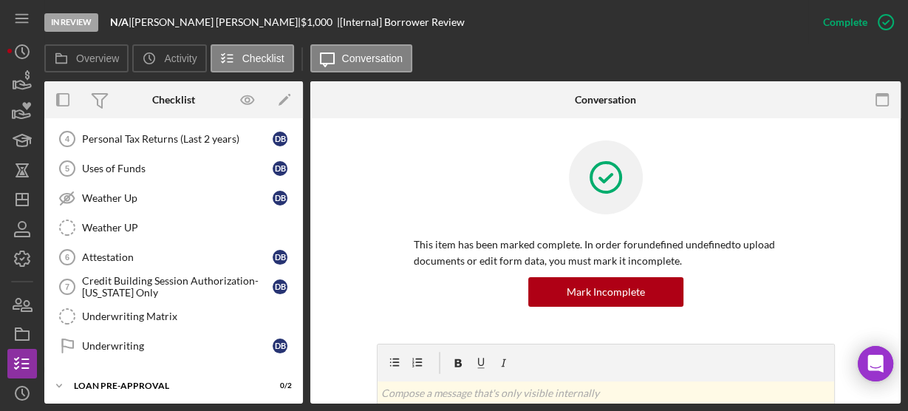
scroll to position [748, 0]
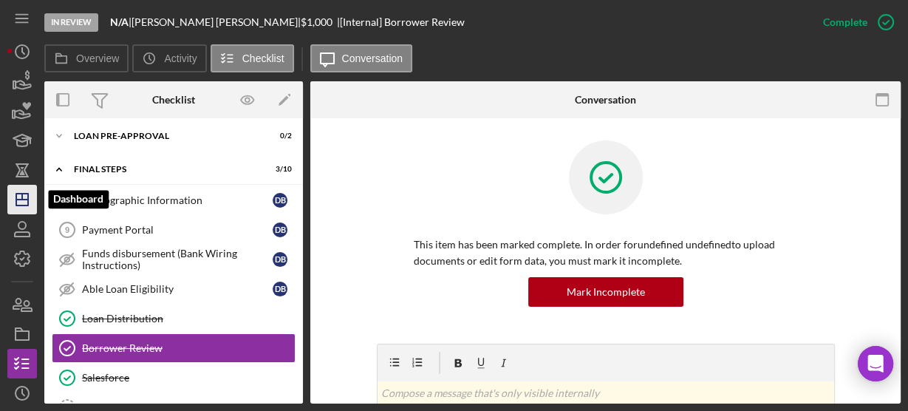
click at [20, 190] on icon "Icon/Dashboard" at bounding box center [22, 199] width 37 height 37
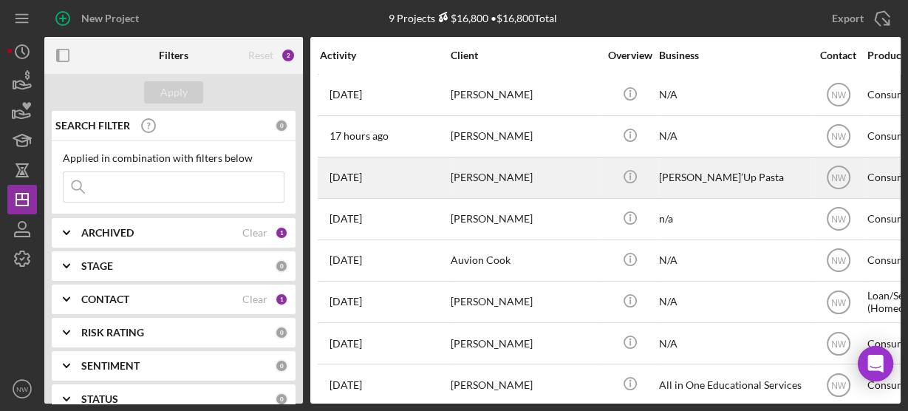
drag, startPoint x: 446, startPoint y: 174, endPoint x: 518, endPoint y: 171, distance: 72.4
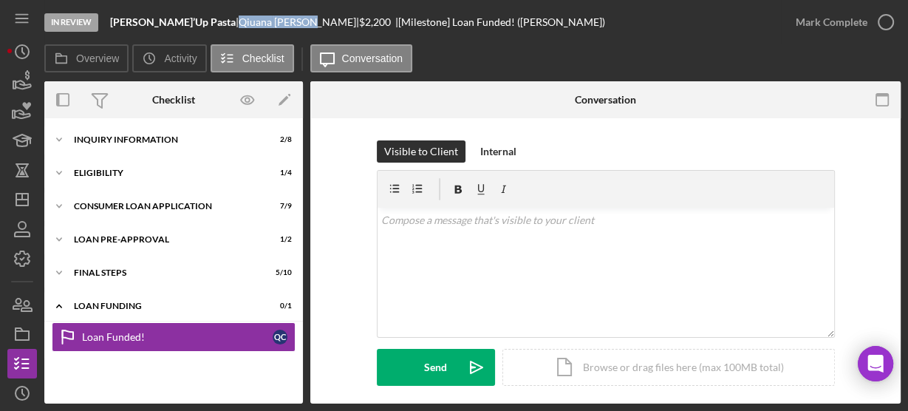
drag, startPoint x: 260, startPoint y: 24, endPoint x: 190, endPoint y: 21, distance: 70.2
click at [239, 21] on div "[PERSON_NAME] |" at bounding box center [299, 22] width 120 height 12
copy div "[PERSON_NAME]"
click at [35, 192] on icon "Icon/Dashboard" at bounding box center [22, 199] width 37 height 37
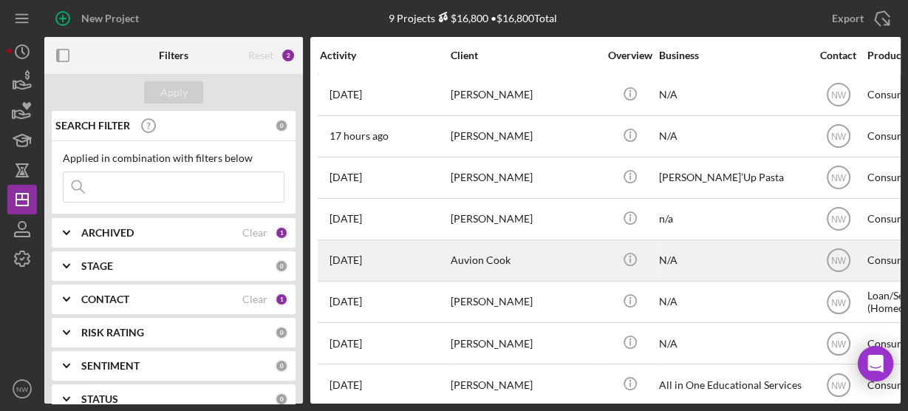
drag, startPoint x: 445, startPoint y: 255, endPoint x: 516, endPoint y: 258, distance: 71.7
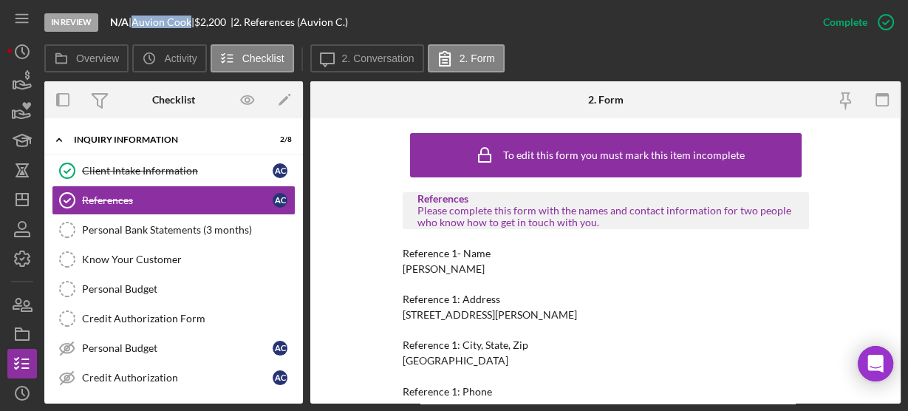
drag, startPoint x: 140, startPoint y: 24, endPoint x: 196, endPoint y: 27, distance: 56.2
click at [194, 27] on div "Auvion Cook |" at bounding box center [162, 22] width 63 height 12
copy div "Auvion Cook"
